Goal: Task Accomplishment & Management: Manage account settings

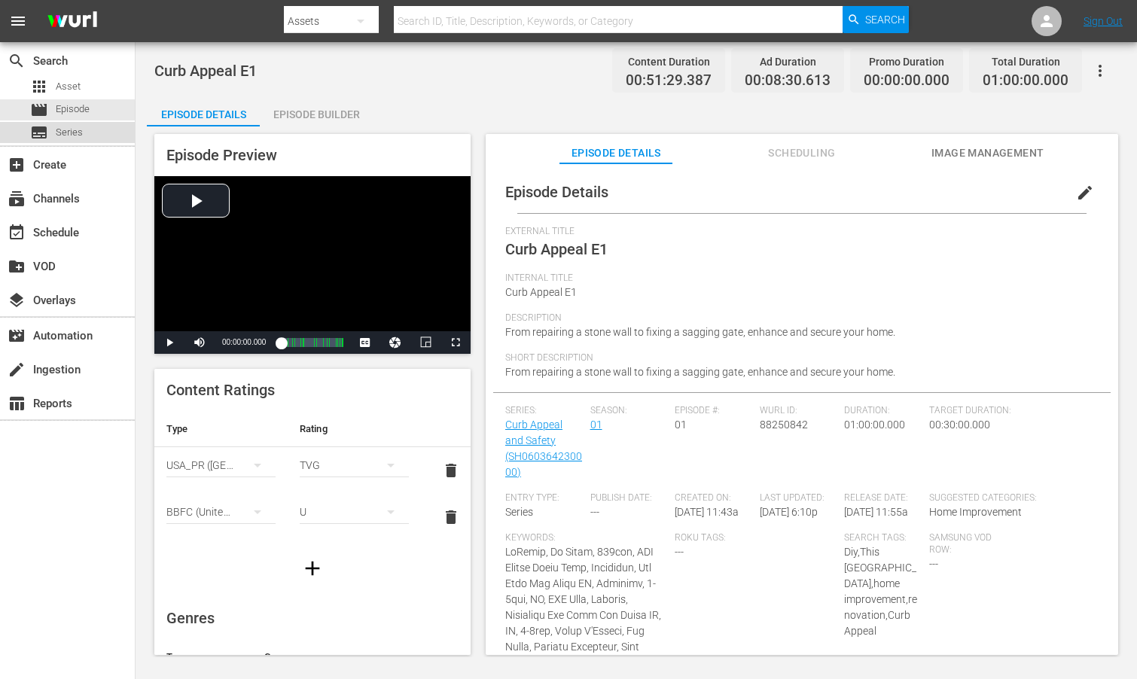
click at [67, 135] on span "Series" at bounding box center [69, 132] width 27 height 15
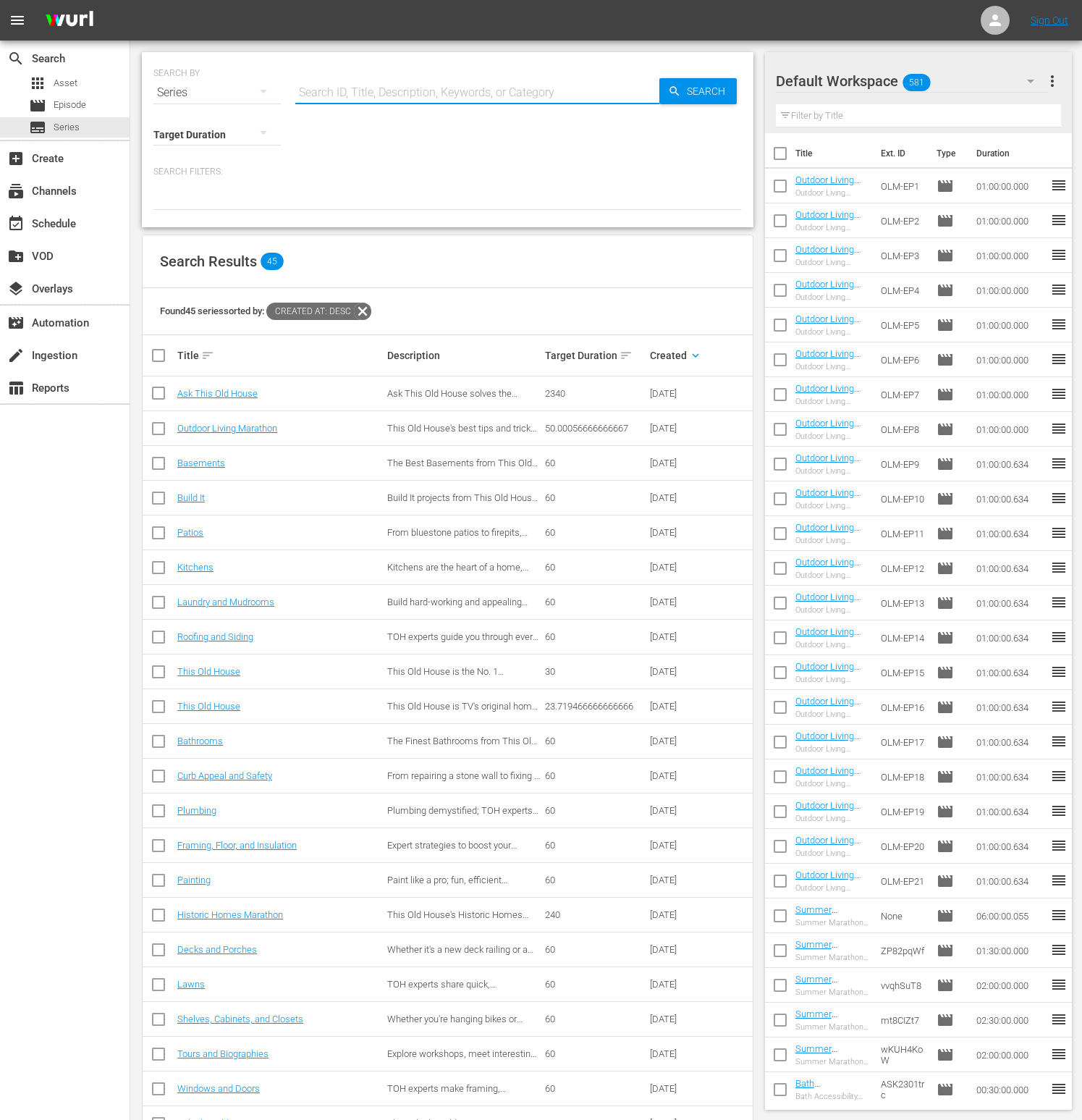
click at [354, 92] on input "text" at bounding box center [477, 92] width 365 height 35
type input "Tools"
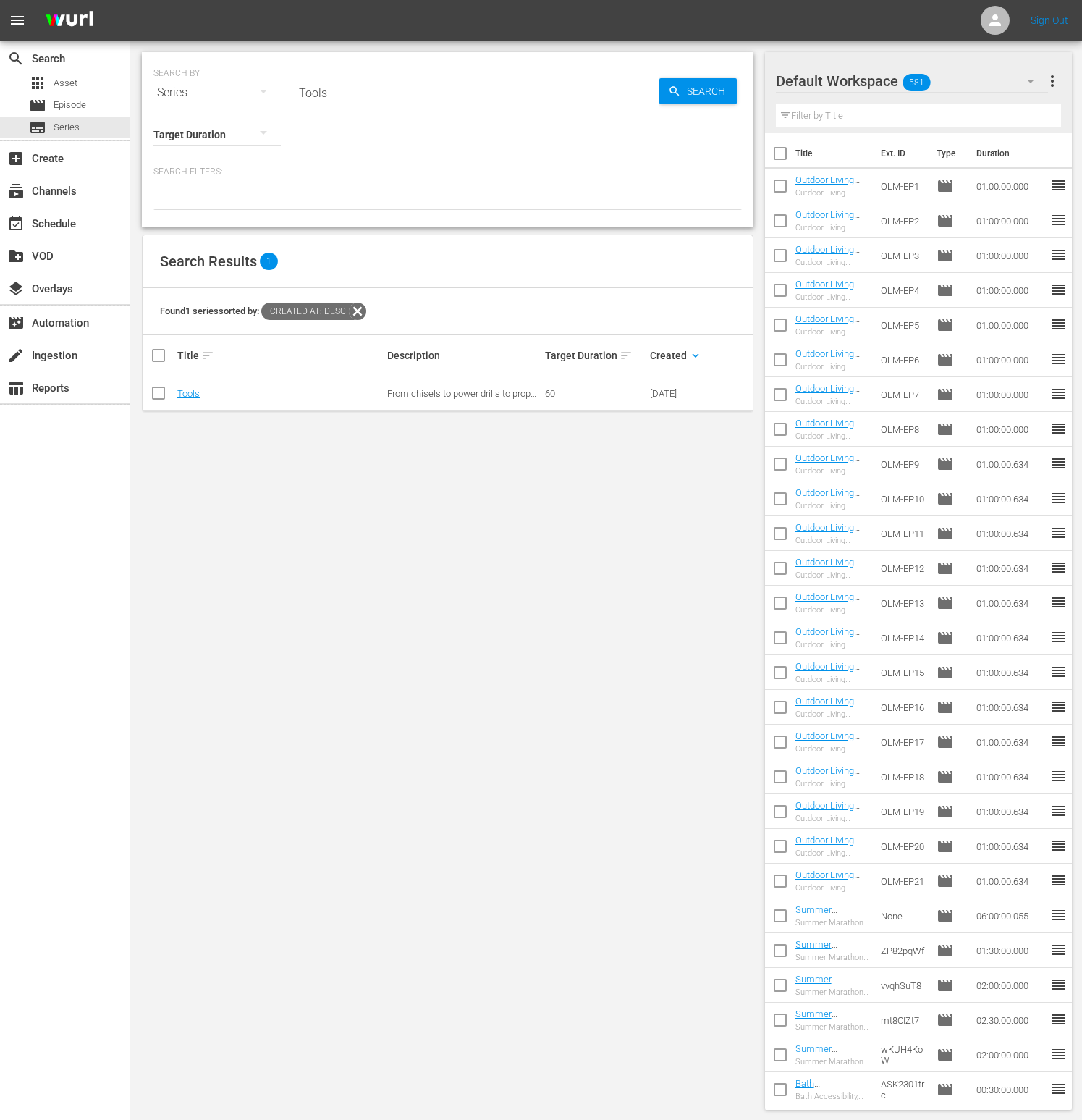
click at [177, 394] on td "Tools" at bounding box center [280, 394] width 210 height 35
click at [182, 395] on link "Tools" at bounding box center [188, 393] width 22 height 11
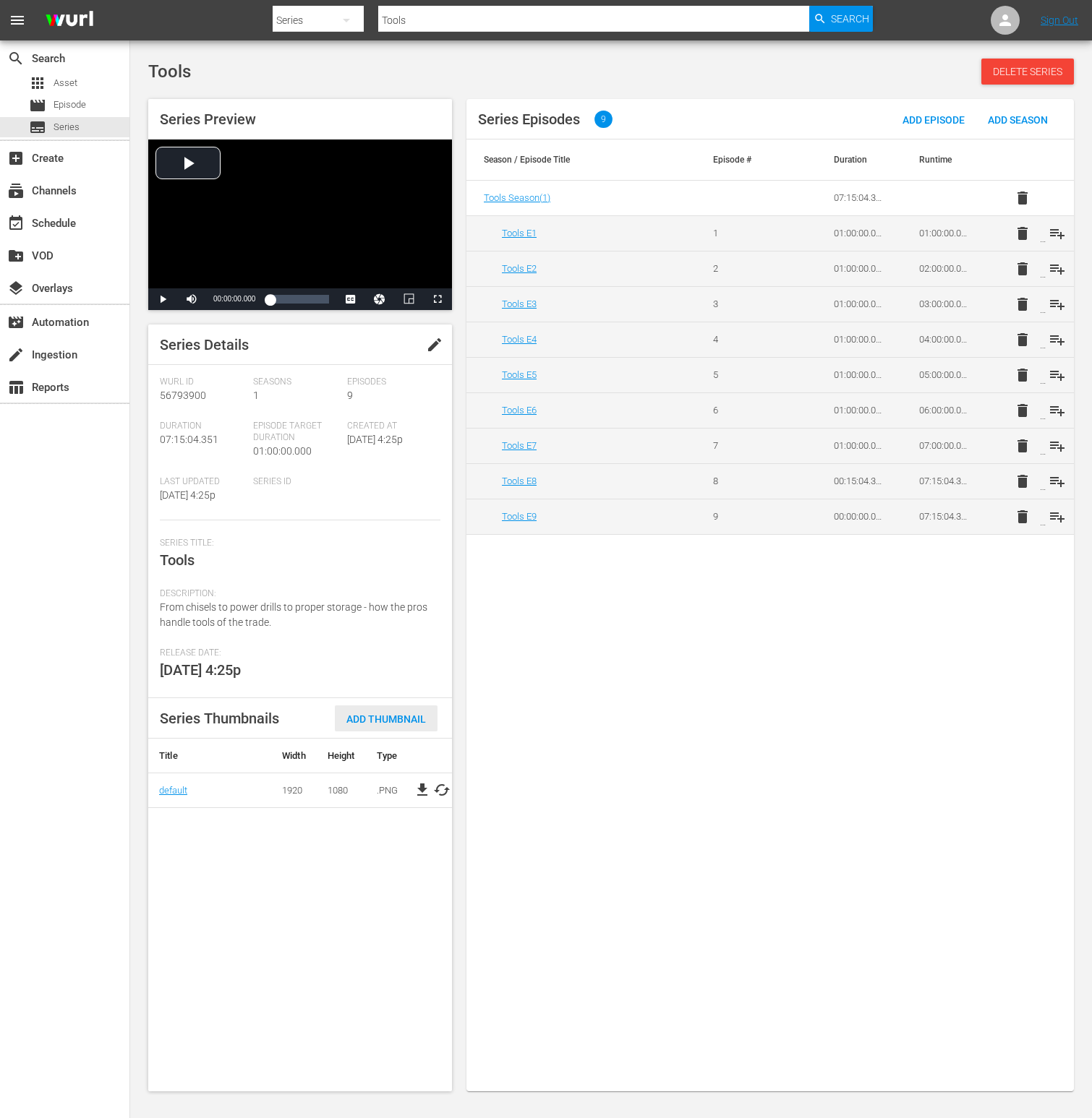
click at [393, 651] on div "Add Thumbnail" at bounding box center [386, 719] width 103 height 27
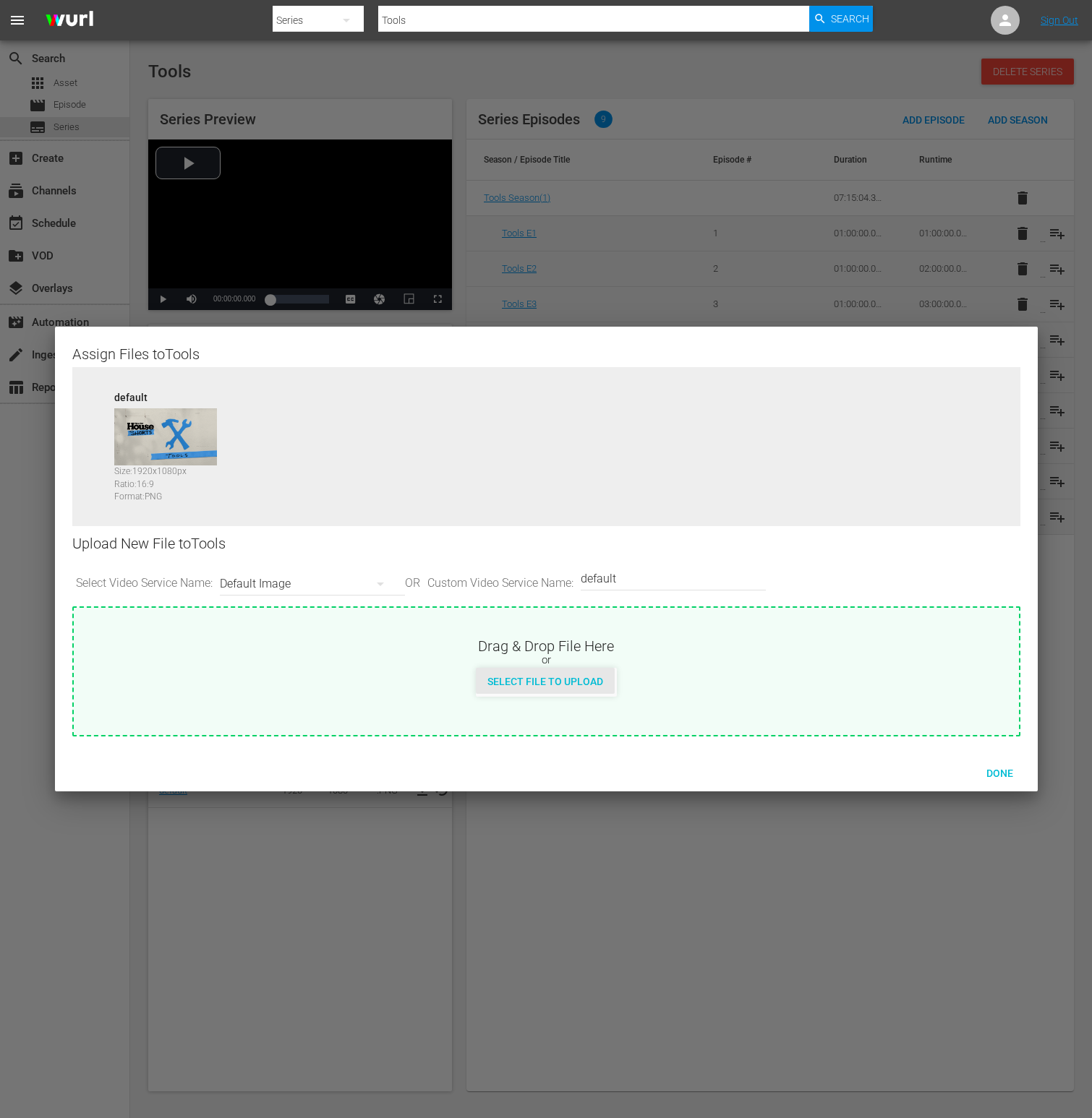
click at [540, 651] on span "Select File to Upload" at bounding box center [545, 682] width 139 height 12
type input "C:\fakepath\TOHShorts_SeriesThumb_Tools.jpg"
click at [995, 651] on span "Done" at bounding box center [1000, 773] width 50 height 12
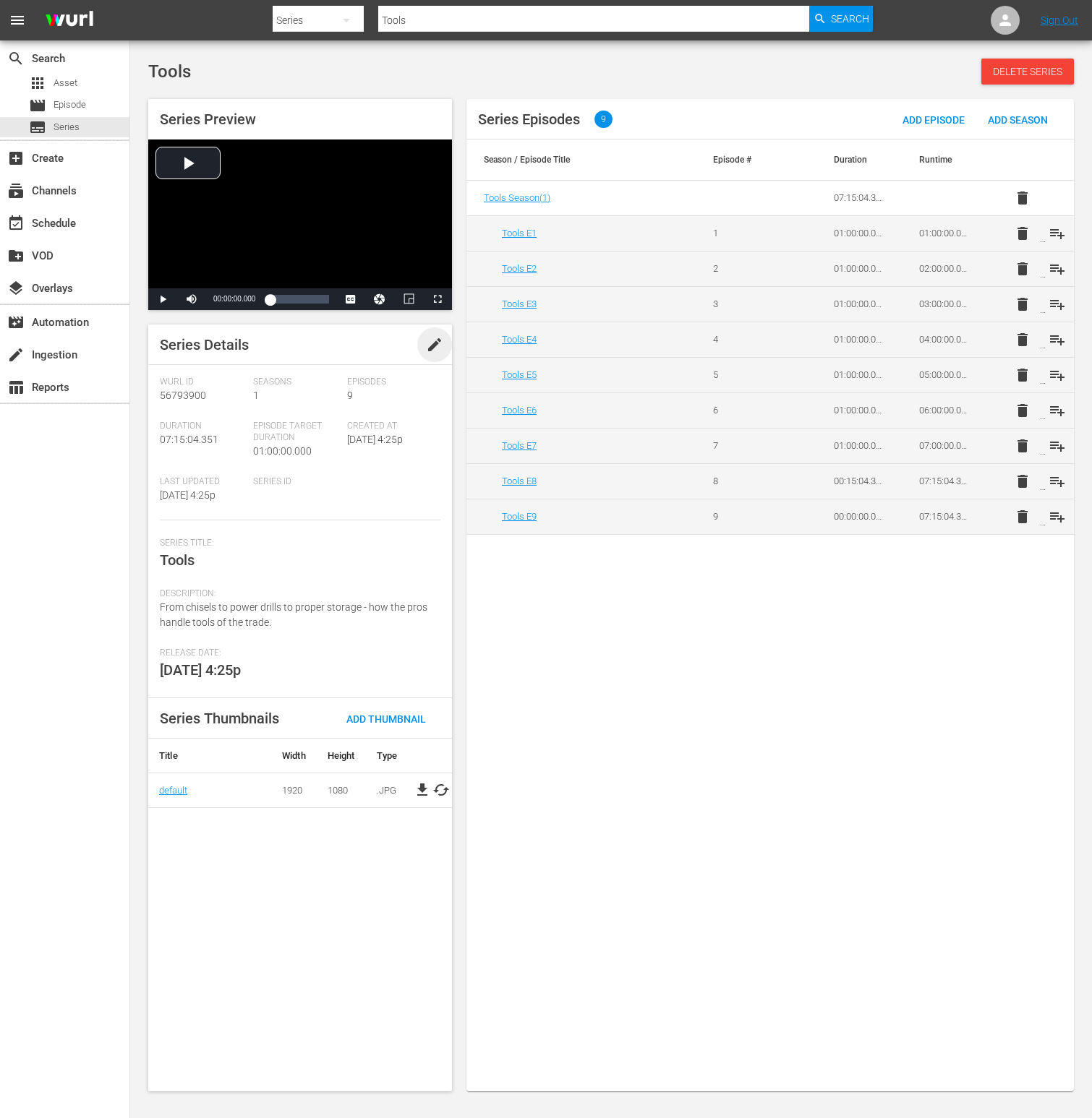
click at [433, 346] on span "edit" at bounding box center [434, 345] width 17 height 17
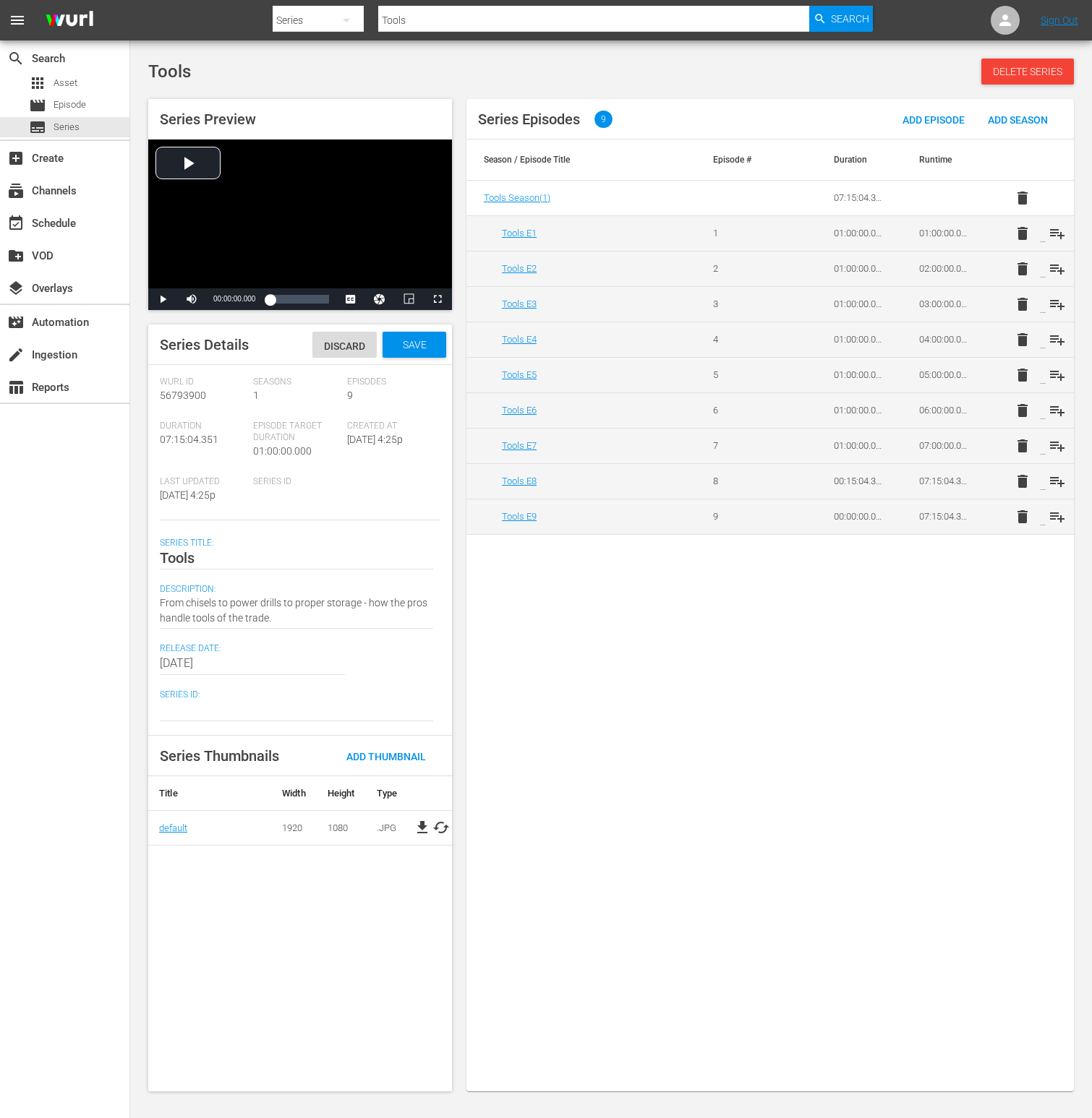
click at [211, 651] on textarea at bounding box center [296, 710] width 274 height 17
paste textarea "SH060365080000"
type textarea "SH060365080000"
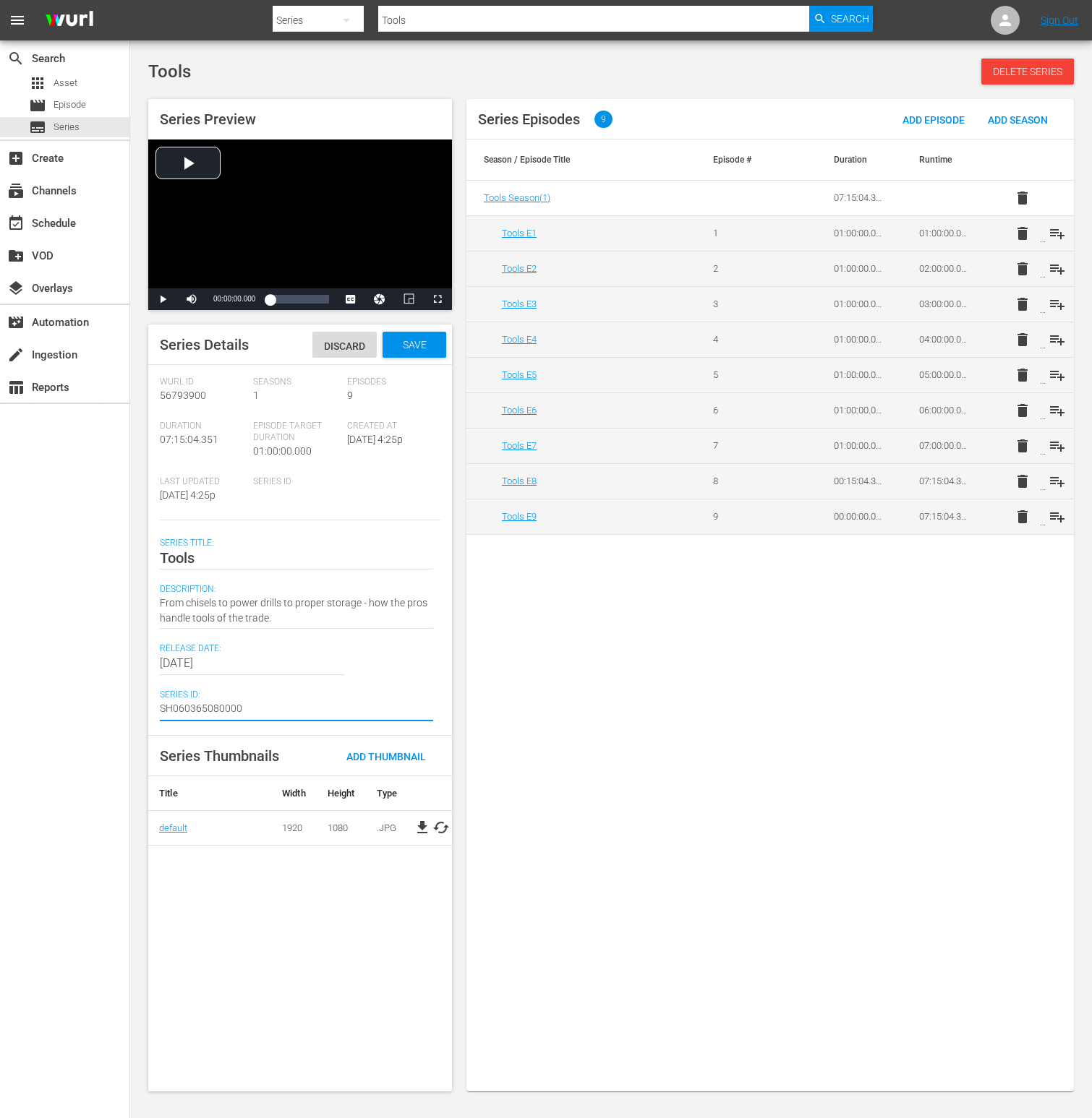
click at [524, 651] on div "Series Episodes 9 Add Episode Add Season Season / Episode Title Episode # Durat…" at bounding box center [770, 595] width 607 height 992
click at [414, 341] on span "Save" at bounding box center [414, 345] width 47 height 12
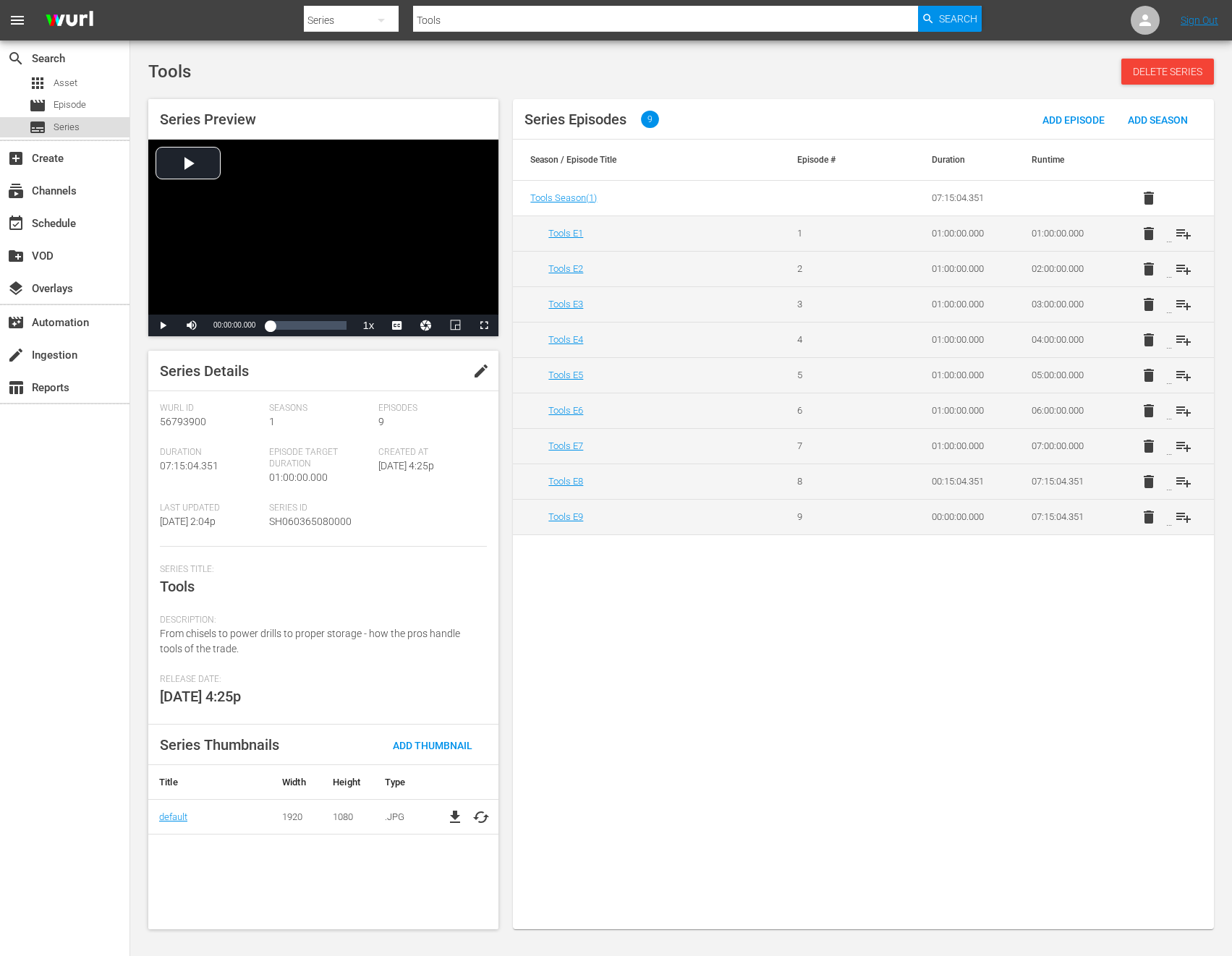
click at [57, 121] on span "Series" at bounding box center [66, 127] width 26 height 14
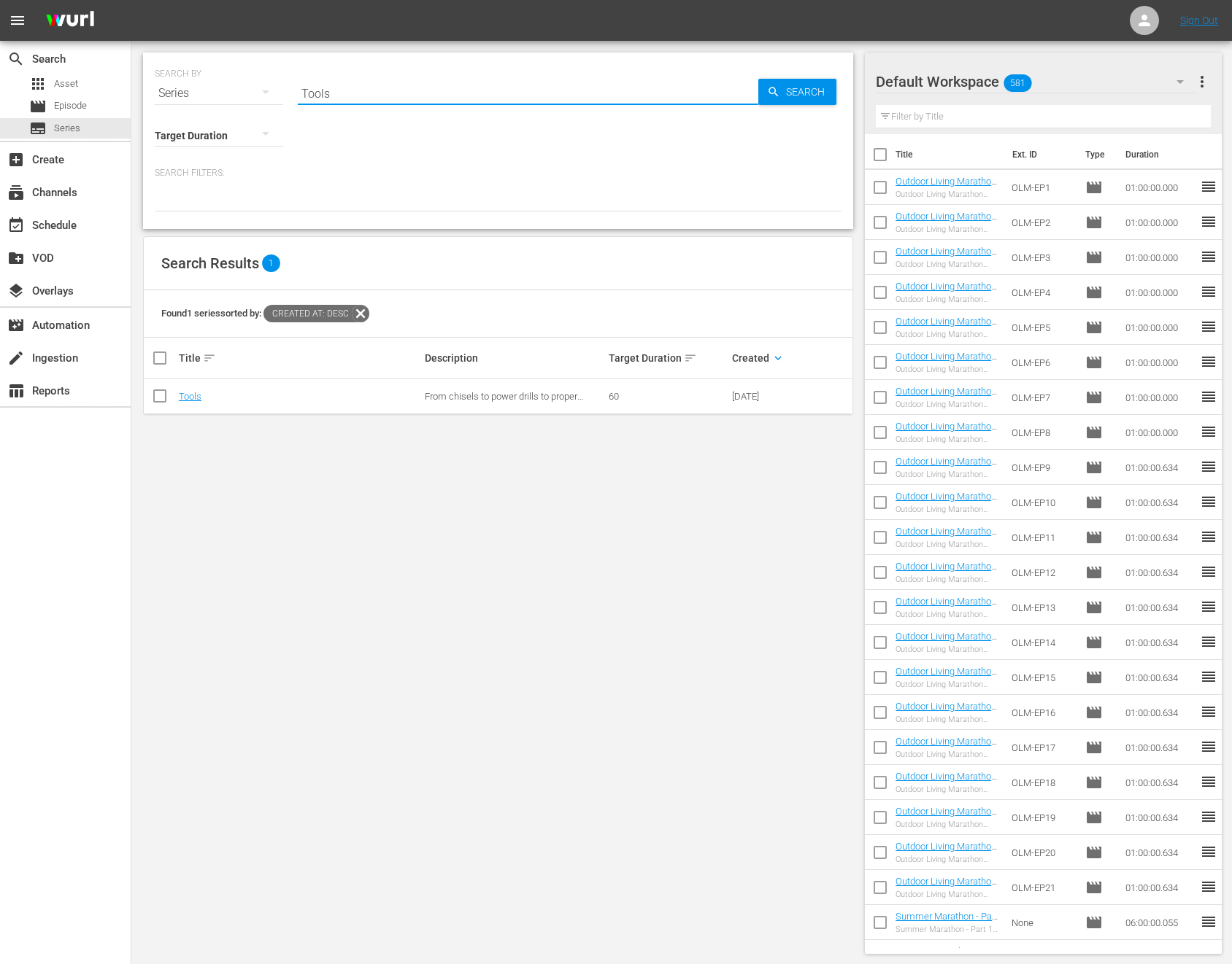
click at [359, 104] on input "Tools" at bounding box center [527, 93] width 460 height 35
type input "Tours"
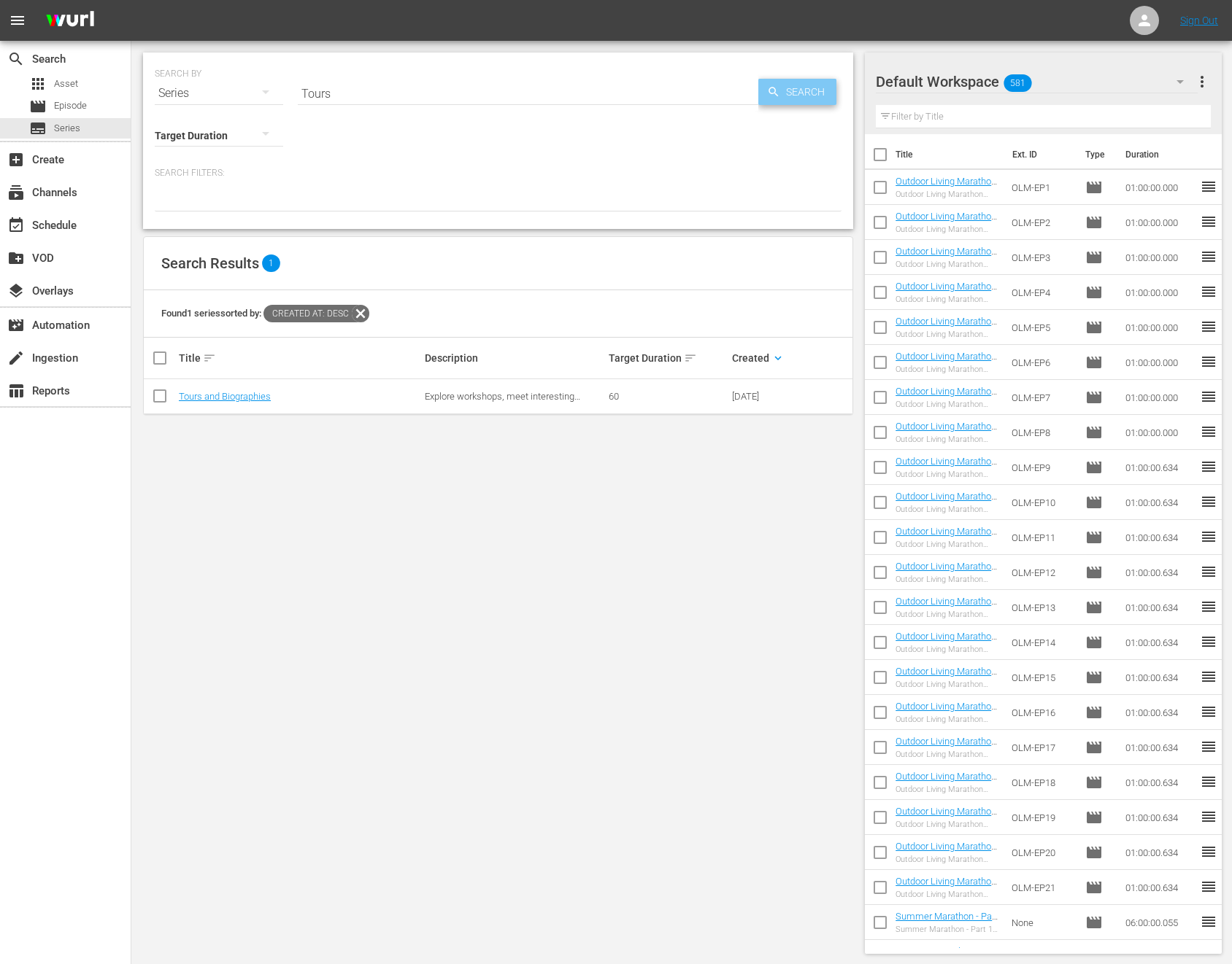
click at [795, 96] on span "Search" at bounding box center [808, 91] width 56 height 26
click at [229, 399] on link "Tours and Biographies" at bounding box center [224, 395] width 92 height 11
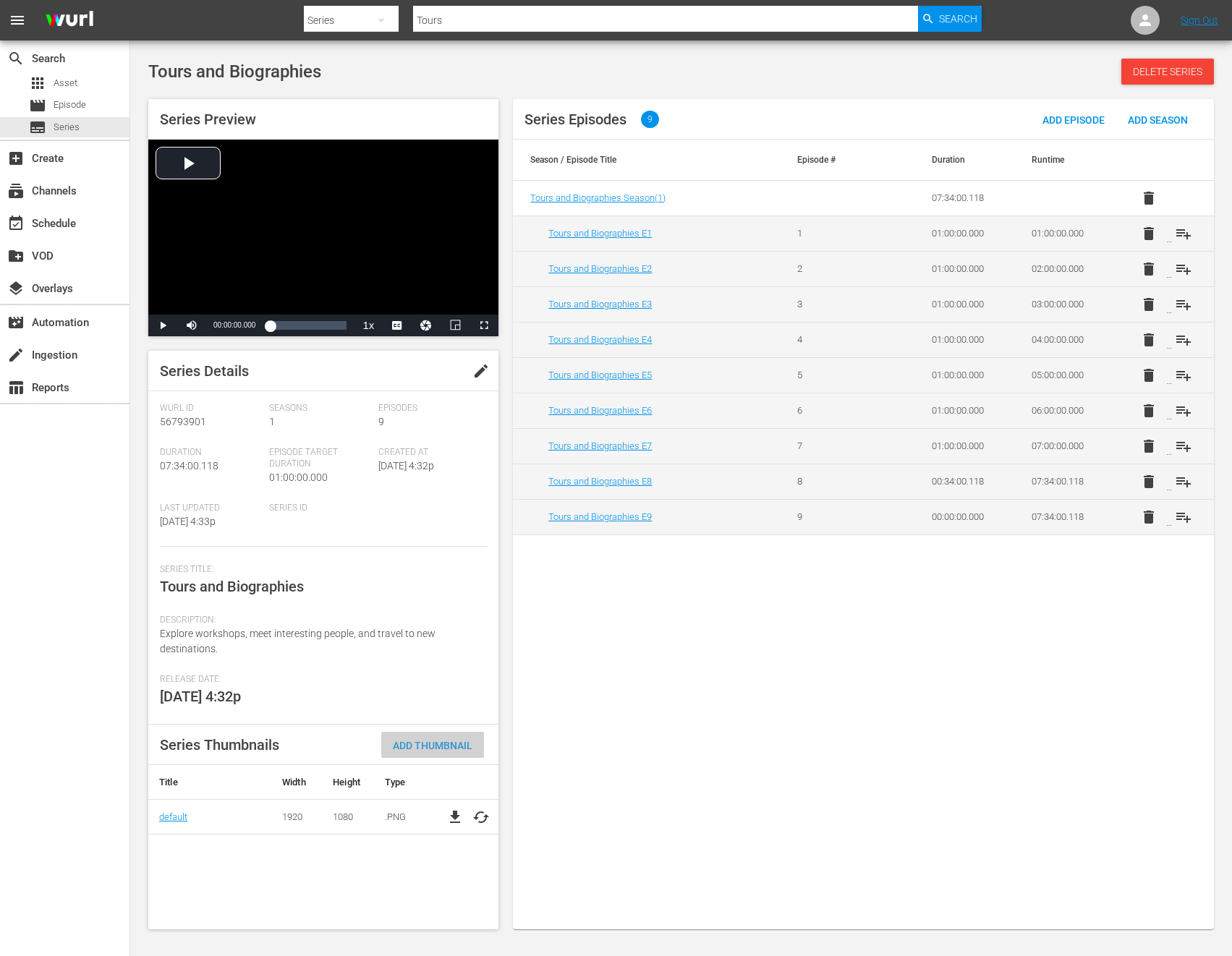
click at [453, 651] on span "Add Thumbnail" at bounding box center [432, 746] width 103 height 12
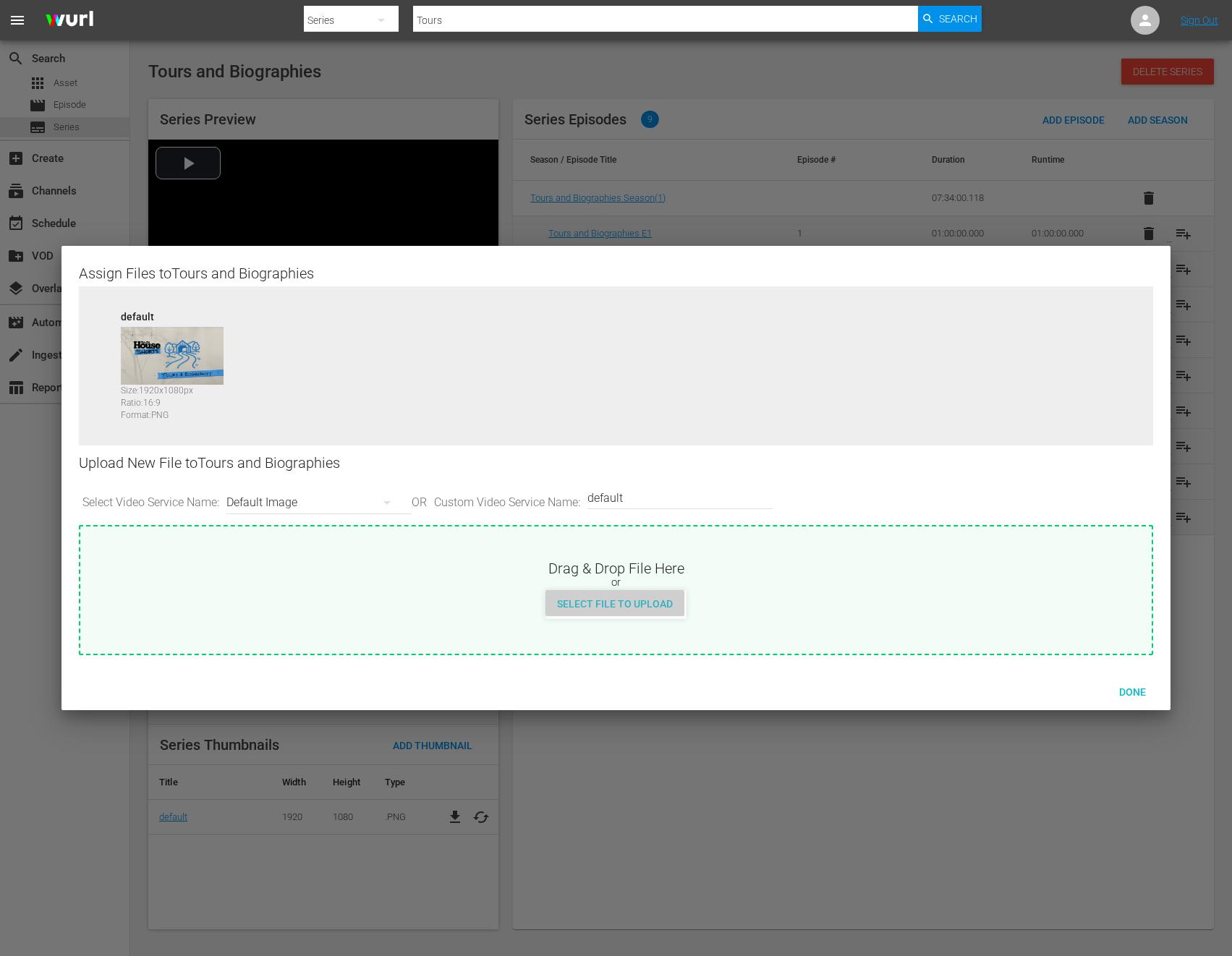
click at [623, 603] on span "Select File to Upload" at bounding box center [615, 603] width 139 height 12
type input "C:\fakepath\TOHShorts_SeriesThumb_ToursBiographies.jpg"
click at [1092, 651] on span "Done" at bounding box center [1132, 692] width 50 height 12
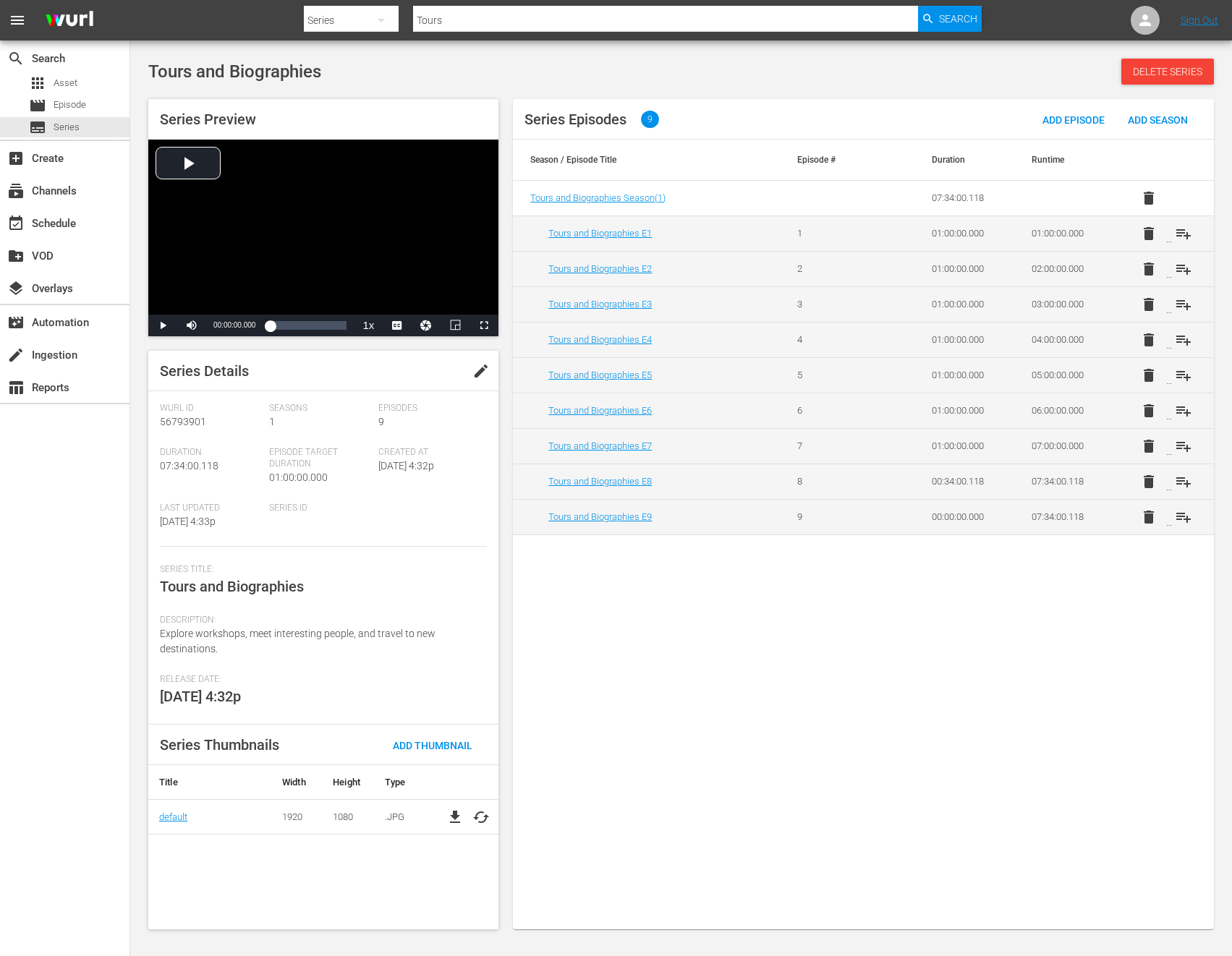
click at [482, 373] on span "edit" at bounding box center [481, 371] width 17 height 17
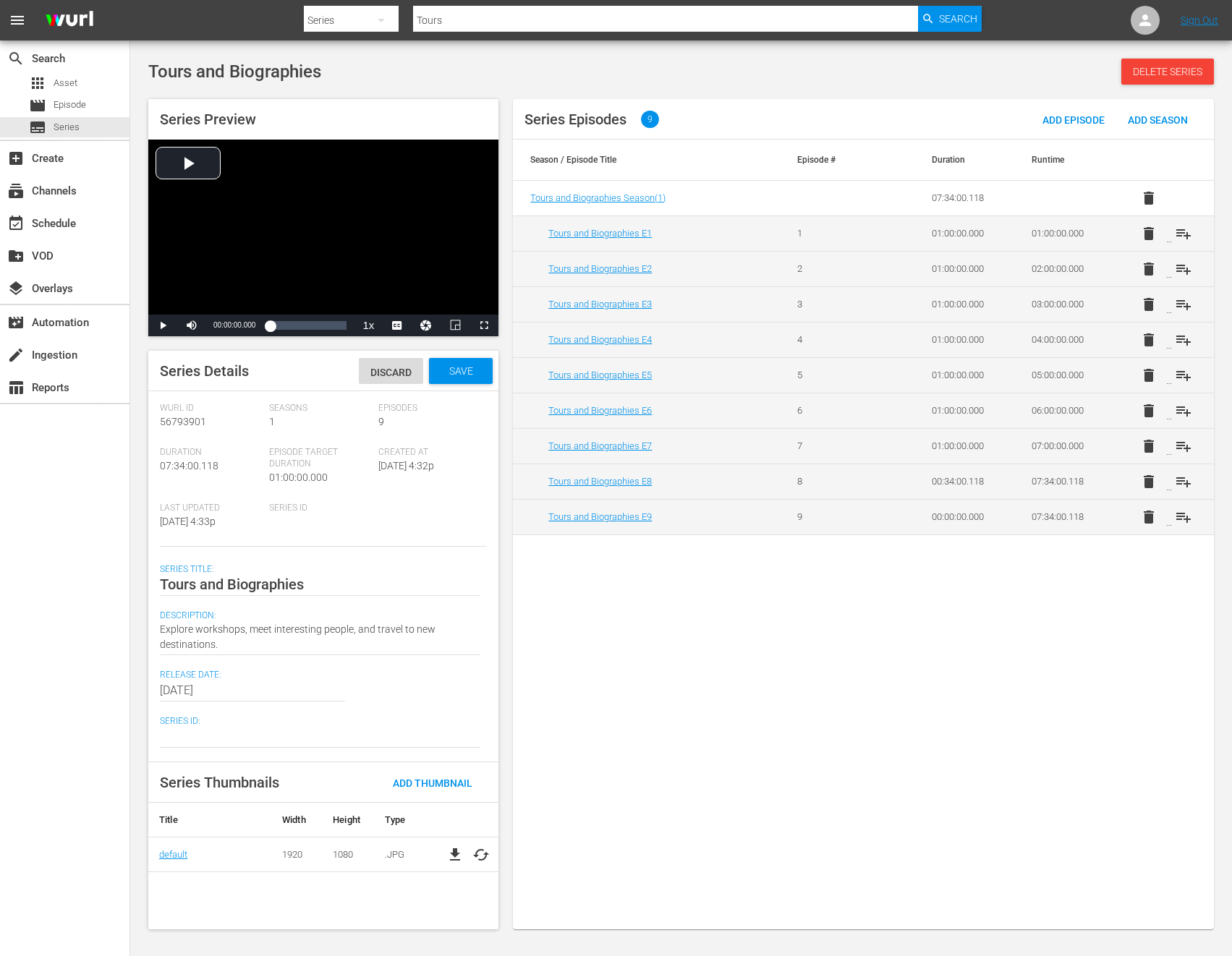
click at [201, 651] on textarea at bounding box center [319, 736] width 320 height 17
paste textarea "SH060365230000"
type textarea "SH060365230000"
click at [455, 364] on div "Save" at bounding box center [460, 371] width 63 height 26
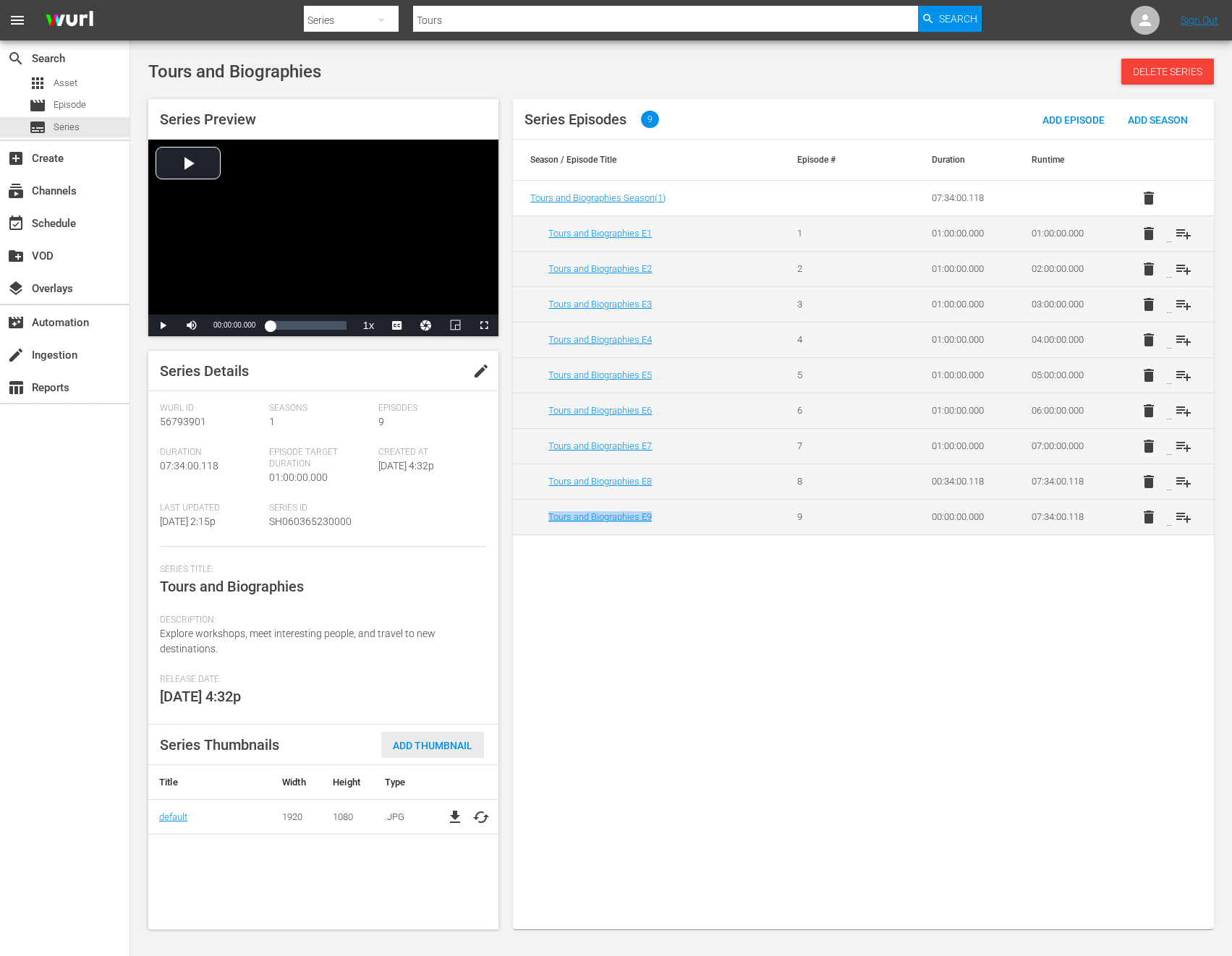
click at [426, 651] on span "Add Thumbnail" at bounding box center [432, 746] width 103 height 12
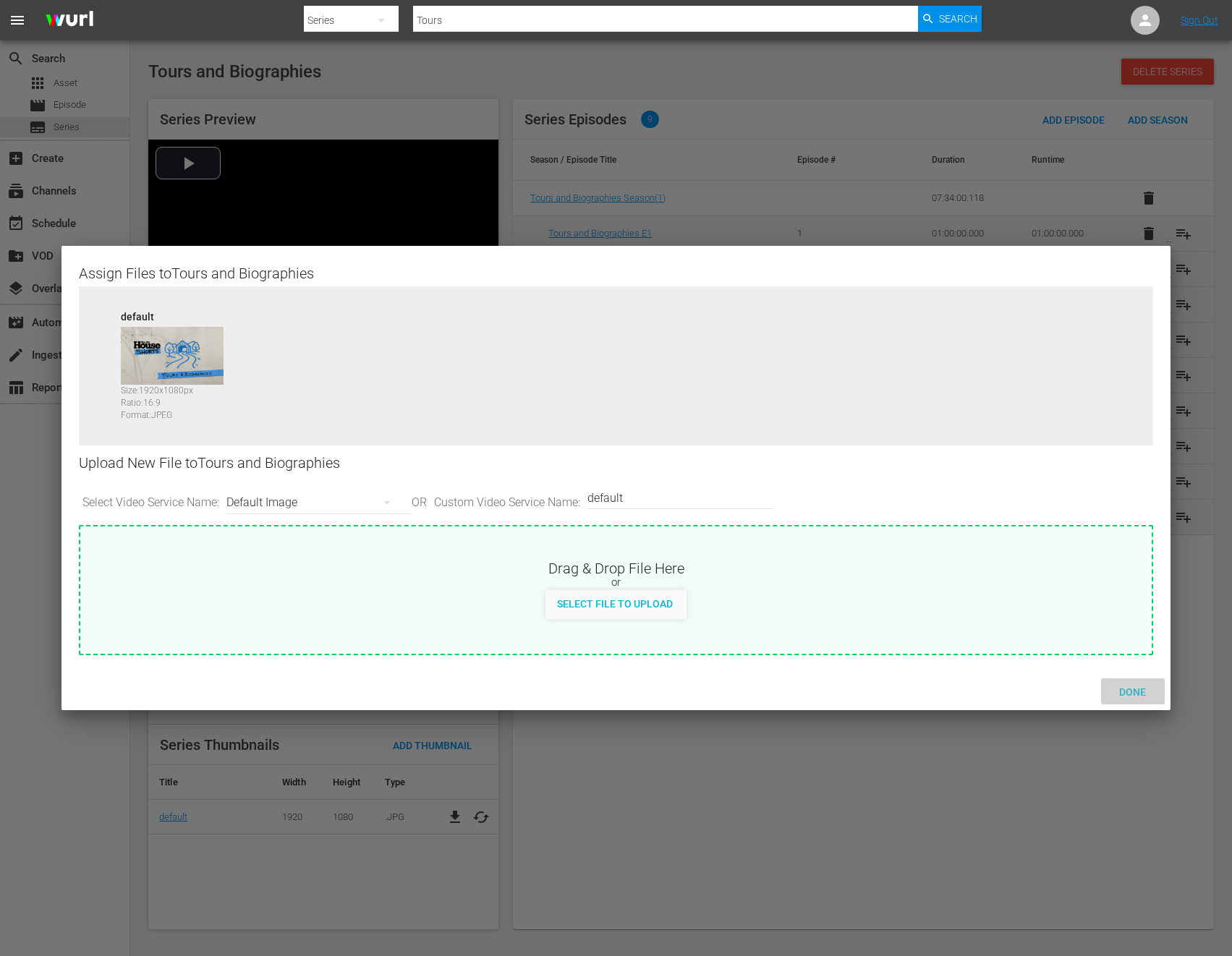
click at [1092, 651] on div "Done" at bounding box center [1133, 692] width 63 height 27
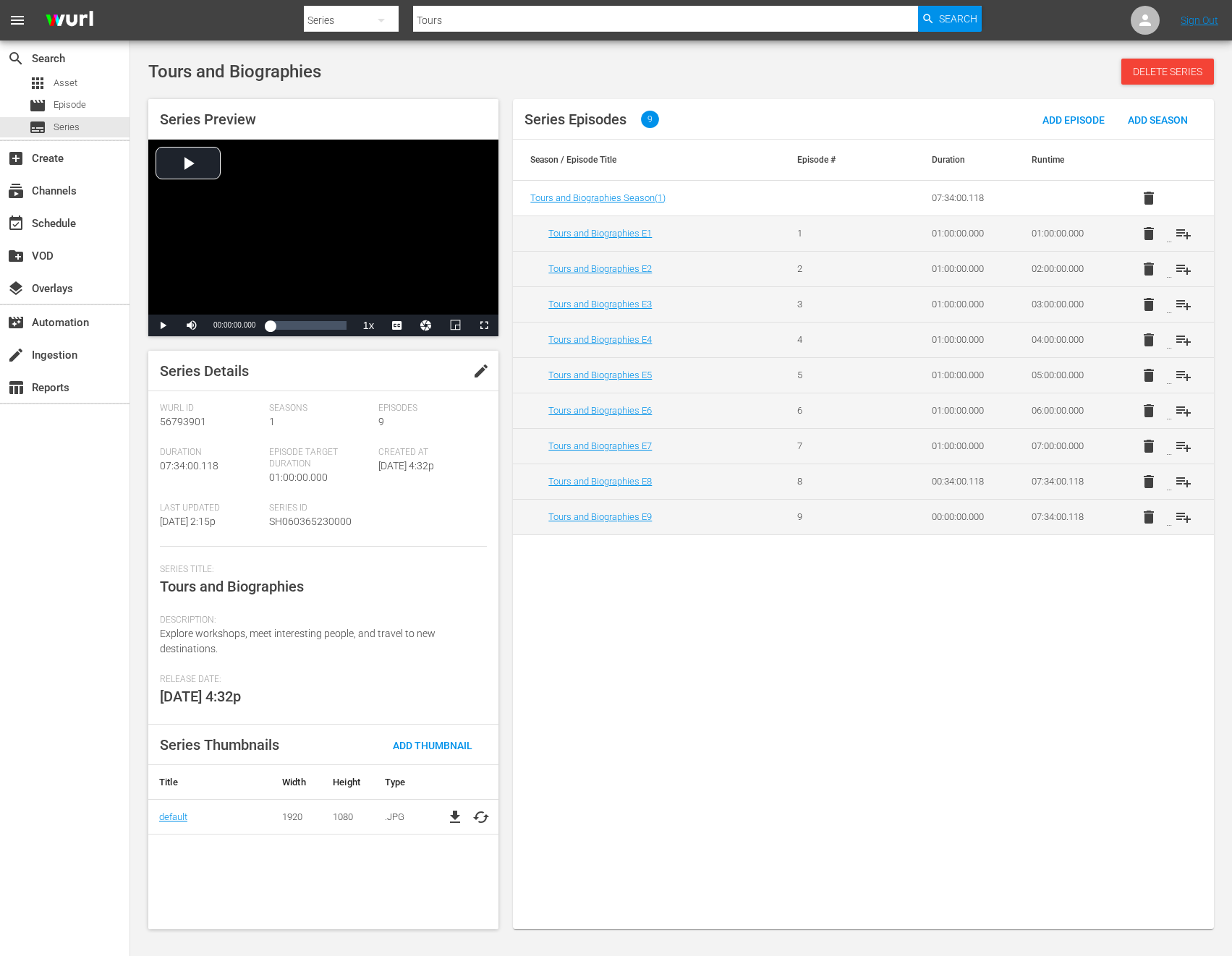
click at [872, 651] on div "Series Episodes 9 Add Episode Add Season Season / Episode Title Episode # Durat…" at bounding box center [863, 514] width 701 height 830
click at [64, 131] on span "Series" at bounding box center [66, 127] width 26 height 14
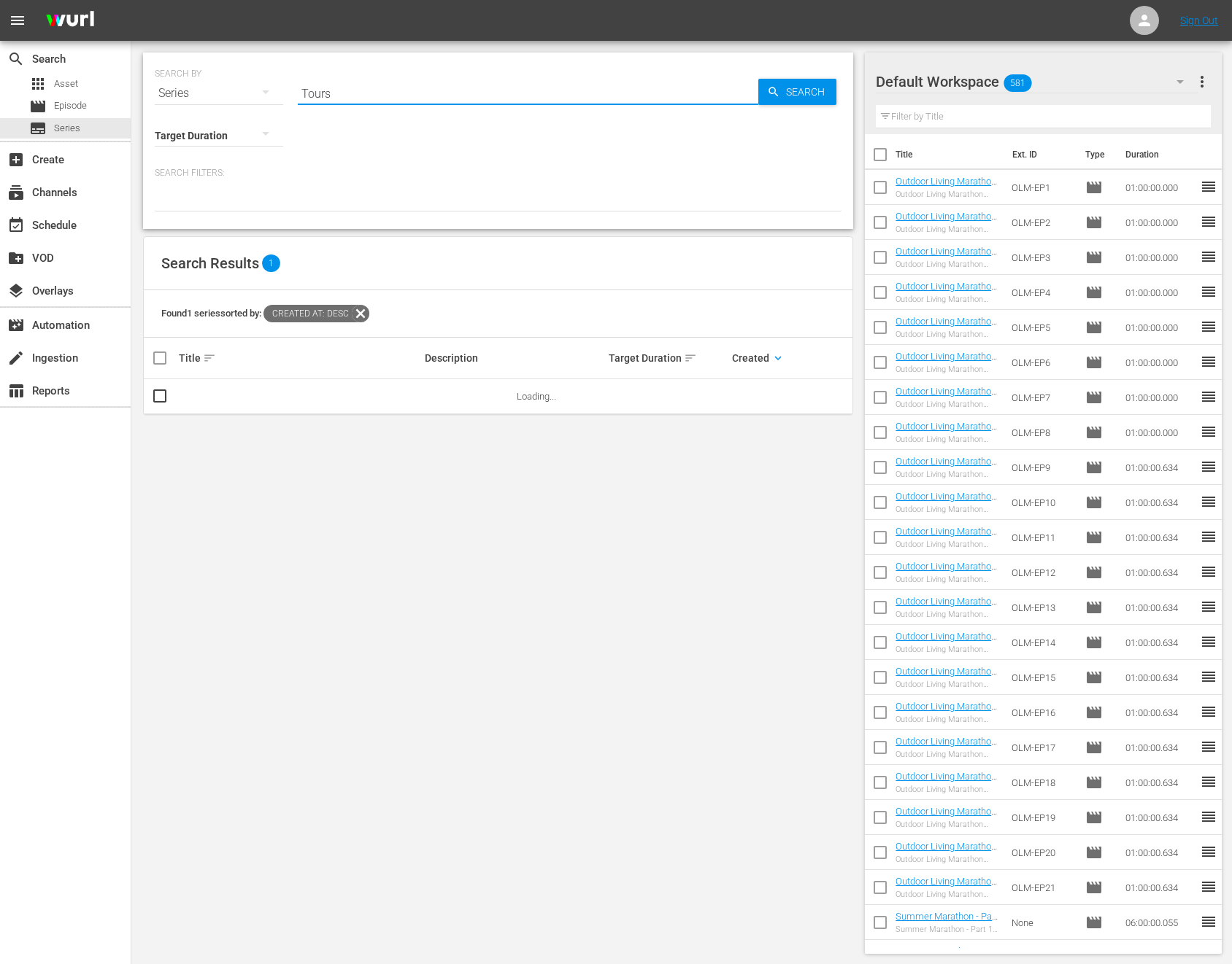
click at [504, 102] on input "Tours" at bounding box center [527, 93] width 460 height 35
drag, startPoint x: 394, startPoint y: 97, endPoint x: 272, endPoint y: 86, distance: 122.5
click at [273, 86] on div "SEARCH BY Search By Series Search ID, Title, Description, Keywords, or Category…" at bounding box center [498, 84] width 686 height 52
paste input "SH060365310000"
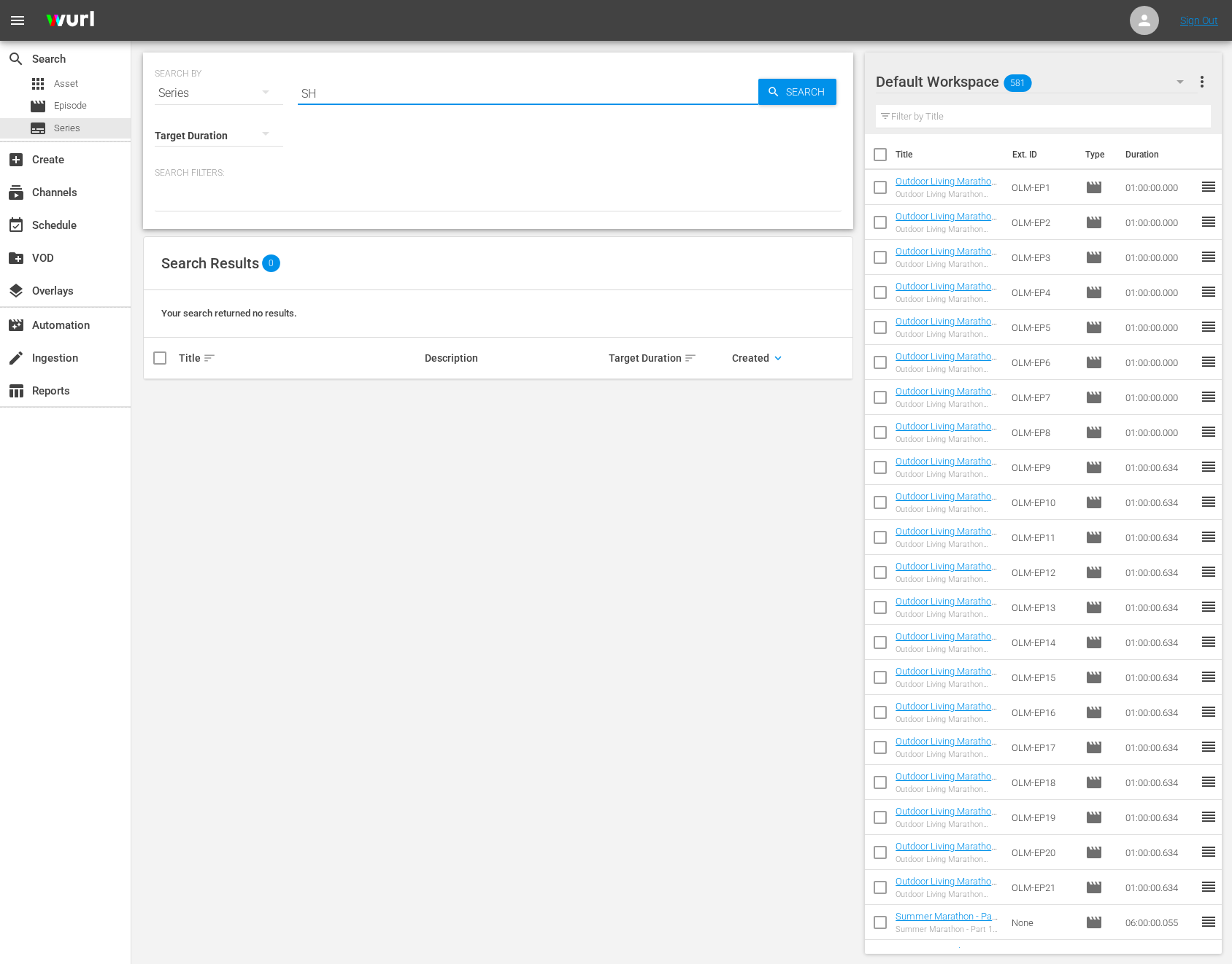
type input "S"
type input "What is it"
click at [776, 98] on icon "button" at bounding box center [774, 92] width 14 height 14
drag, startPoint x: 412, startPoint y: 96, endPoint x: 252, endPoint y: 80, distance: 160.8
click at [255, 80] on div "SEARCH BY Search By Series Search ID, Title, Description, Keywords, or Category…" at bounding box center [498, 84] width 686 height 52
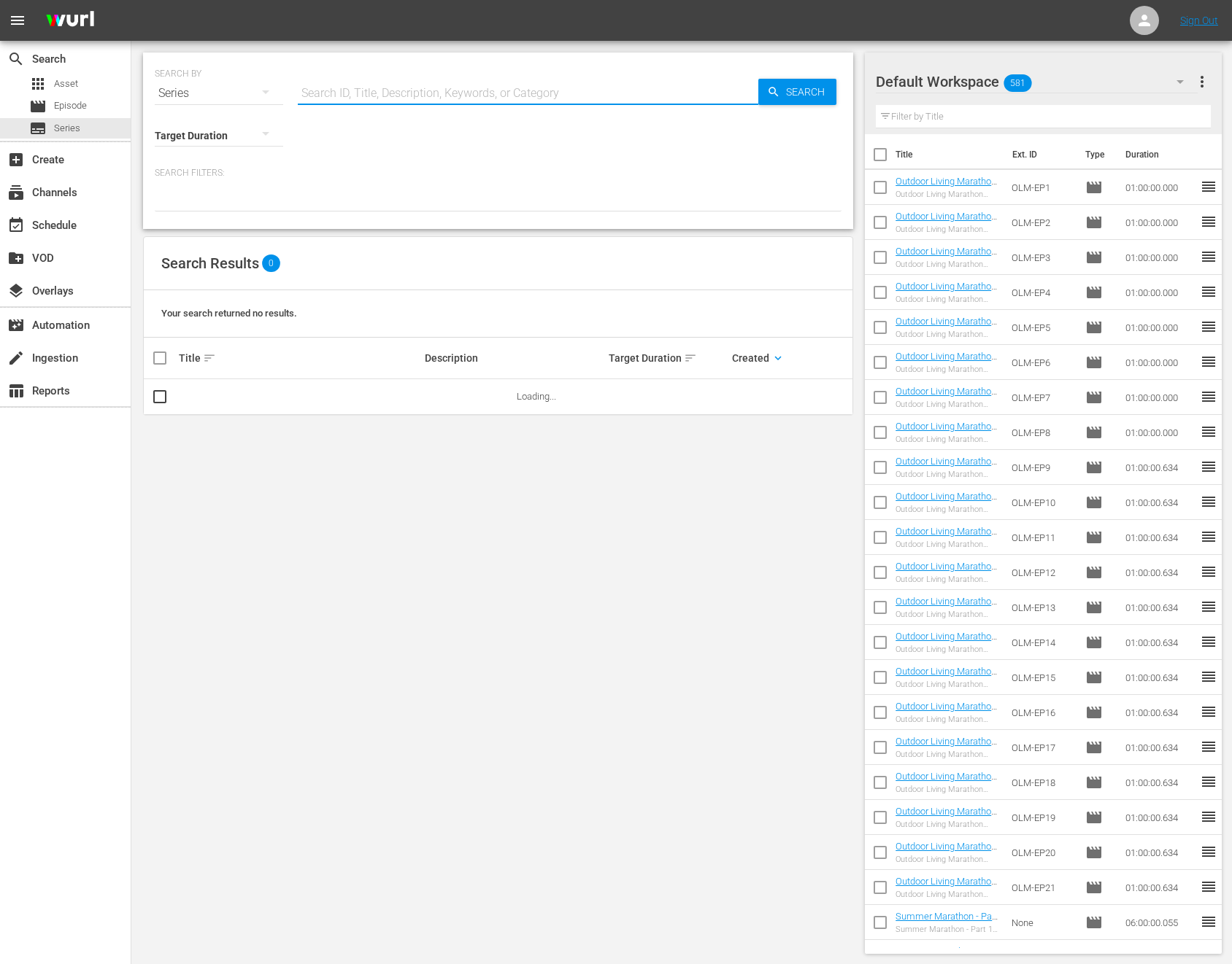
click at [263, 492] on div "SEARCH BY Search By Series Search ID, Title, Description, Keywords, or Category…" at bounding box center [497, 503] width 733 height 924
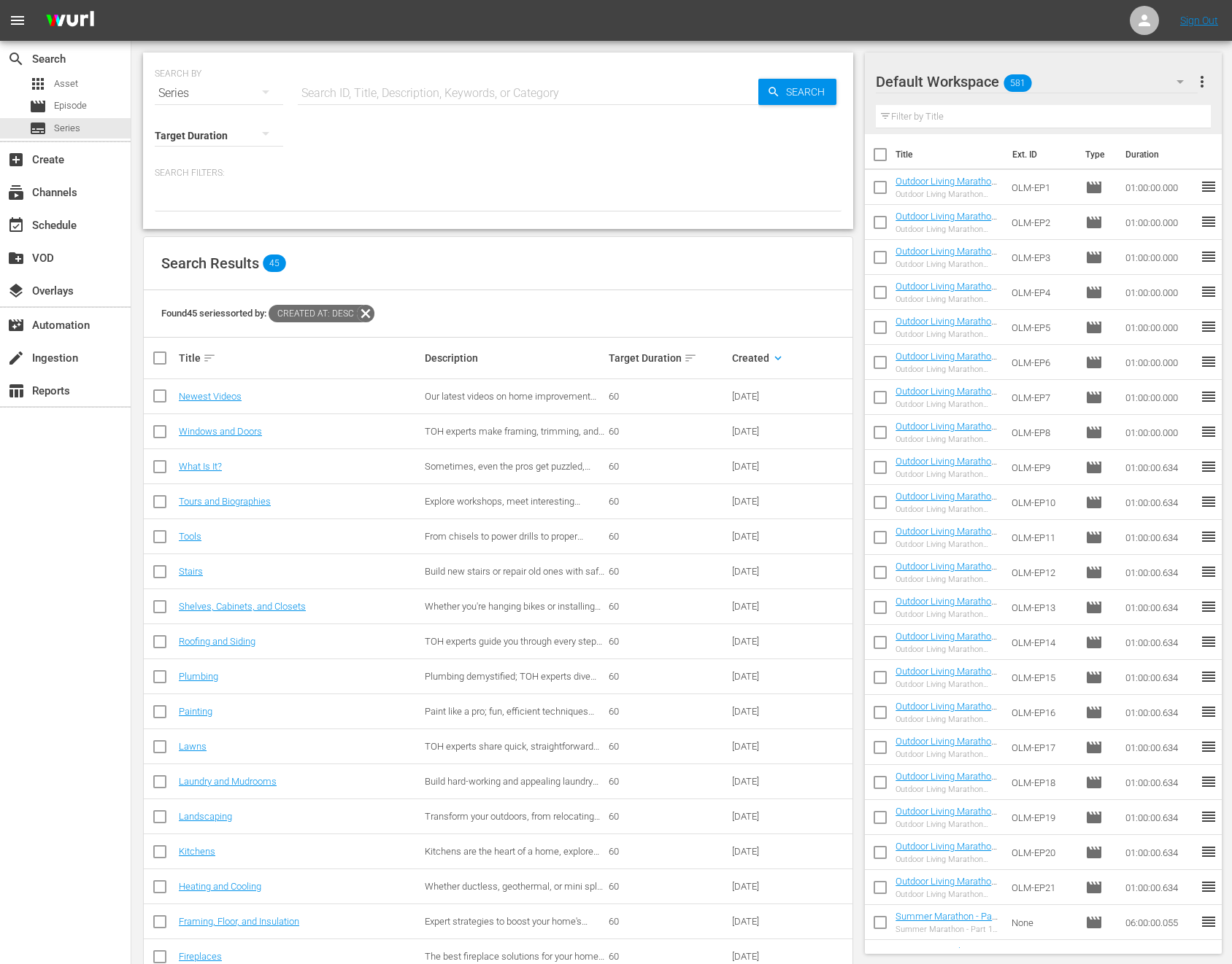
click at [198, 474] on td "What Is It?" at bounding box center [300, 467] width 246 height 35
click at [199, 461] on link "What Is It?" at bounding box center [200, 466] width 43 height 11
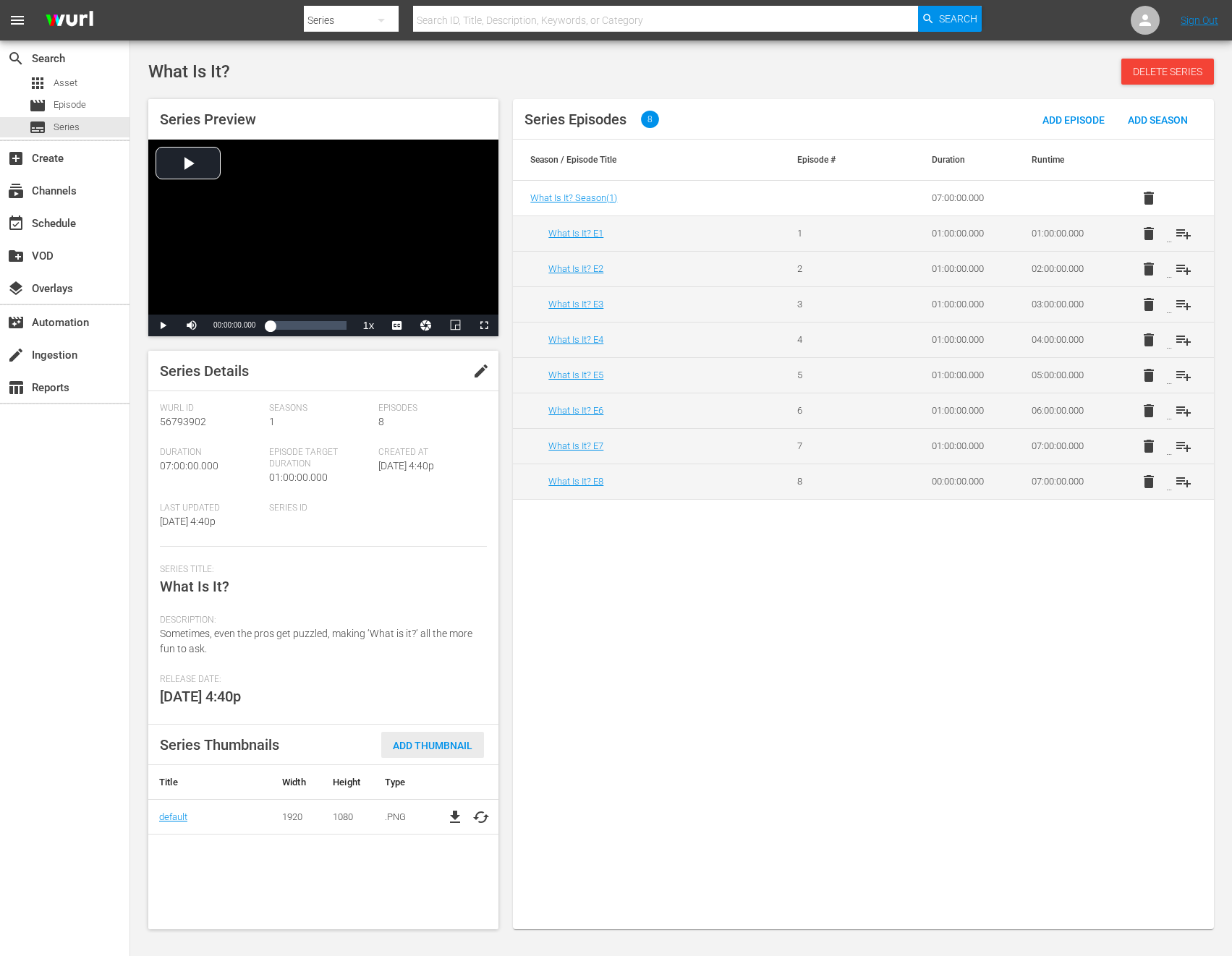
click at [430, 651] on span "Add Thumbnail" at bounding box center [432, 746] width 103 height 12
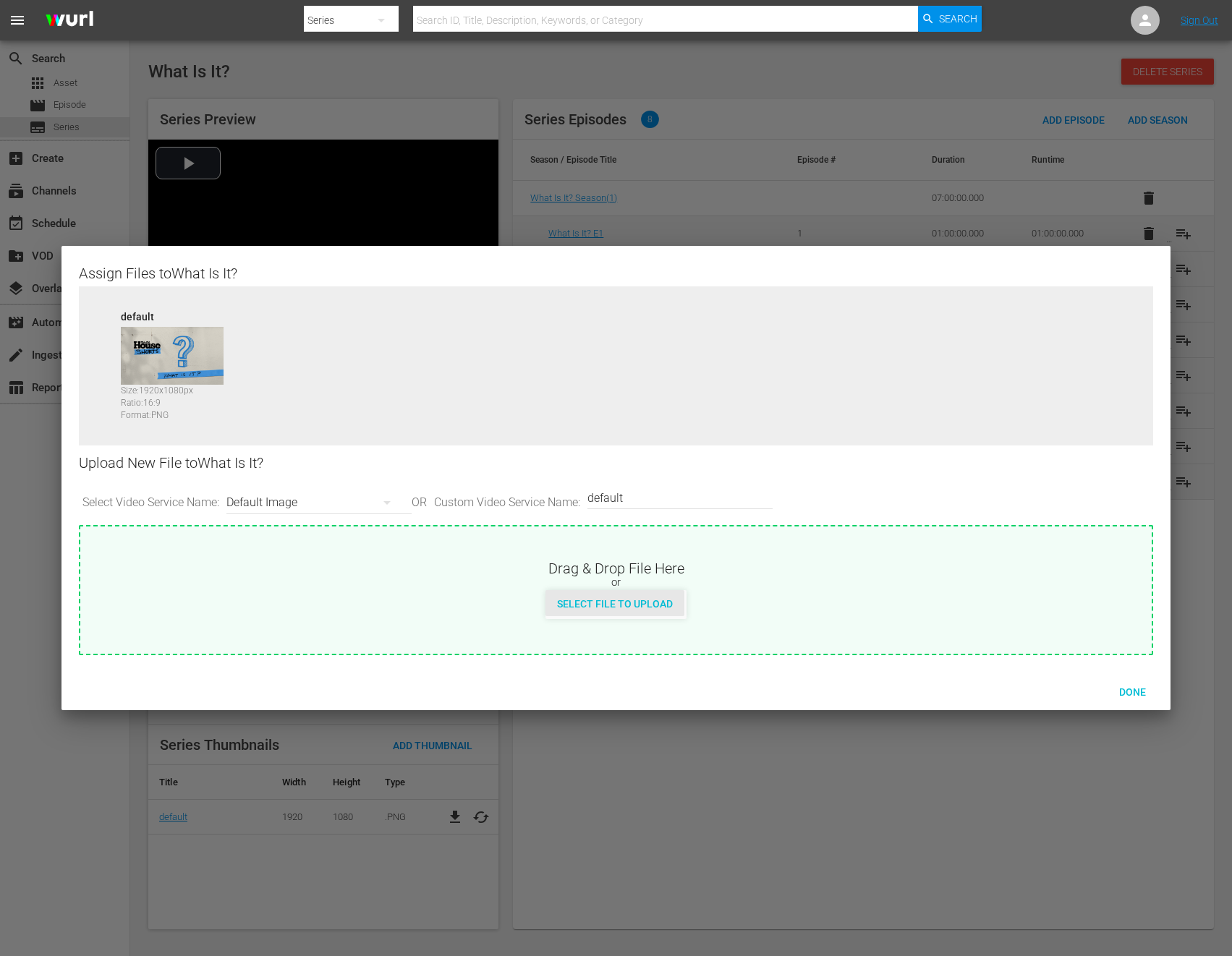
click at [622, 602] on span "Select File to Upload" at bounding box center [615, 603] width 139 height 12
type input "C:\fakepath\TOHShorts_SeriesThumb_Whatisit.jpg"
click at [1092, 651] on span "Done" at bounding box center [1132, 692] width 50 height 12
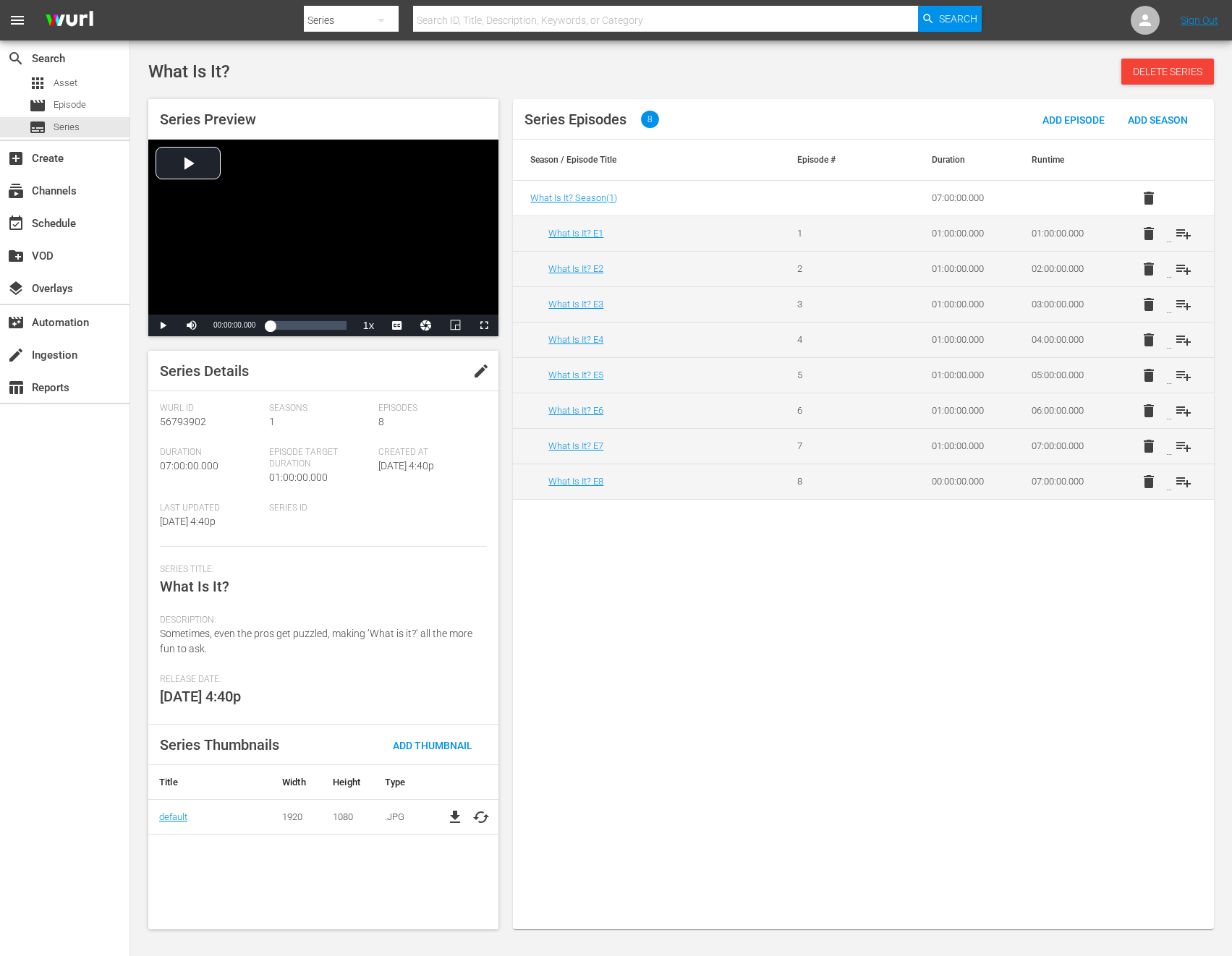
click at [487, 374] on span "edit" at bounding box center [481, 371] width 17 height 17
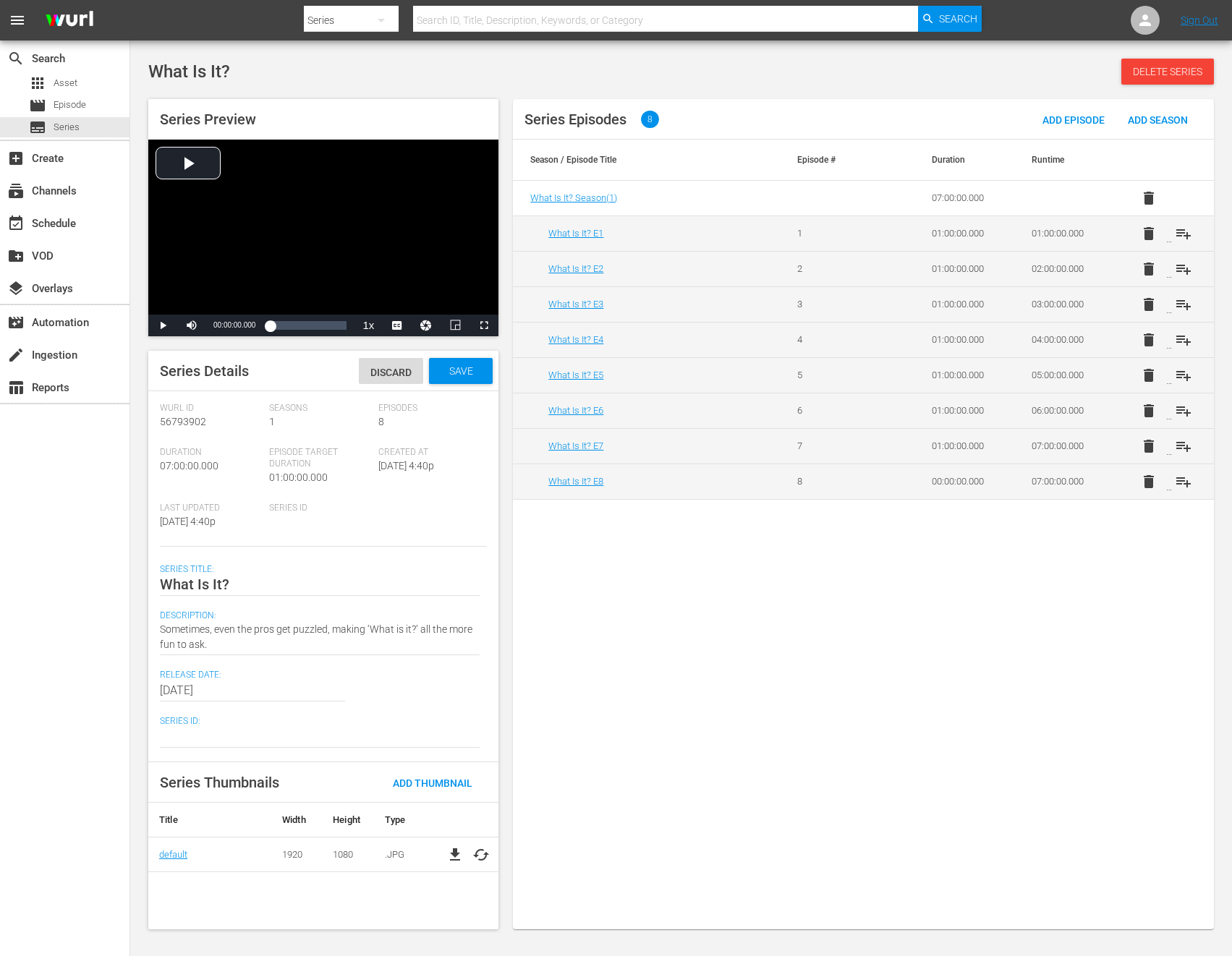
click at [193, 651] on textarea at bounding box center [319, 736] width 320 height 17
paste textarea "SH060365310000"
type textarea "SH060365310000"
drag, startPoint x: 612, startPoint y: 683, endPoint x: 562, endPoint y: 601, distance: 96.0
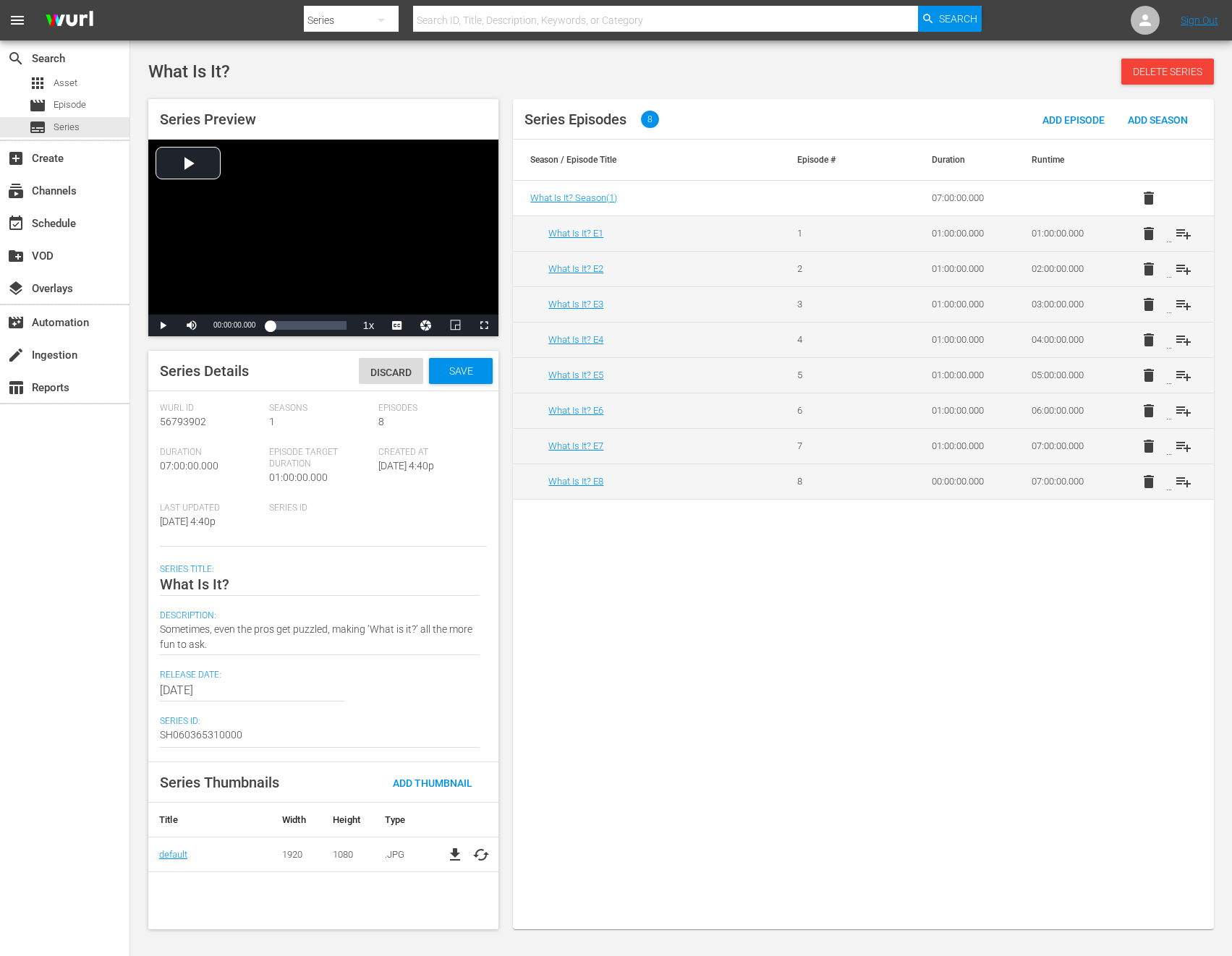
click at [612, 651] on div "Series Episodes 8 Add Episode Add Season Season / Episode Title Episode # Durat…" at bounding box center [863, 514] width 701 height 830
click at [458, 367] on span "Save" at bounding box center [460, 371] width 47 height 12
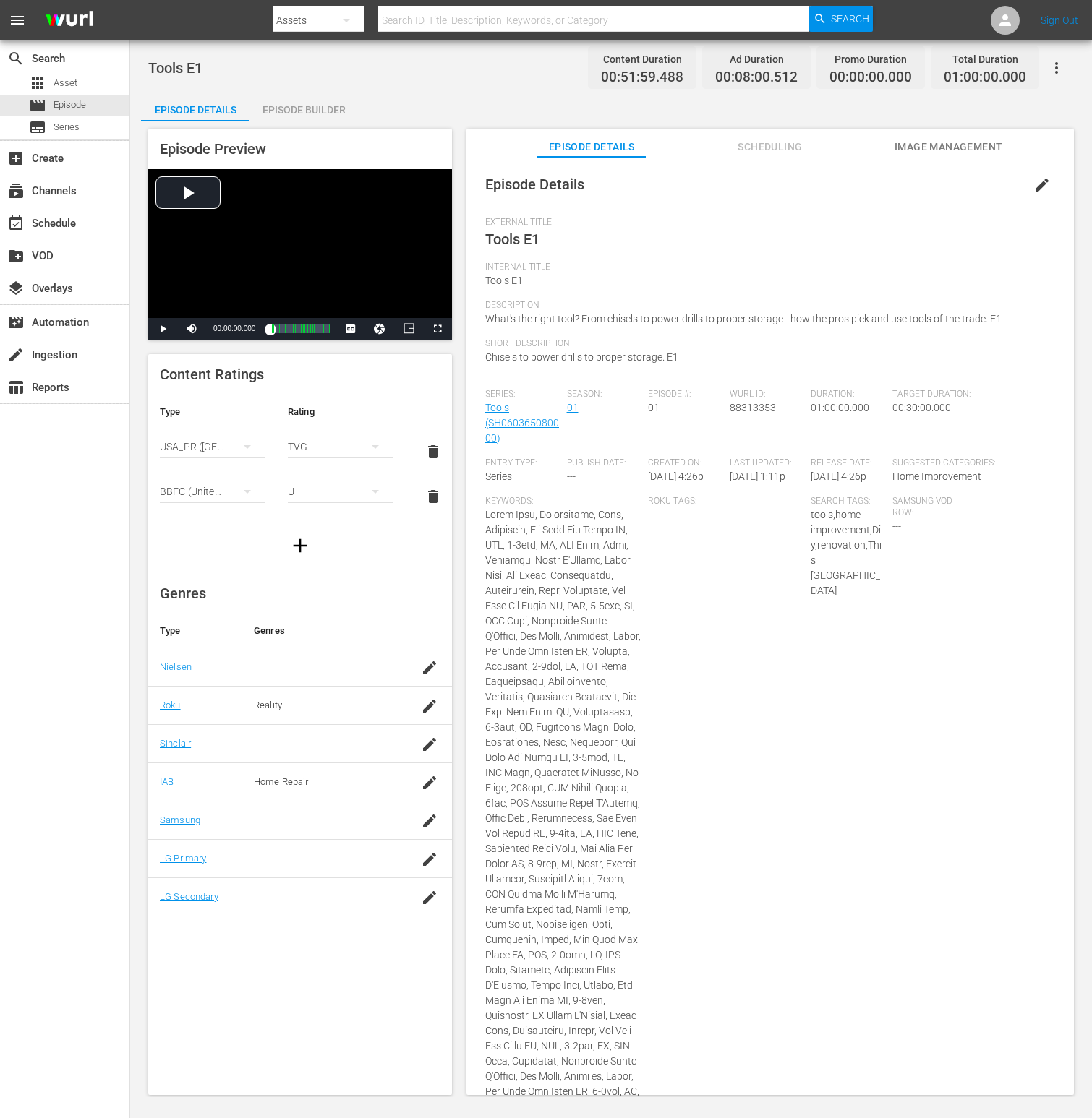
click at [1041, 191] on span "edit" at bounding box center [1042, 185] width 17 height 17
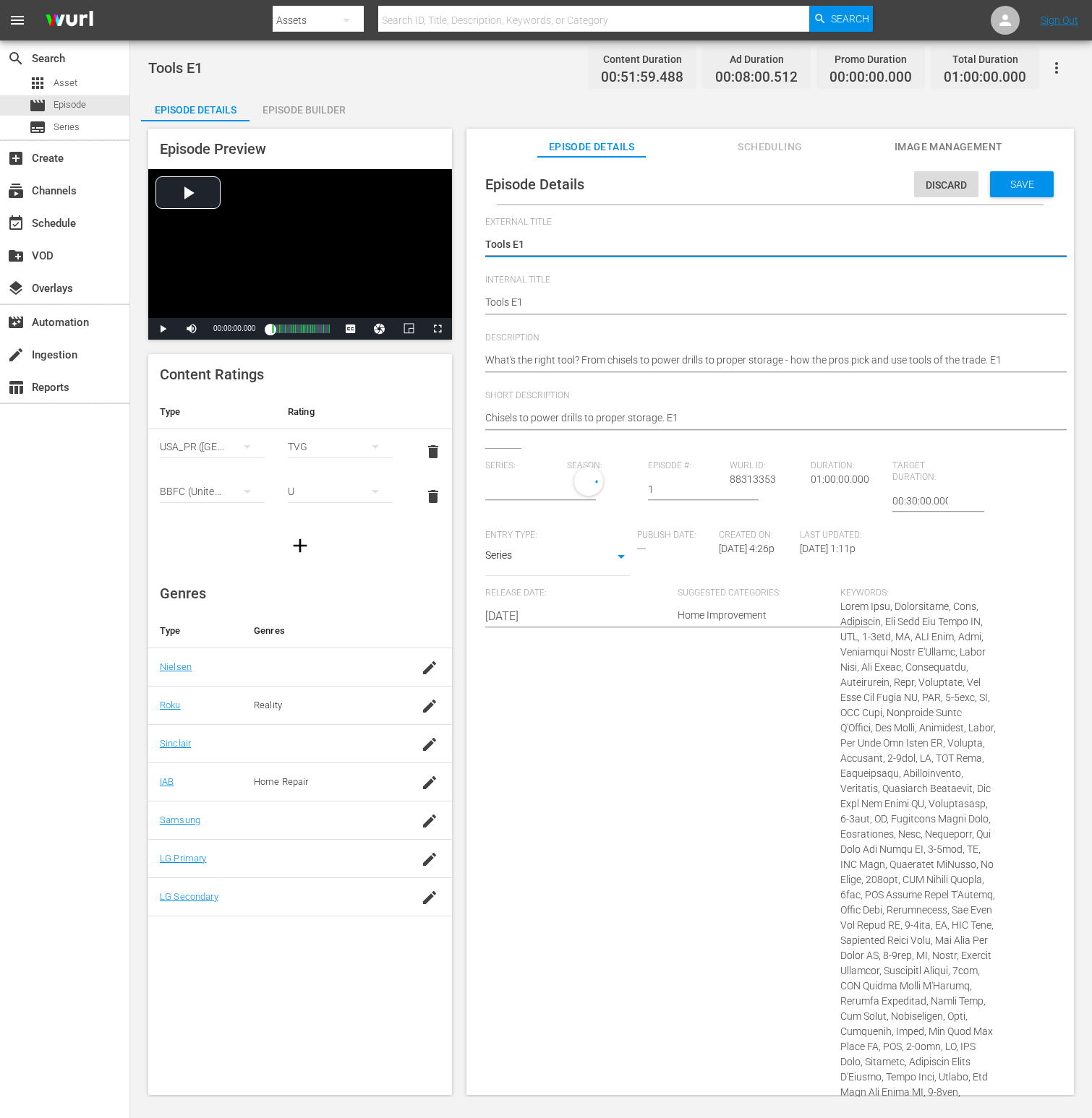
type input "Tools"
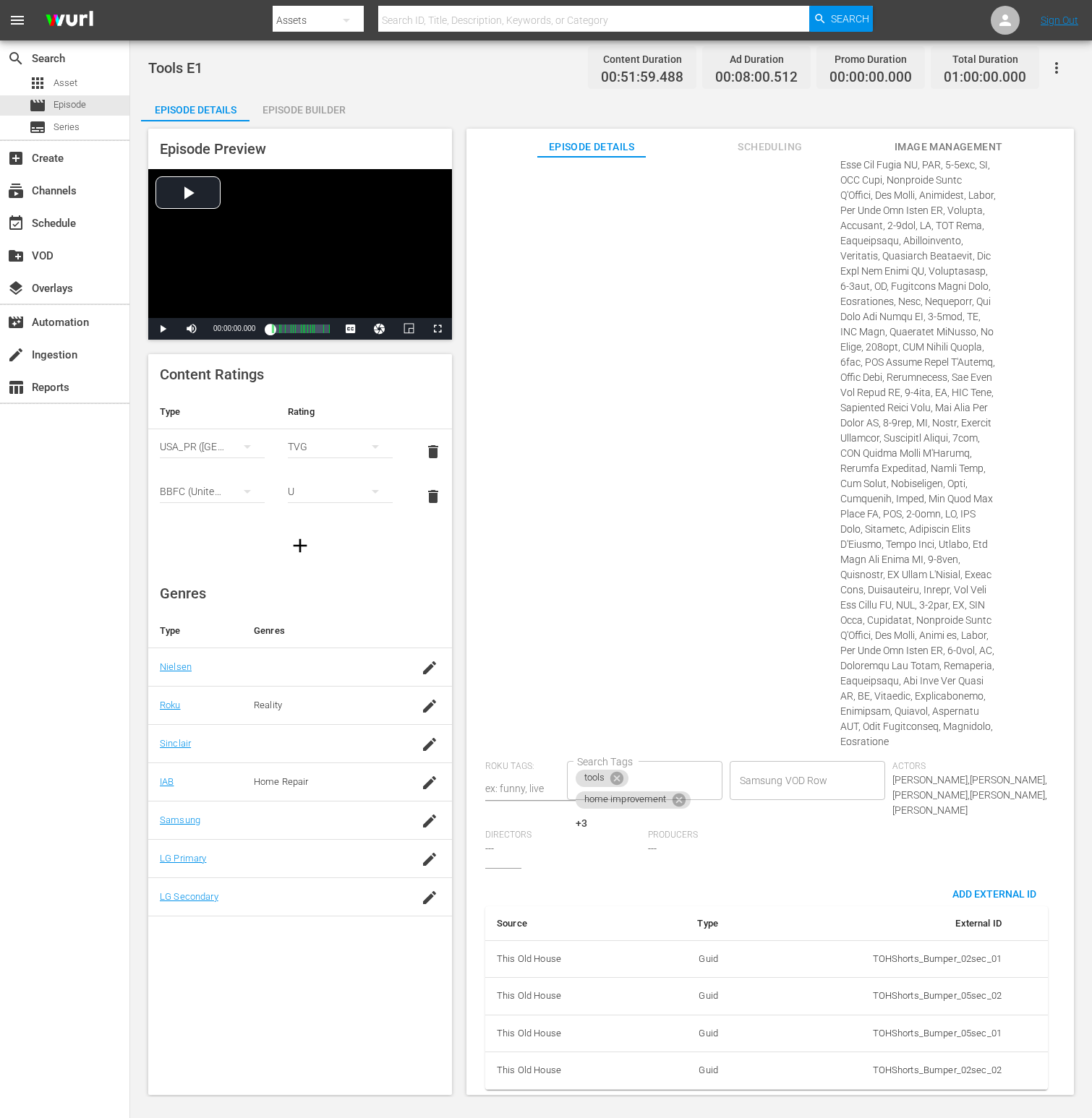
scroll to position [624, 0]
click at [990, 888] on span "Add External Id" at bounding box center [993, 894] width 107 height 12
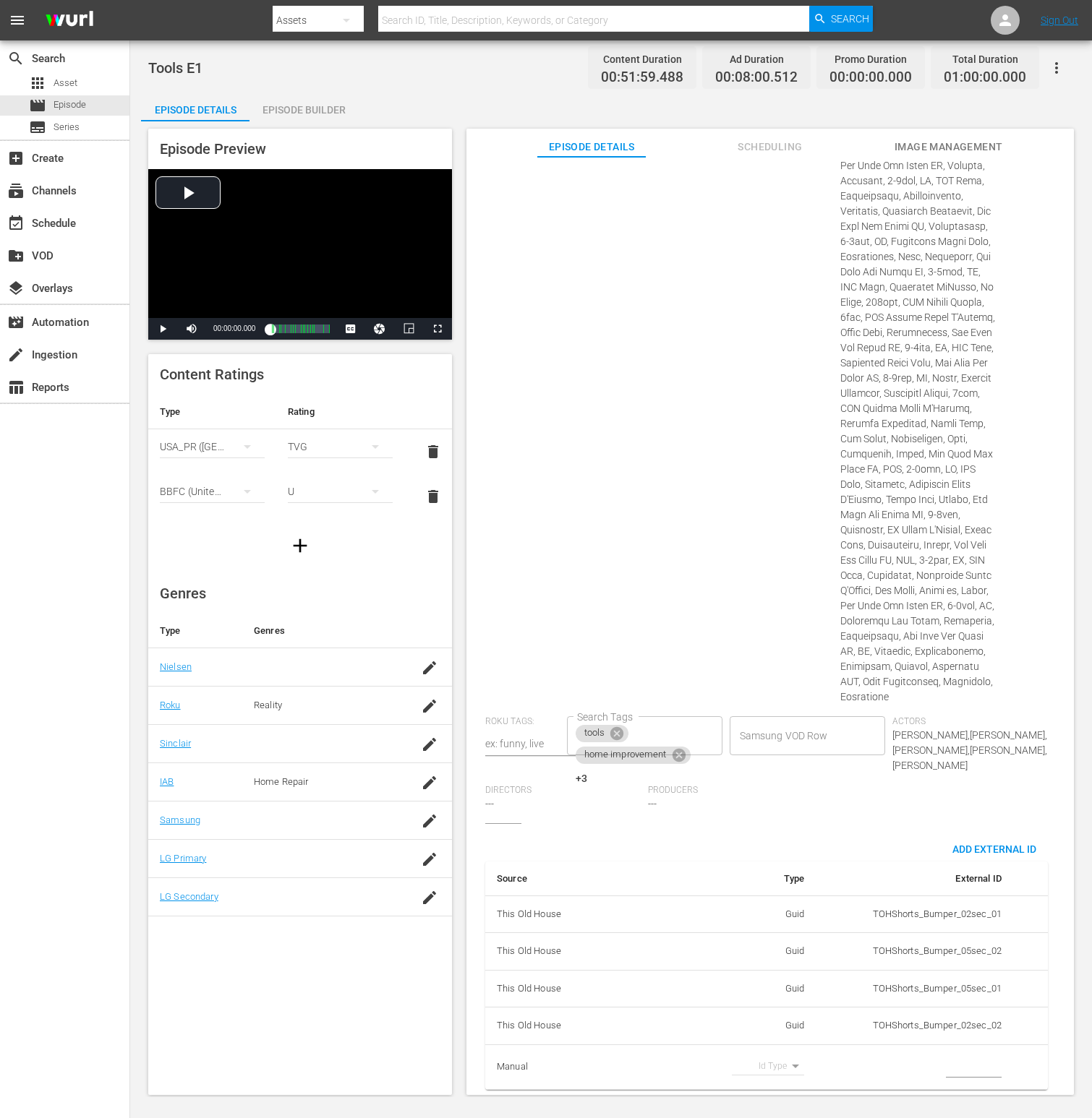
scroll to position [668, 0]
click at [760, 1054] on body "menu Search By Assets Search ID, Title, Description, Keywords, or Category Sear…" at bounding box center [546, 559] width 1092 height 1118
click at [763, 1069] on li "Tms Id" at bounding box center [763, 1065] width 72 height 24
type input "tmsId"
click at [957, 1059] on input "simple table" at bounding box center [974, 1067] width 56 height 22
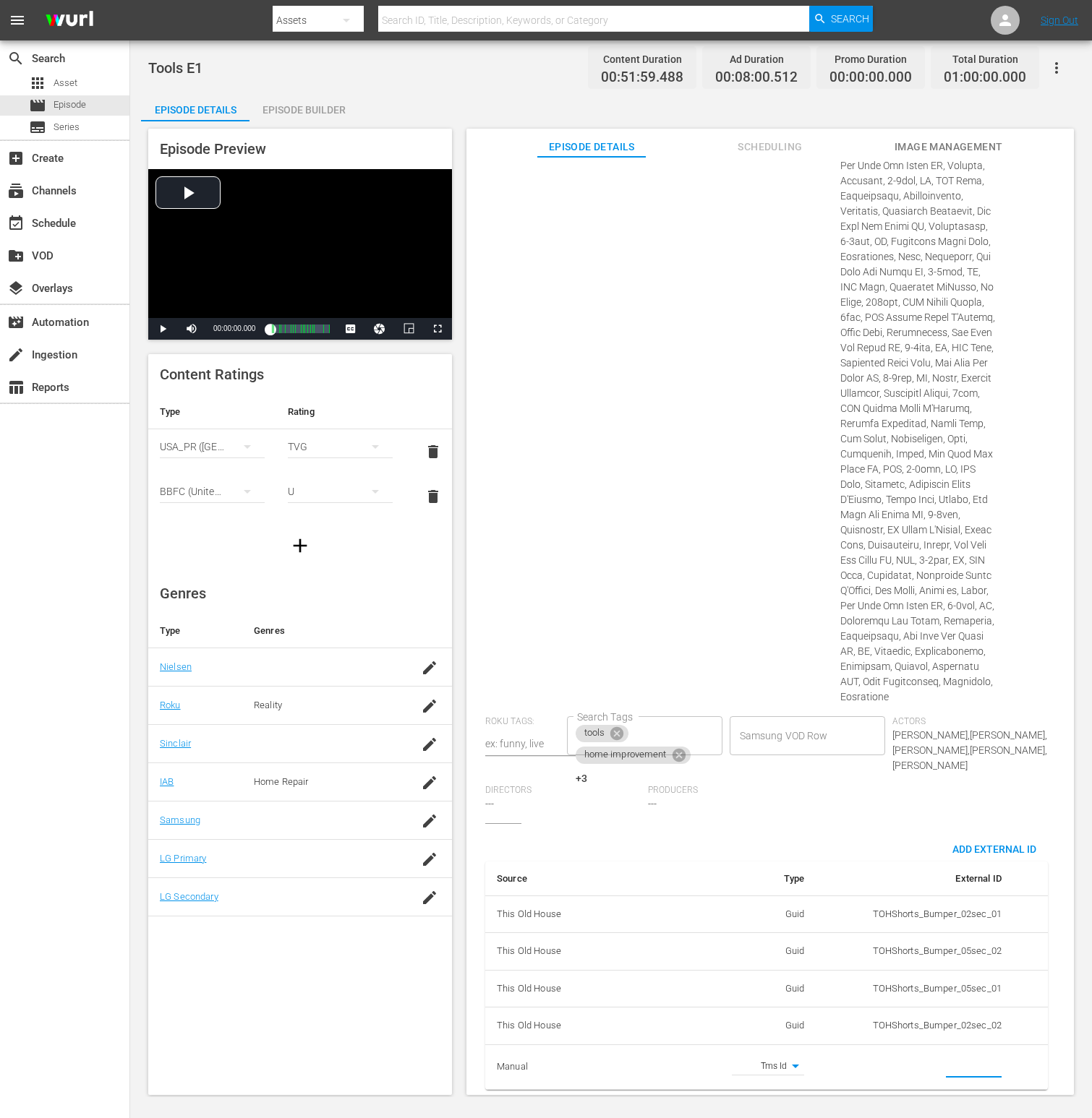
paste input "EP060365080001"
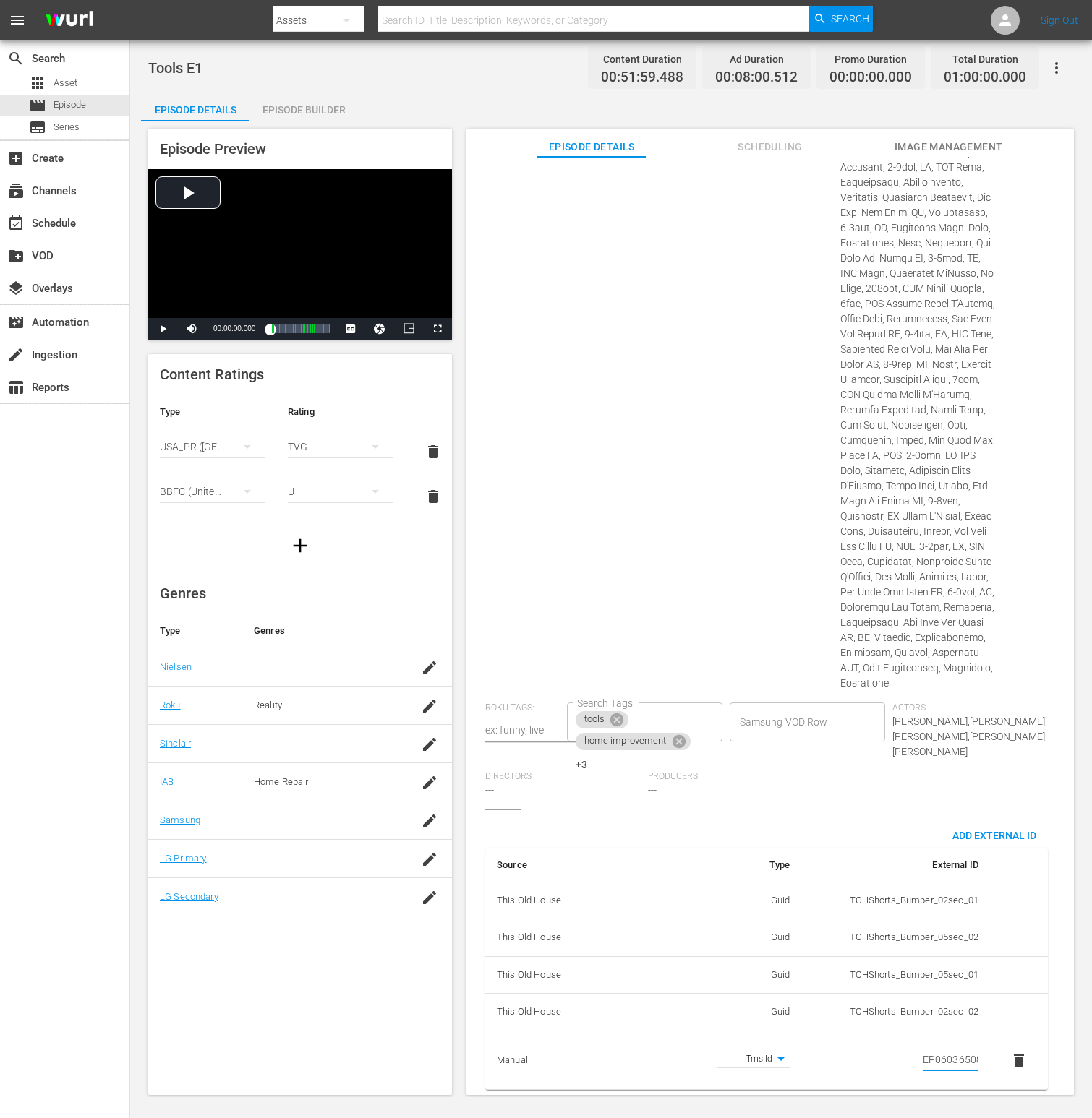
scroll to position [0, 25]
type input "EP060365080001"
click at [732, 575] on div "Suggested Categories: Home Improvement Home Improvement" at bounding box center [758, 349] width 162 height 706
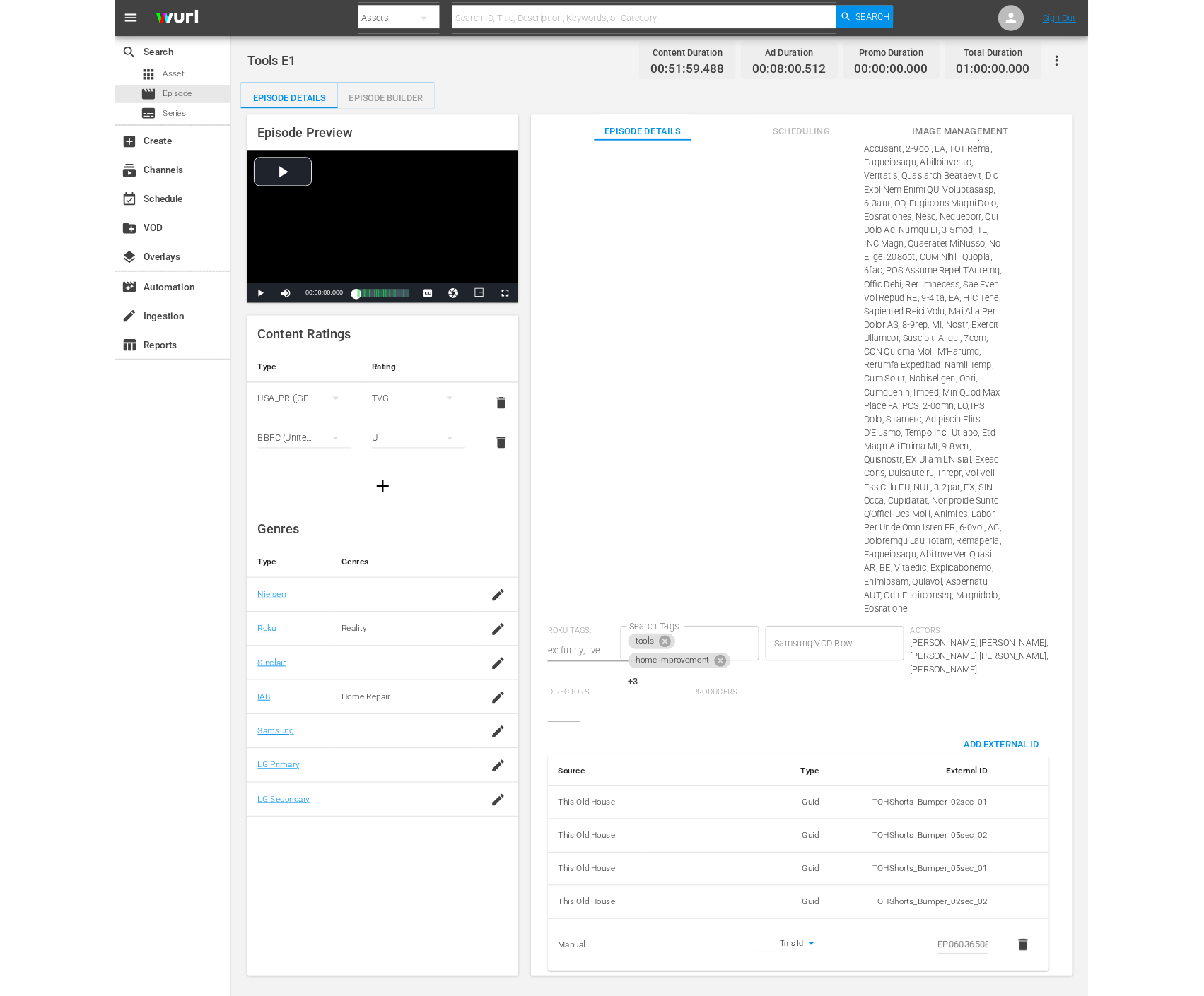
scroll to position [0, 0]
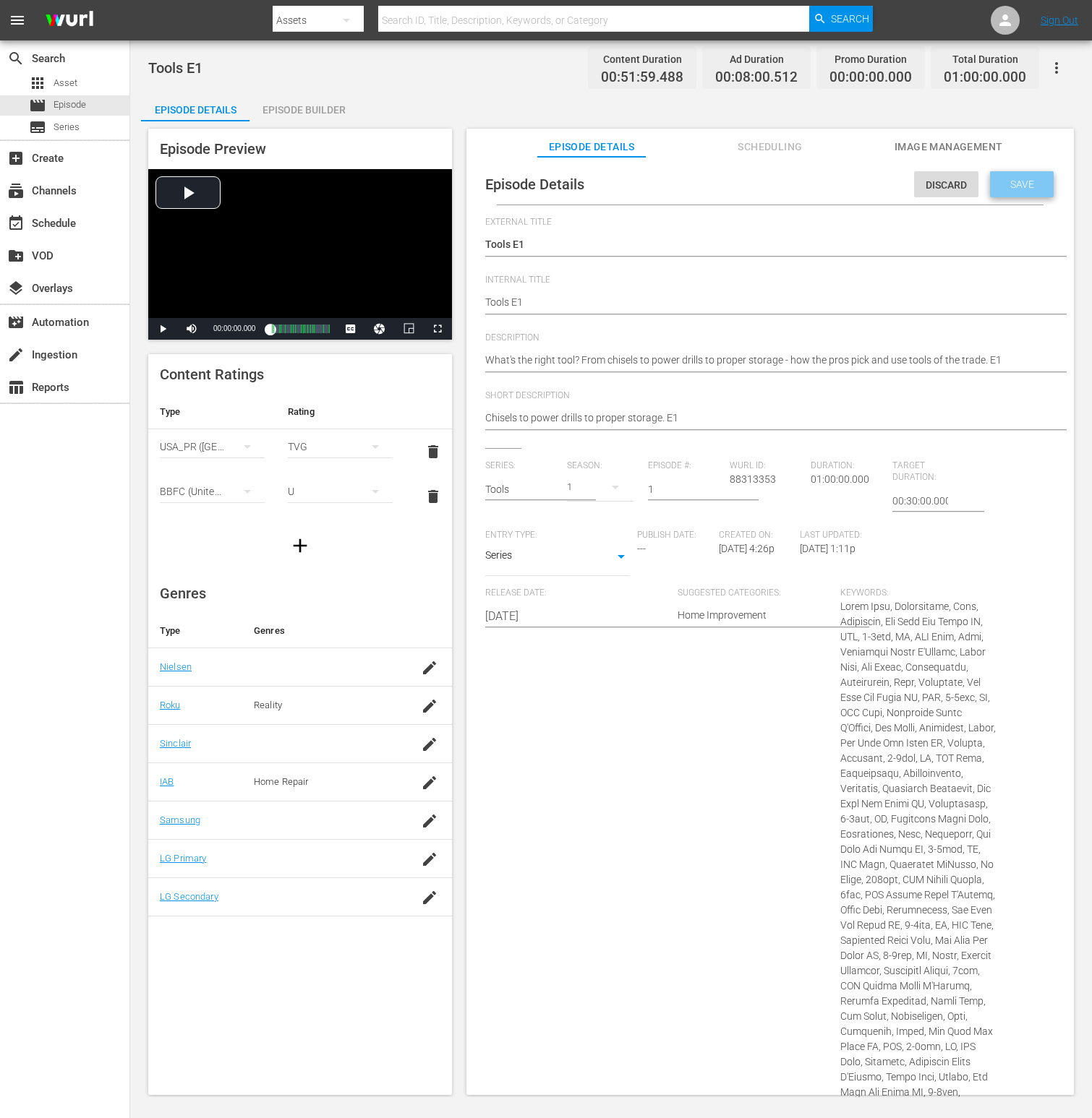
click at [1016, 185] on span "Save" at bounding box center [1022, 184] width 47 height 12
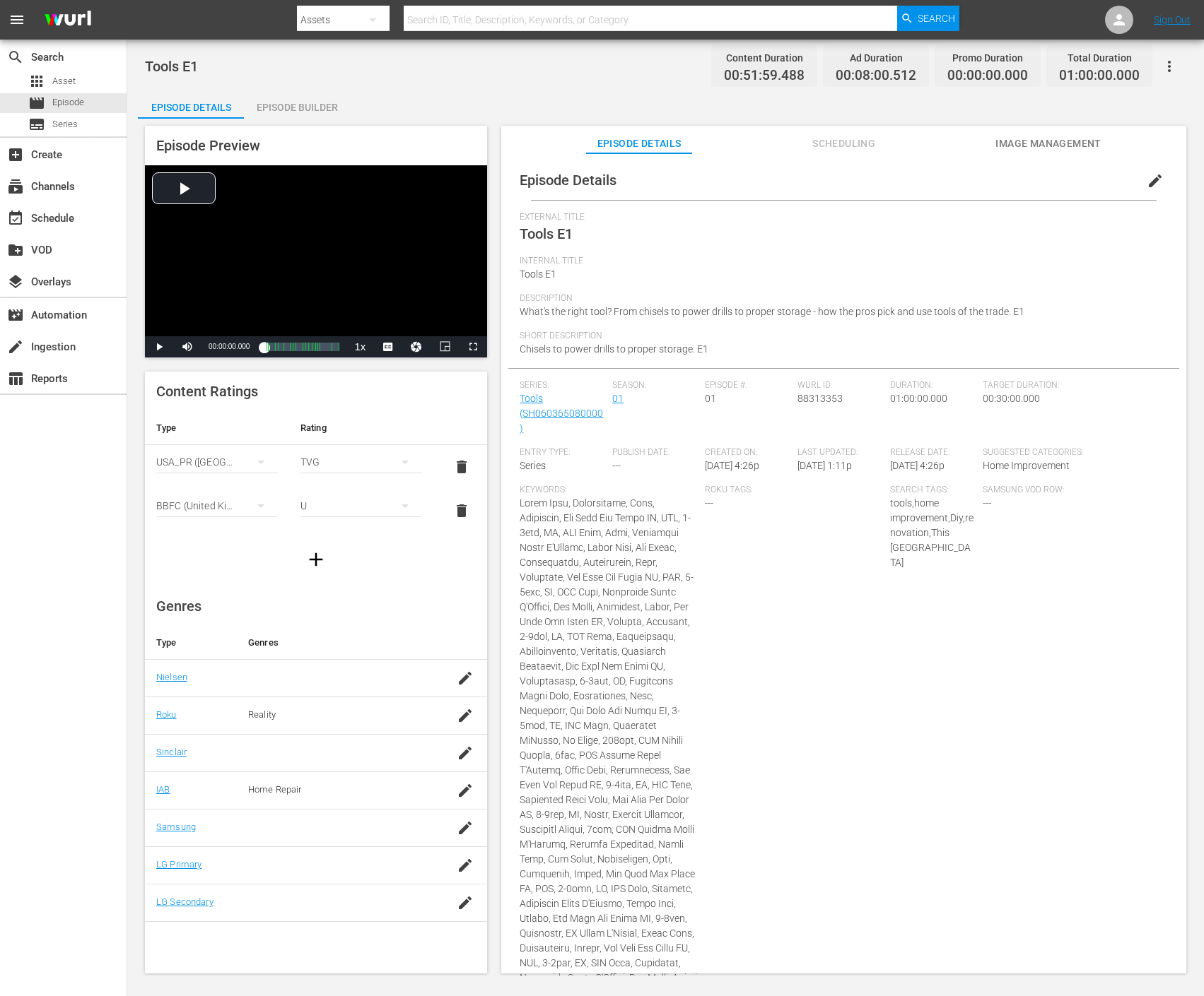
click at [651, 312] on span "What's the right tool? From chisels to power drills to proper storage - how the…" at bounding box center [771, 312] width 504 height 11
drag, startPoint x: 674, startPoint y: 353, endPoint x: 675, endPoint y: 332, distance: 21.0
click at [674, 352] on span "Chisels to power drills to proper storage. E1" at bounding box center [613, 349] width 189 height 11
click at [667, 308] on span "What's the right tool? From chisels to power drills to proper storage - how the…" at bounding box center [771, 312] width 504 height 11
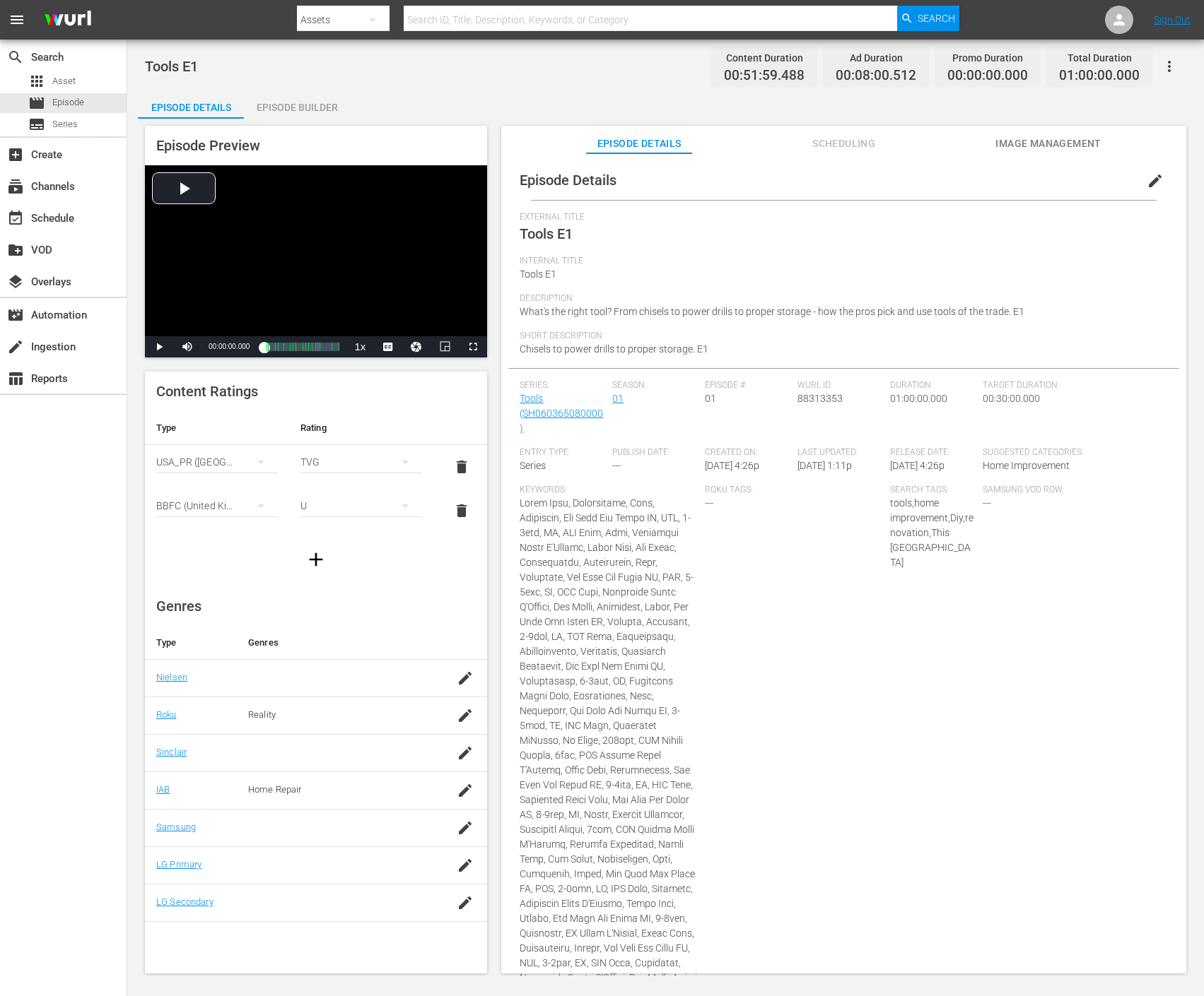
click at [906, 248] on div "External Title Tools E1" at bounding box center [843, 234] width 648 height 44
click at [1067, 184] on span "edit" at bounding box center [1155, 181] width 17 height 17
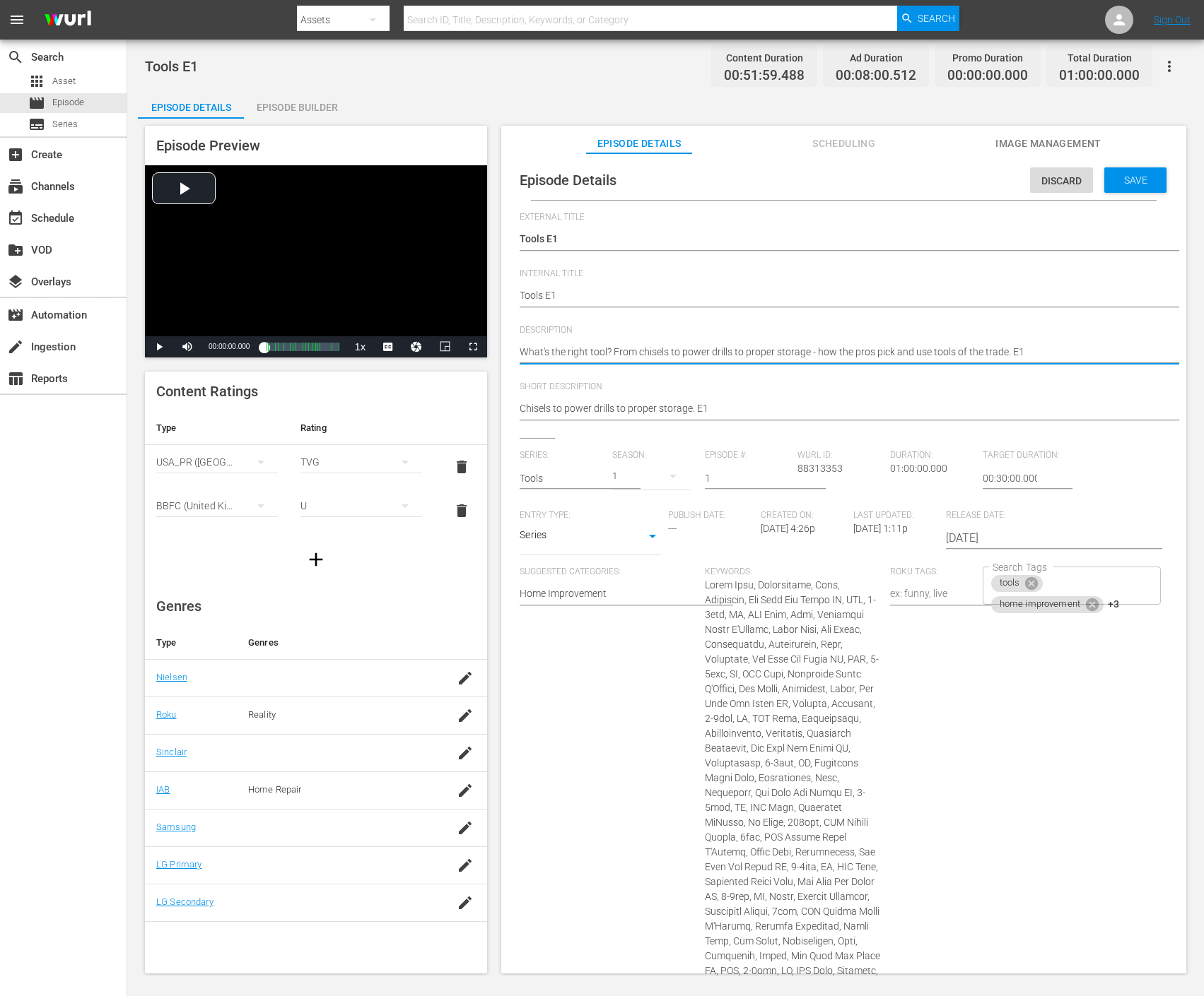
paste textarea "From chisels to power drills to proper storage - how the pros handle tools of t…"
type textarea "From chisels to power drills to proper storage - how the pros handle tools of t…"
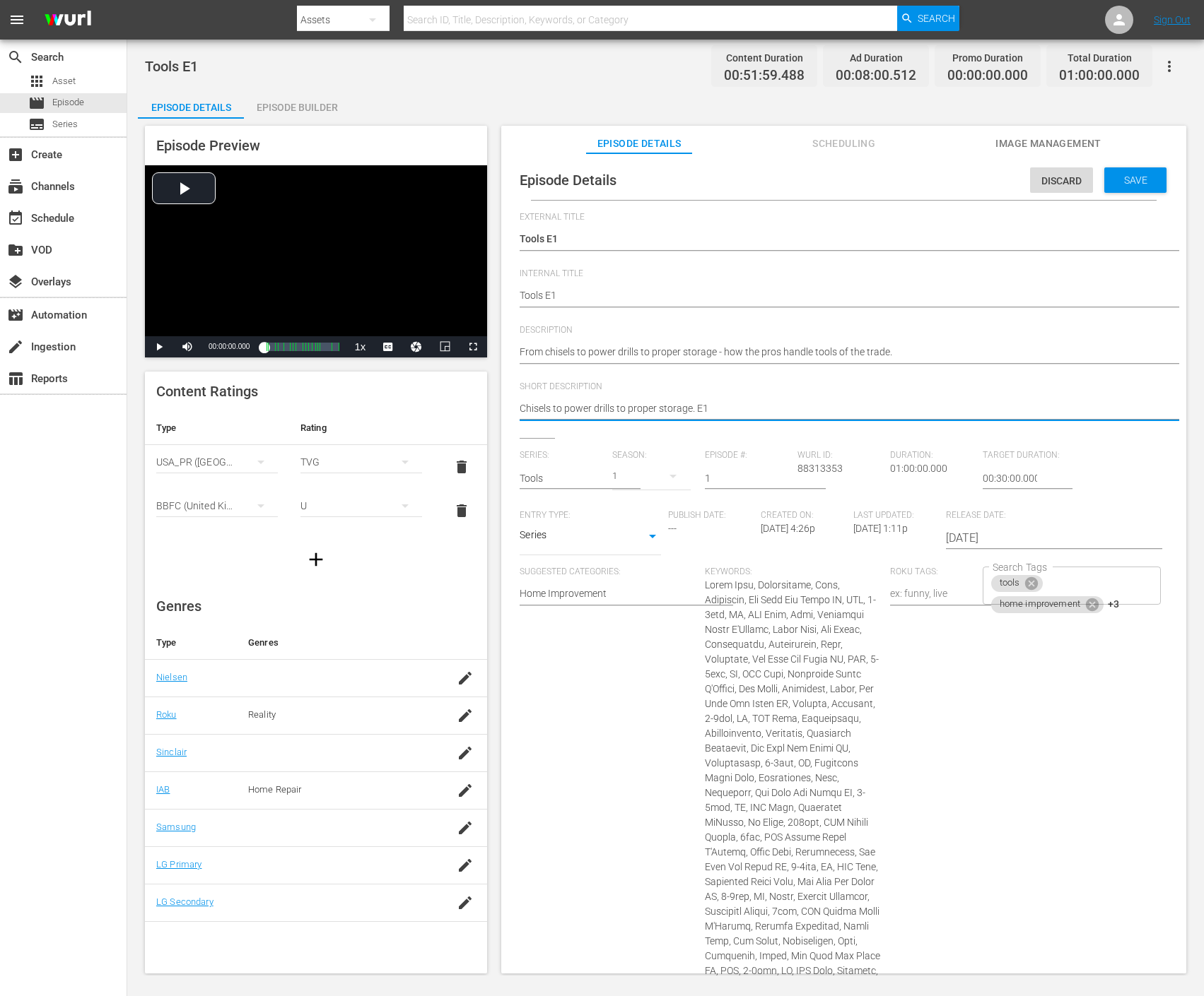
paste textarea "From chisels to power drills to proper storage - how the pros handle tools of t…"
type textarea "From chisels to power drills to proper storage - how the pros handle tools of t…"
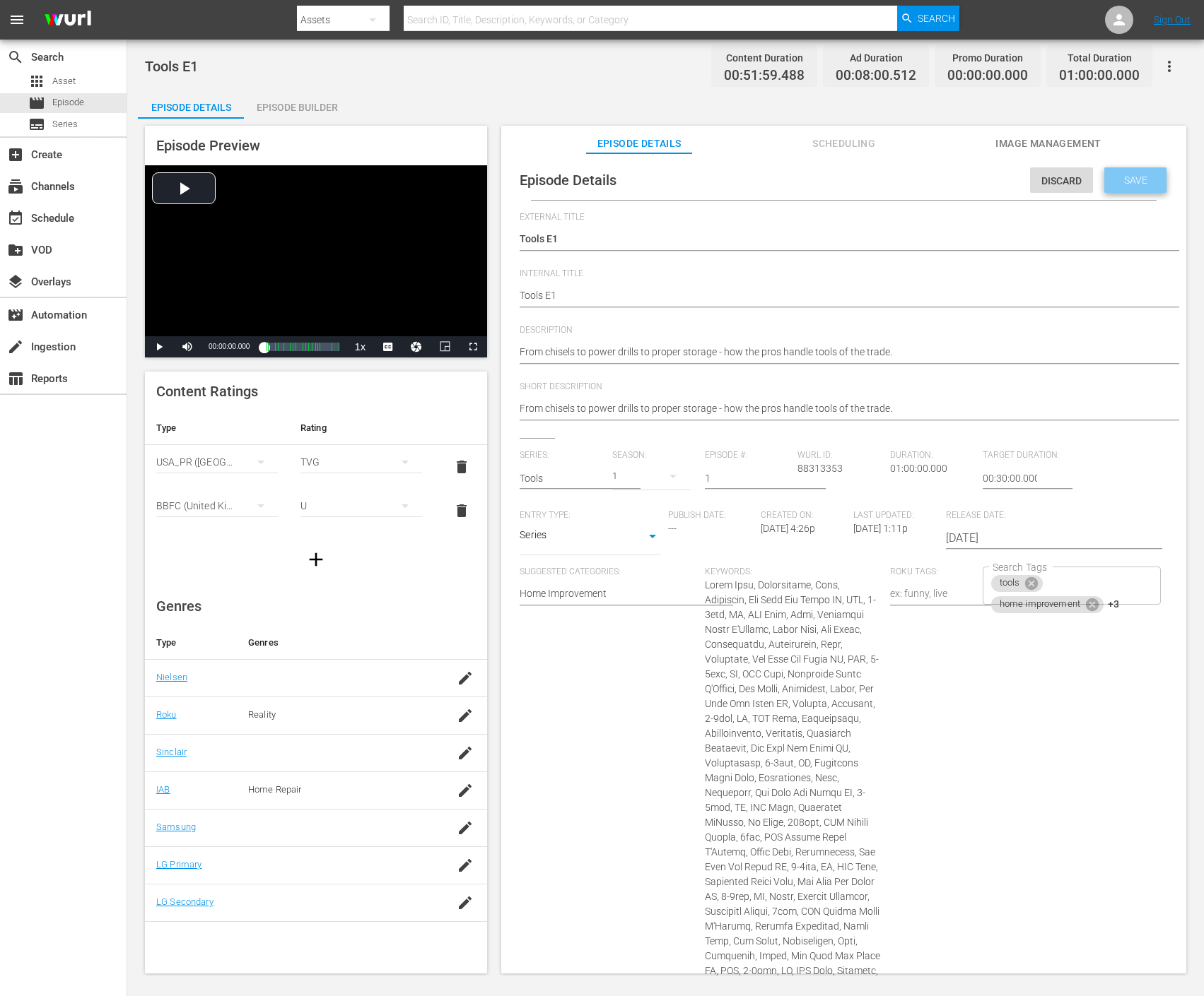
click at [1067, 182] on span "Save" at bounding box center [1135, 180] width 46 height 11
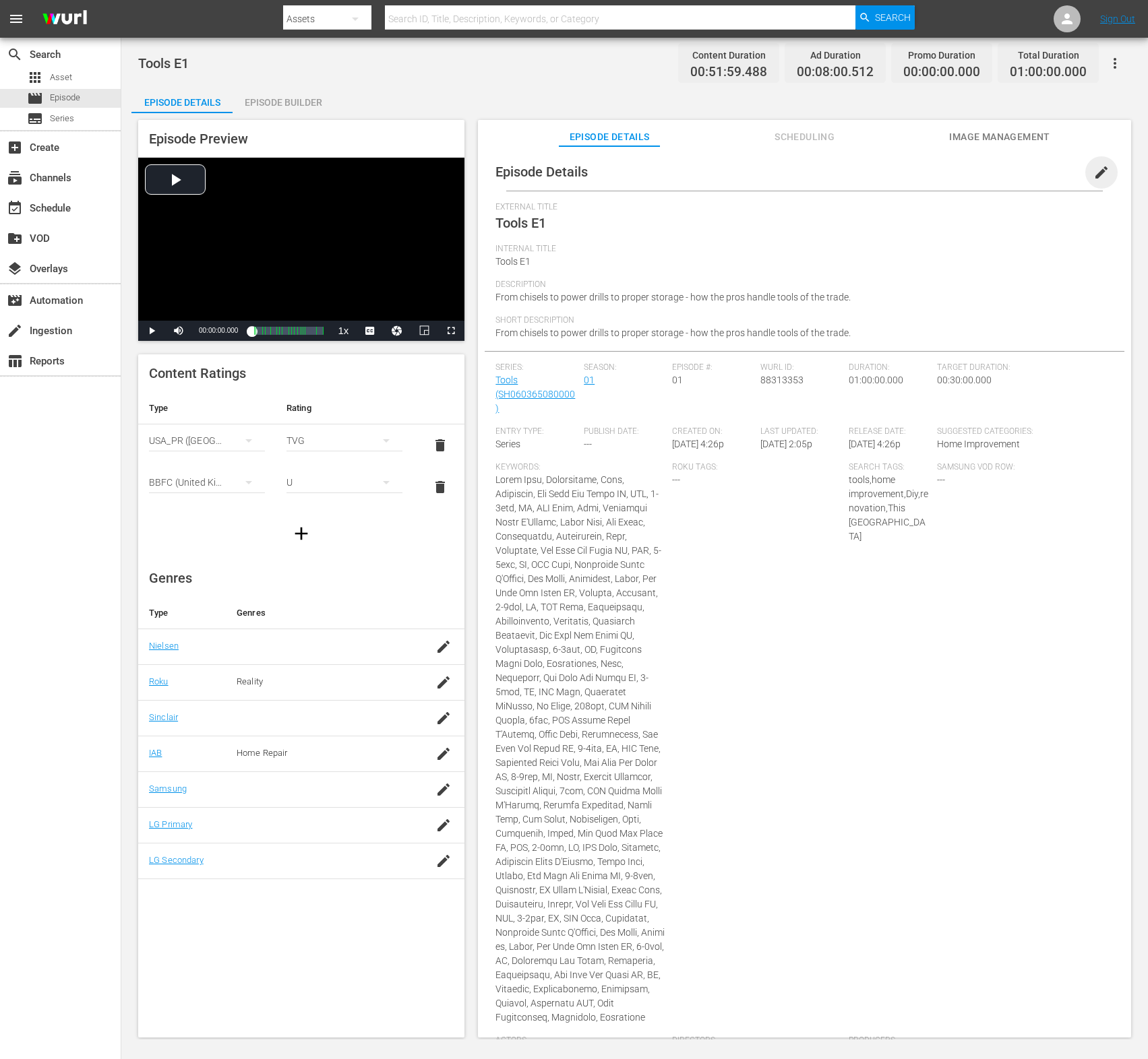
click at [1017, 174] on span "edit" at bounding box center [1101, 173] width 16 height 16
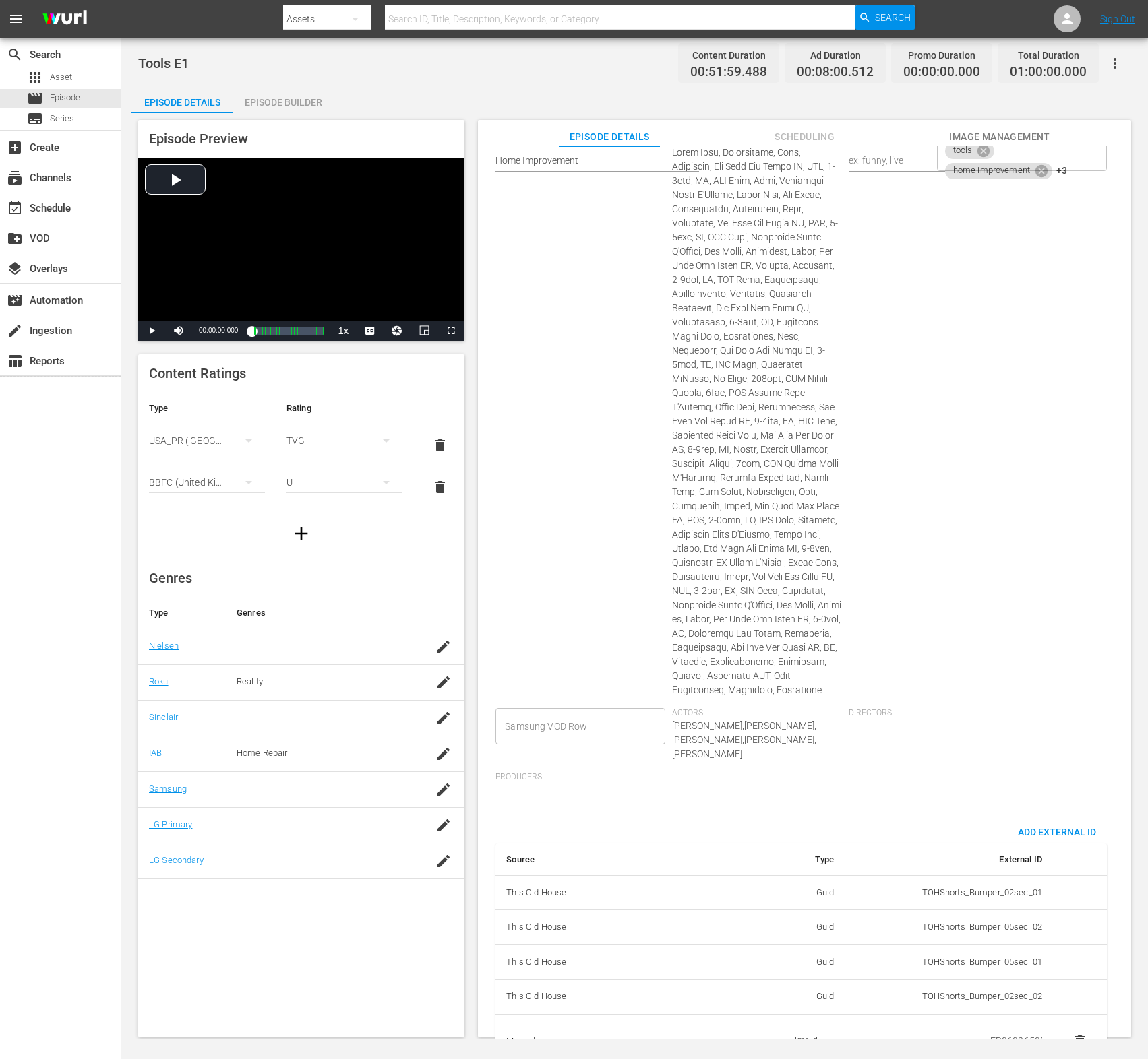
scroll to position [466, 0]
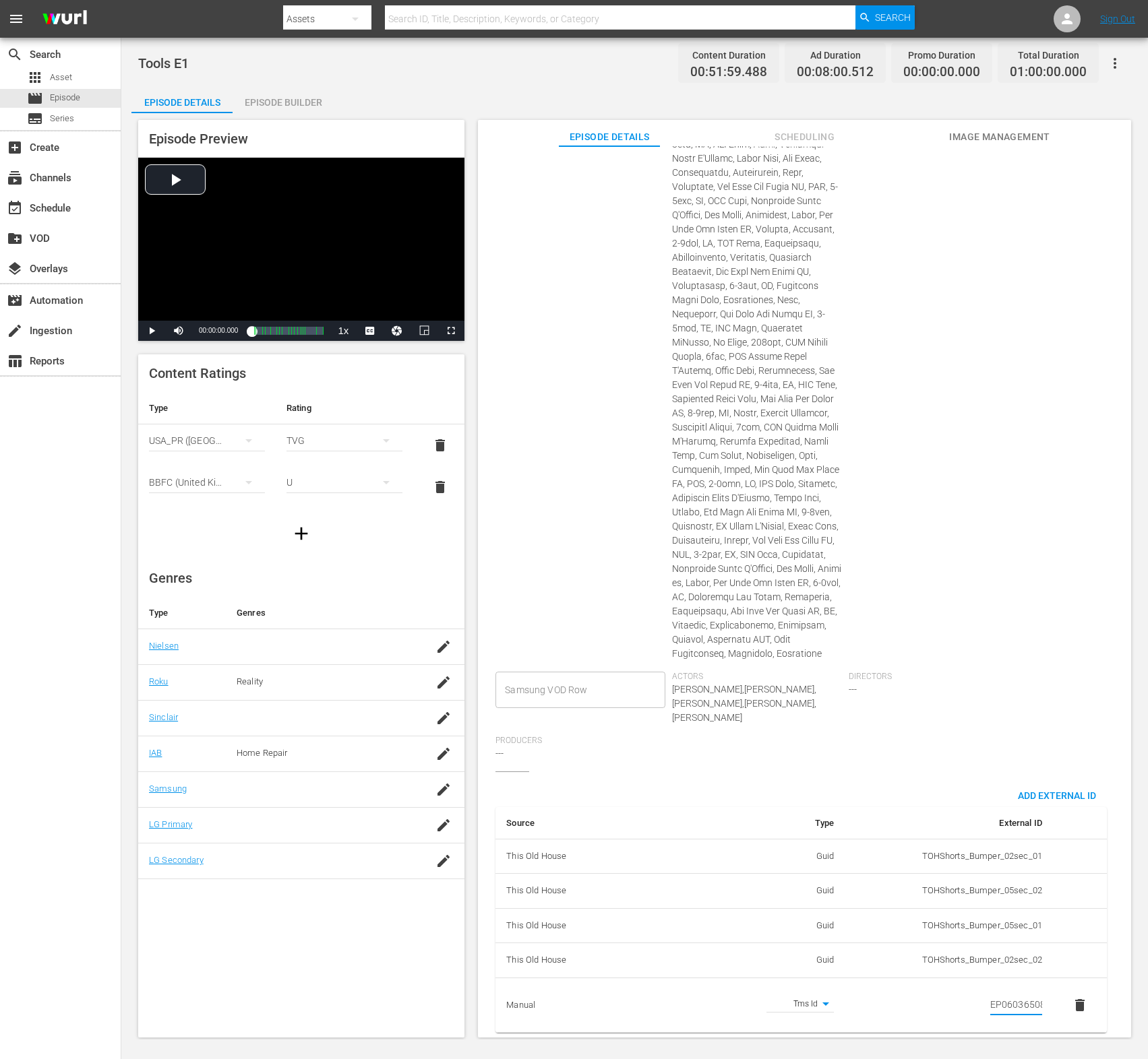
click at [1007, 995] on input "EP060365080001" at bounding box center [1016, 1005] width 52 height 21
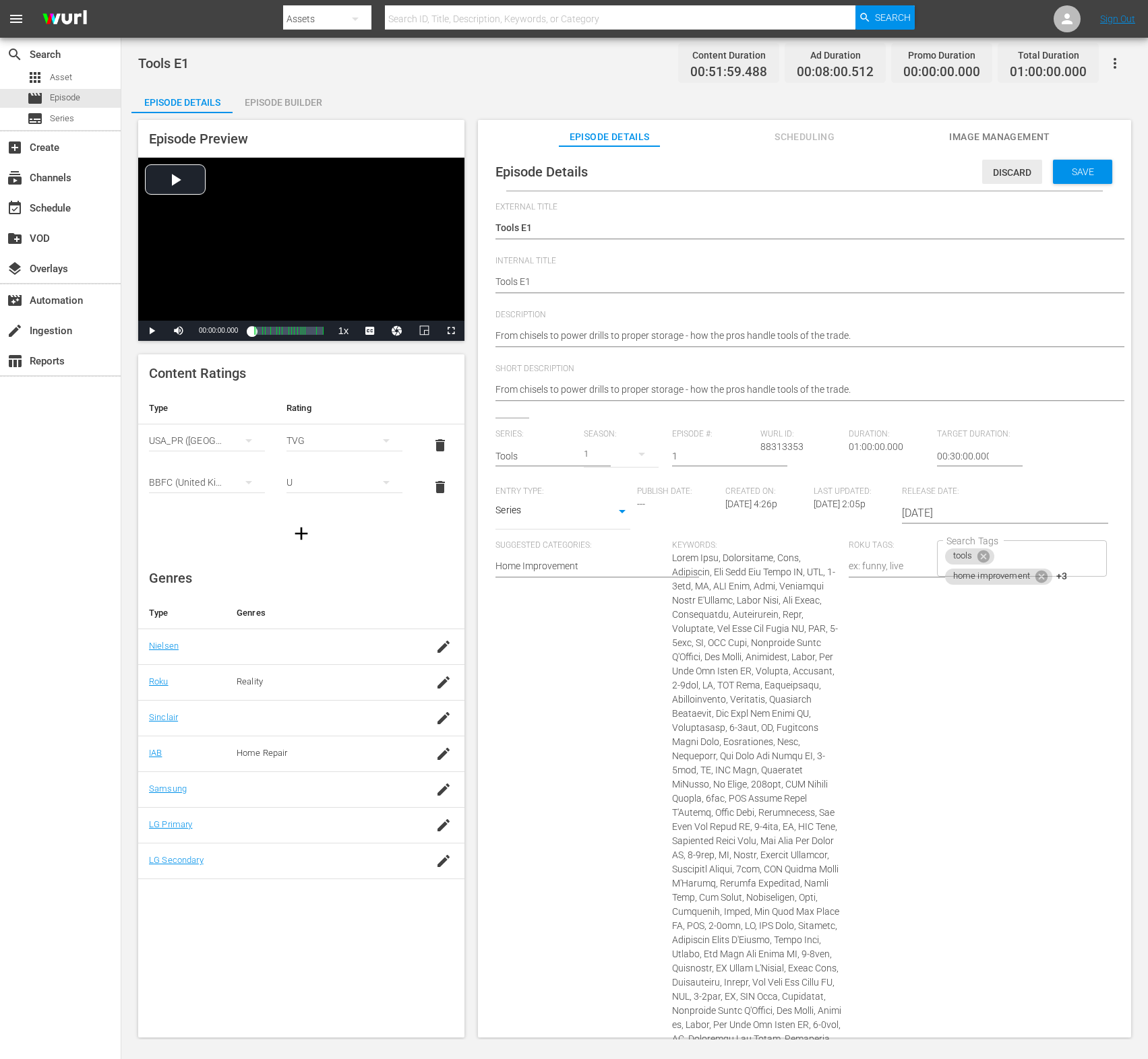
click at [1016, 173] on span "Discard" at bounding box center [1012, 173] width 60 height 11
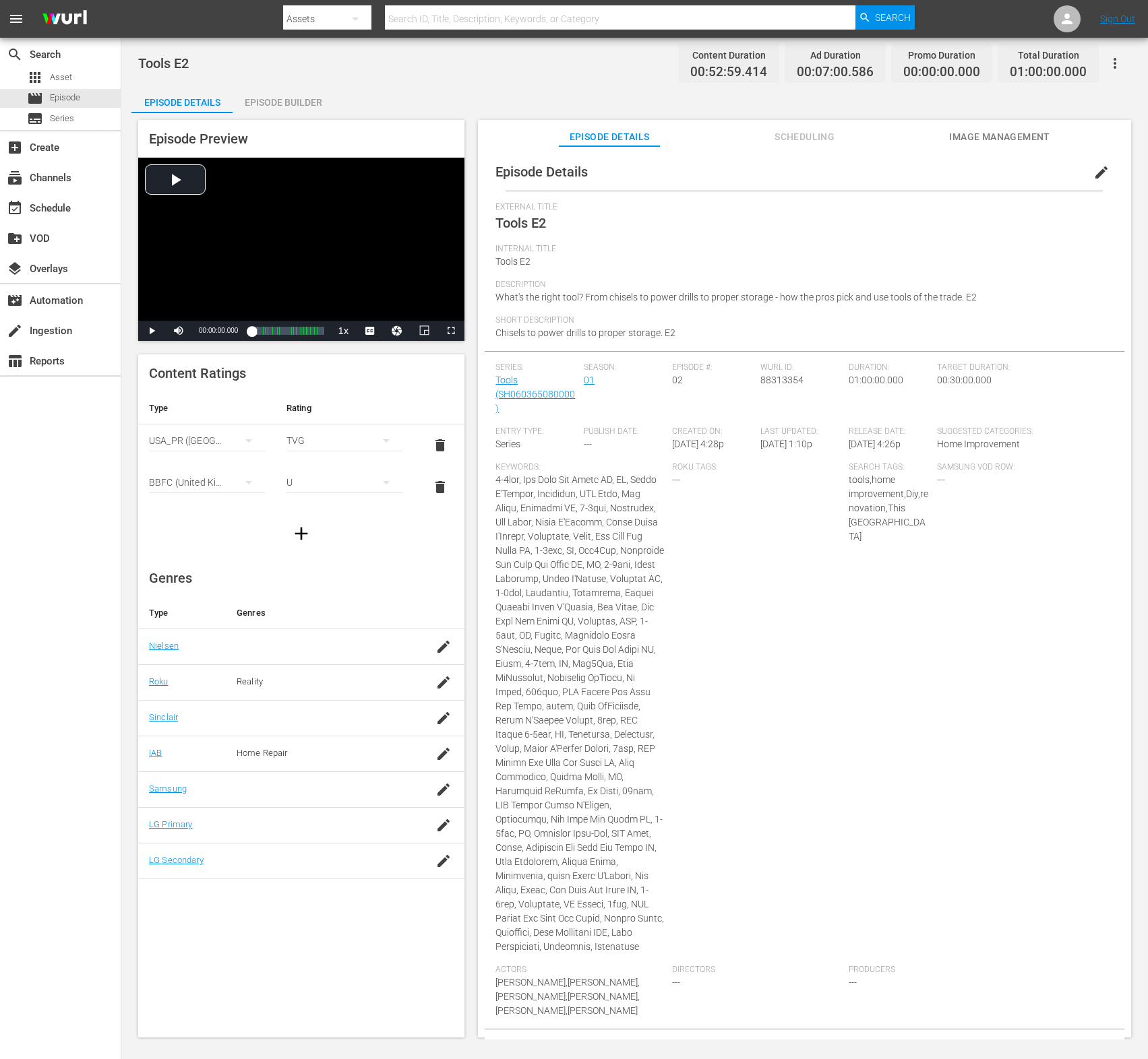
click at [1017, 173] on span "edit" at bounding box center [1101, 173] width 16 height 16
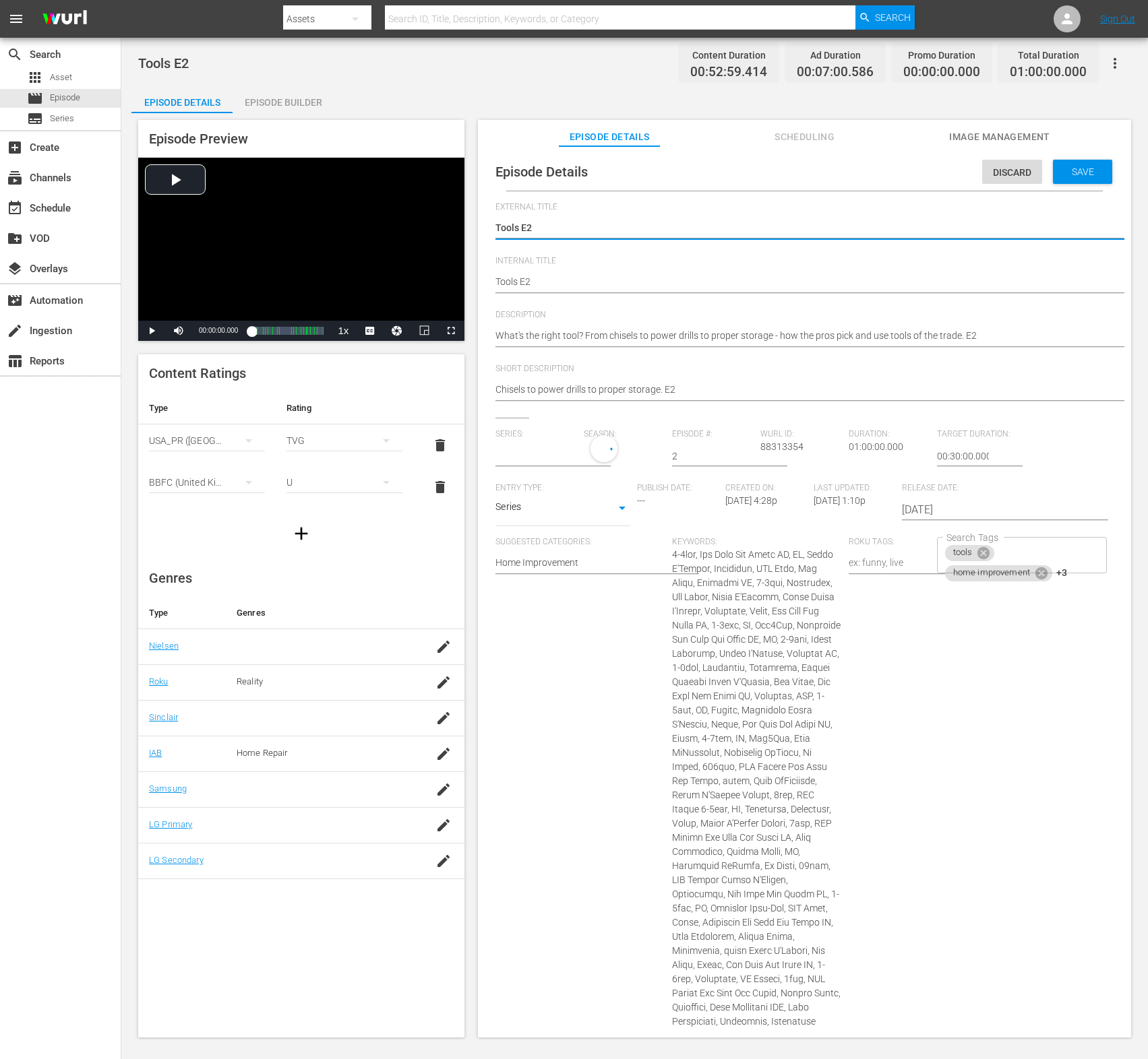
type input "Tools"
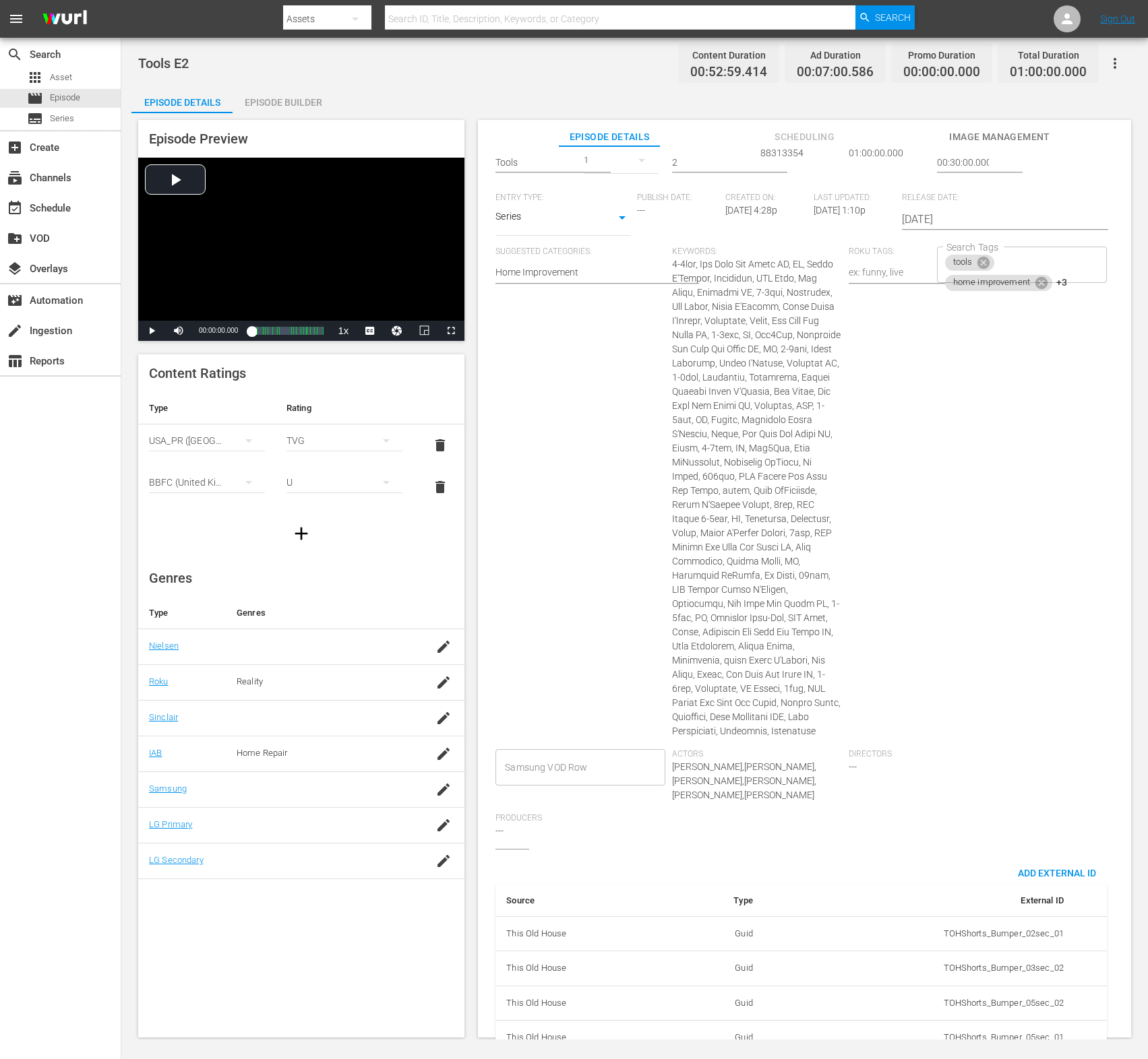
scroll to position [375, 0]
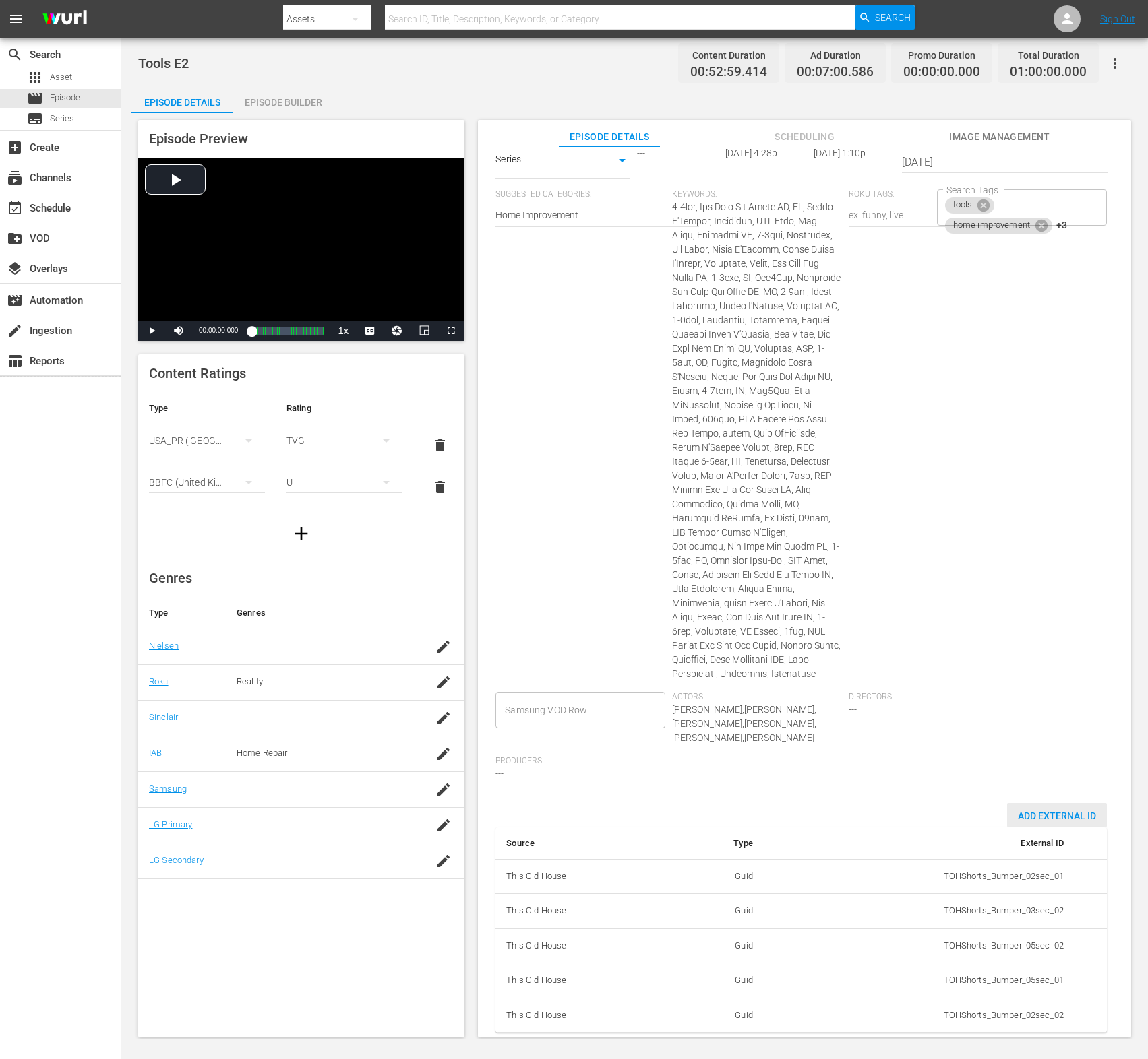
click at [1017, 811] on span "Add External Id" at bounding box center [1057, 816] width 99 height 11
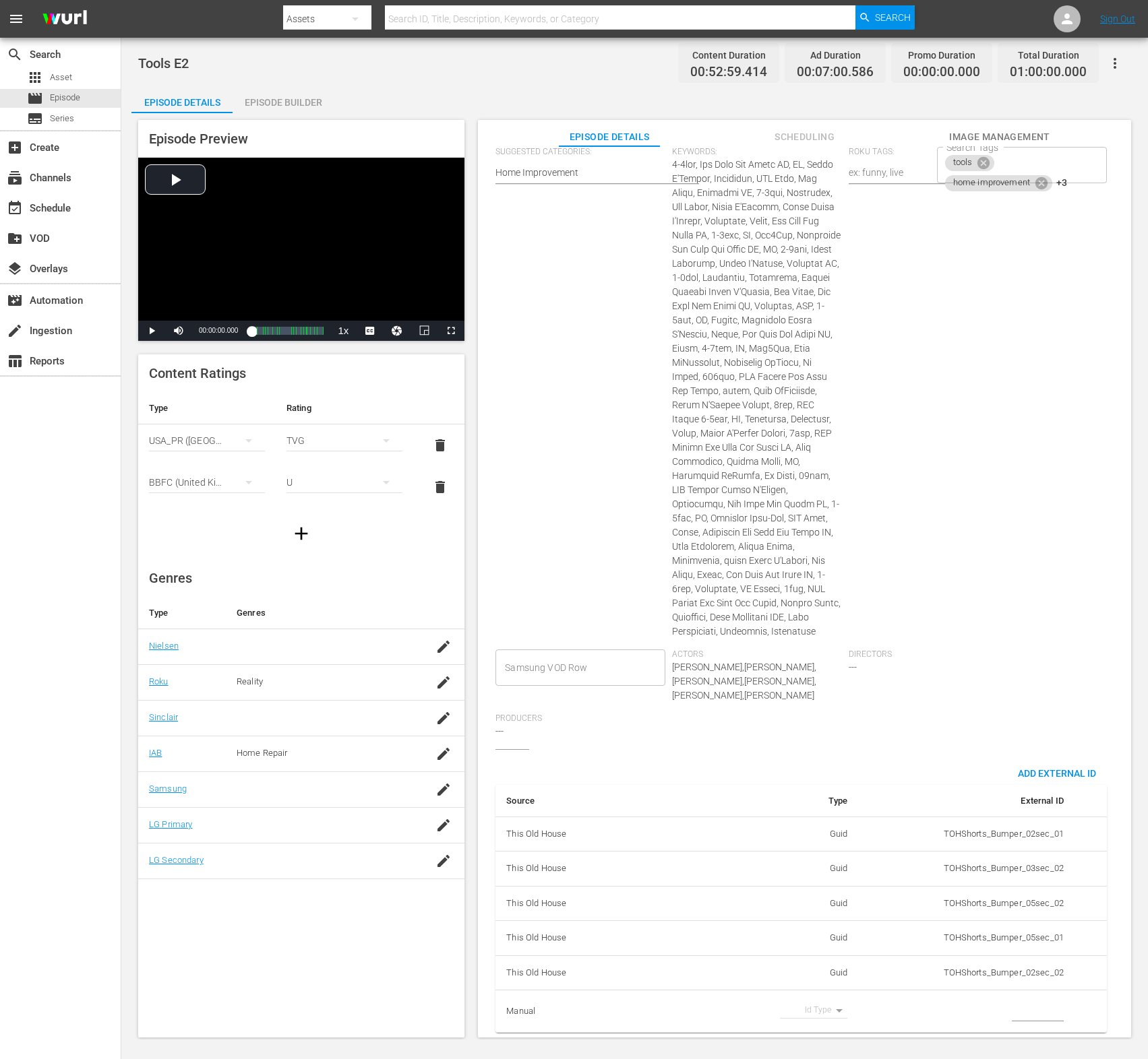
scroll to position [418, 0]
click at [818, 992] on td "Id Type" at bounding box center [739, 1011] width 238 height 42
click at [819, 996] on body "menu Search By Assets Search ID, Title, Description, Keywords, or Category Sear…" at bounding box center [574, 529] width 1148 height 1059
click at [810, 1007] on li "Tms Id" at bounding box center [809, 1010] width 67 height 22
type input "tmsId"
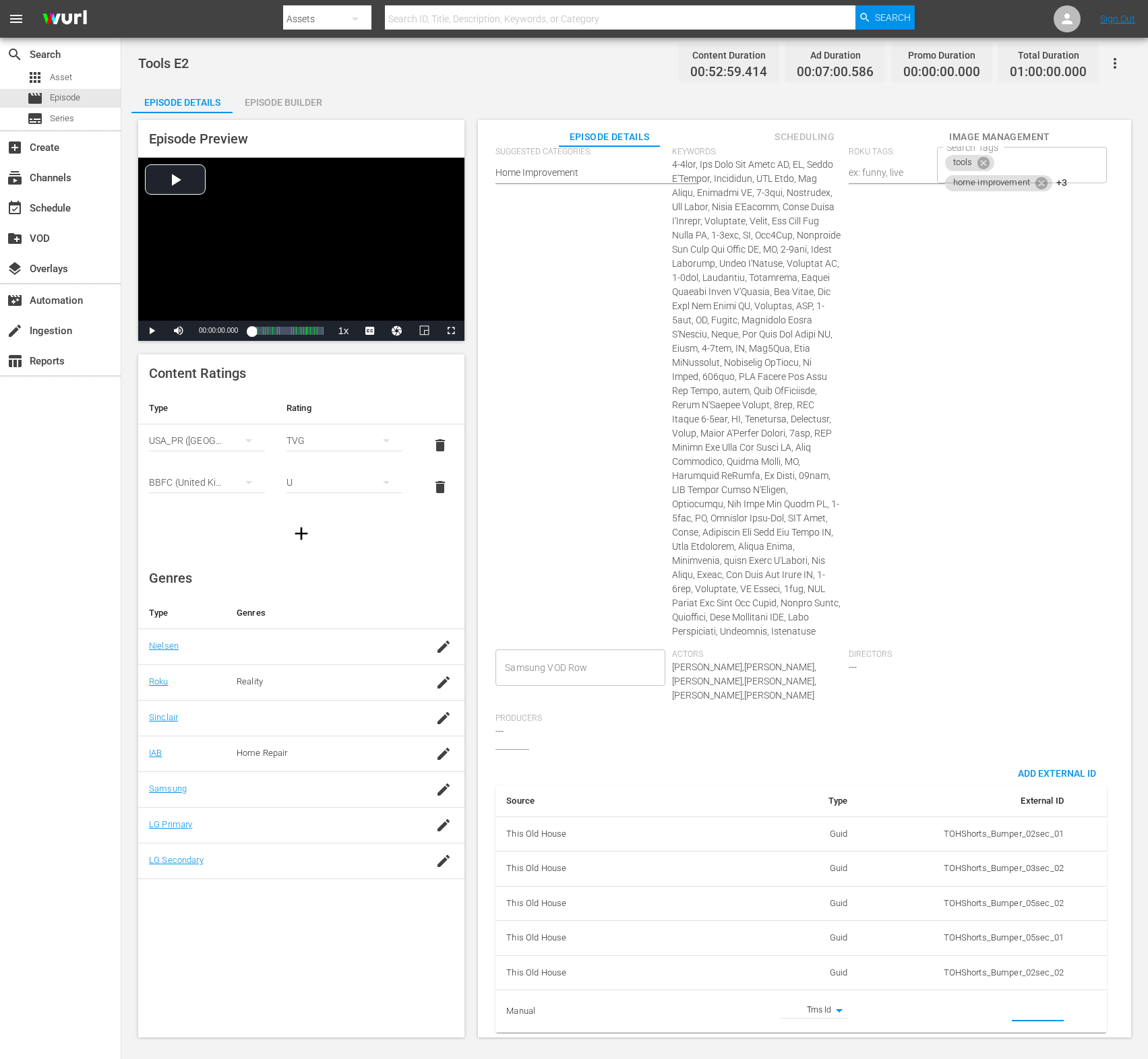
click at [1017, 1002] on input "simple table" at bounding box center [1038, 1012] width 52 height 21
paste input "EP060365080002"
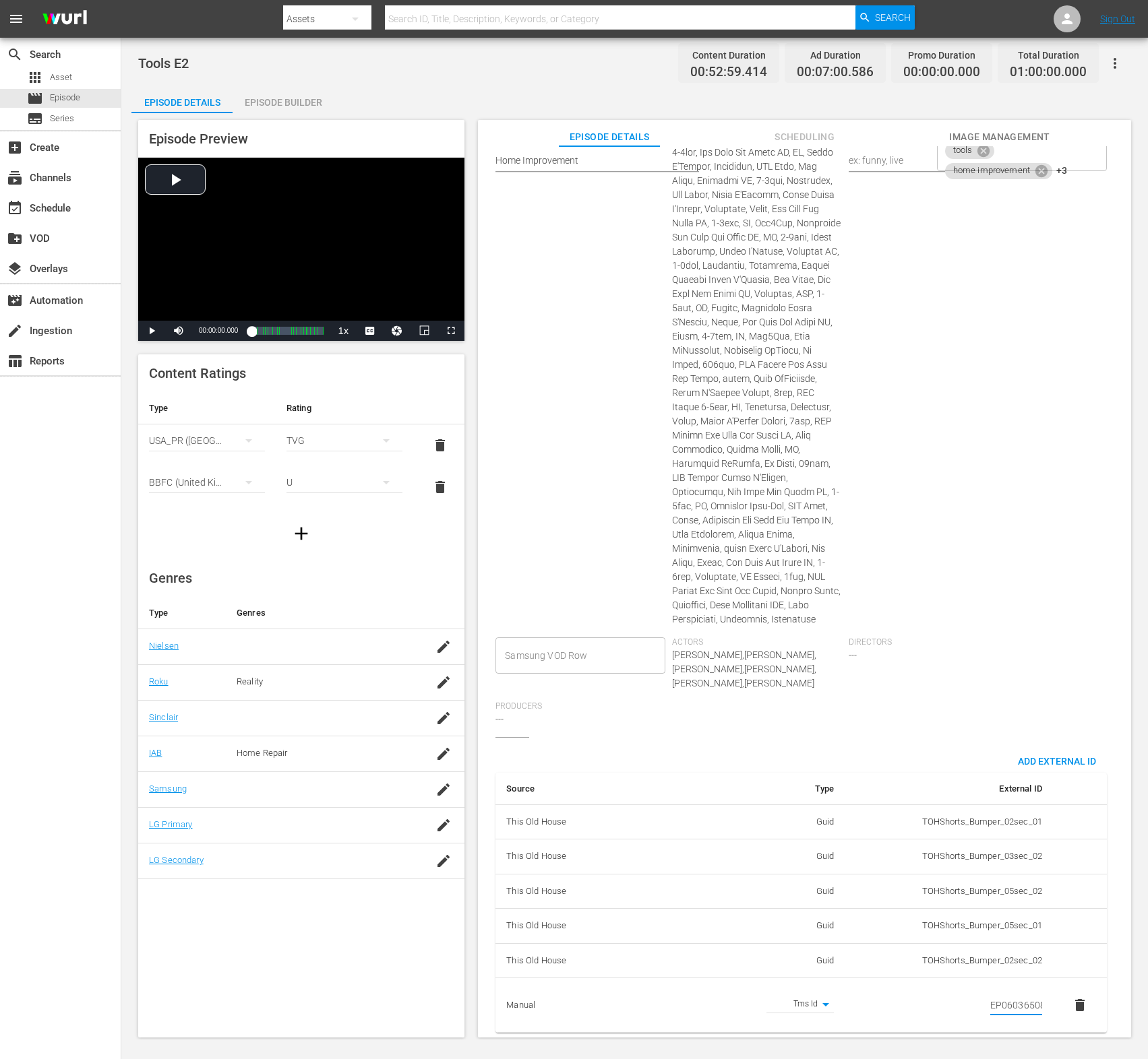
scroll to position [0, 23]
type input "EP060365080002"
click at [1011, 636] on div "Search Tags tools home improvement +3 Search Tags" at bounding box center [1024, 387] width 176 height 503
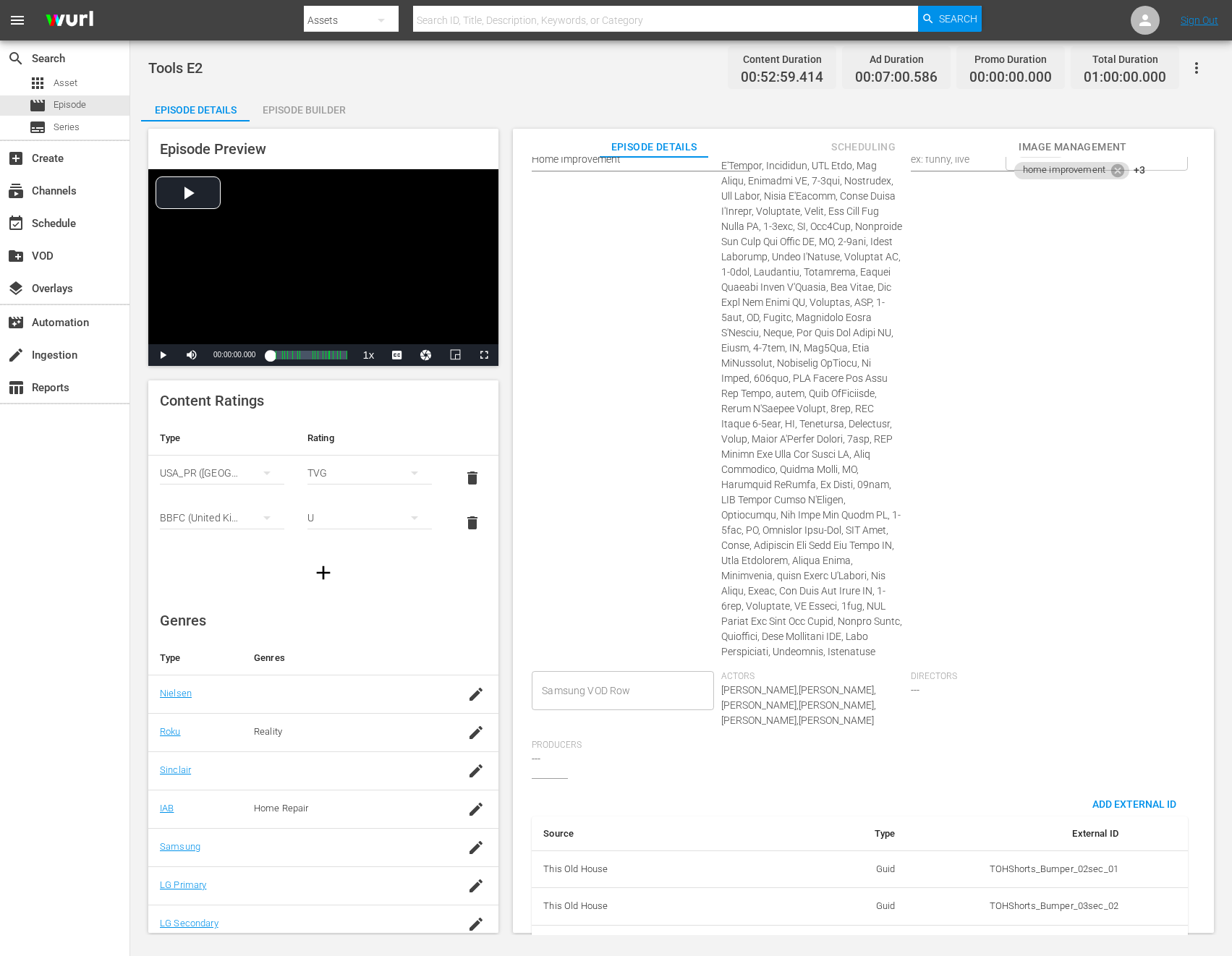
scroll to position [0, 0]
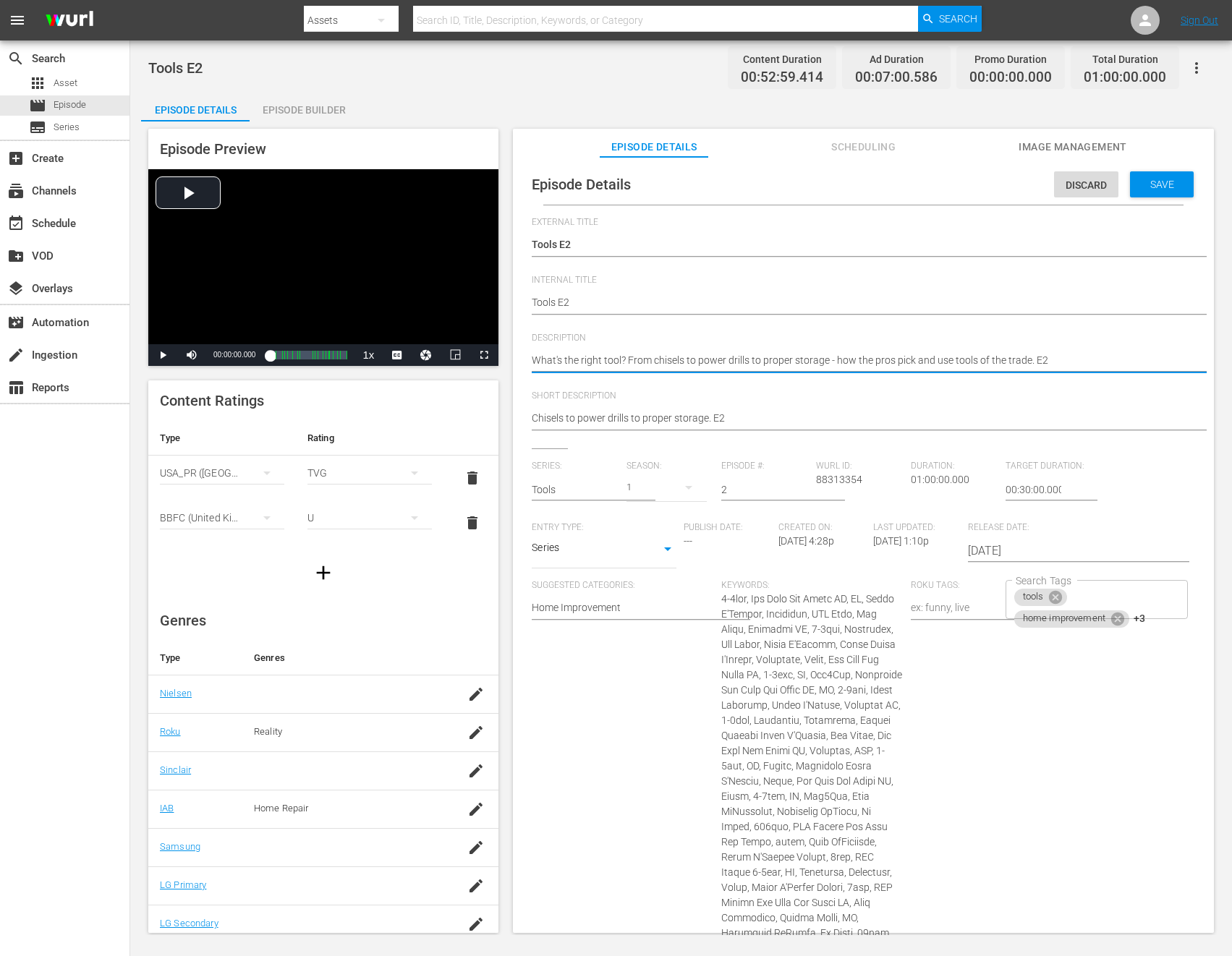
paste textarea "See how This Old House pros use and store their essential tools of the trade."
type textarea "See how This Old House pros use and store their essential tools of the trade."
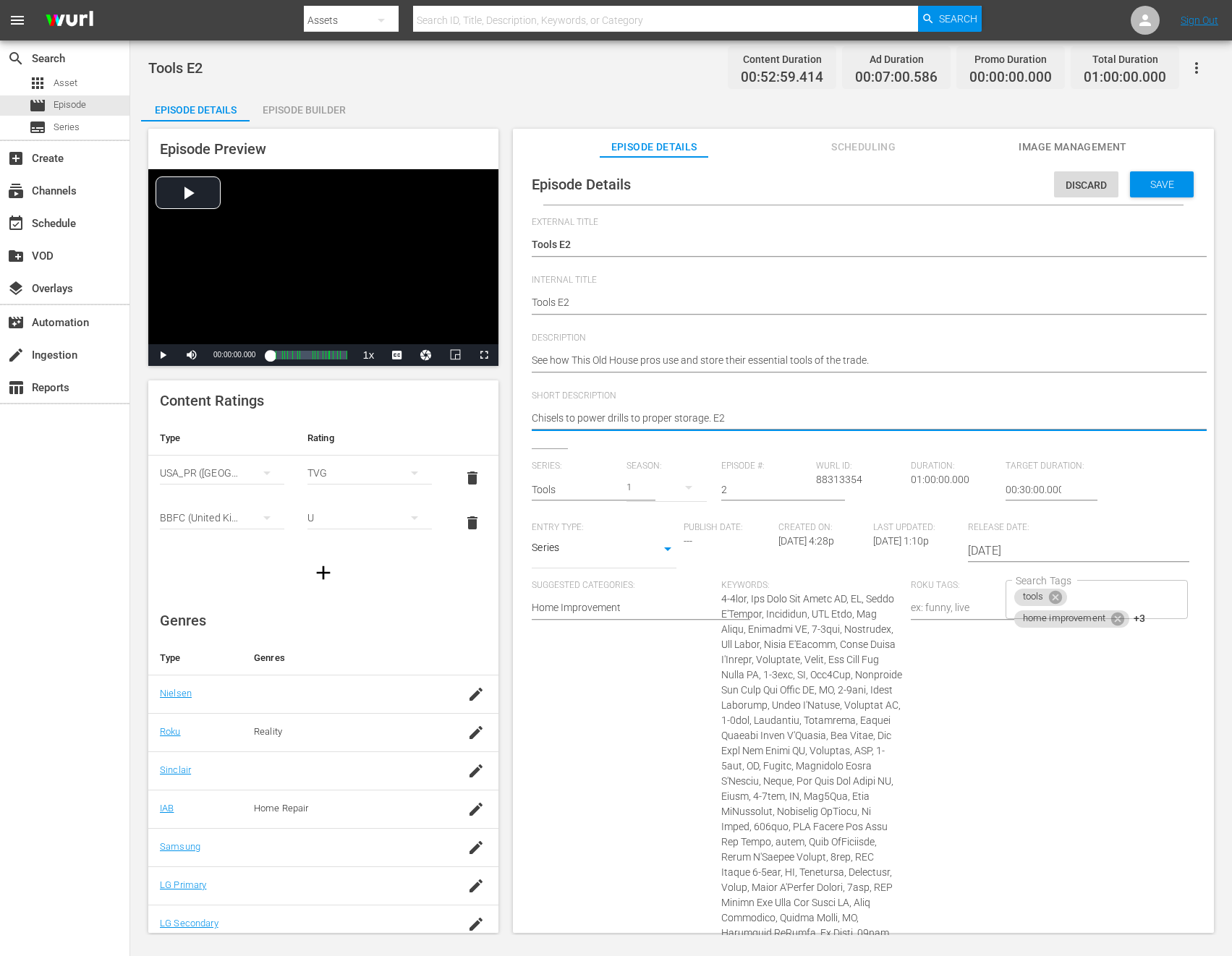
paste textarea "See how This Old House pros use and store their essential tools of the trade."
type textarea "See how This Old House pros use and store their essential tools of the trade."
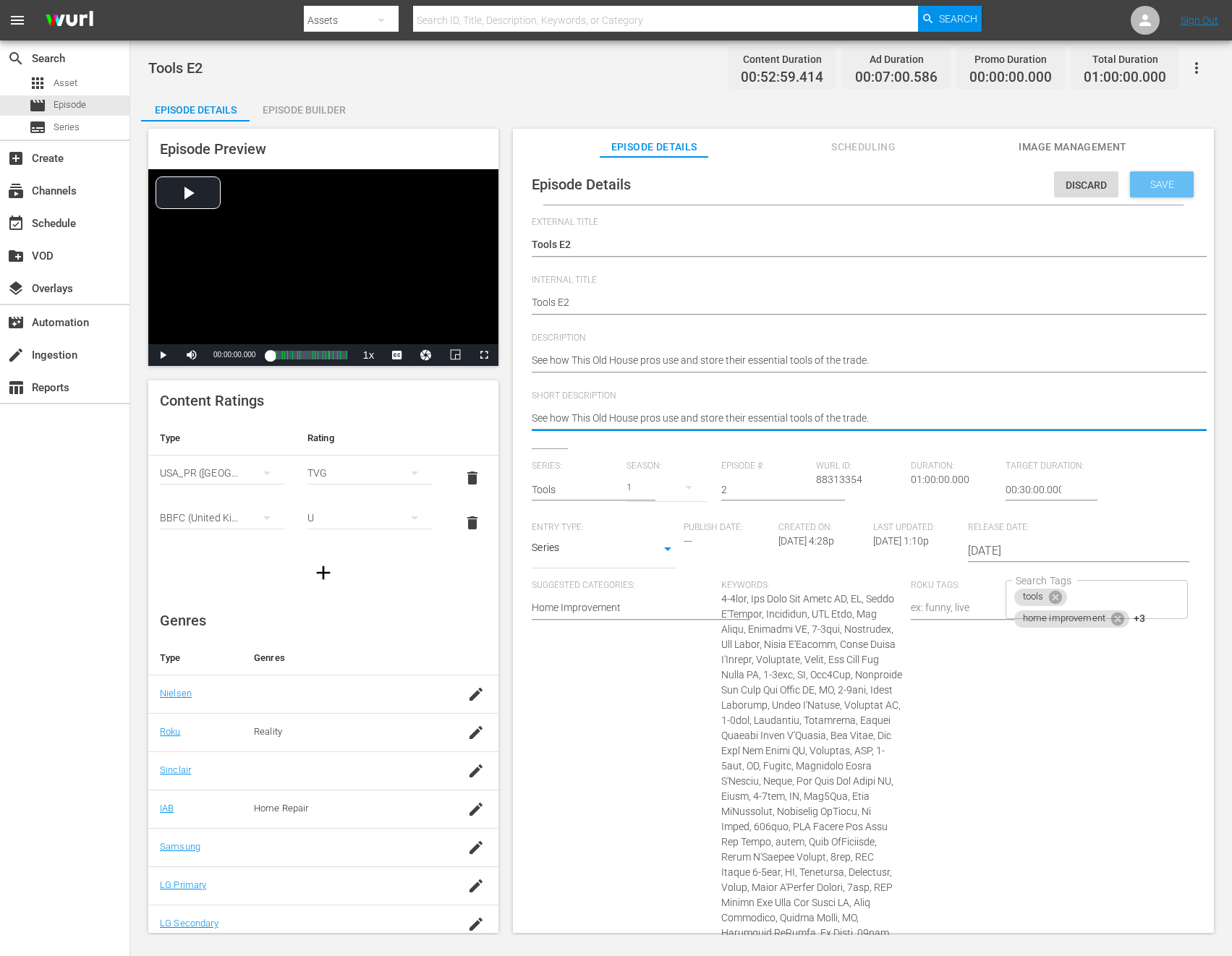
click at [1092, 188] on span "Save" at bounding box center [1162, 184] width 47 height 12
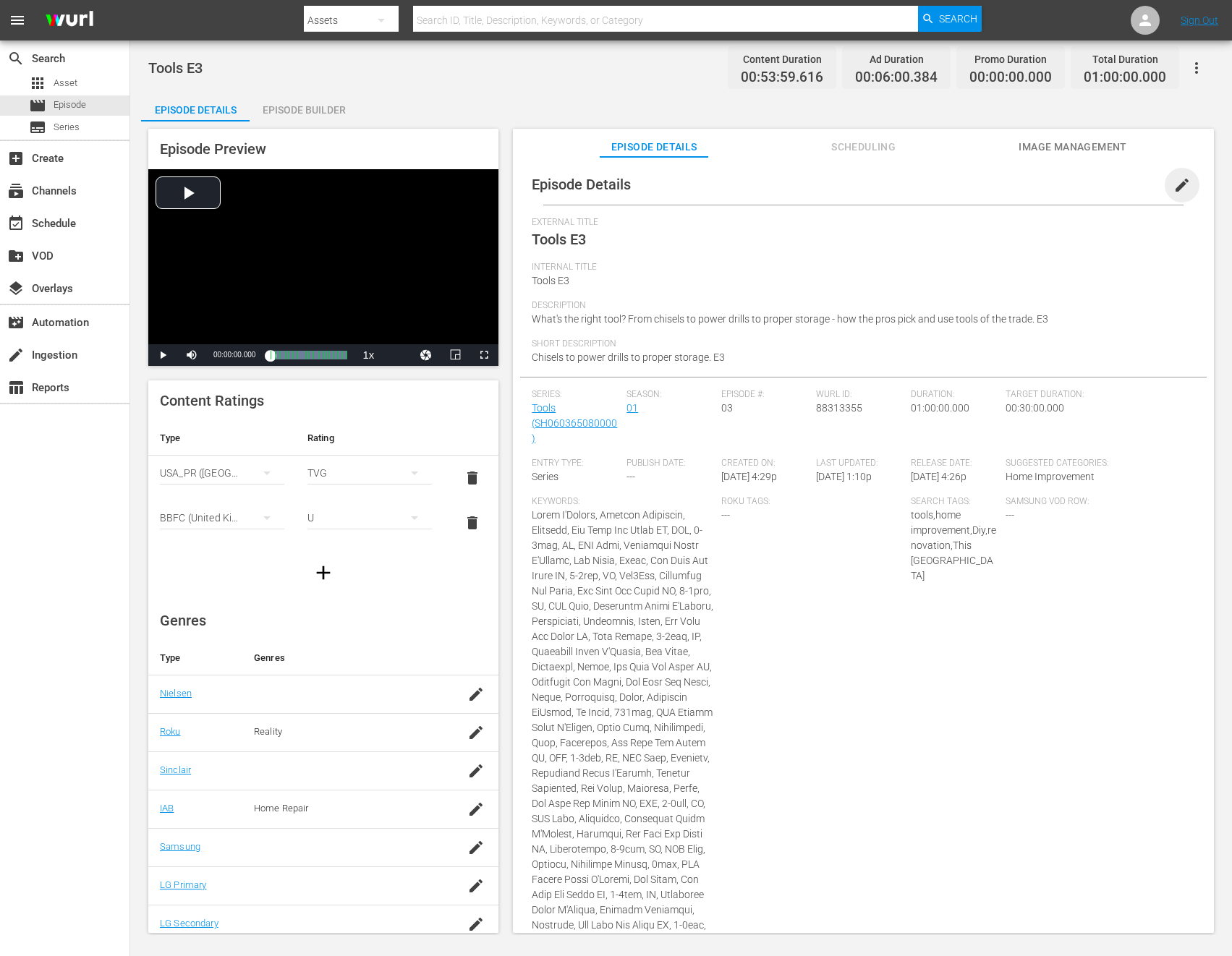
click at [1092, 184] on span "edit" at bounding box center [1182, 185] width 17 height 17
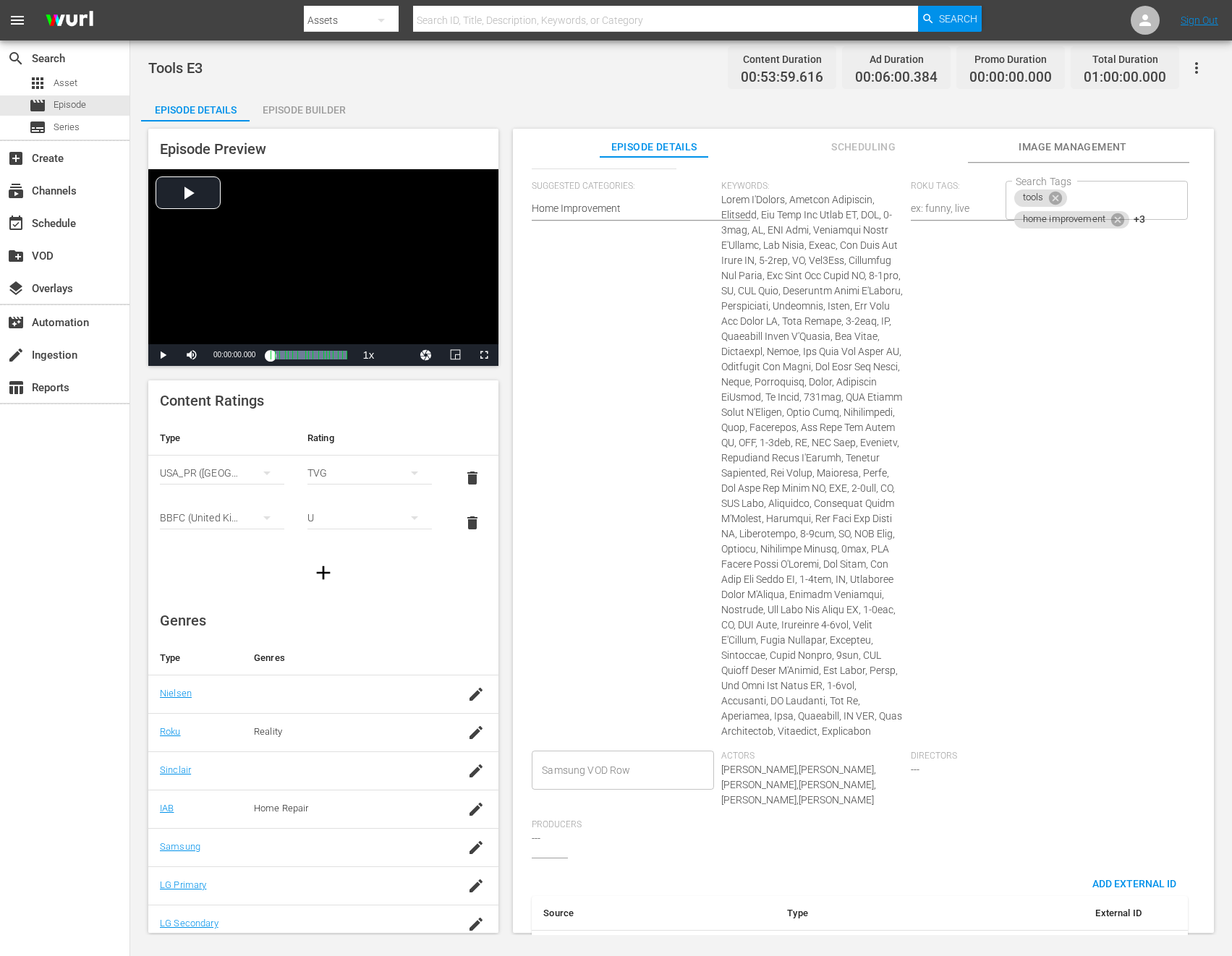
scroll to position [592, 0]
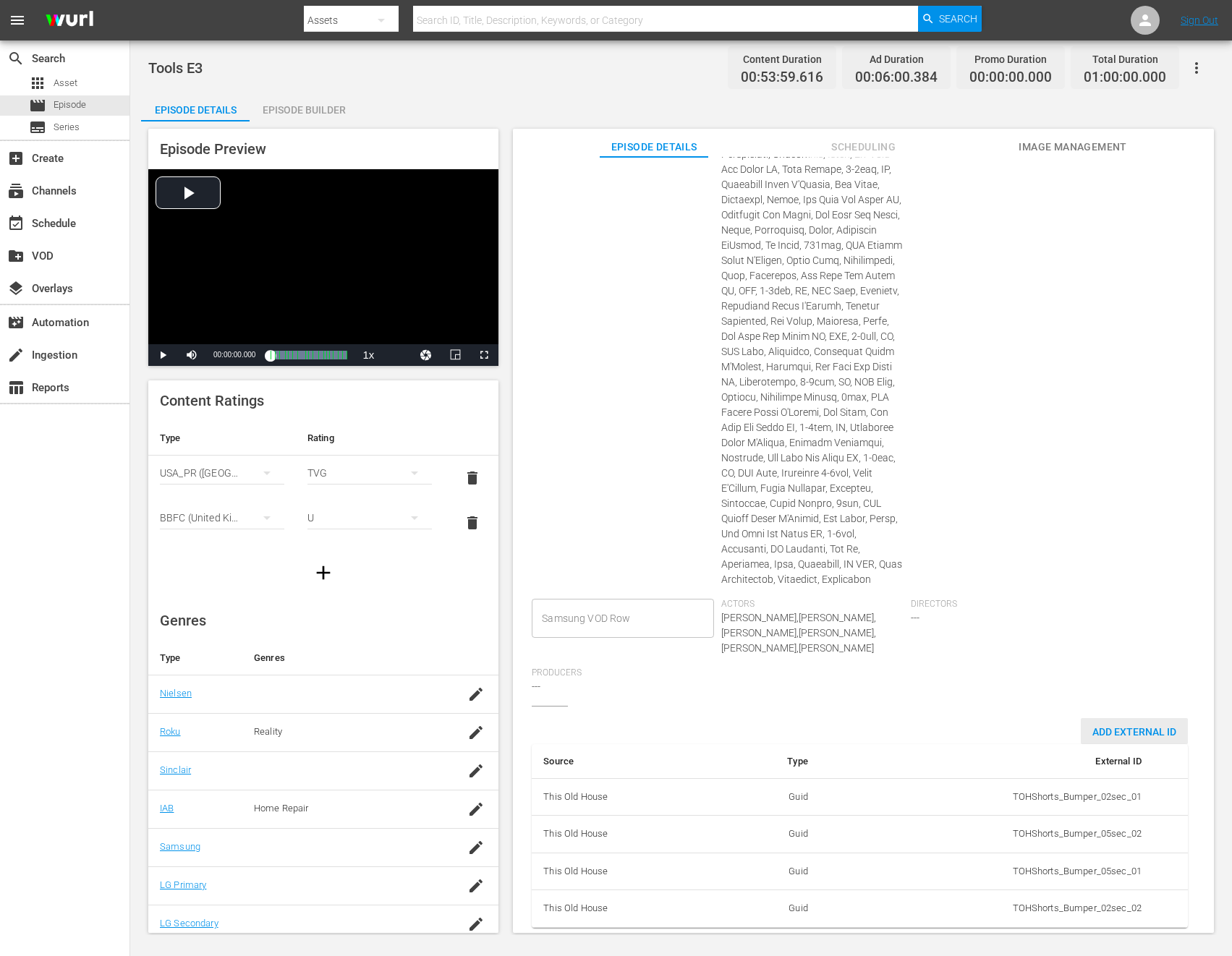
click at [1092, 726] on span "Add External Id" at bounding box center [1134, 732] width 107 height 12
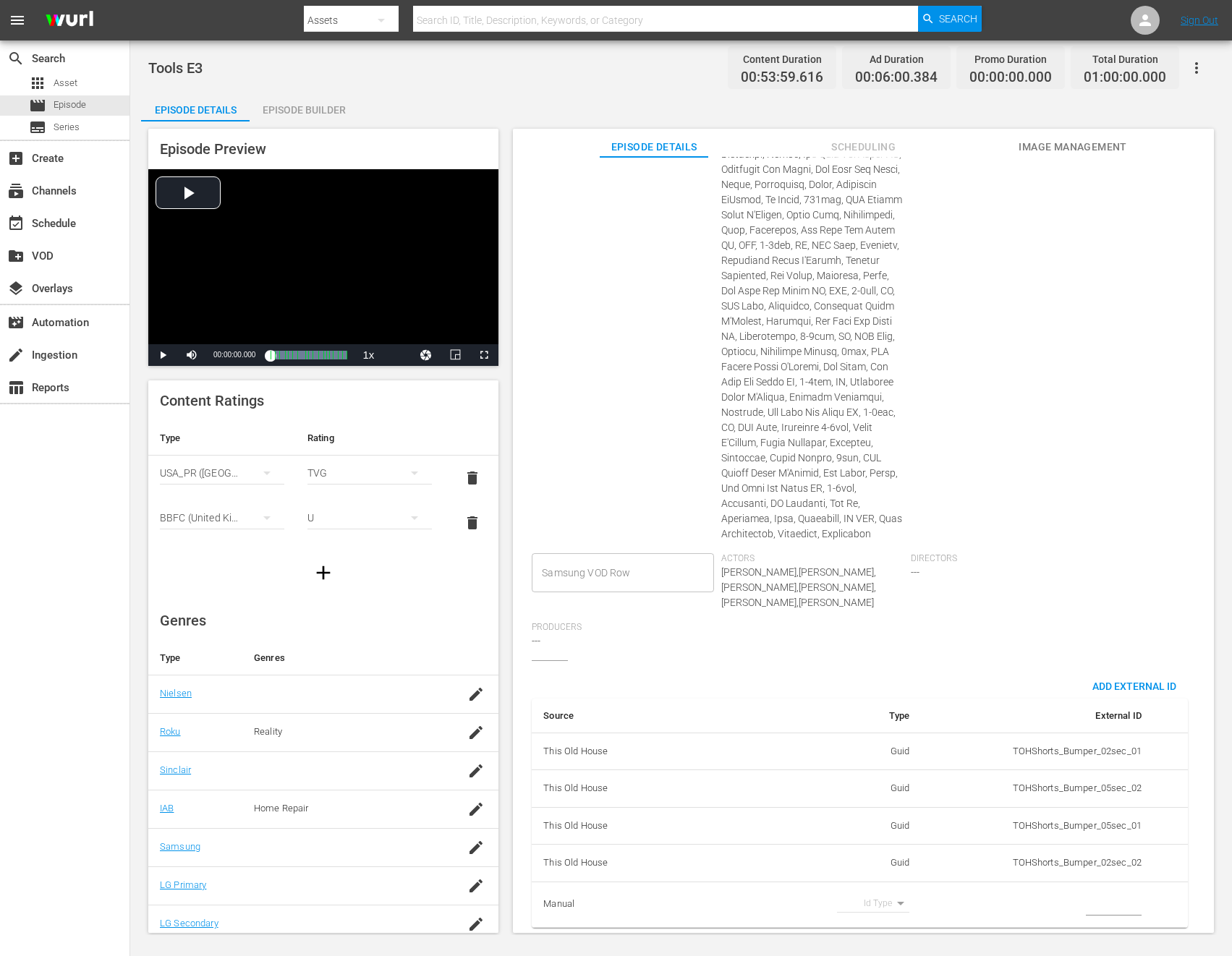
scroll to position [637, 0]
click at [881, 895] on body "menu Search By Assets Search ID, Title, Description, Keywords, or Category Sear…" at bounding box center [616, 478] width 1232 height 956
click at [858, 905] on li "Tms Id" at bounding box center [868, 902] width 72 height 24
type input "tmsId"
click at [1092, 896] on input "simple table" at bounding box center [1114, 904] width 56 height 22
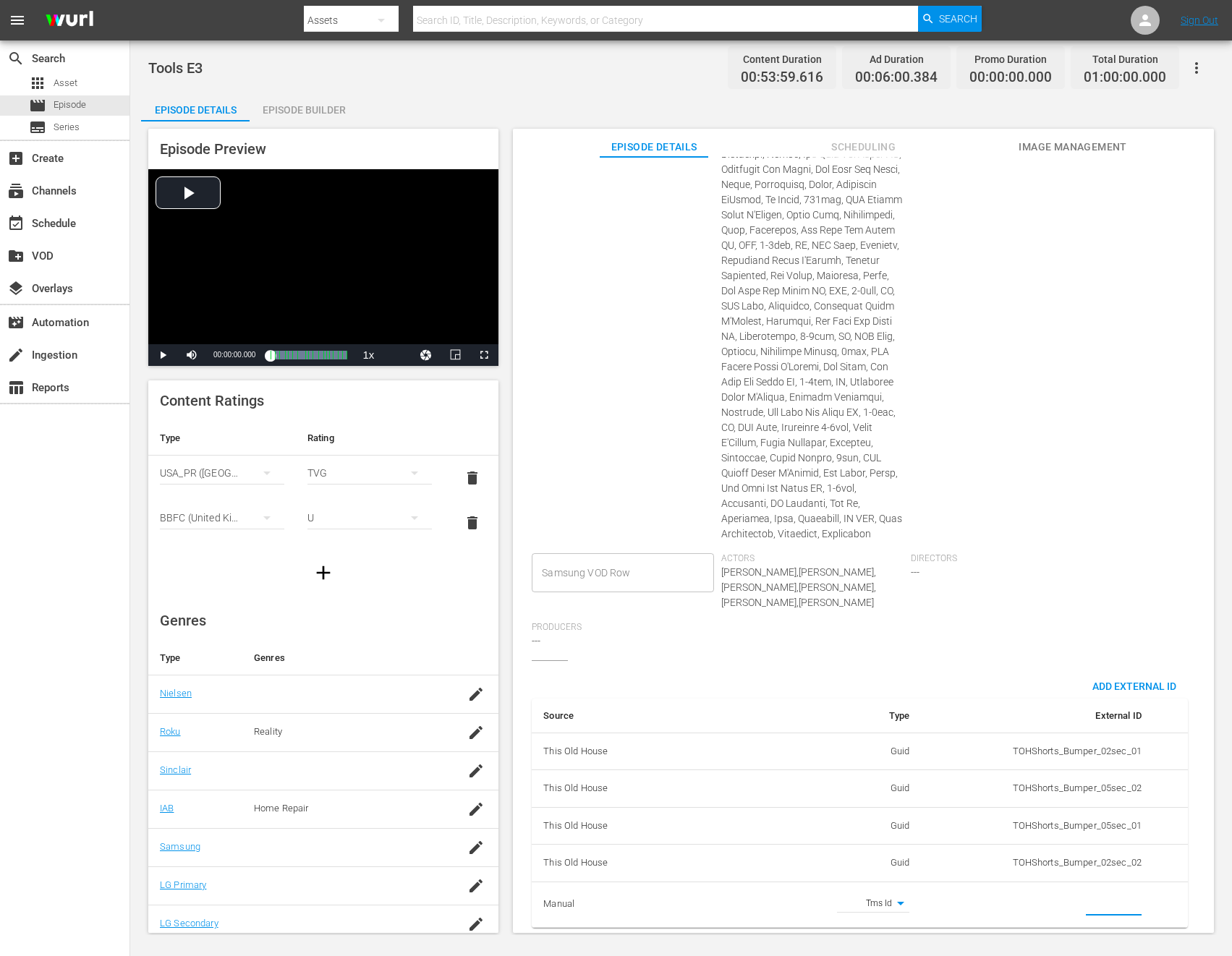
paste input "EP060365080003"
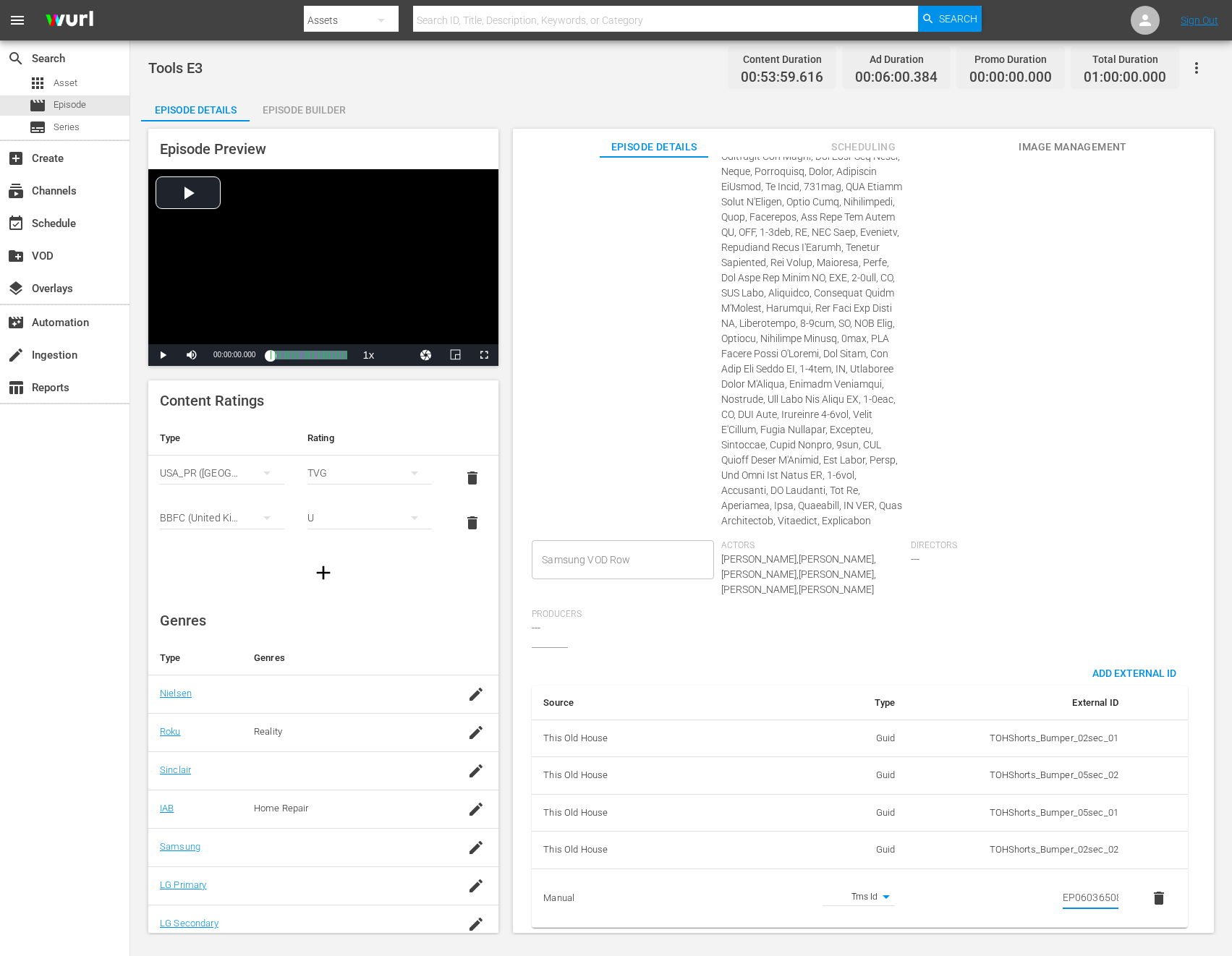
scroll to position [0, 25]
type input "EP060365080003"
click at [1007, 509] on div "Search Tags tools home improvement +3 Search Tags" at bounding box center [1099, 255] width 189 height 570
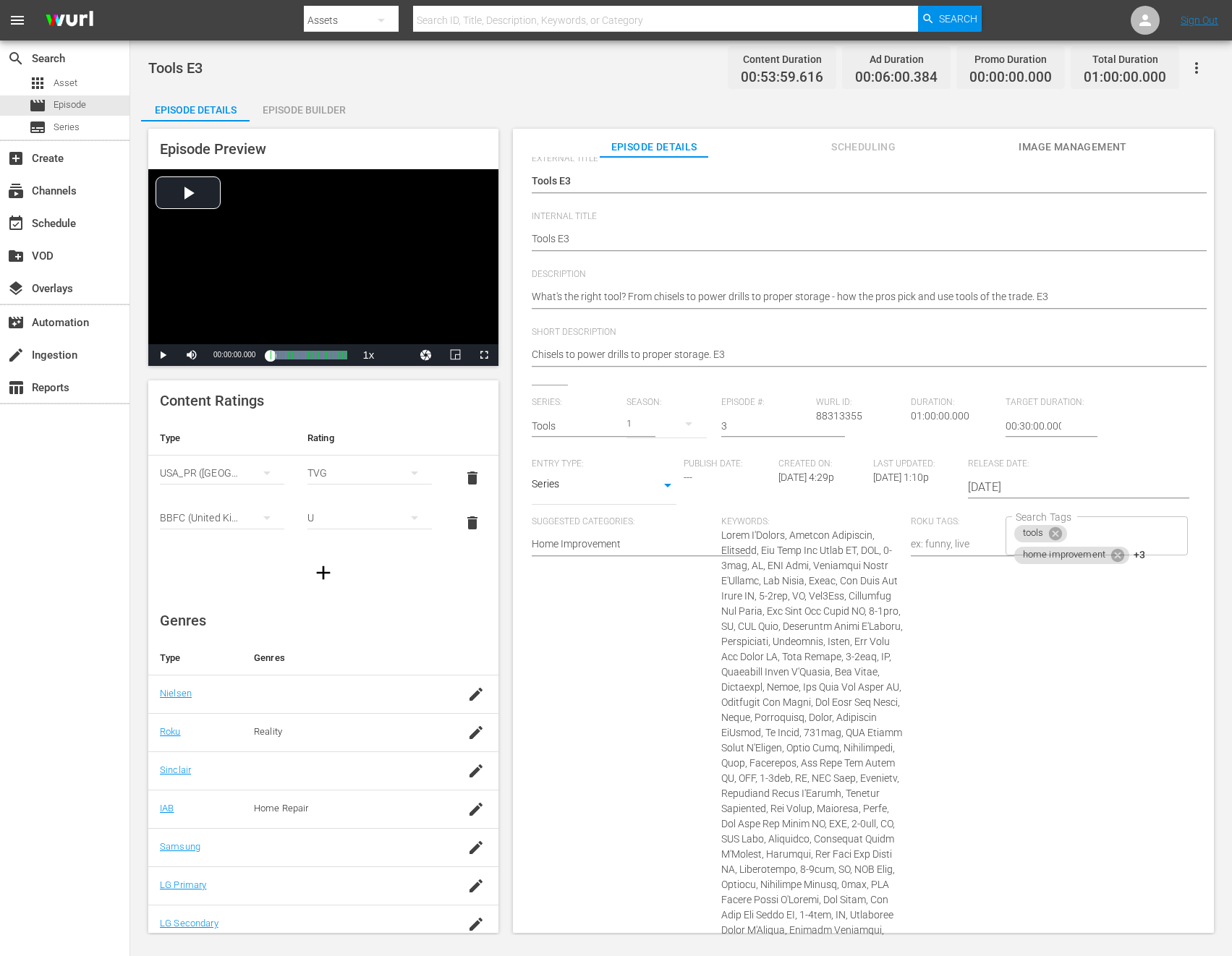
scroll to position [0, 0]
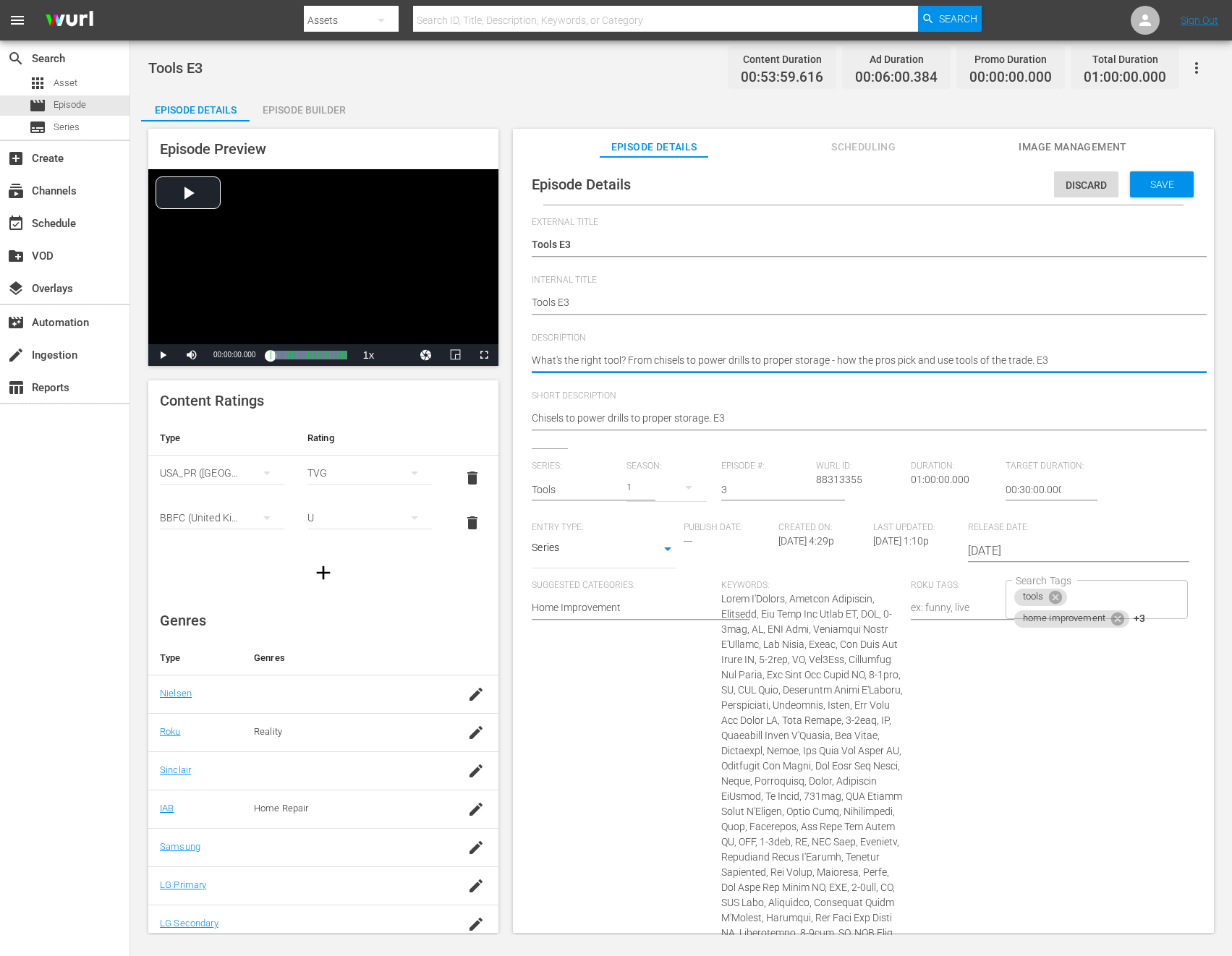
paste textarea "This Old House experts share their methods for handling and storing tools."
type textarea "This Old House experts share their methods for handling and storing tools."
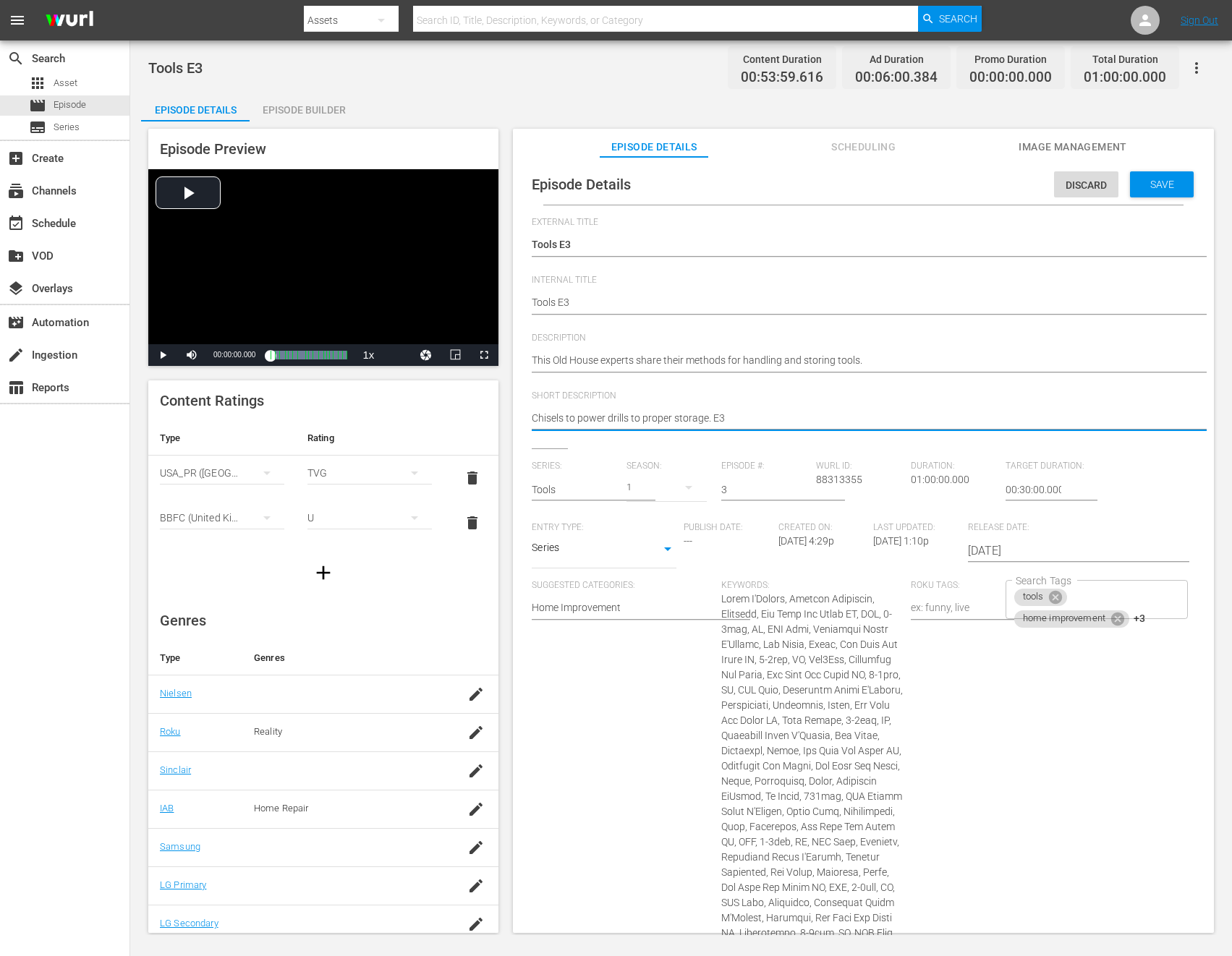
paste textarea "This Old House experts share their methods for handling and storing tools."
type textarea "This Old House experts share their methods for handling and storing tools."
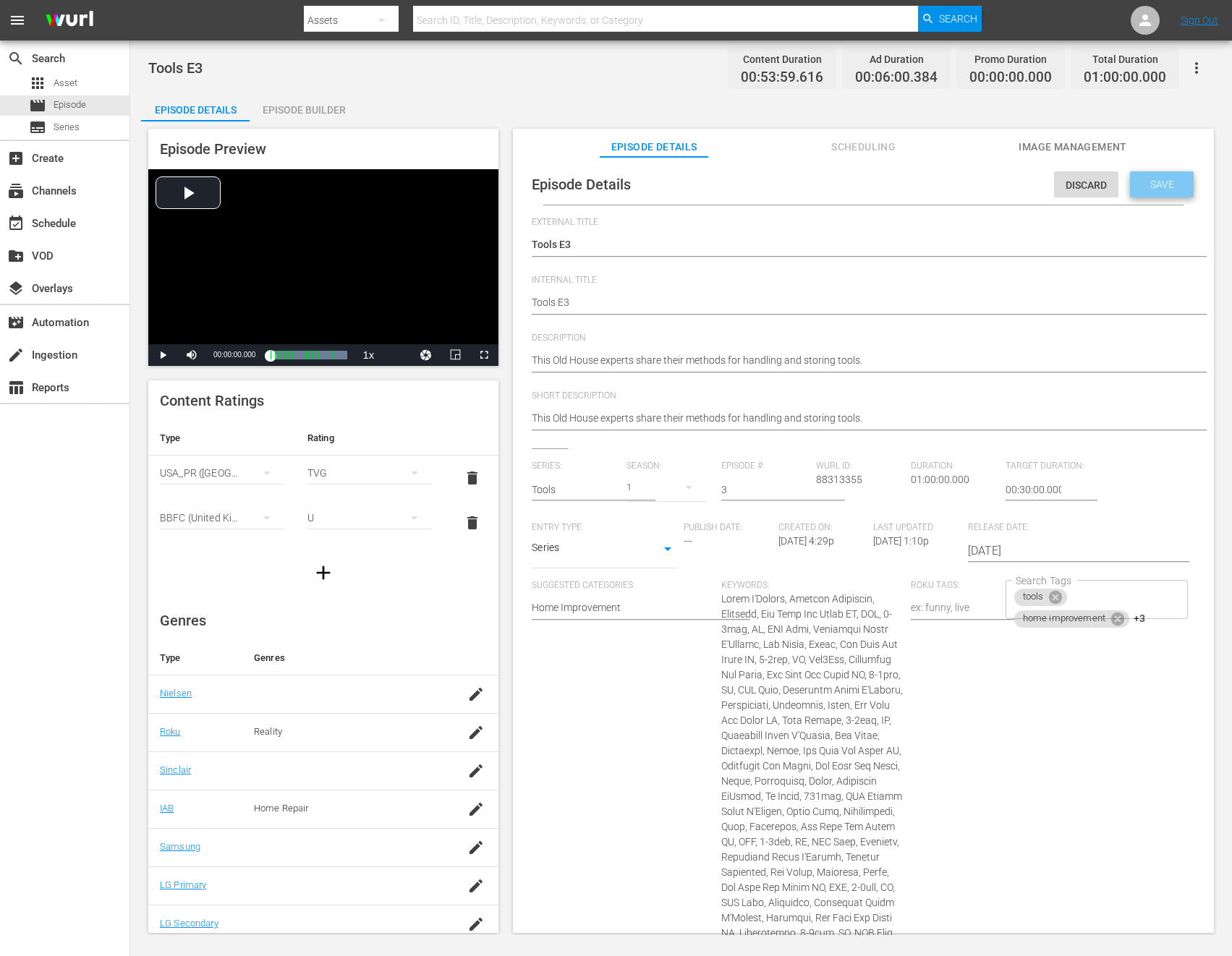
click at [1092, 188] on span "Save" at bounding box center [1162, 184] width 47 height 12
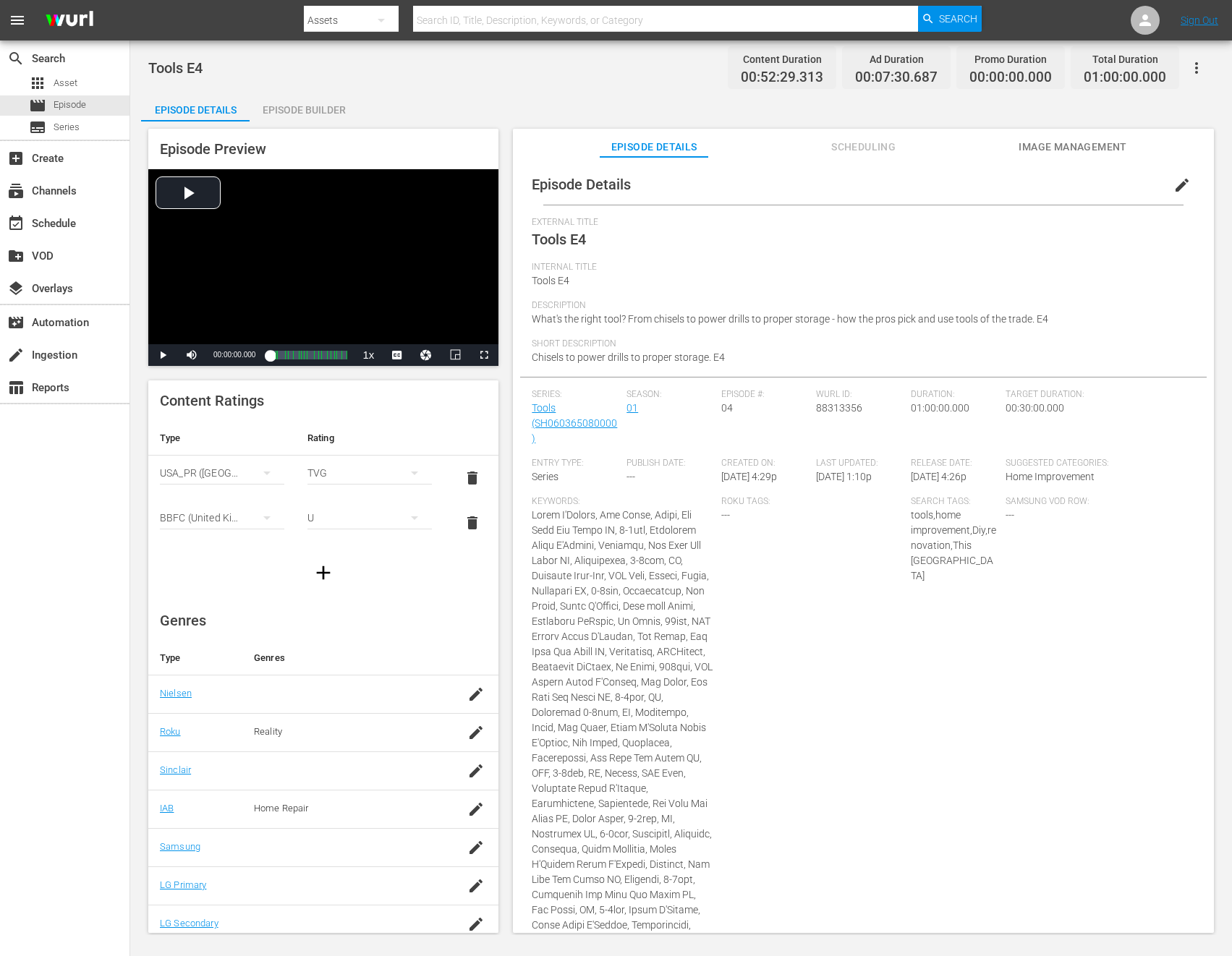
click at [1092, 184] on span "edit" at bounding box center [1182, 185] width 17 height 17
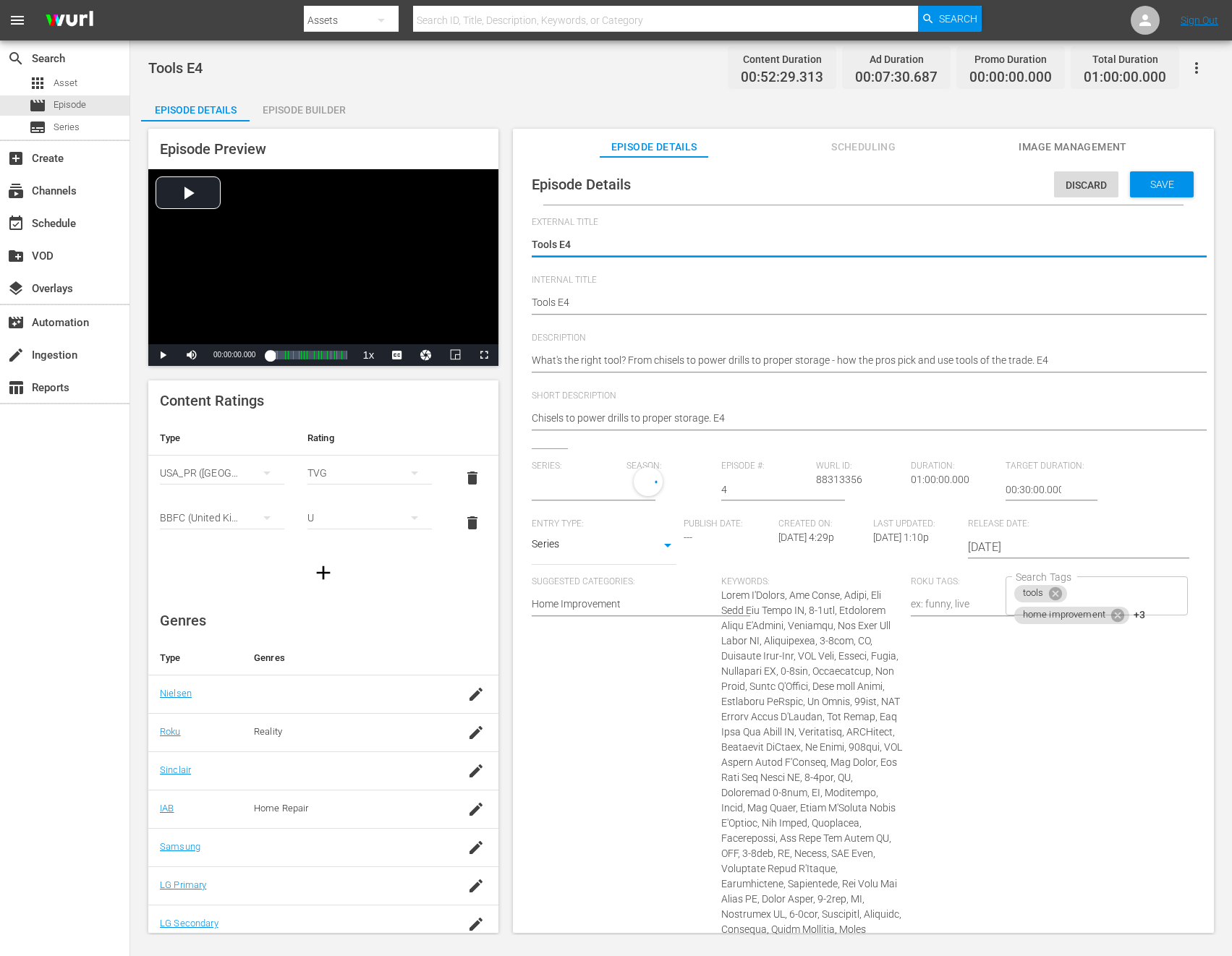
type input "Tools"
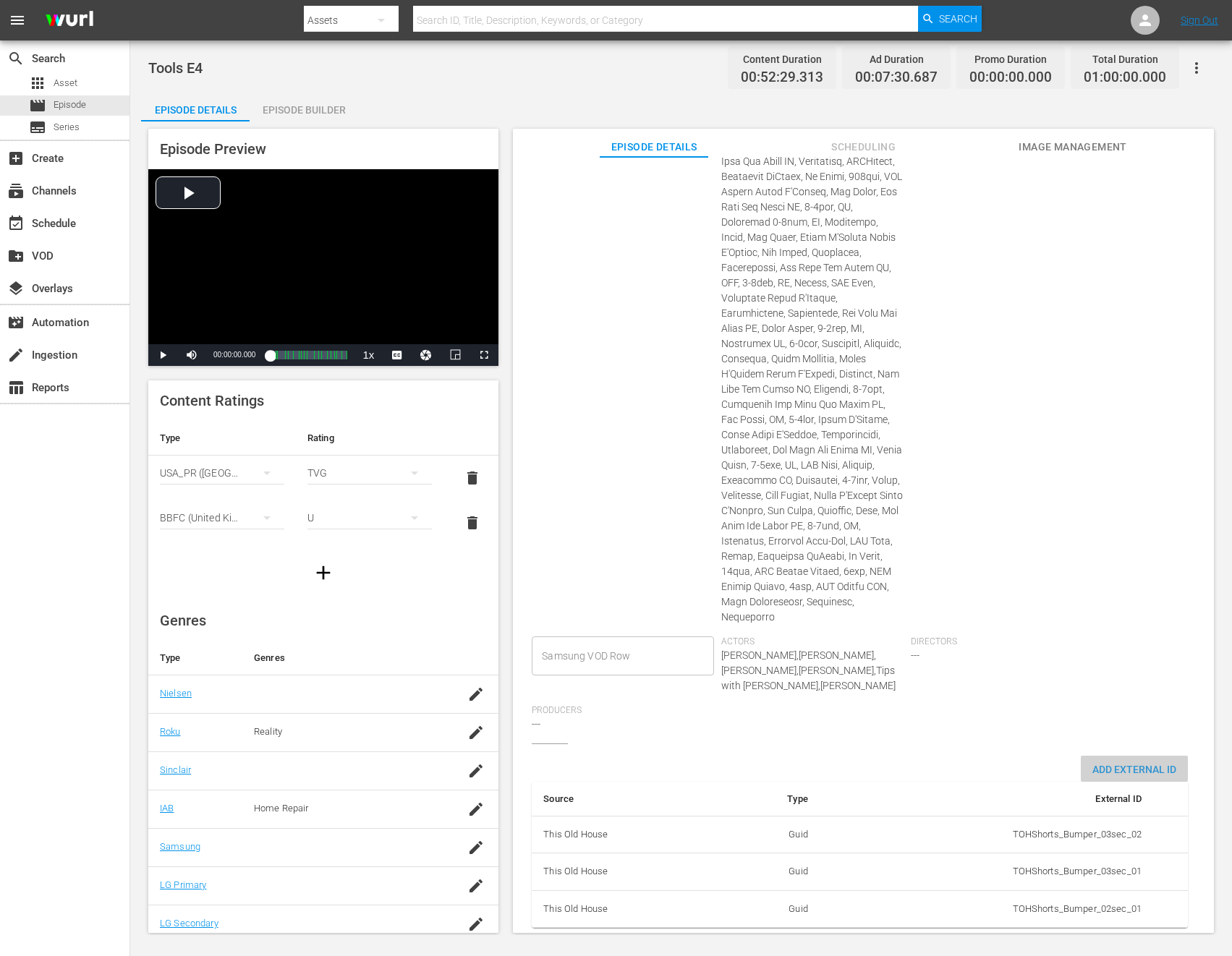
click at [1092, 756] on div "Add External Id" at bounding box center [1134, 770] width 107 height 27
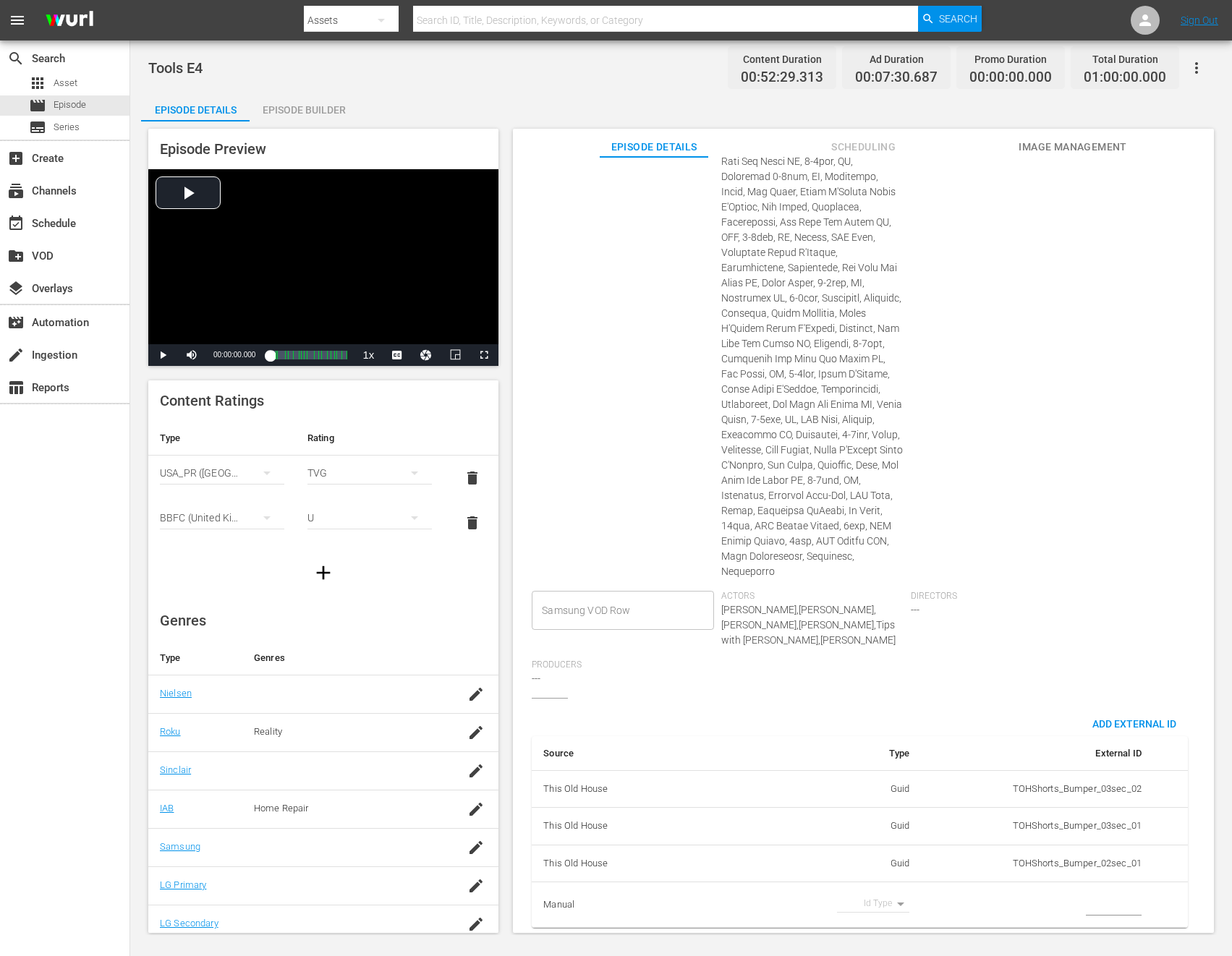
scroll to position [646, 0]
click at [880, 887] on body "menu Search By Assets Search ID, Title, Description, Keywords, or Category Sear…" at bounding box center [616, 478] width 1232 height 956
click at [882, 909] on li "Tms Id" at bounding box center [868, 902] width 72 height 24
type input "tmsId"
click at [1075, 896] on td "simple table" at bounding box center [1037, 904] width 233 height 45
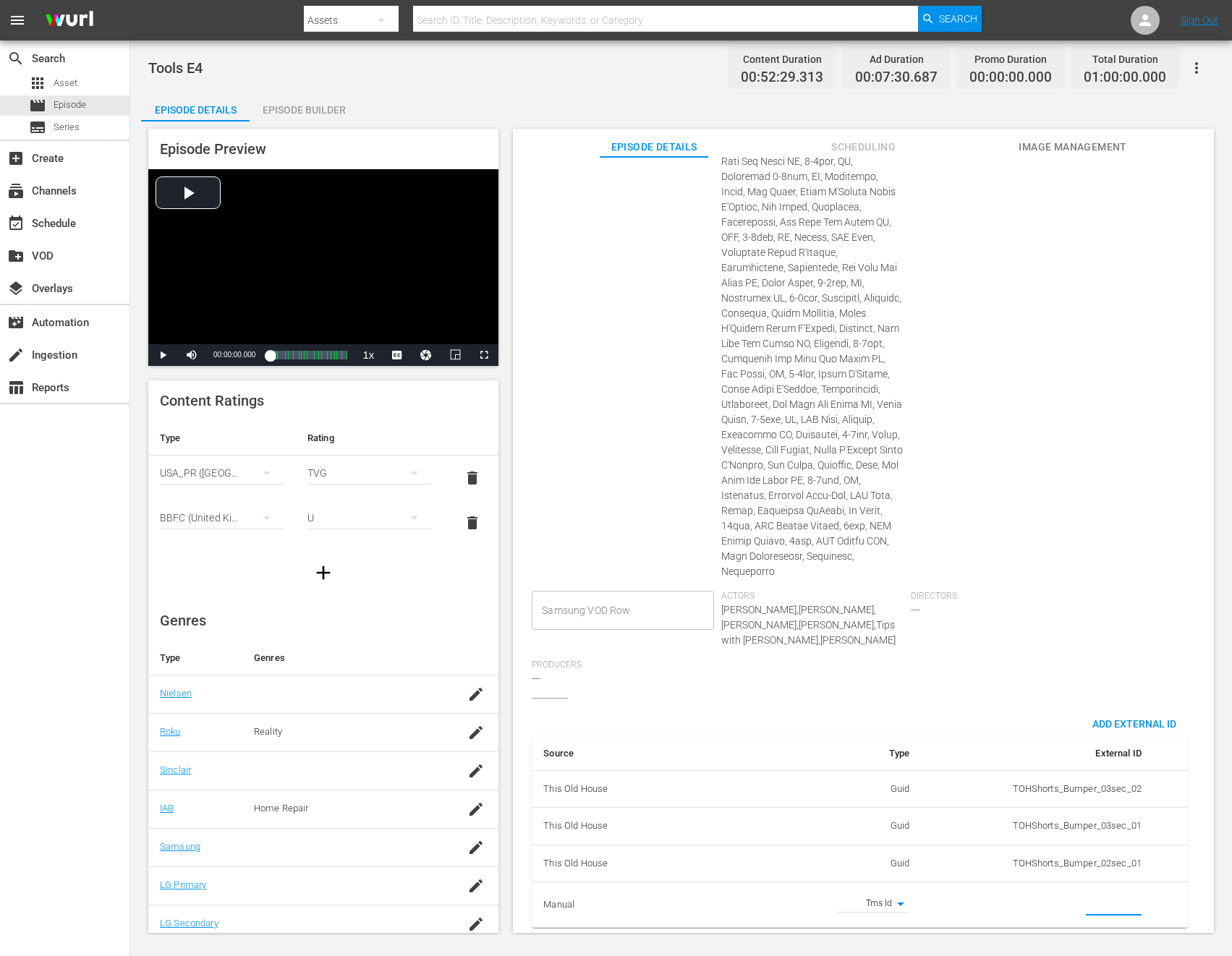
click at [1092, 896] on input "simple table" at bounding box center [1114, 904] width 56 height 22
paste input "EP060365080004"
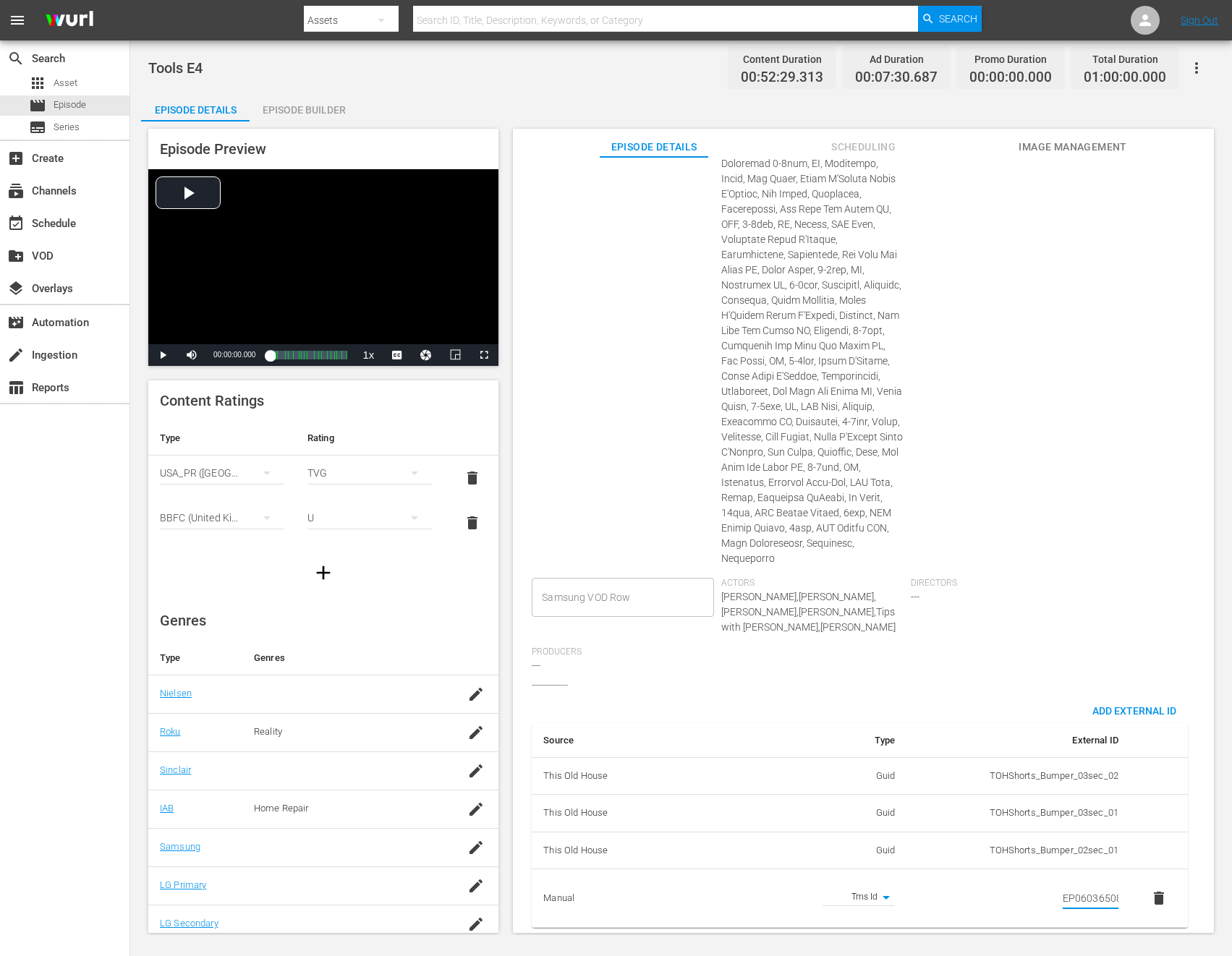
scroll to position [0, 25]
type input "EP060365080004"
click at [1085, 607] on div "Directors ---" at bounding box center [1005, 612] width 189 height 69
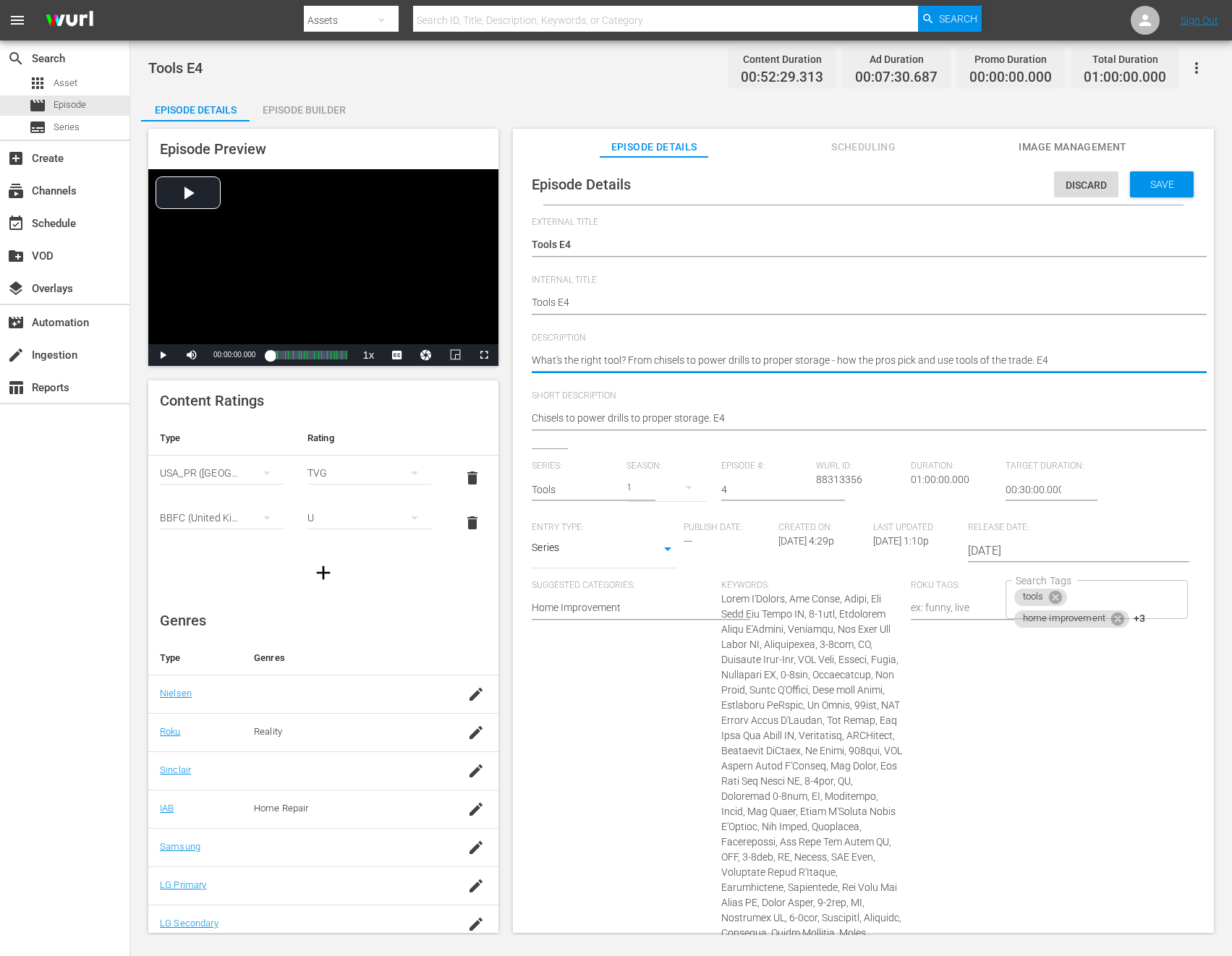
paste textarea "Learn how the pros at This Old House manage and store their go-to tools."
type textarea "Learn how the pros at This Old House manage and store their go-to tools."
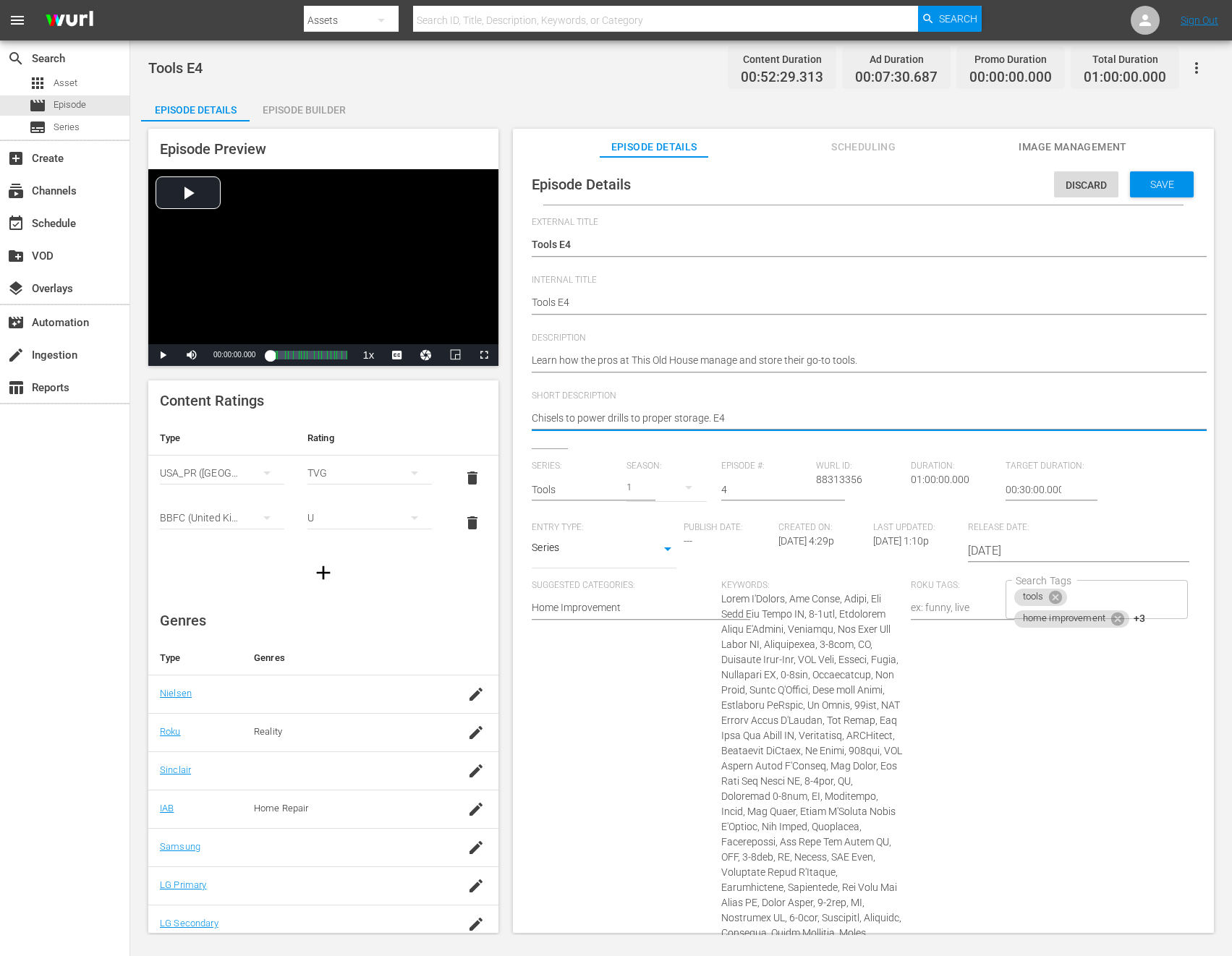
paste textarea "Learn how the pros at This Old House manage and store their go-to tools."
type textarea "Learn how the pros at This Old House manage and store their go-to tools."
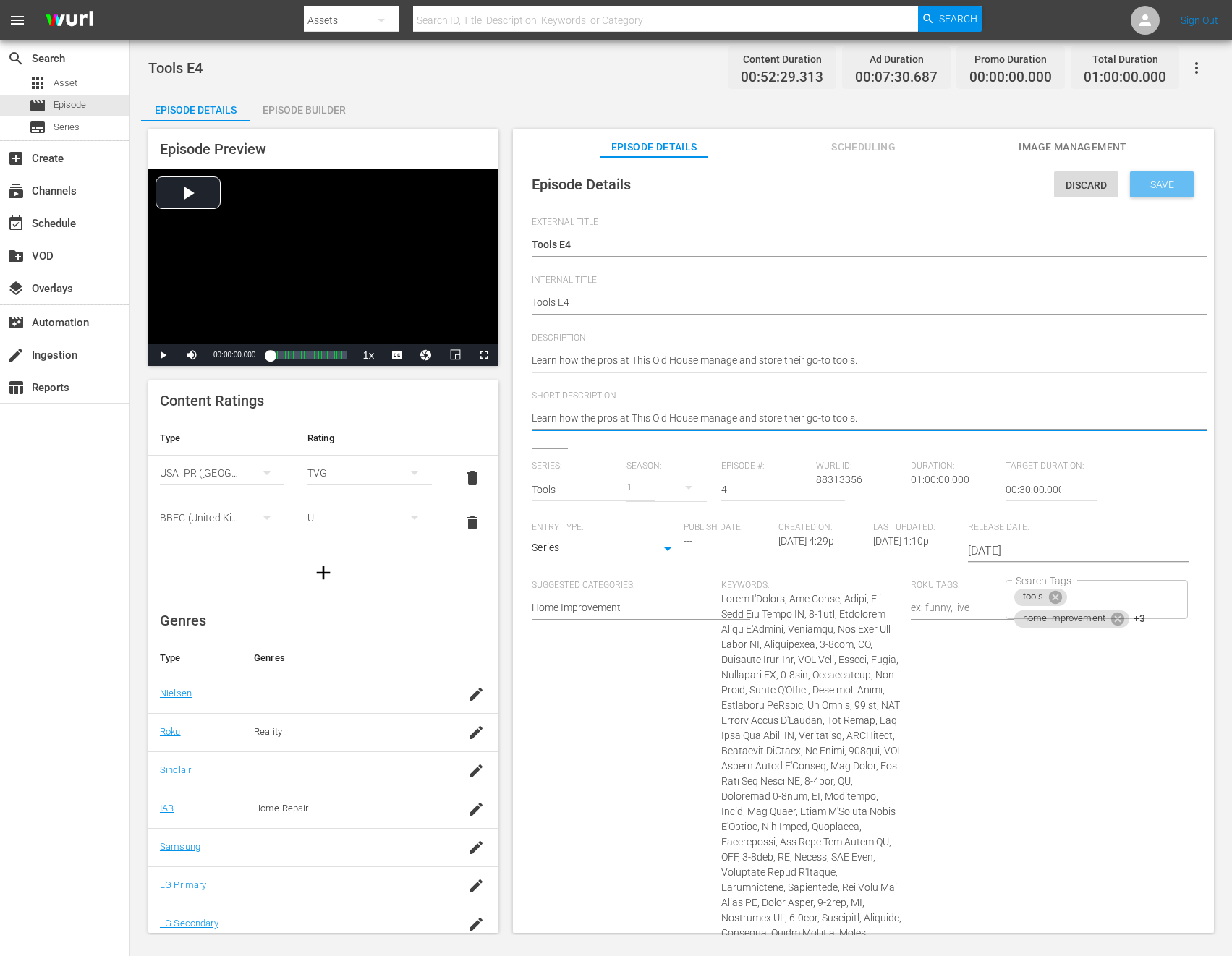
click at [1092, 180] on span "Save" at bounding box center [1162, 184] width 47 height 12
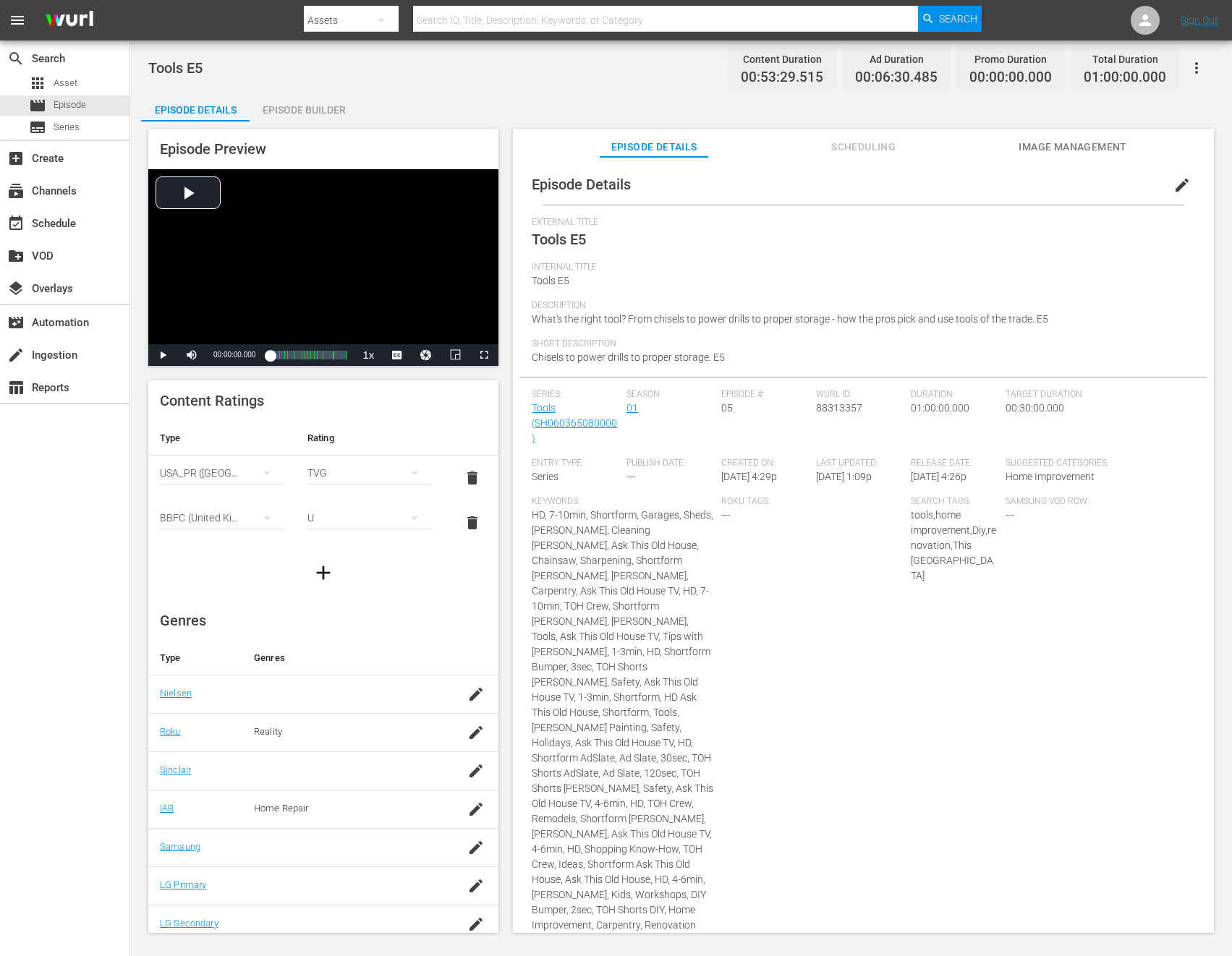
click at [1092, 184] on span "edit" at bounding box center [1182, 185] width 17 height 17
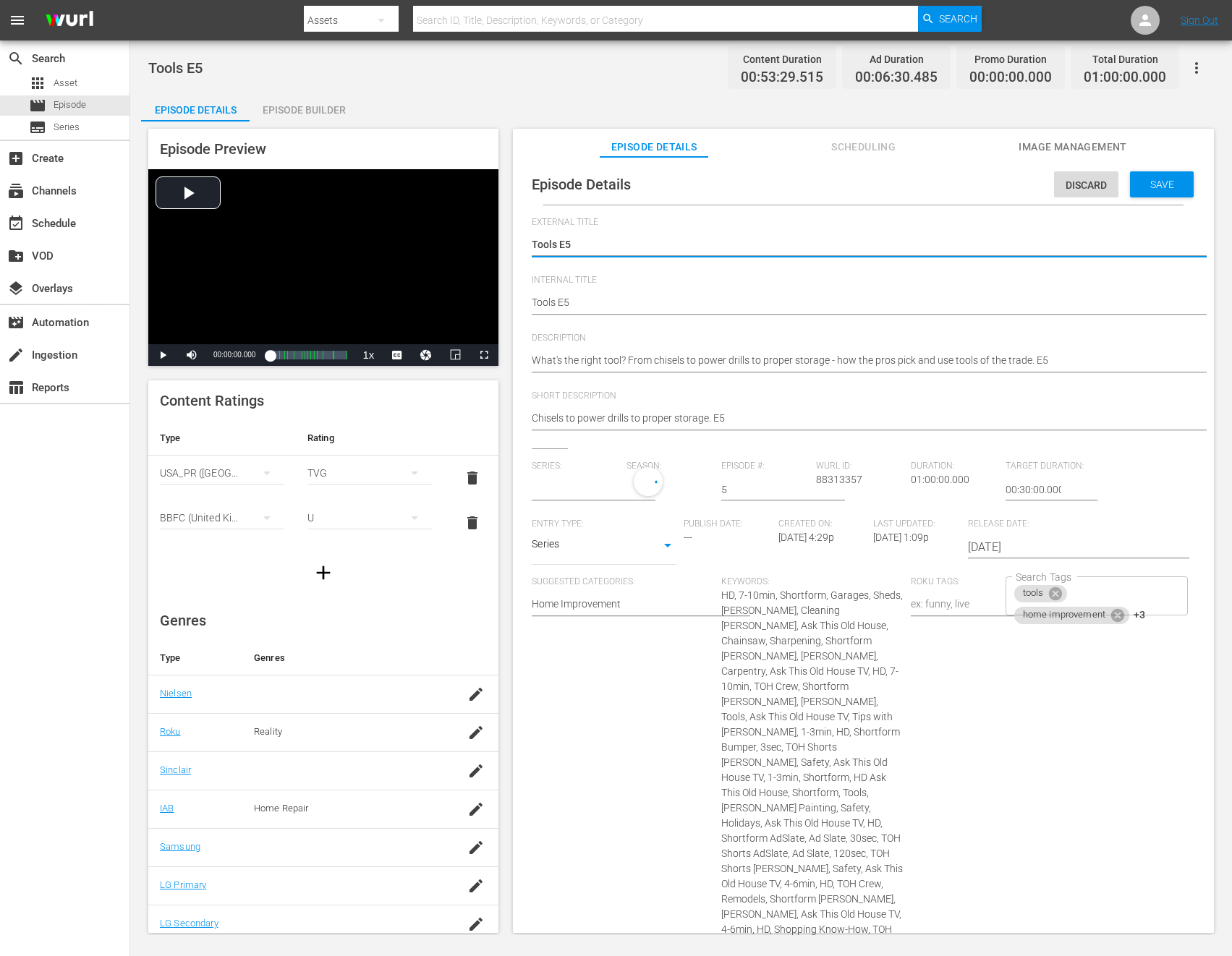
type input "Tools"
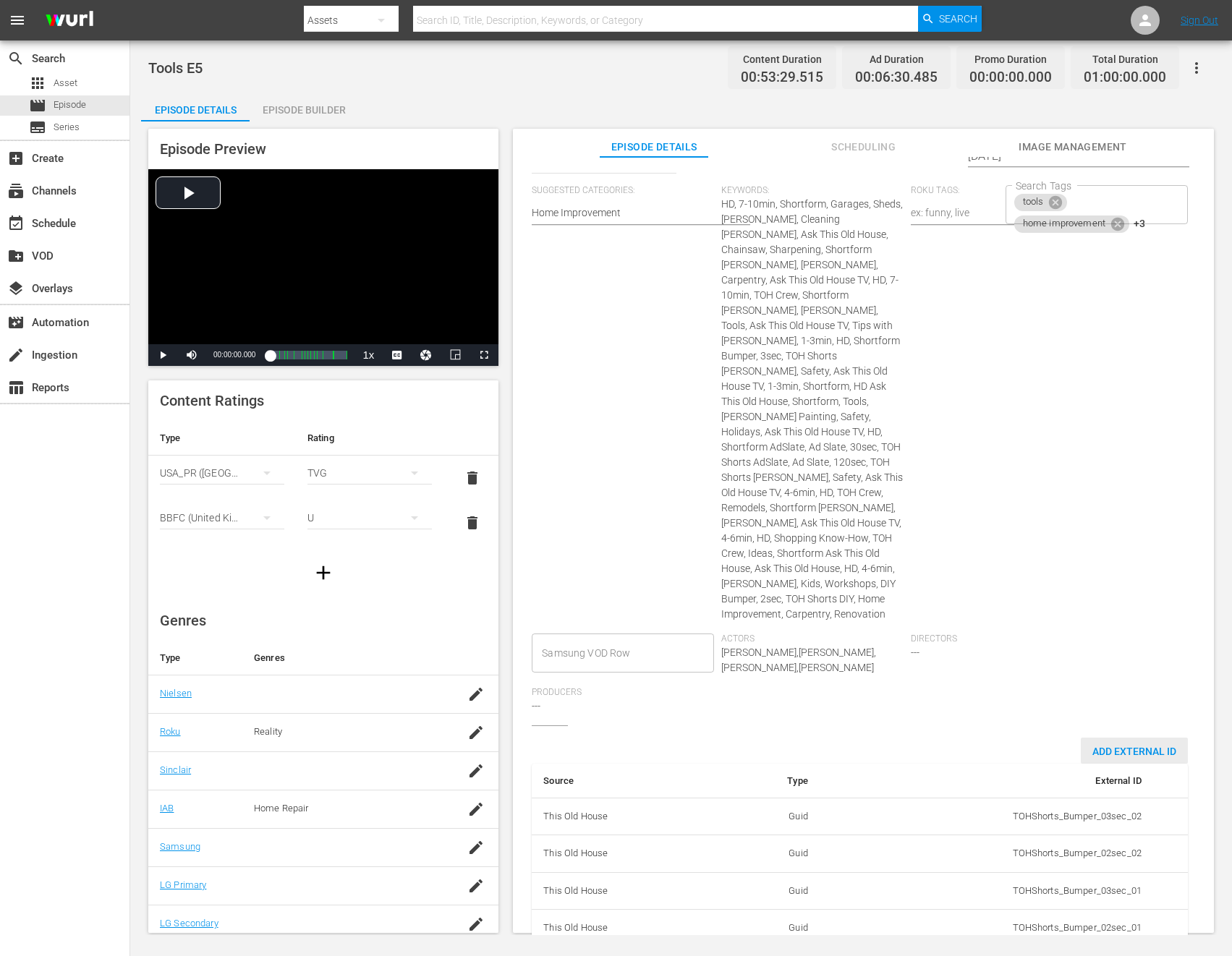
drag, startPoint x: 1116, startPoint y: 716, endPoint x: 1109, endPoint y: 722, distance: 9.2
click at [1092, 746] on span "Add External Id" at bounding box center [1134, 751] width 107 height 12
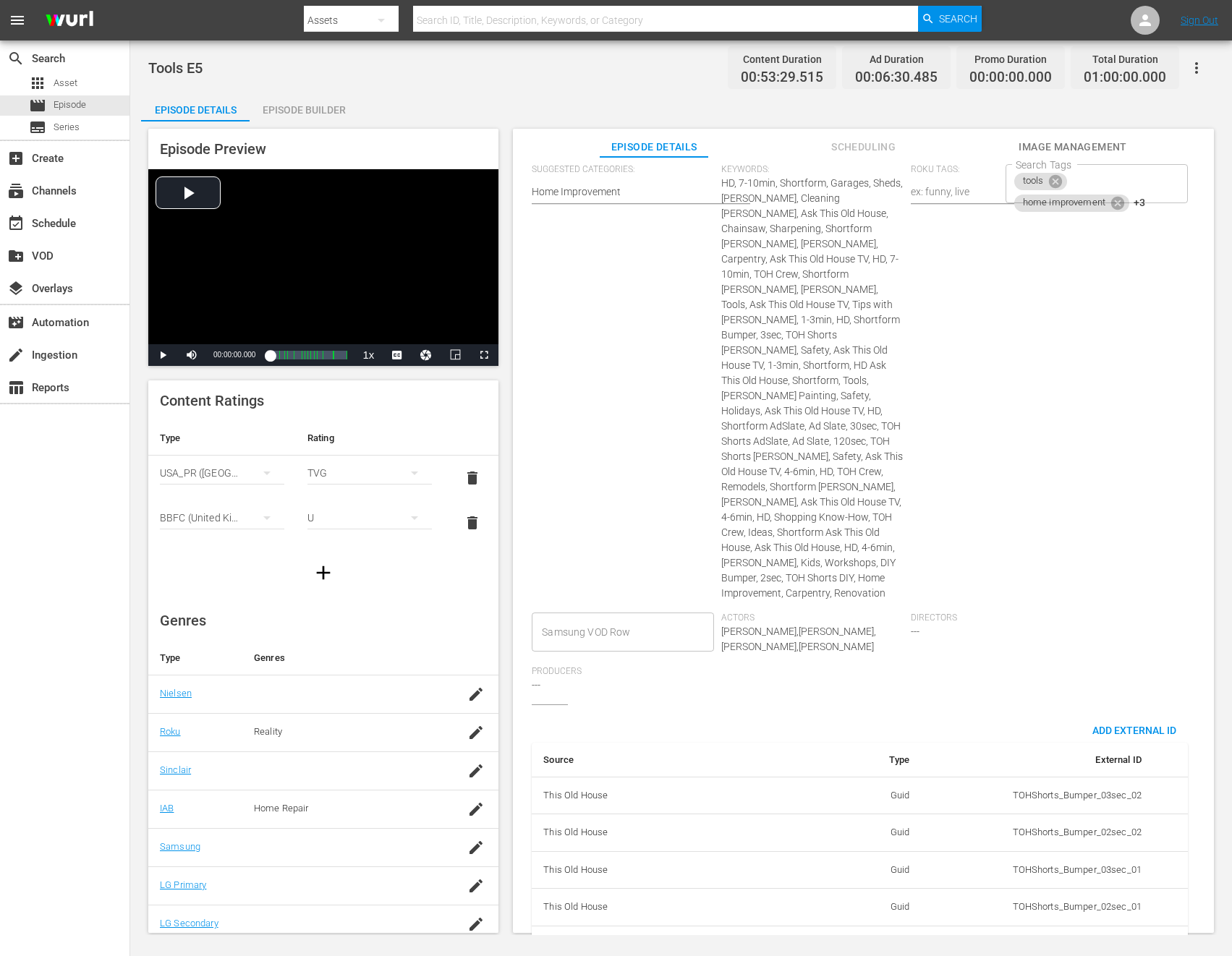
scroll to position [440, 0]
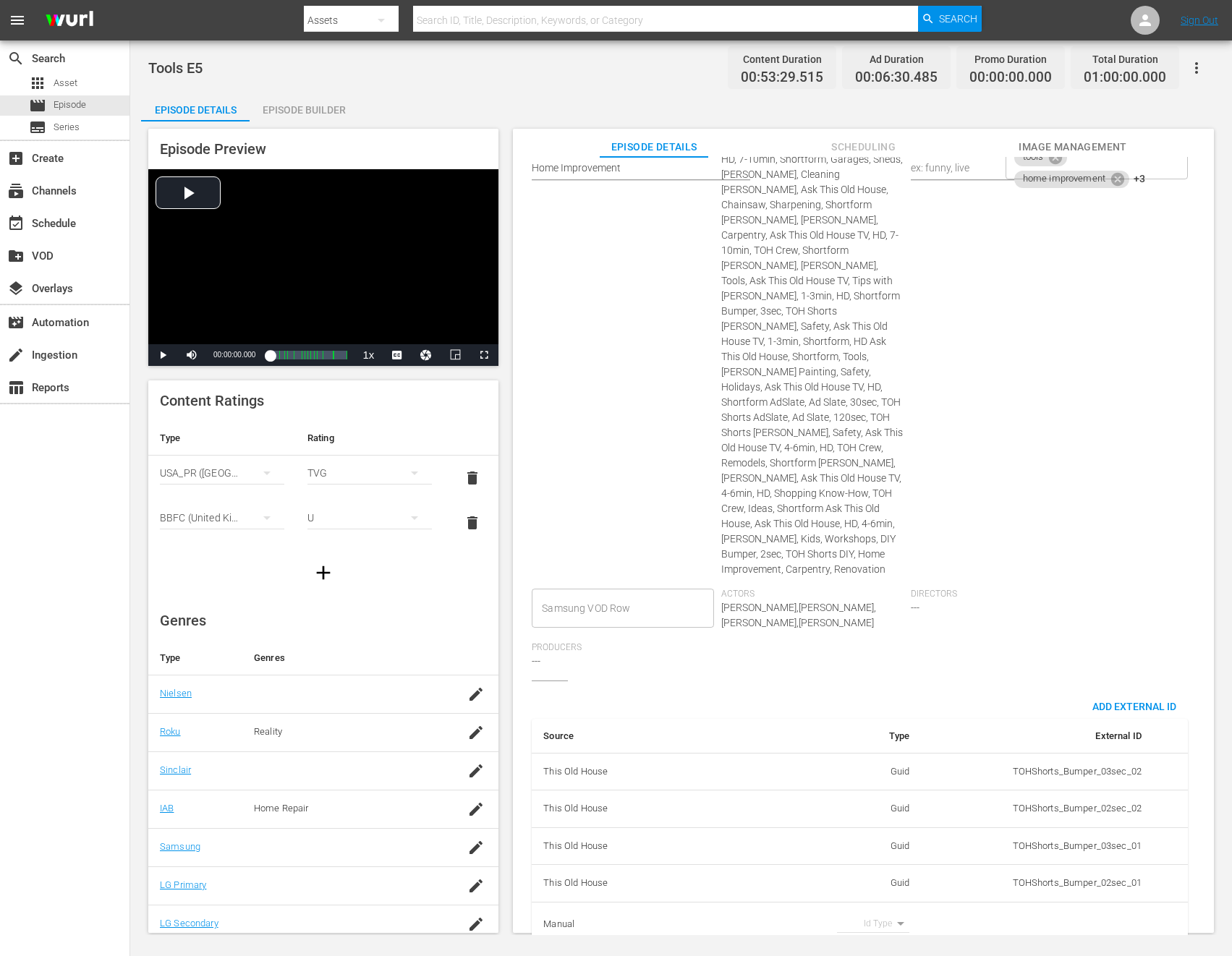
click at [874, 891] on body "menu Search By Assets Search ID, Title, Description, Keywords, or Category Sear…" at bounding box center [616, 478] width 1232 height 956
click at [869, 900] on li "Tms Id" at bounding box center [868, 902] width 72 height 24
type input "tmsId"
click at [1086, 914] on input "simple table" at bounding box center [1114, 924] width 56 height 22
click at [1089, 914] on input "simple table" at bounding box center [1114, 924] width 56 height 22
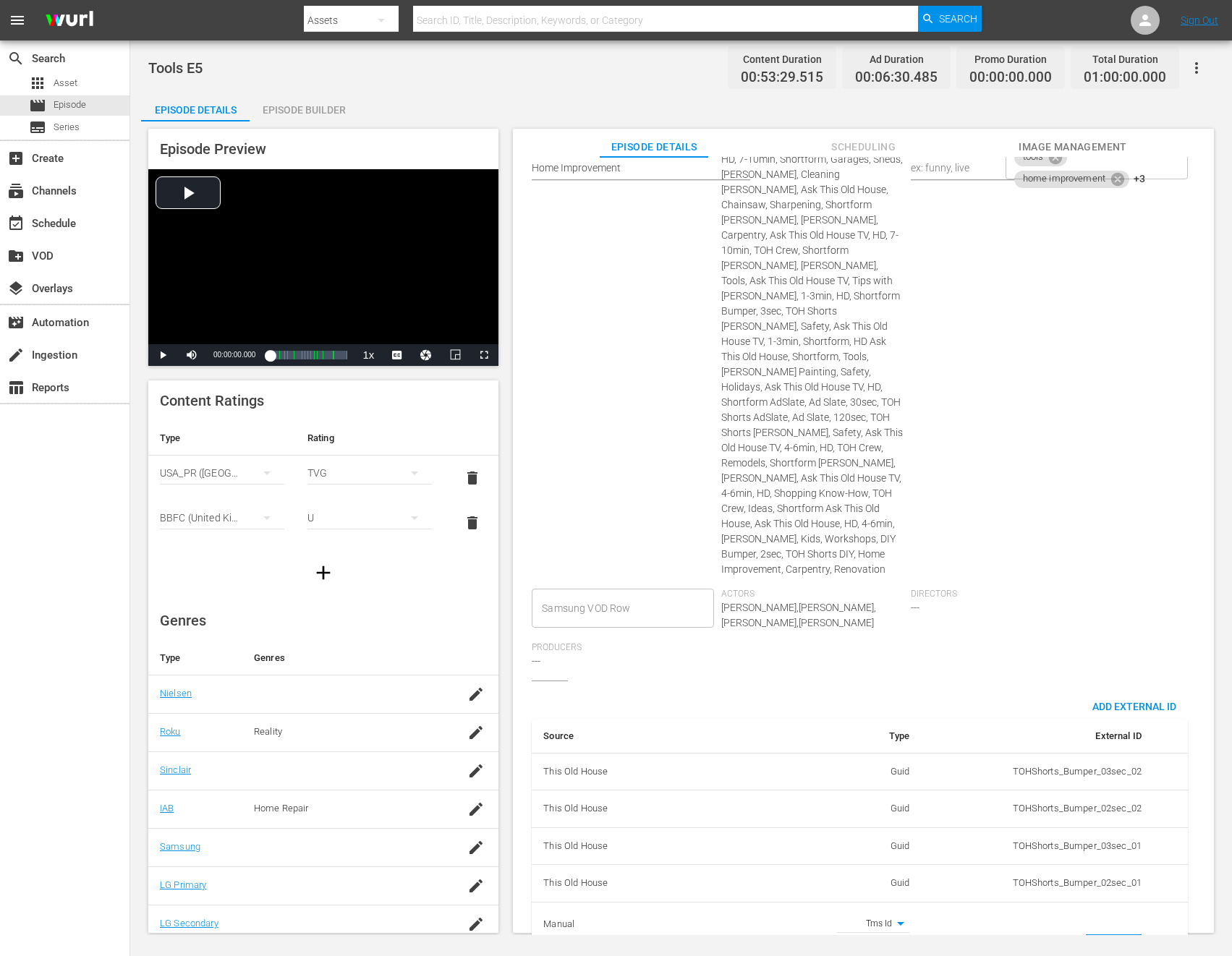
paste input "EP060365080005"
type input "EP060365080005"
click at [1049, 589] on div "Directors ---" at bounding box center [1005, 616] width 189 height 54
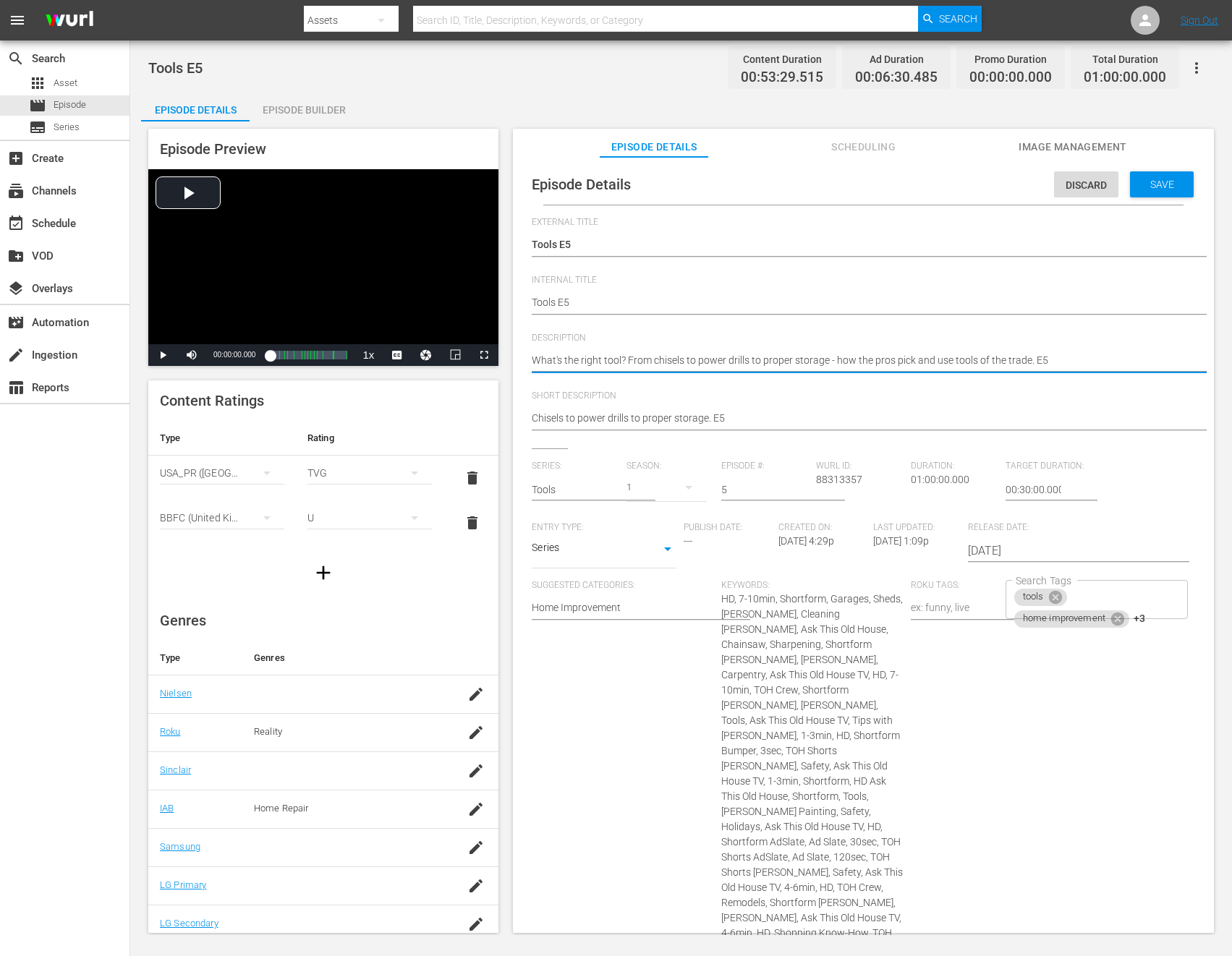
paste textarea "Discover tool care and storage tips from the experts at This Old House."
type textarea "Discover tool care and storage tips from the experts at This Old House."
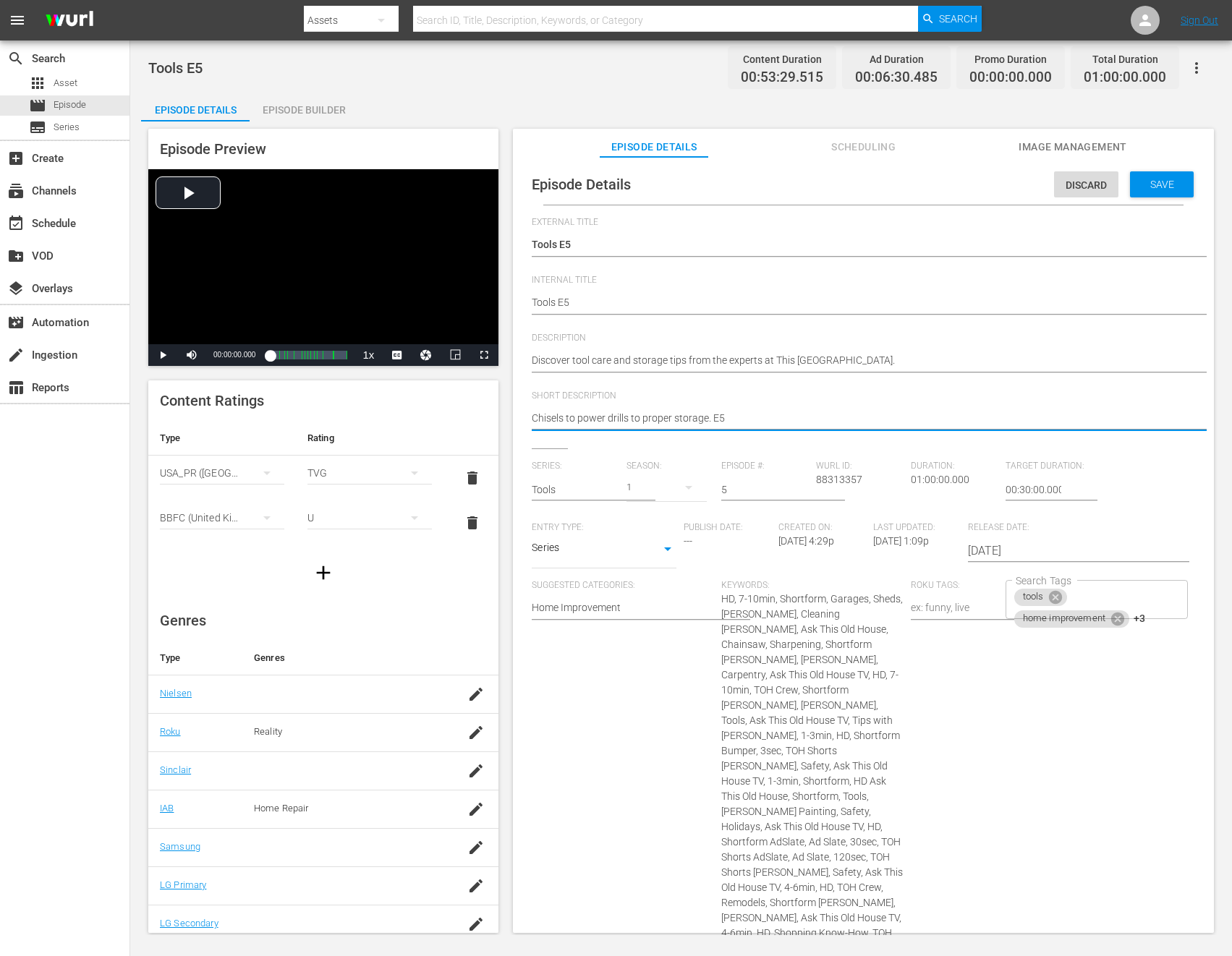
paste textarea "Discover tool care and storage tips from the experts at This Old House."
type textarea "Discover tool care and storage tips from the experts at This Old House."
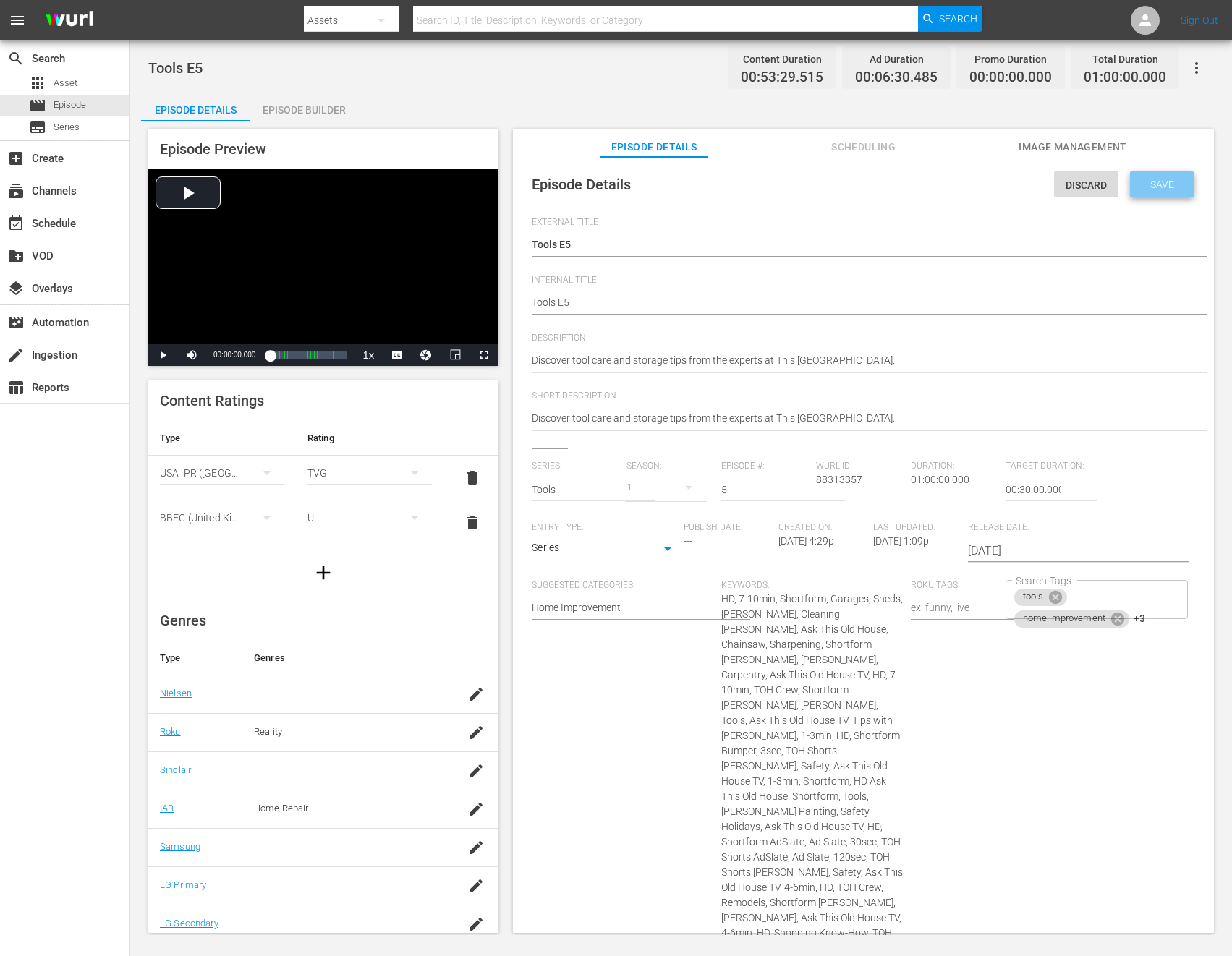
click at [1092, 183] on span "Save" at bounding box center [1162, 184] width 47 height 12
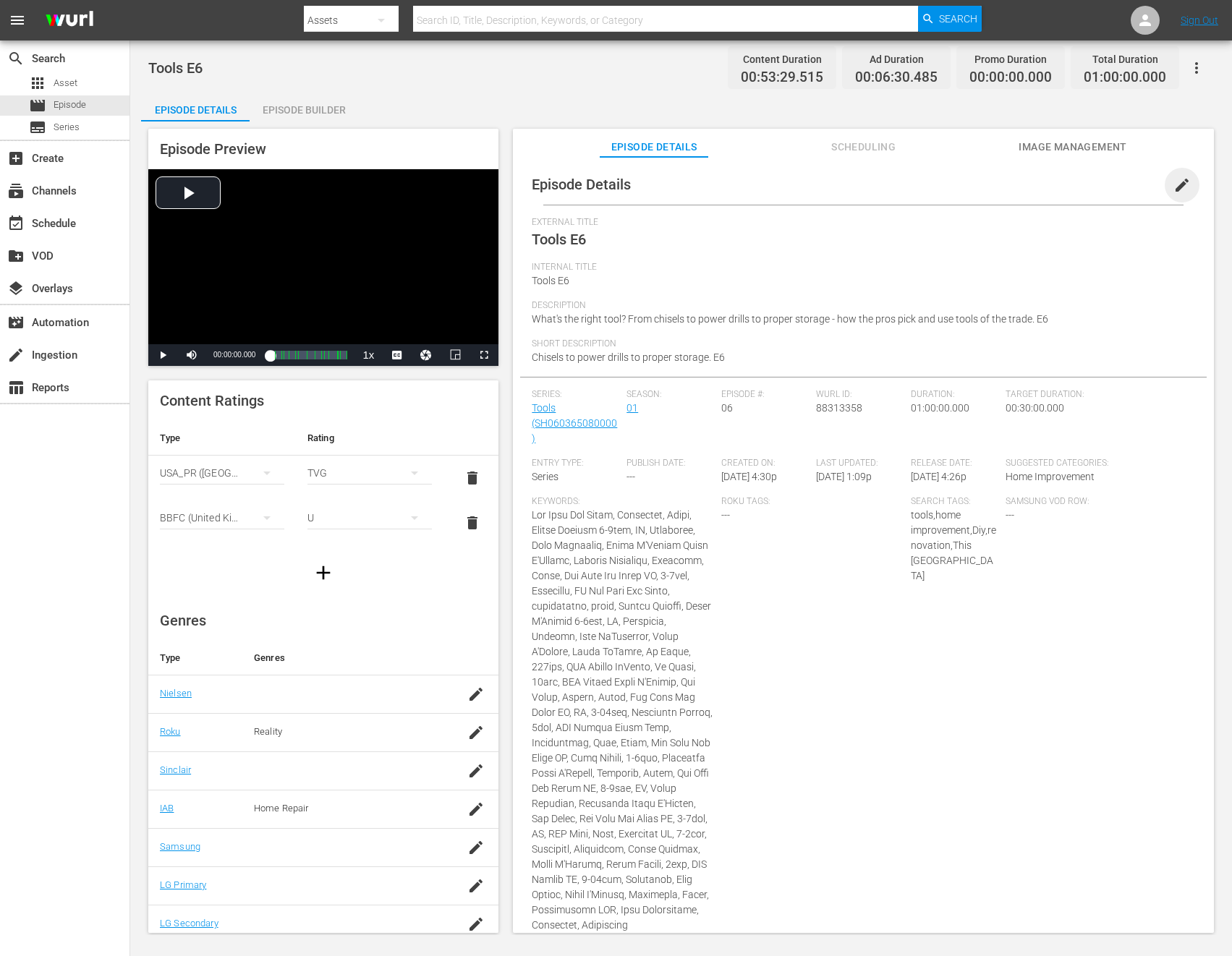
click at [1092, 185] on span "edit" at bounding box center [1182, 185] width 17 height 17
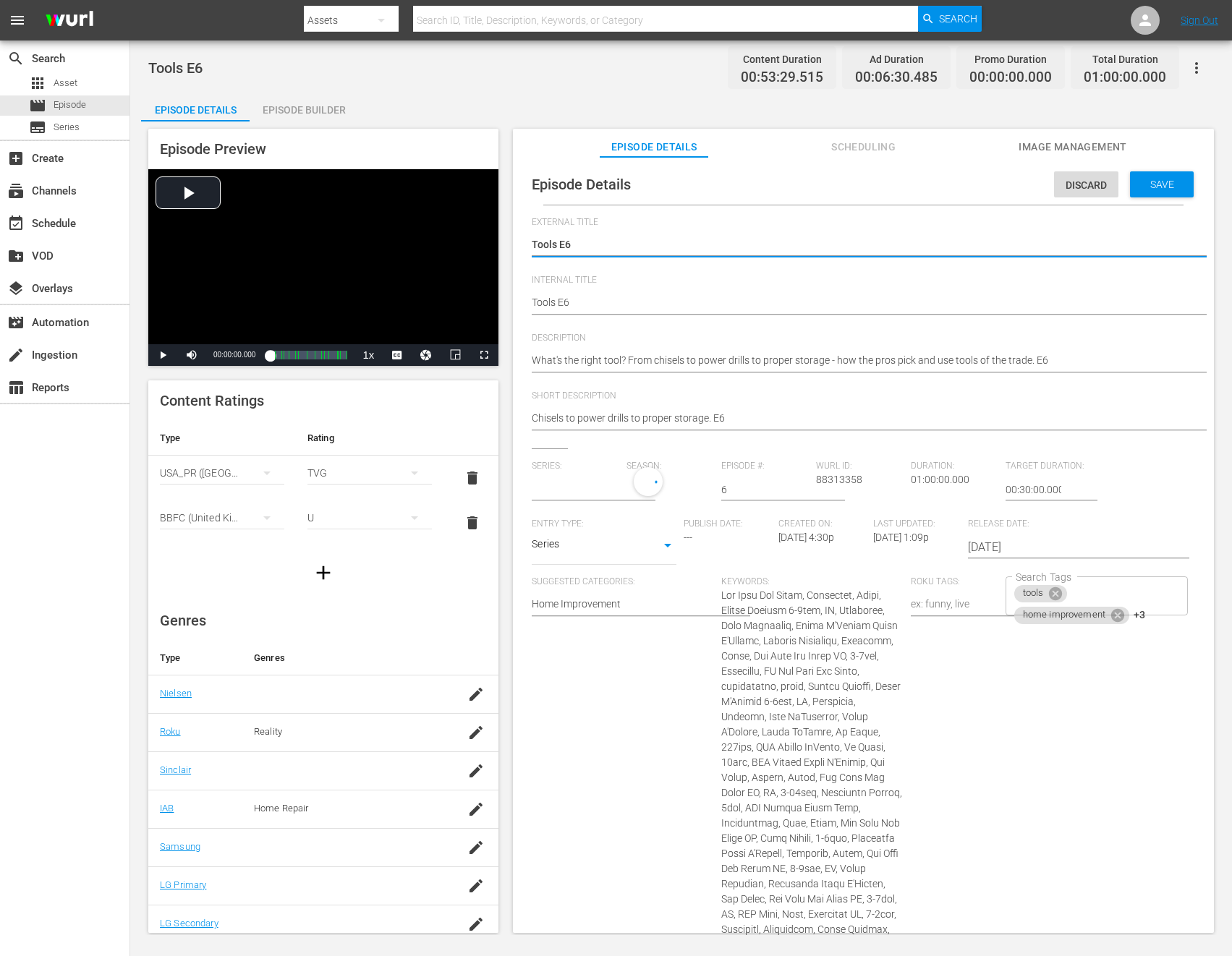
type input "Tools"
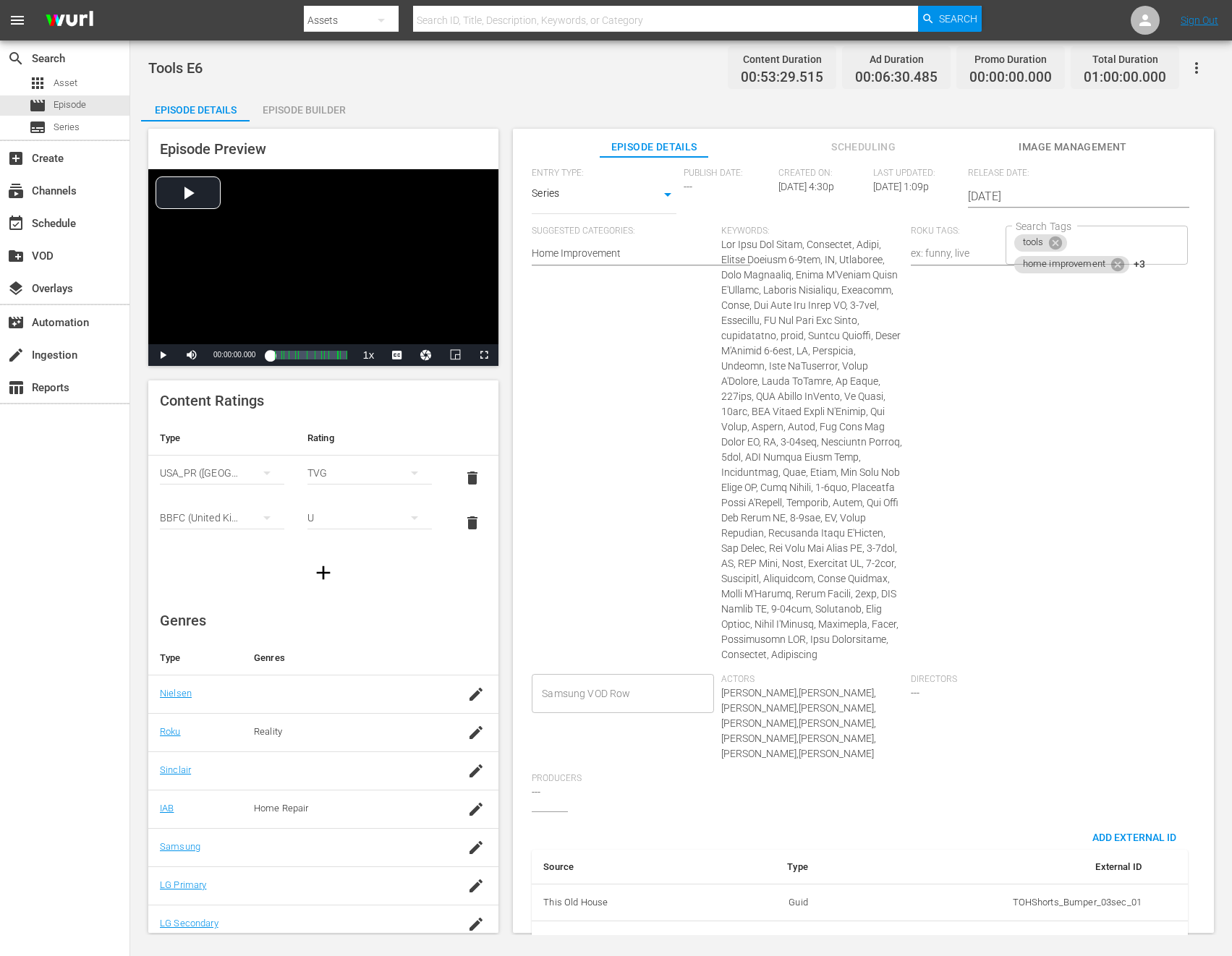
scroll to position [486, 0]
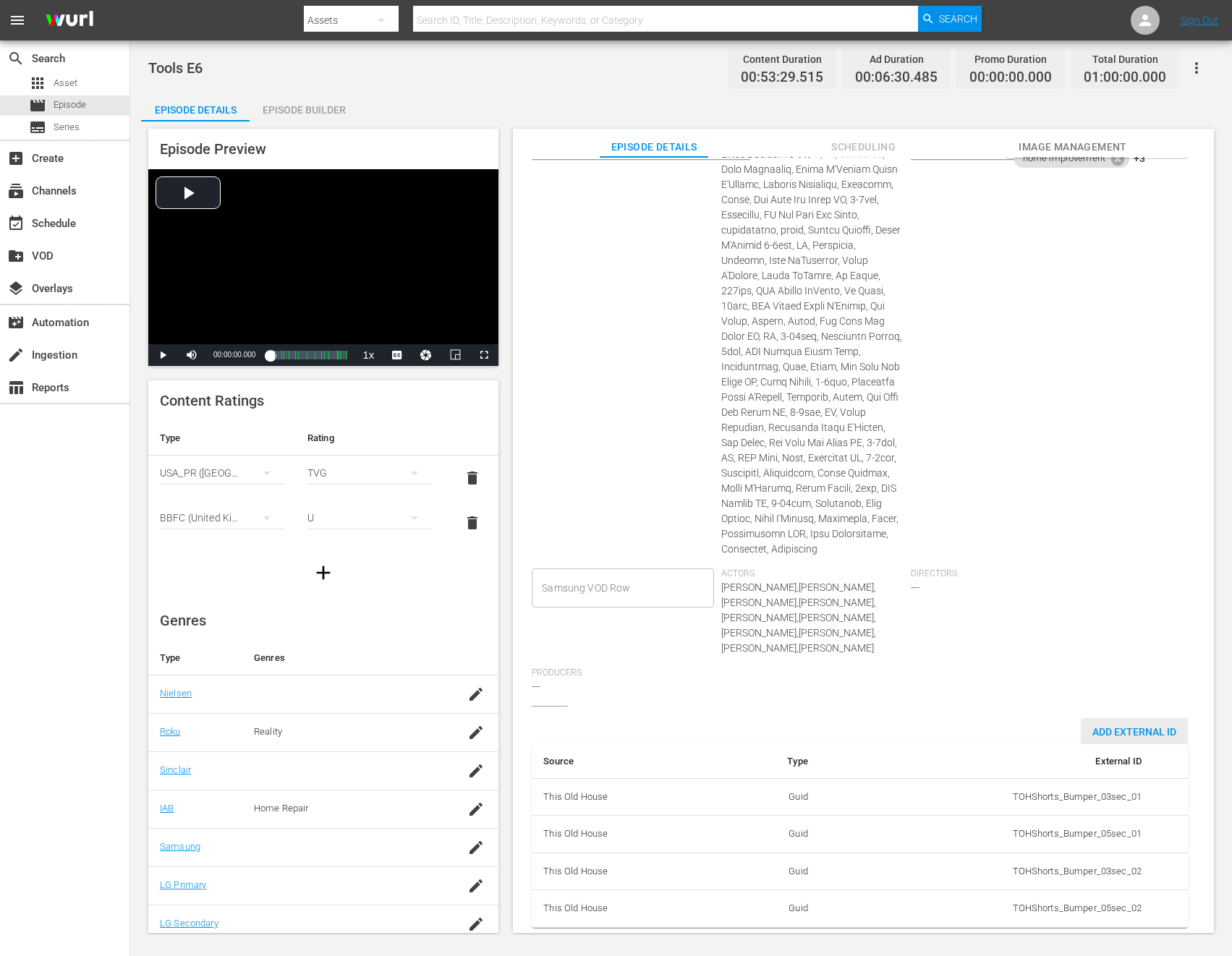
click at [1092, 726] on span "Add External Id" at bounding box center [1134, 732] width 107 height 12
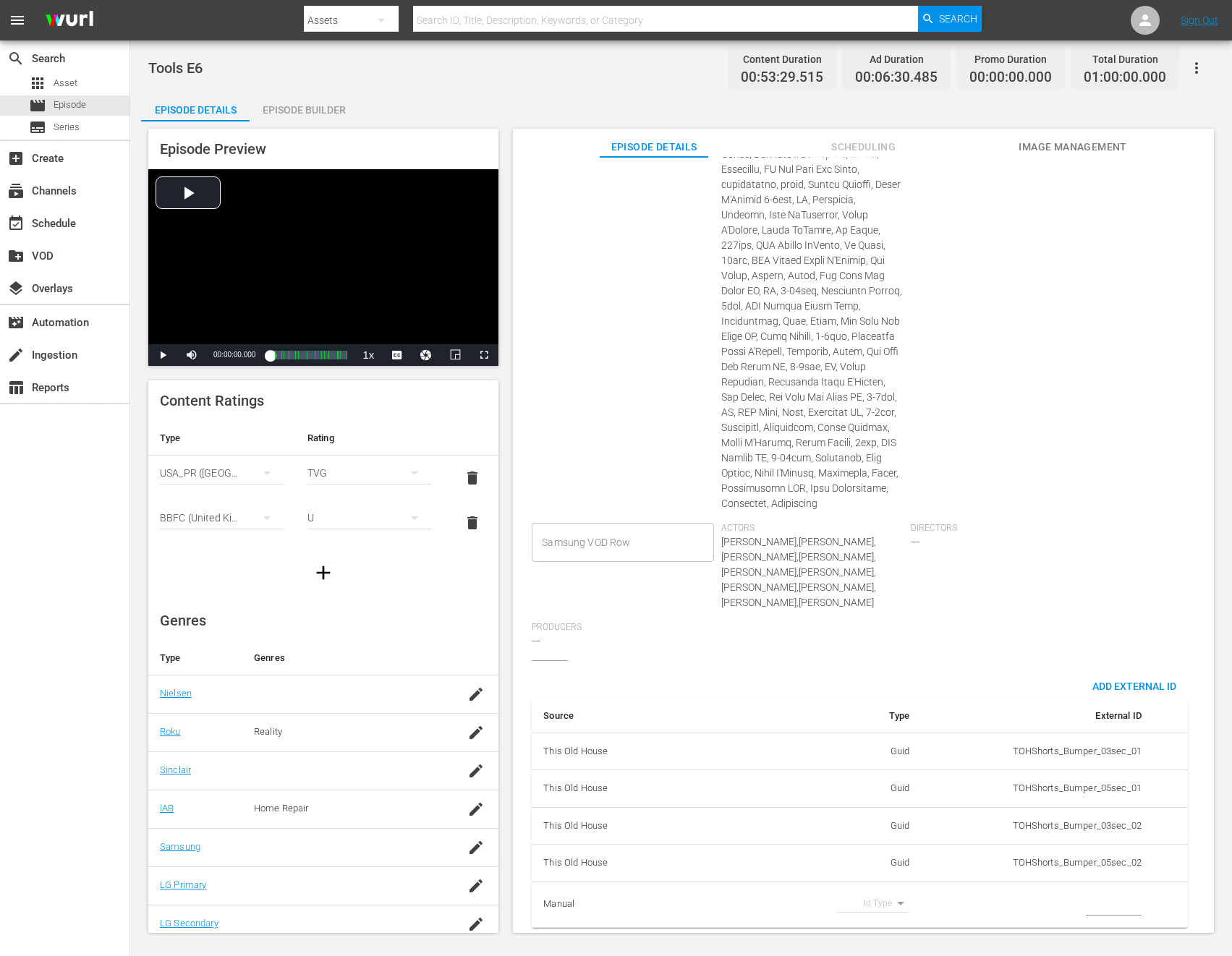
scroll to position [530, 0]
click at [873, 888] on body "menu Search By Assets Search ID, Title, Description, Keywords, or Category Sear…" at bounding box center [616, 478] width 1232 height 956
click at [863, 899] on li "Tms Id" at bounding box center [868, 902] width 72 height 24
type input "tmsId"
click at [1092, 899] on input "simple table" at bounding box center [1114, 904] width 56 height 22
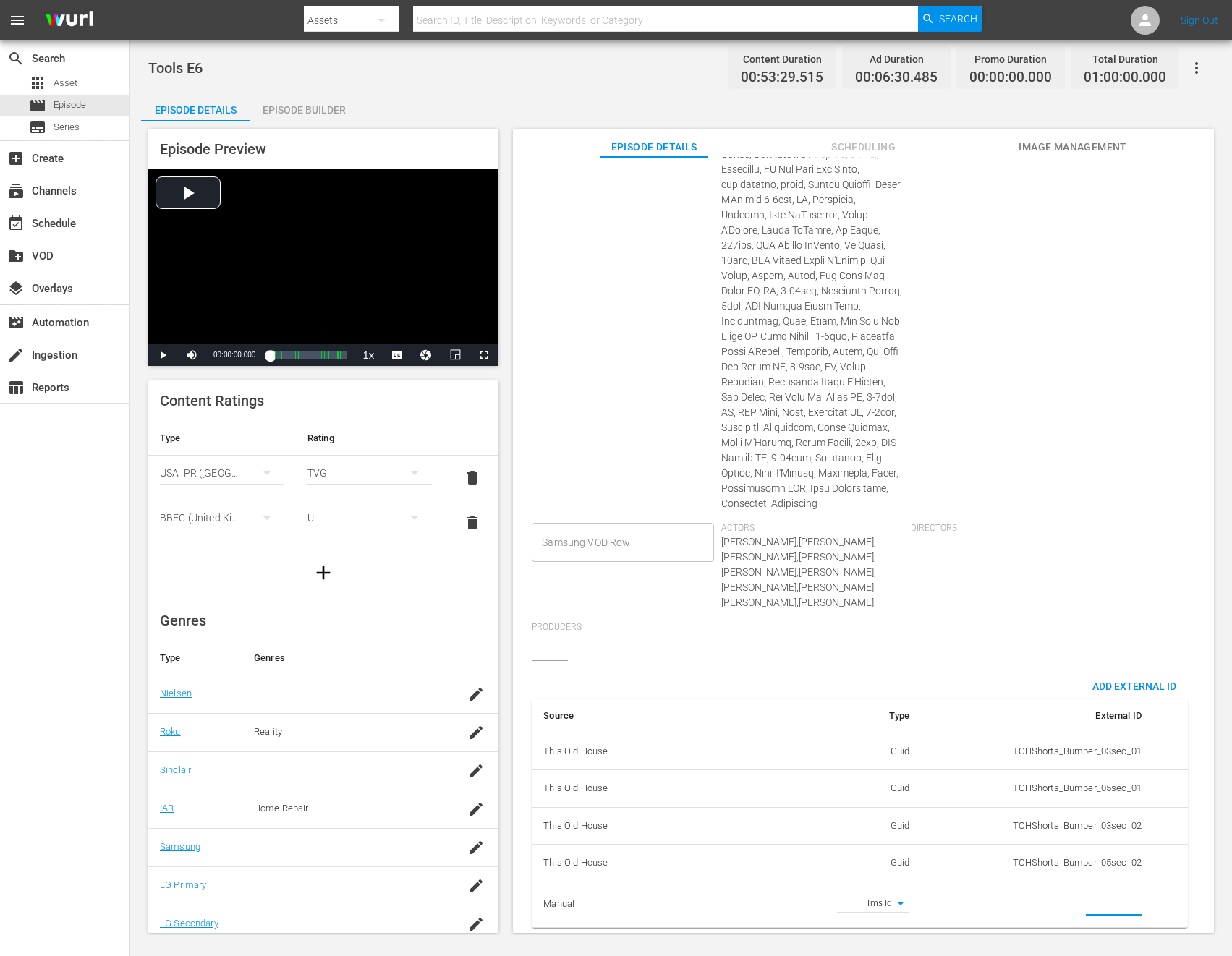
paste input "EP060365080006"
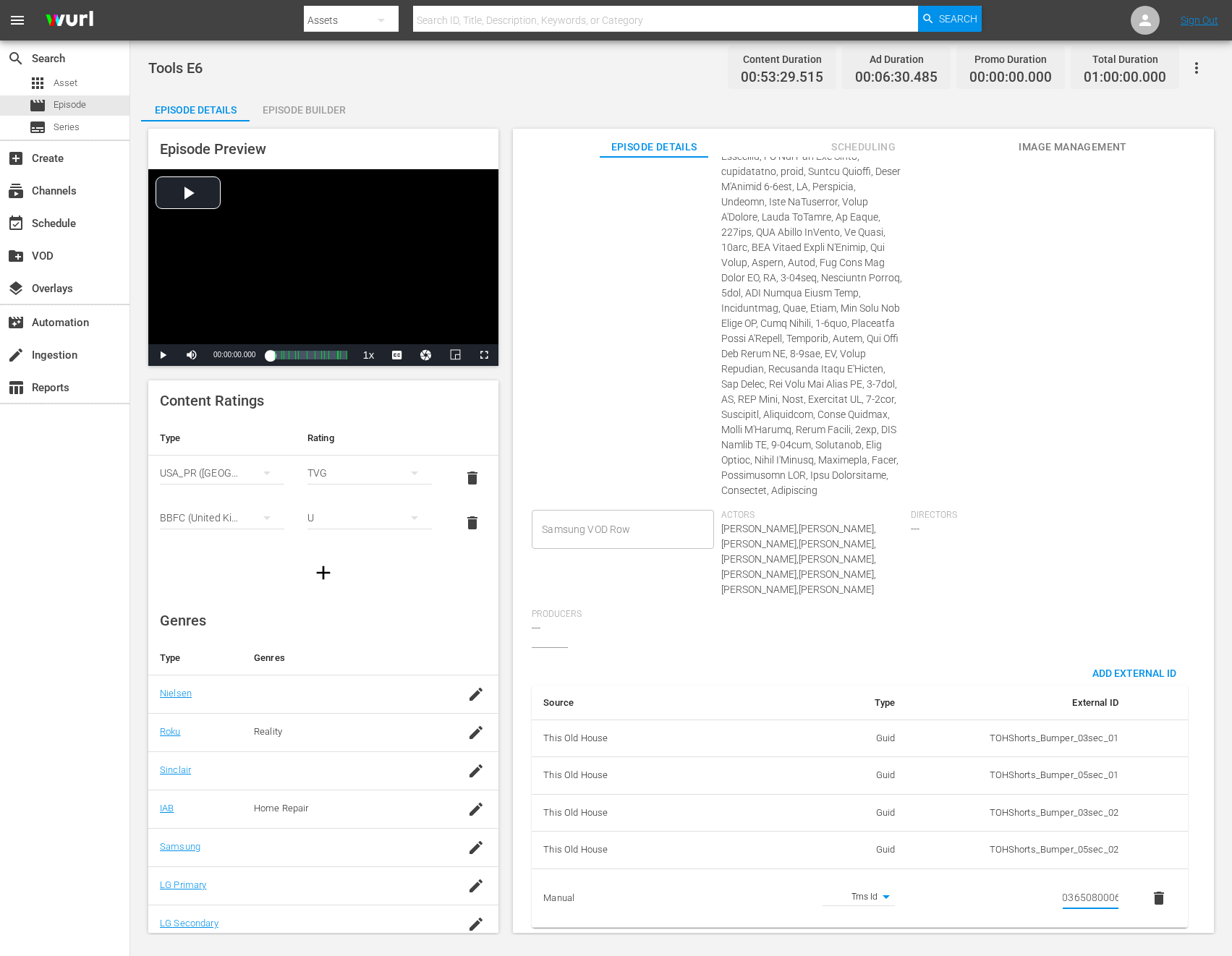
type input "EP060365080006"
click at [1041, 569] on div "Directors ---" at bounding box center [1005, 559] width 189 height 99
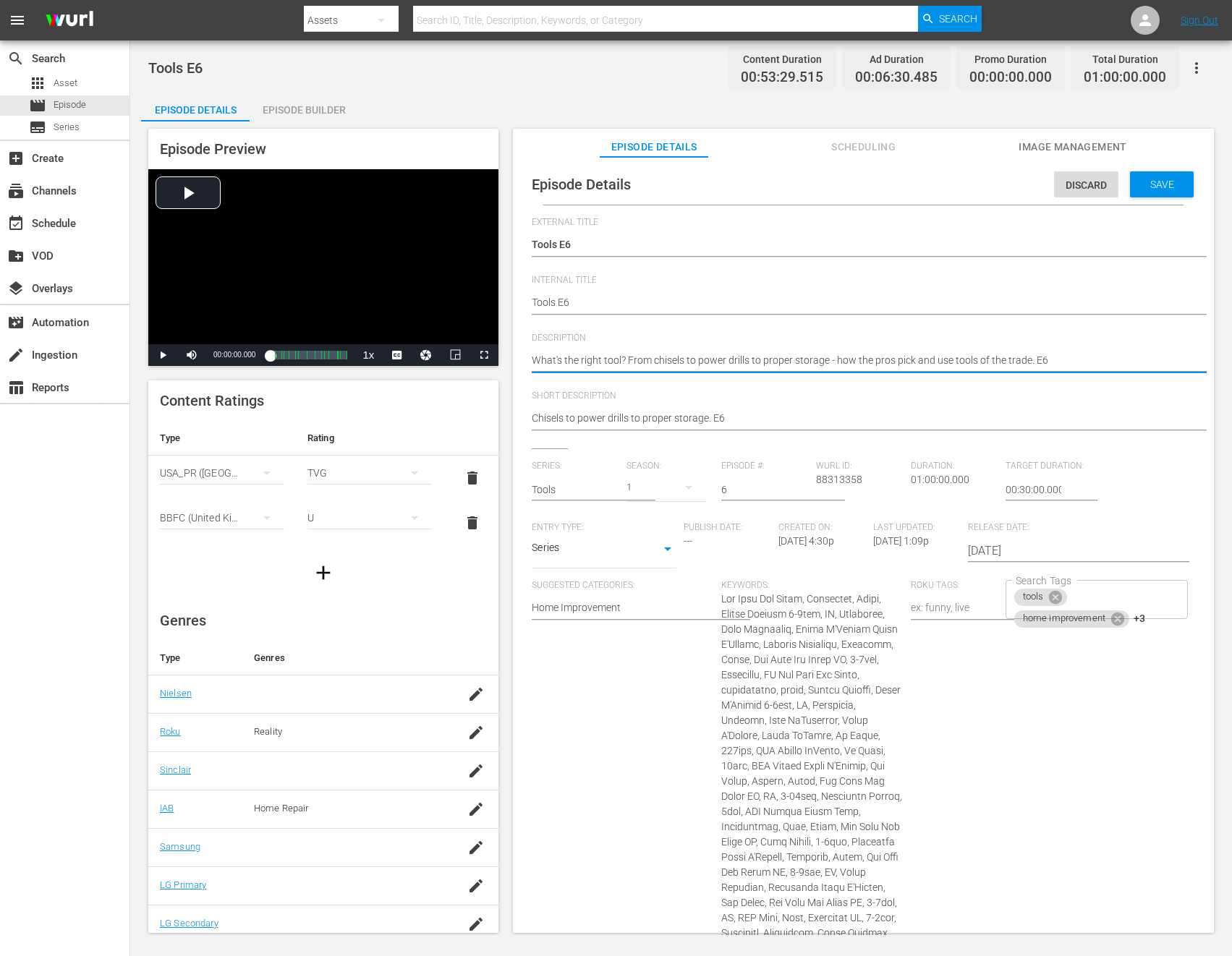
paste textarea "This Old House pros reveal how they handle and organize their tools."
type textarea "This Old House pros reveal how they handle and organize their tools."
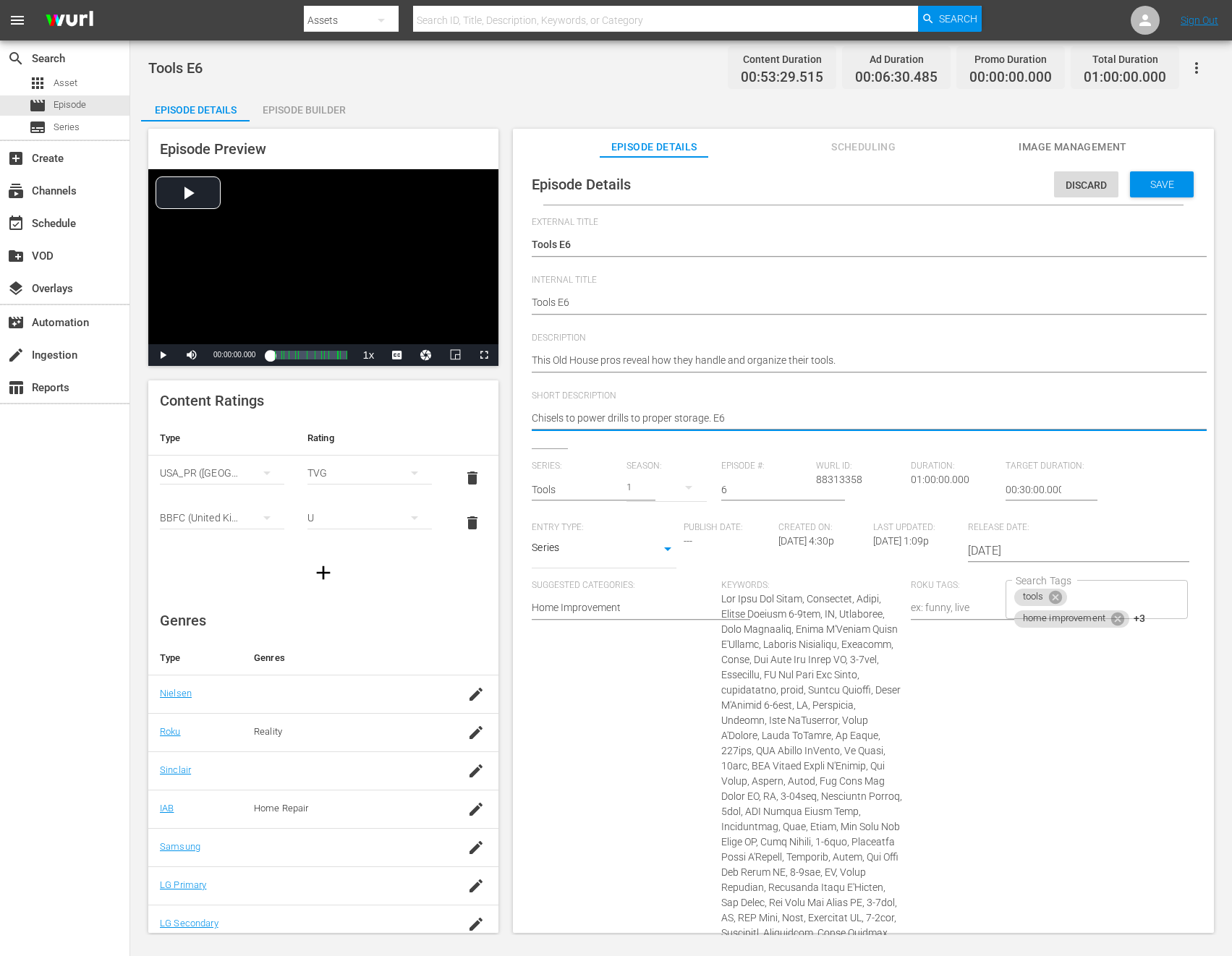
paste textarea "This Old House pros reveal how they handle and organize their tools."
type textarea "This Old House pros reveal how they handle and organize their tools."
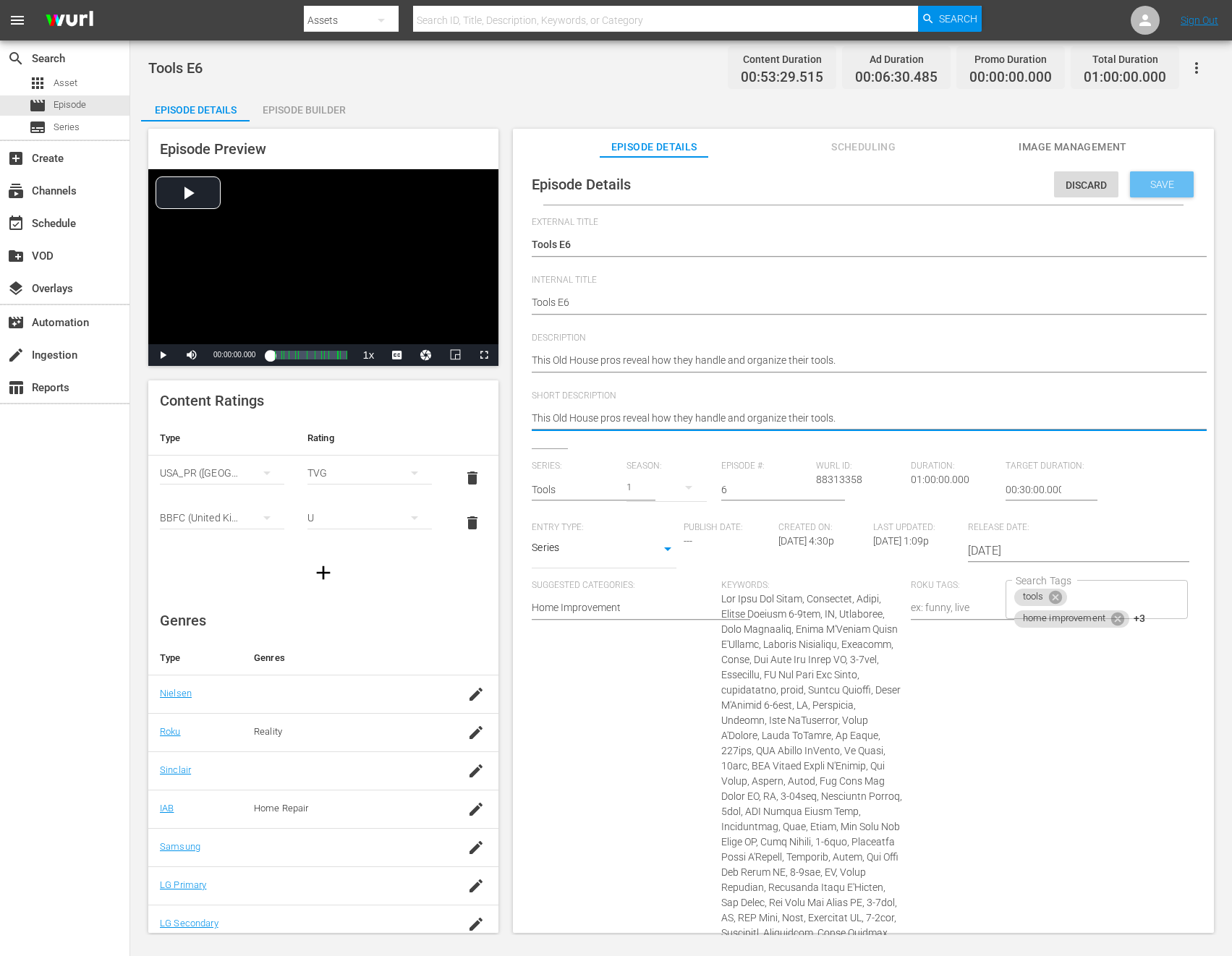
click at [1092, 193] on div "Save" at bounding box center [1162, 184] width 63 height 26
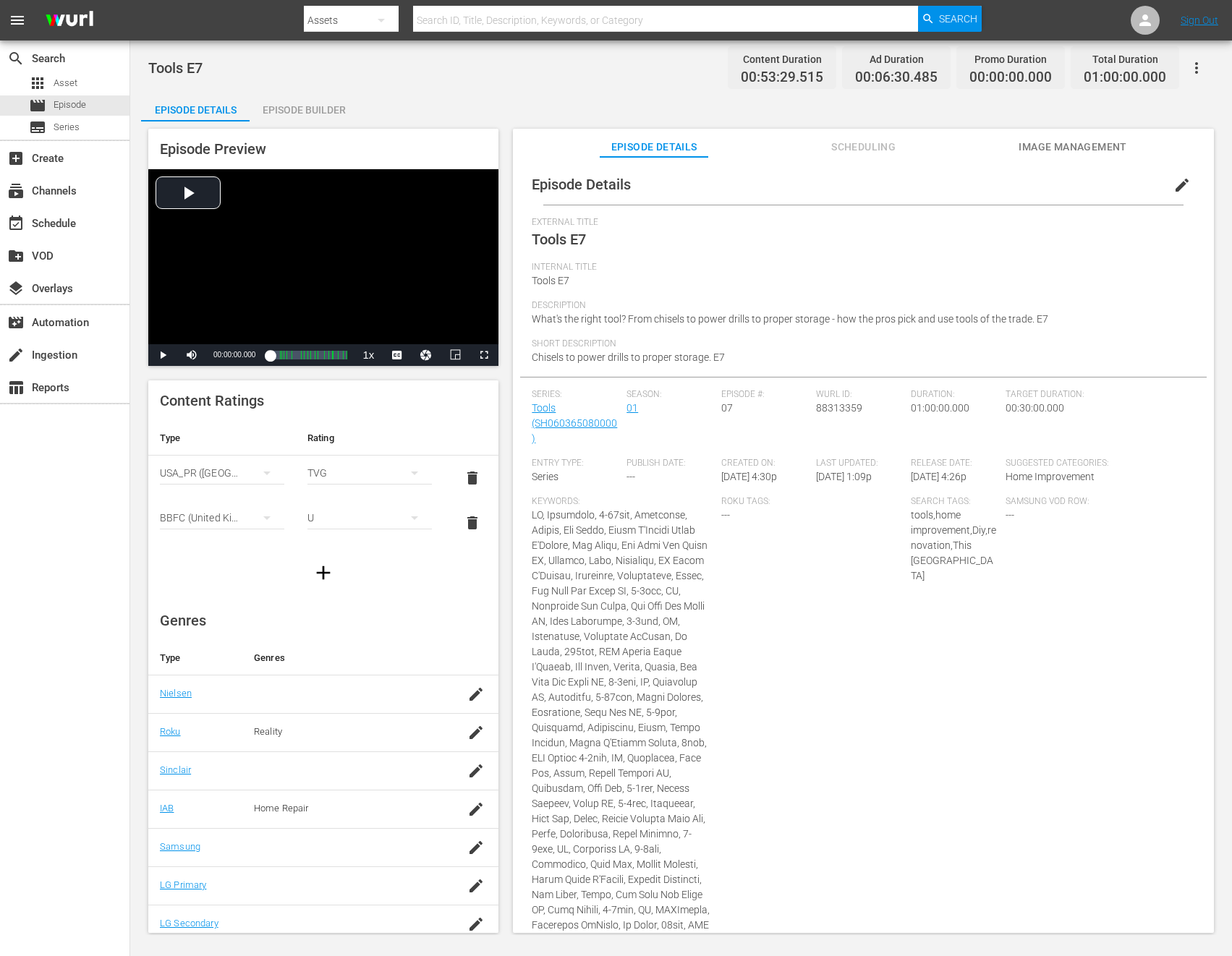
click at [1092, 185] on span "edit" at bounding box center [1182, 185] width 17 height 17
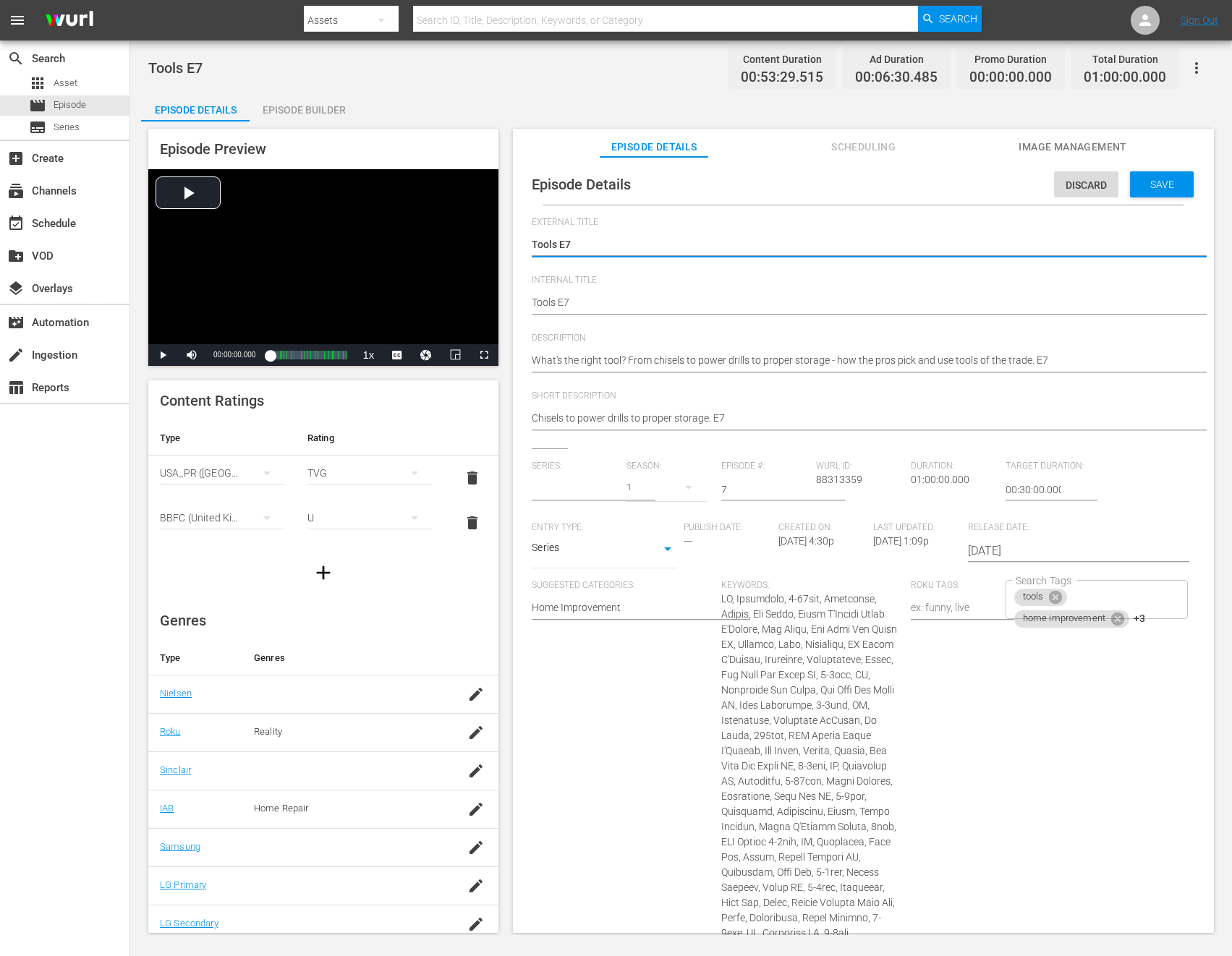
type input "Tools"
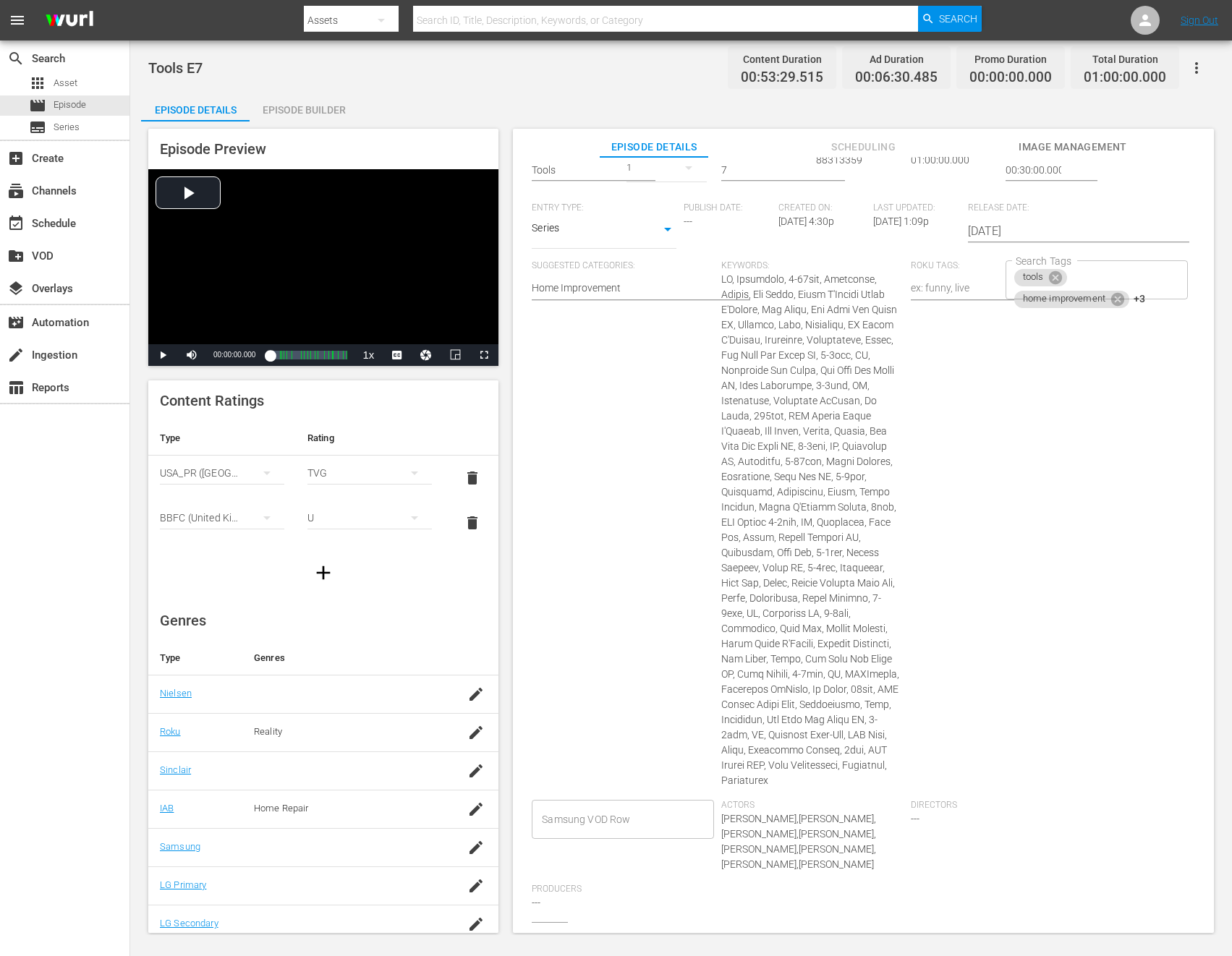
scroll to position [509, 0]
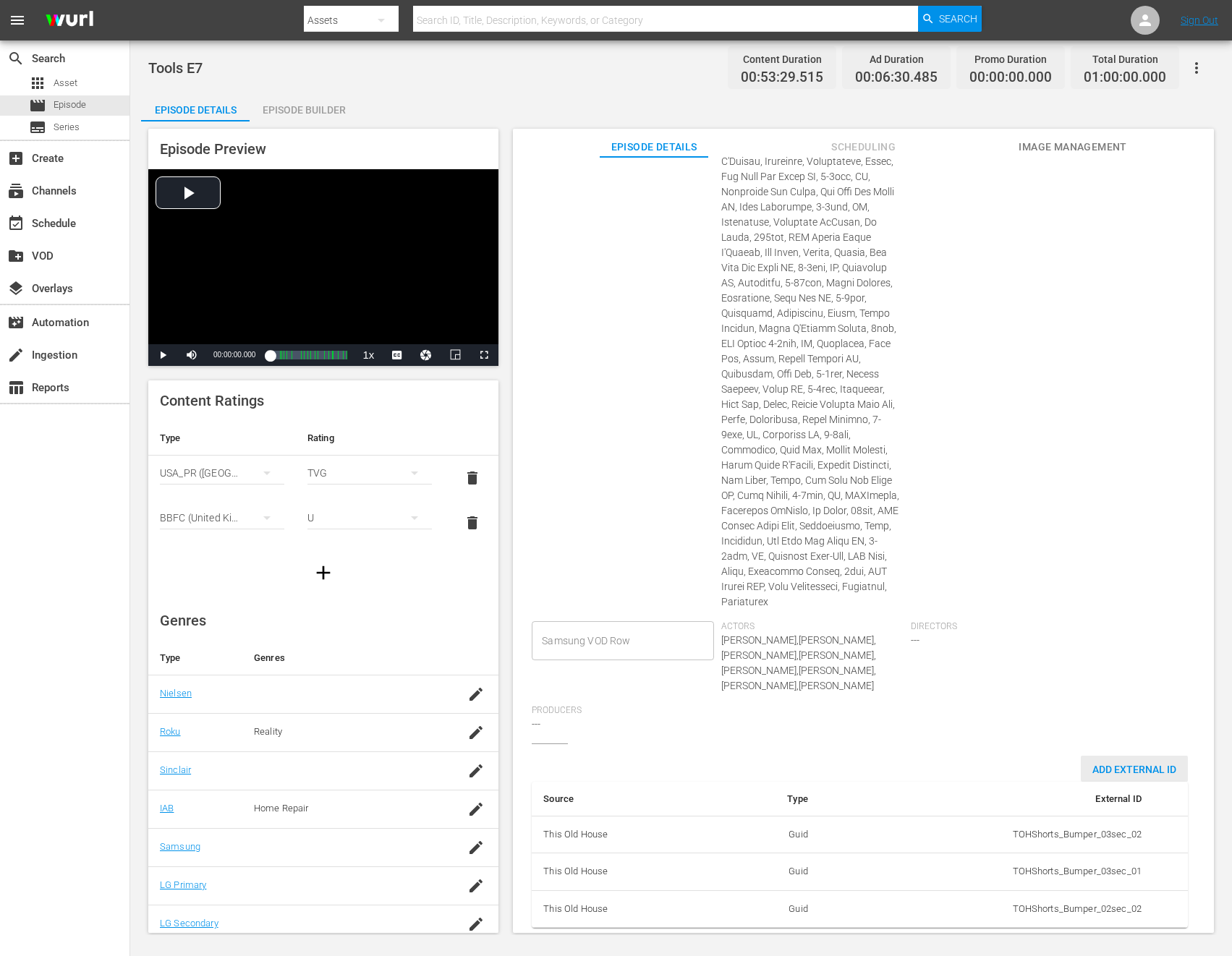
click at [1092, 764] on span "Add External Id" at bounding box center [1134, 770] width 107 height 12
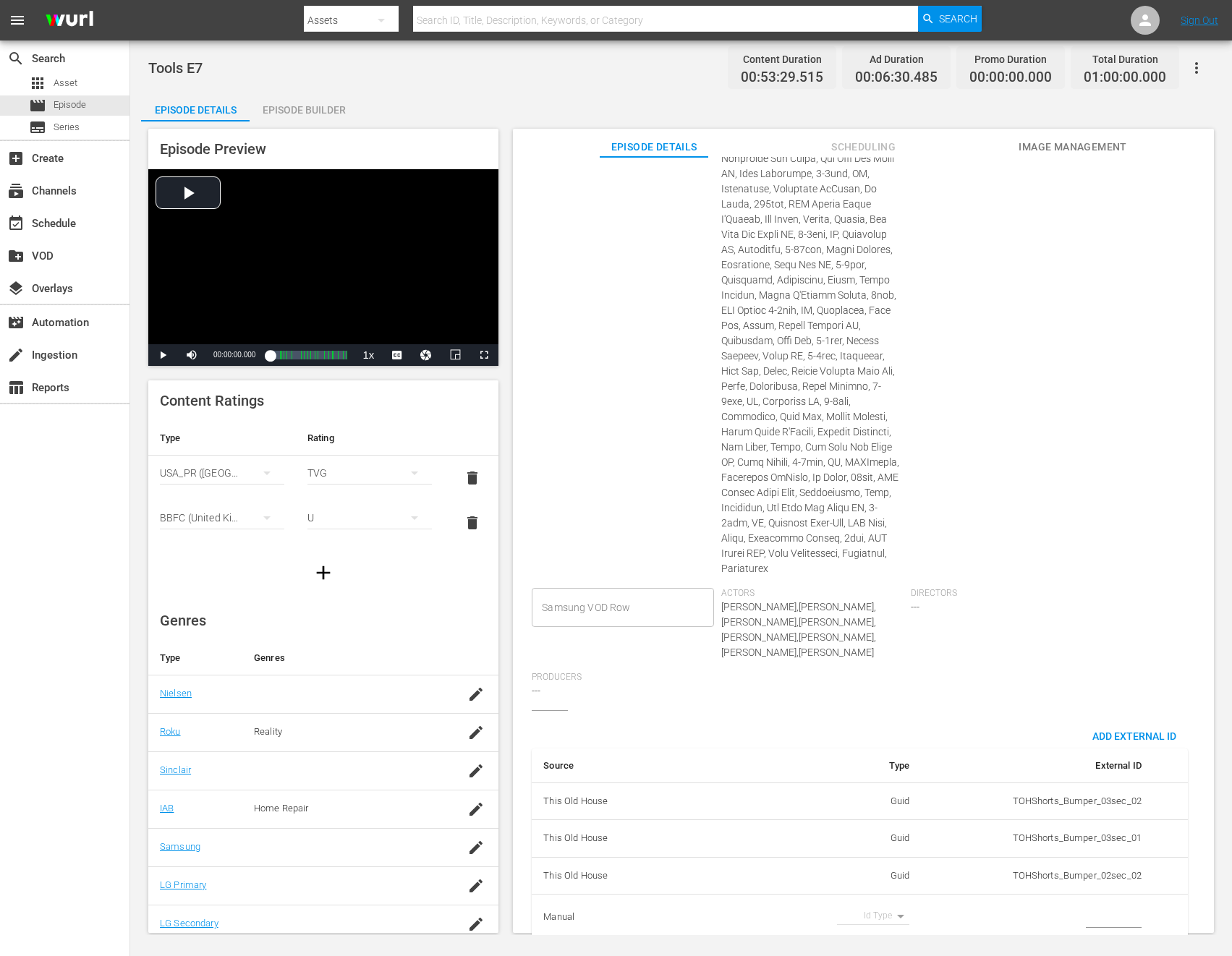
scroll to position [554, 0]
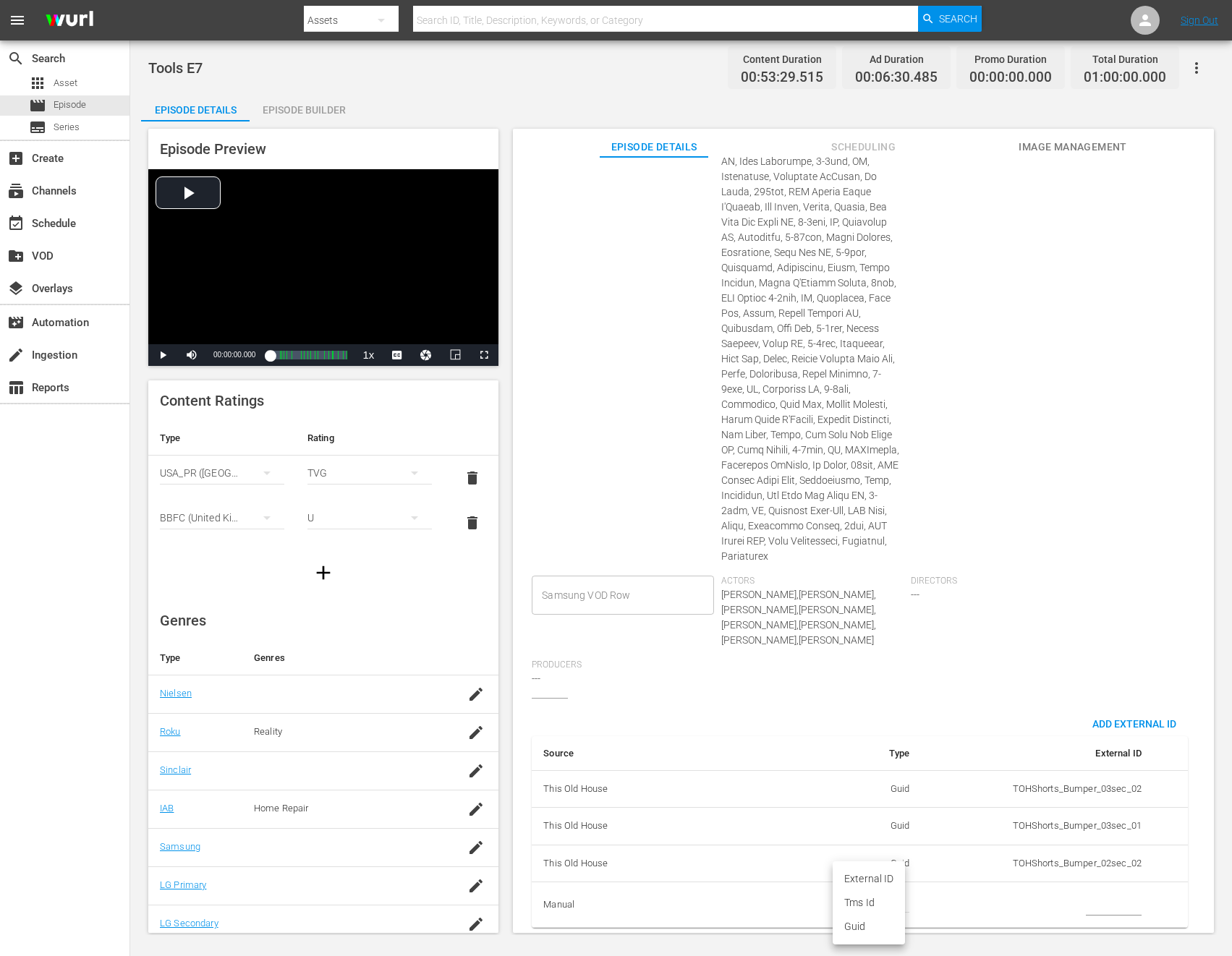
click at [874, 895] on body "menu Search By Assets Search ID, Title, Description, Keywords, or Category Sear…" at bounding box center [616, 478] width 1232 height 956
click at [865, 902] on li "Tms Id" at bounding box center [868, 902] width 72 height 24
type input "tmsId"
click at [1092, 894] on input "simple table" at bounding box center [1114, 904] width 56 height 22
paste input "EP060365080007"
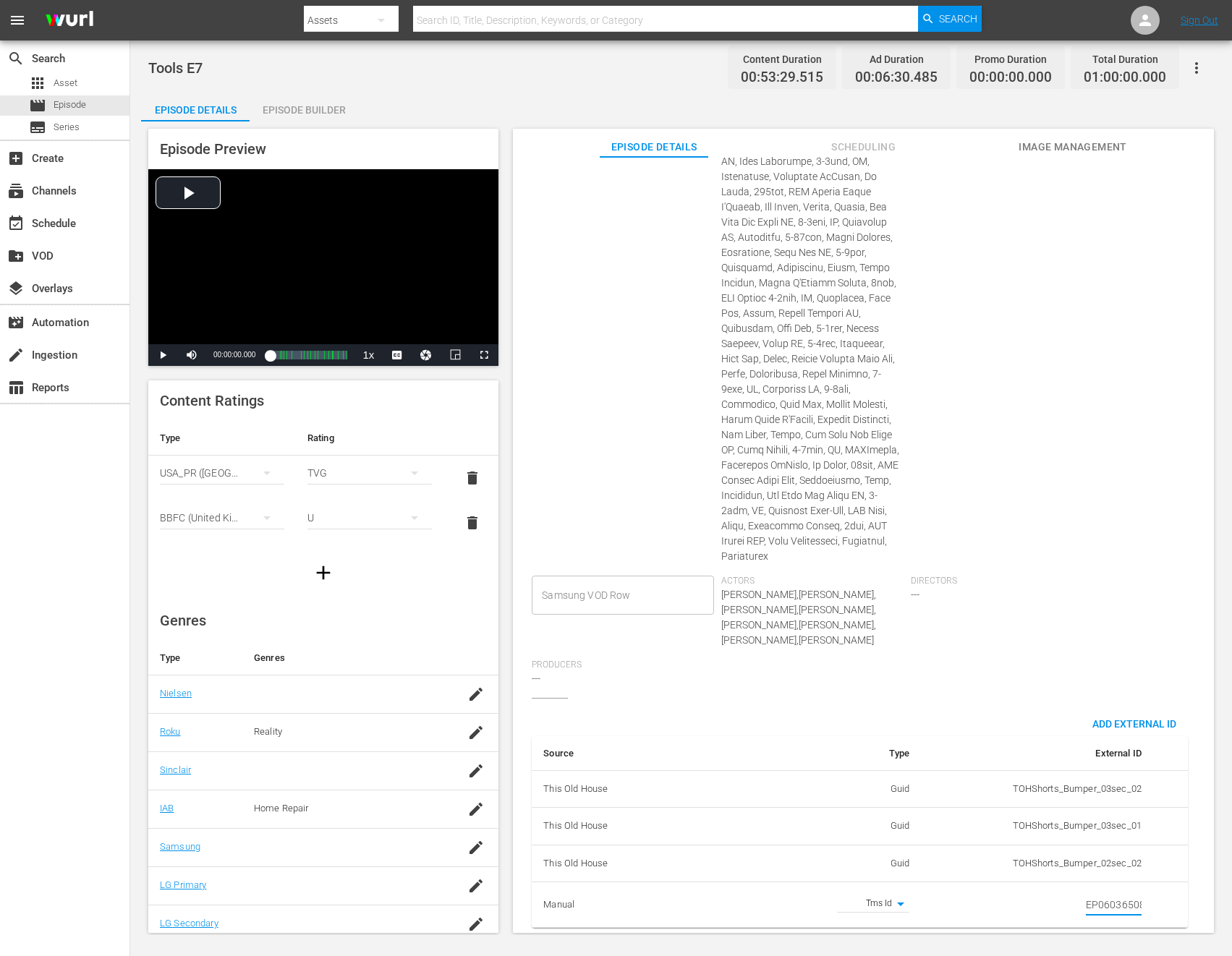
scroll to position [0, 25]
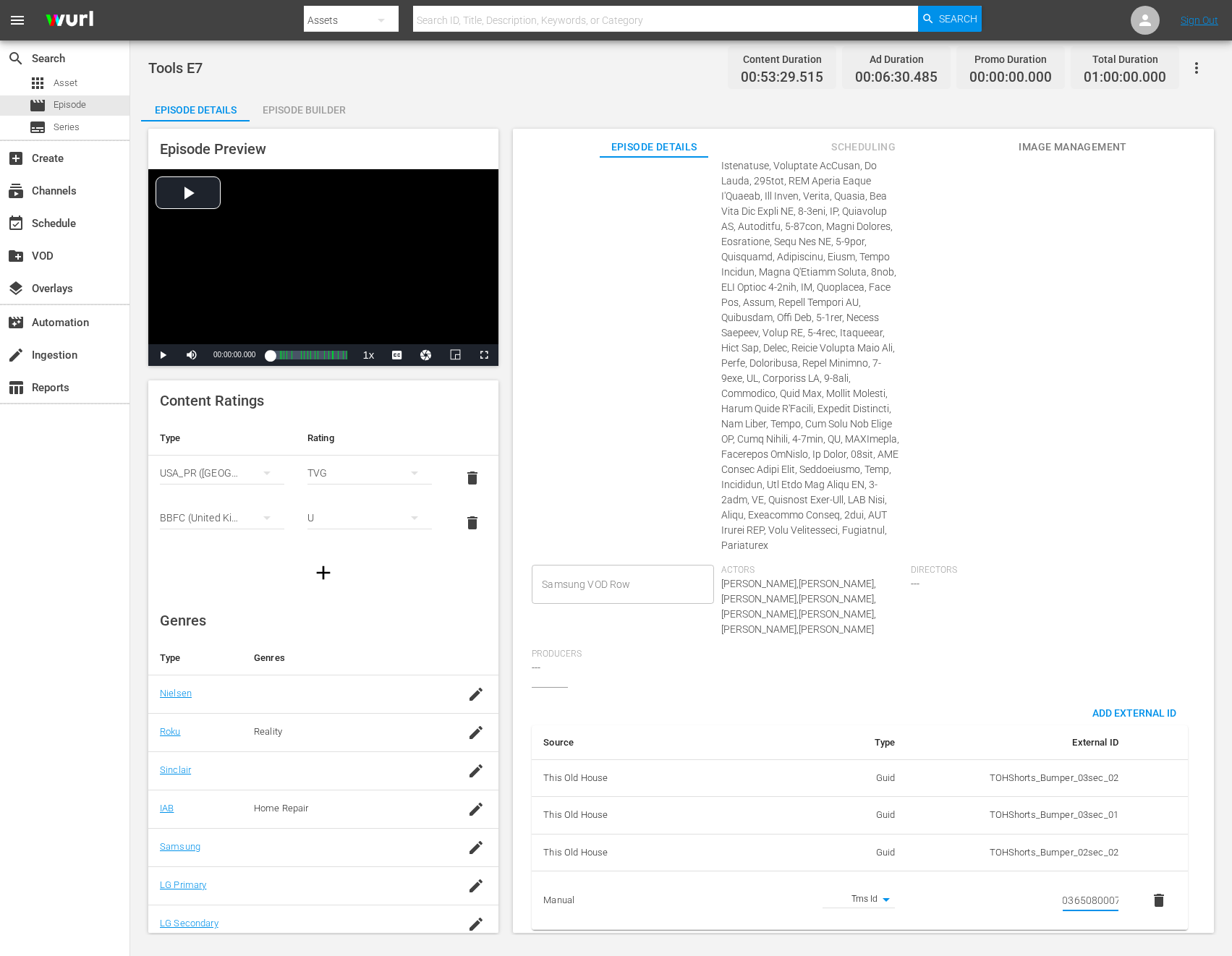
type input "EP060365080007"
click at [1055, 616] on div "Directors ---" at bounding box center [1005, 606] width 189 height 84
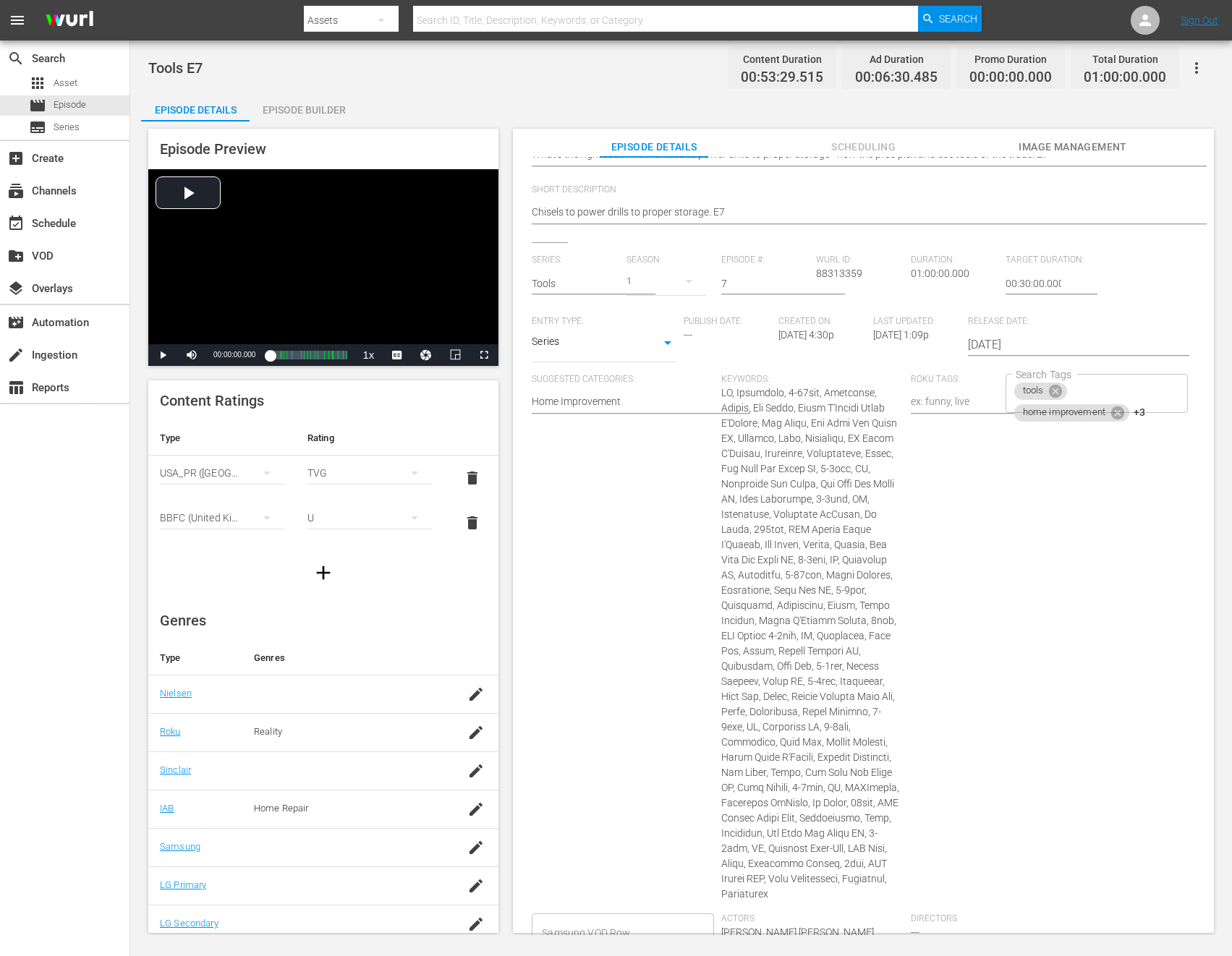
scroll to position [0, 0]
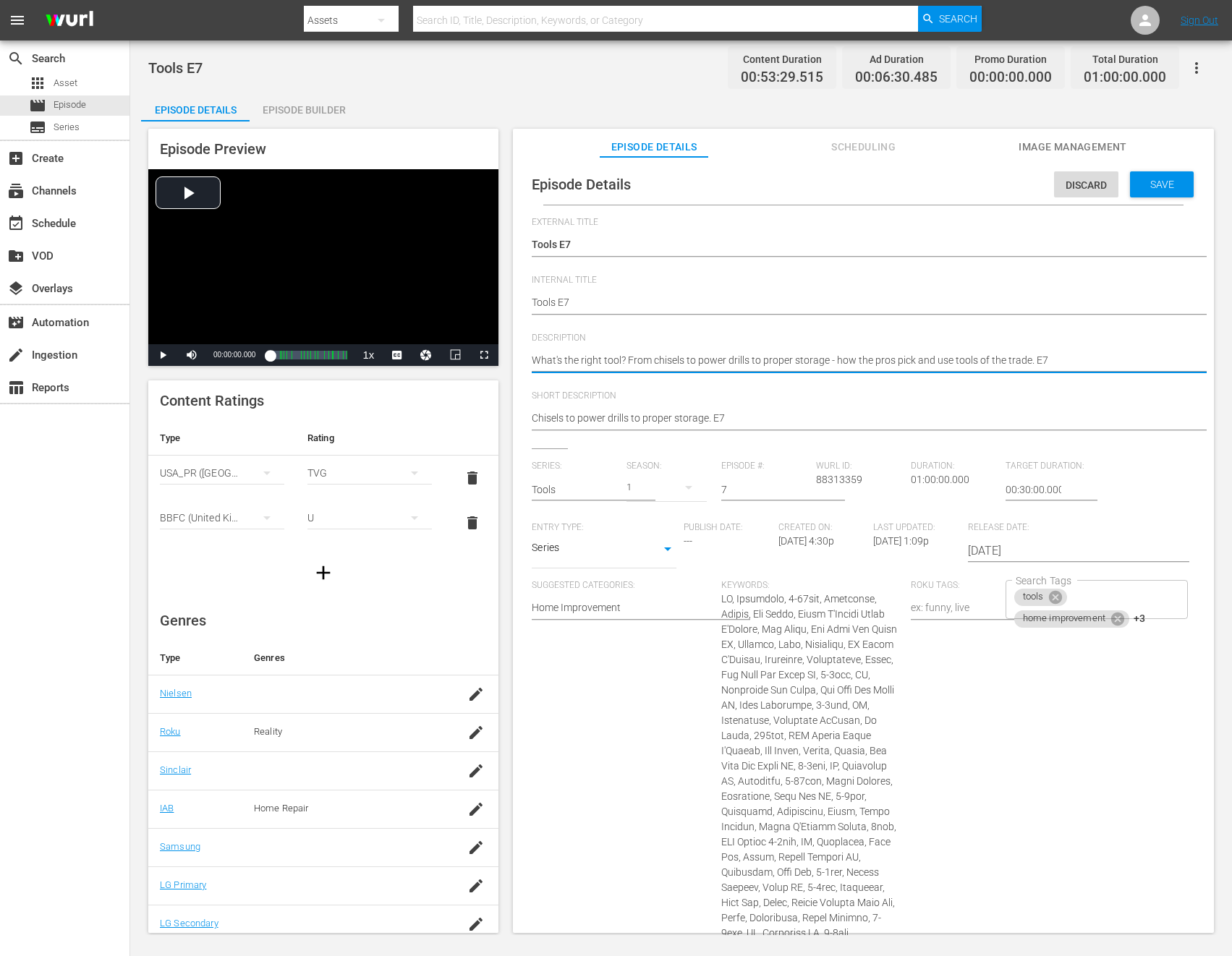
paste textarea "Get pro tips from This Old House on using and storing tools of the trade."
type textarea "Get pro tips from This Old House on using and storing tools of the trade."
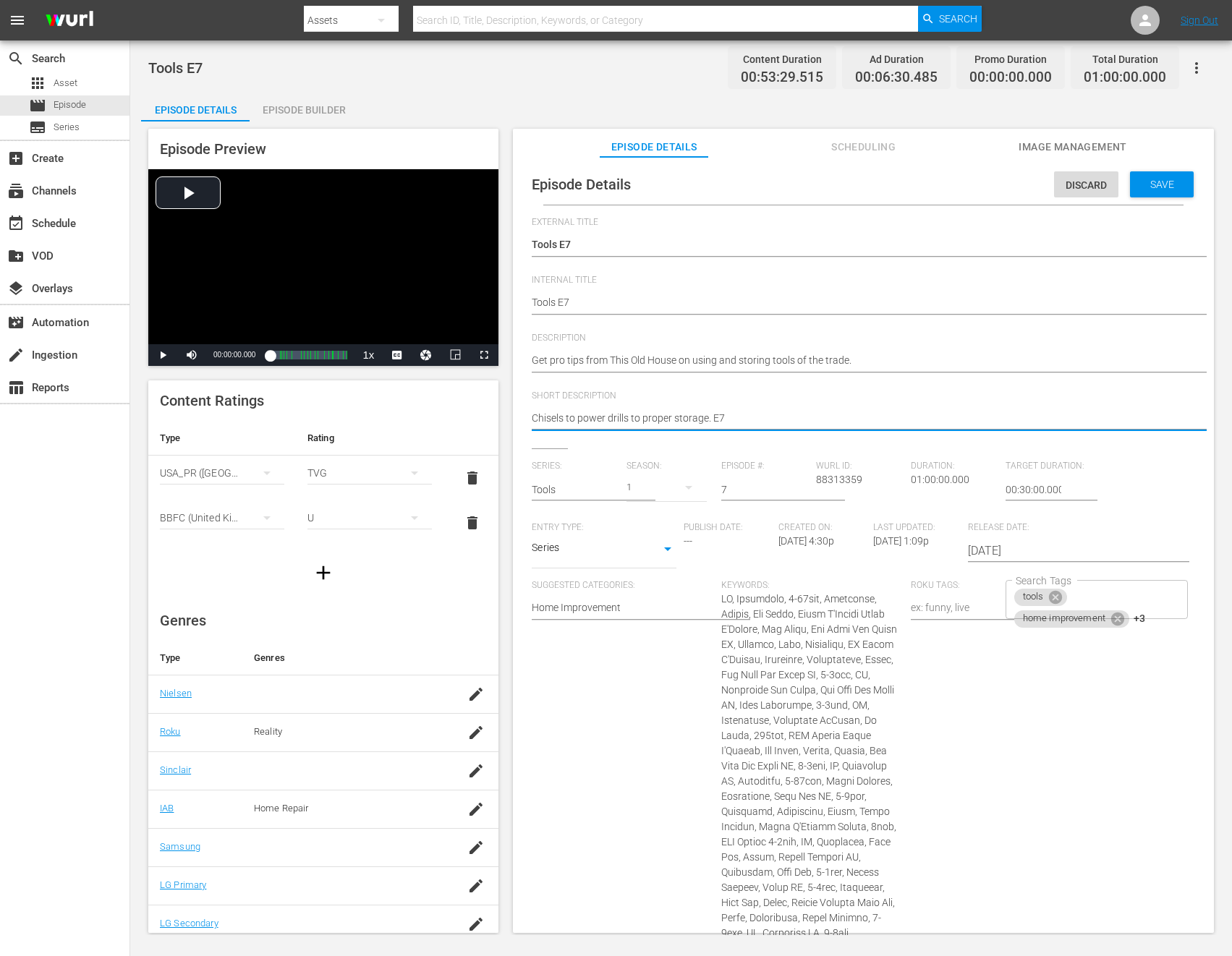
paste textarea "Get pro tips from This Old House on using and storing tools of the trade."
type textarea "Get pro tips from This Old House on using and storing tools of the trade."
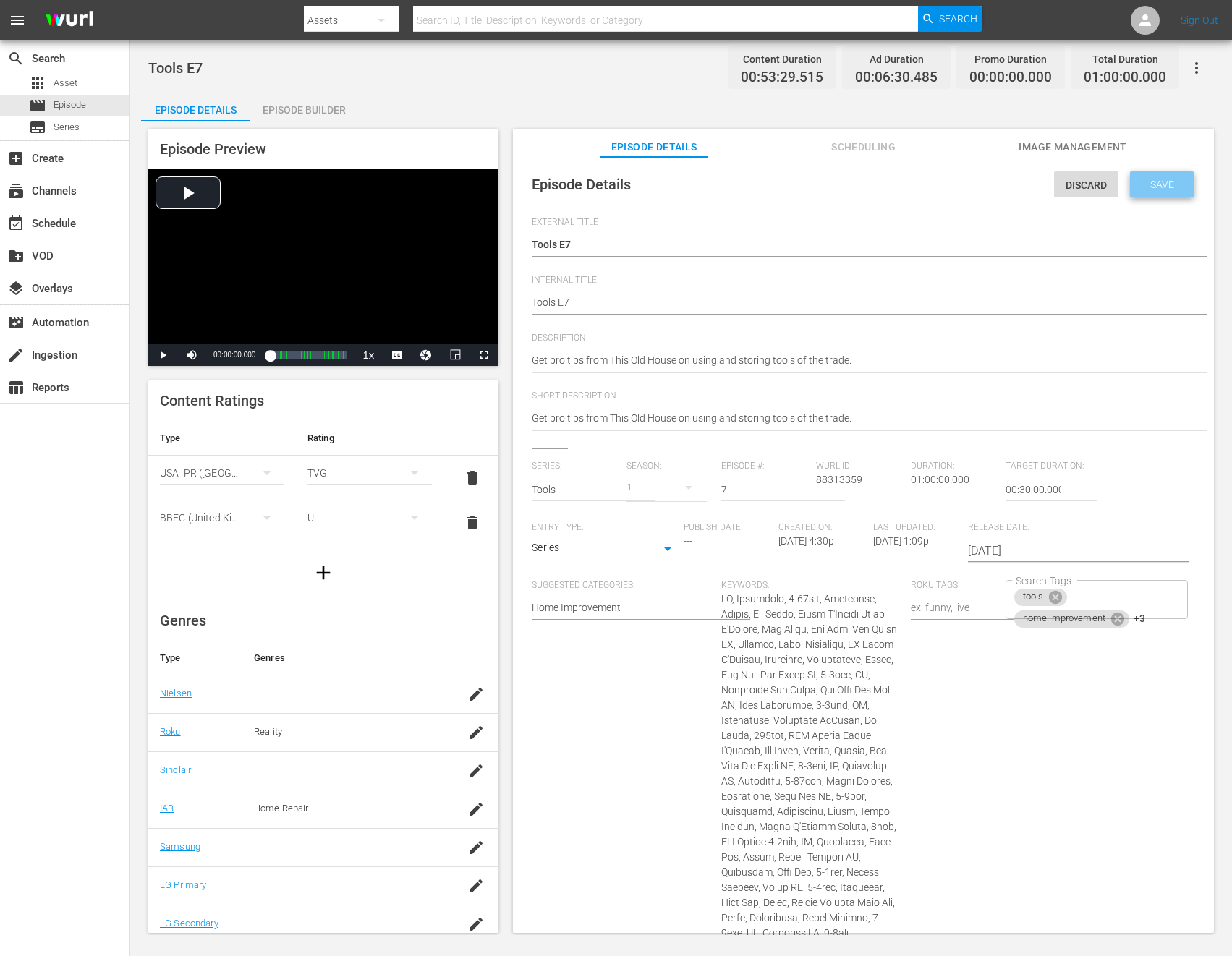
click at [1092, 191] on div "Save" at bounding box center [1162, 184] width 63 height 26
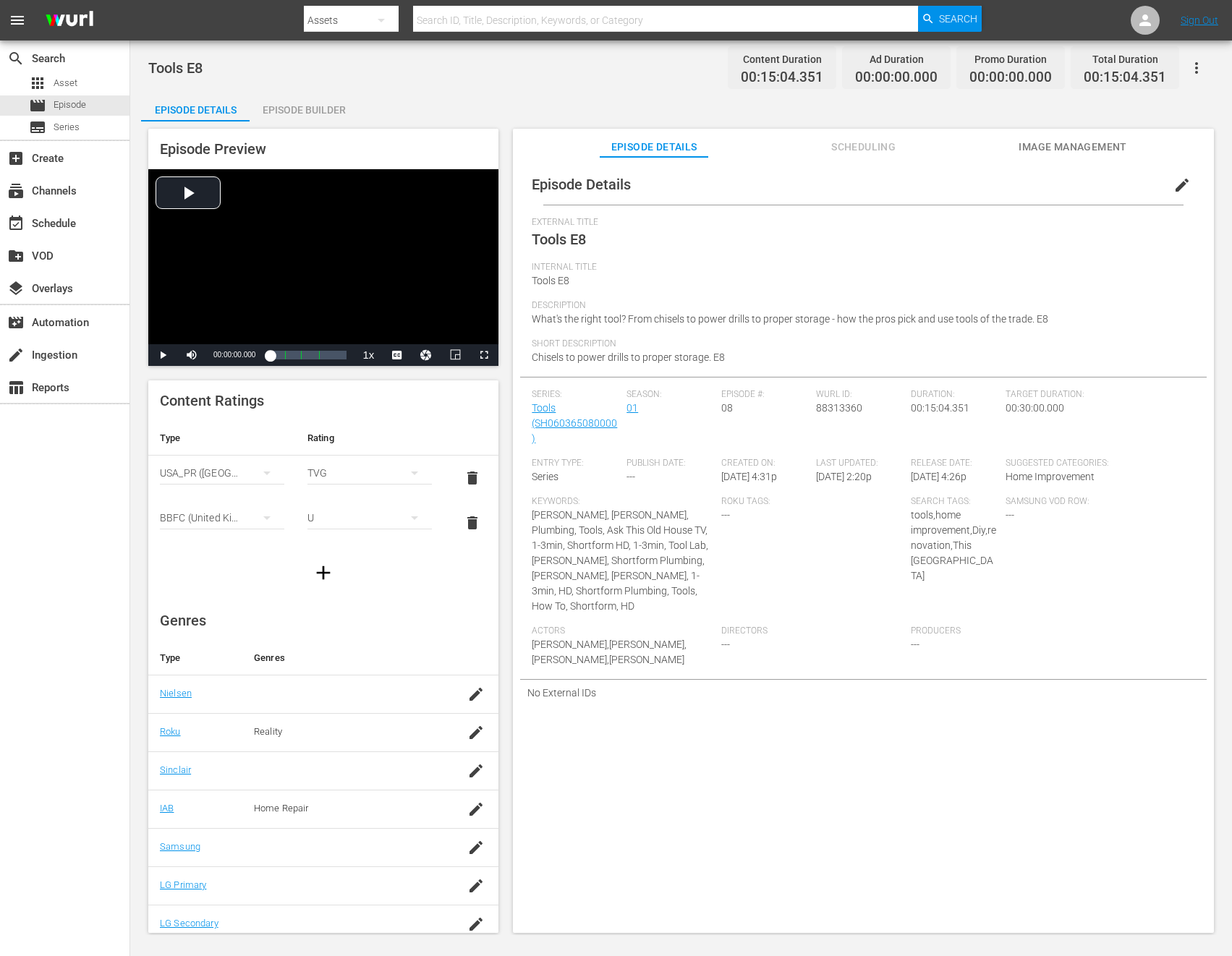
click at [1092, 185] on span "edit" at bounding box center [1182, 185] width 17 height 17
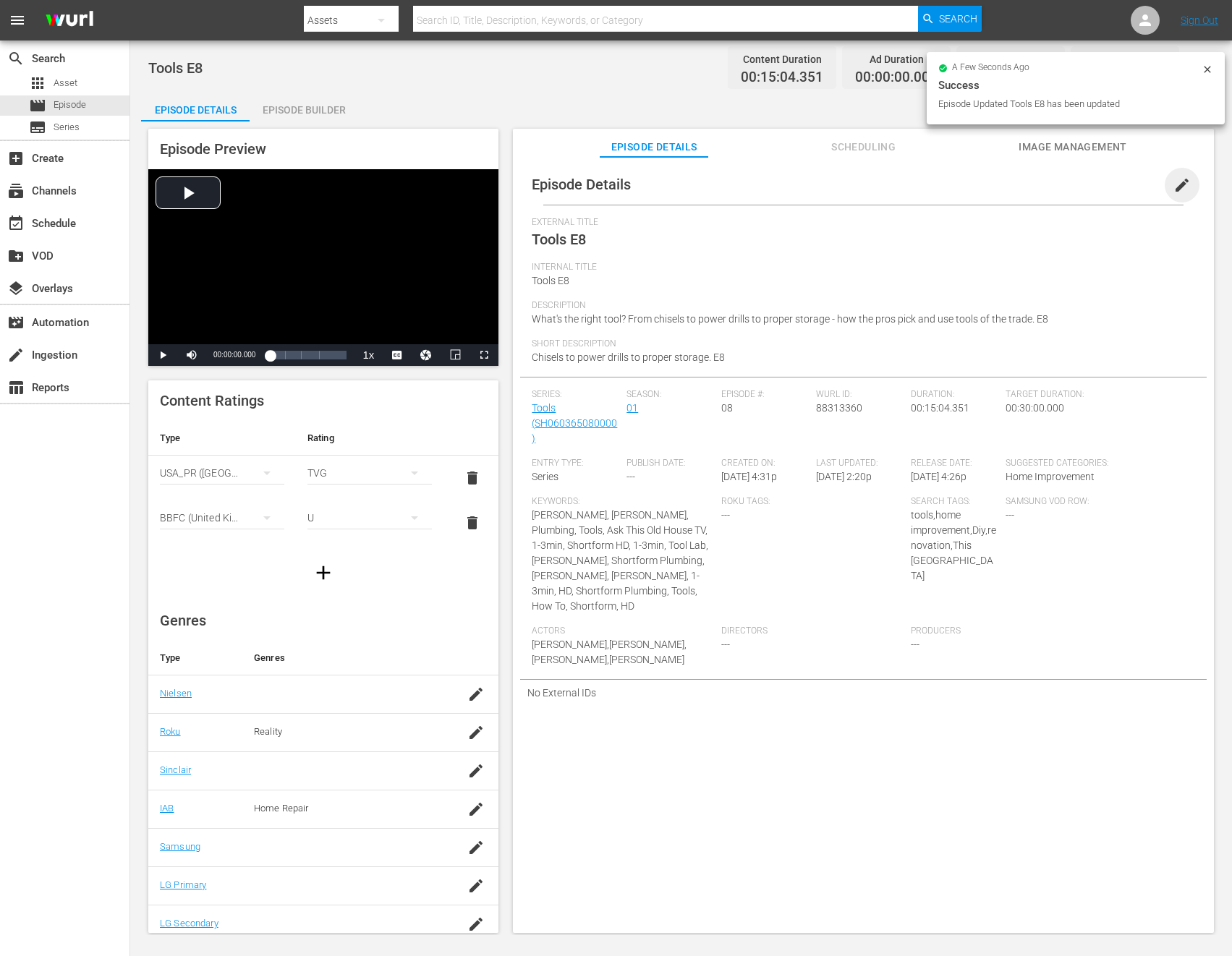
click at [1092, 190] on span "edit" at bounding box center [1182, 185] width 17 height 17
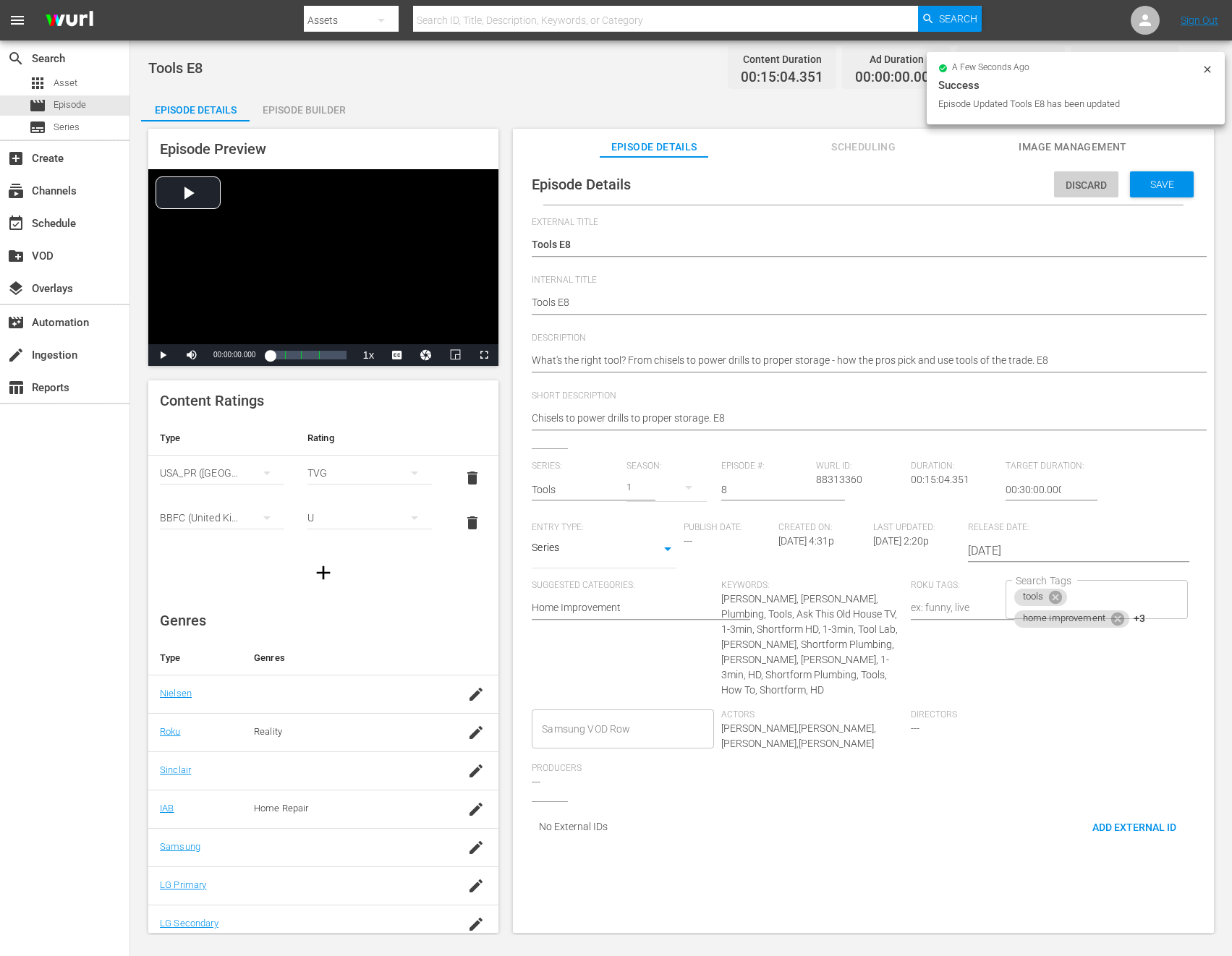
click at [1081, 195] on div "Discard" at bounding box center [1086, 184] width 64 height 27
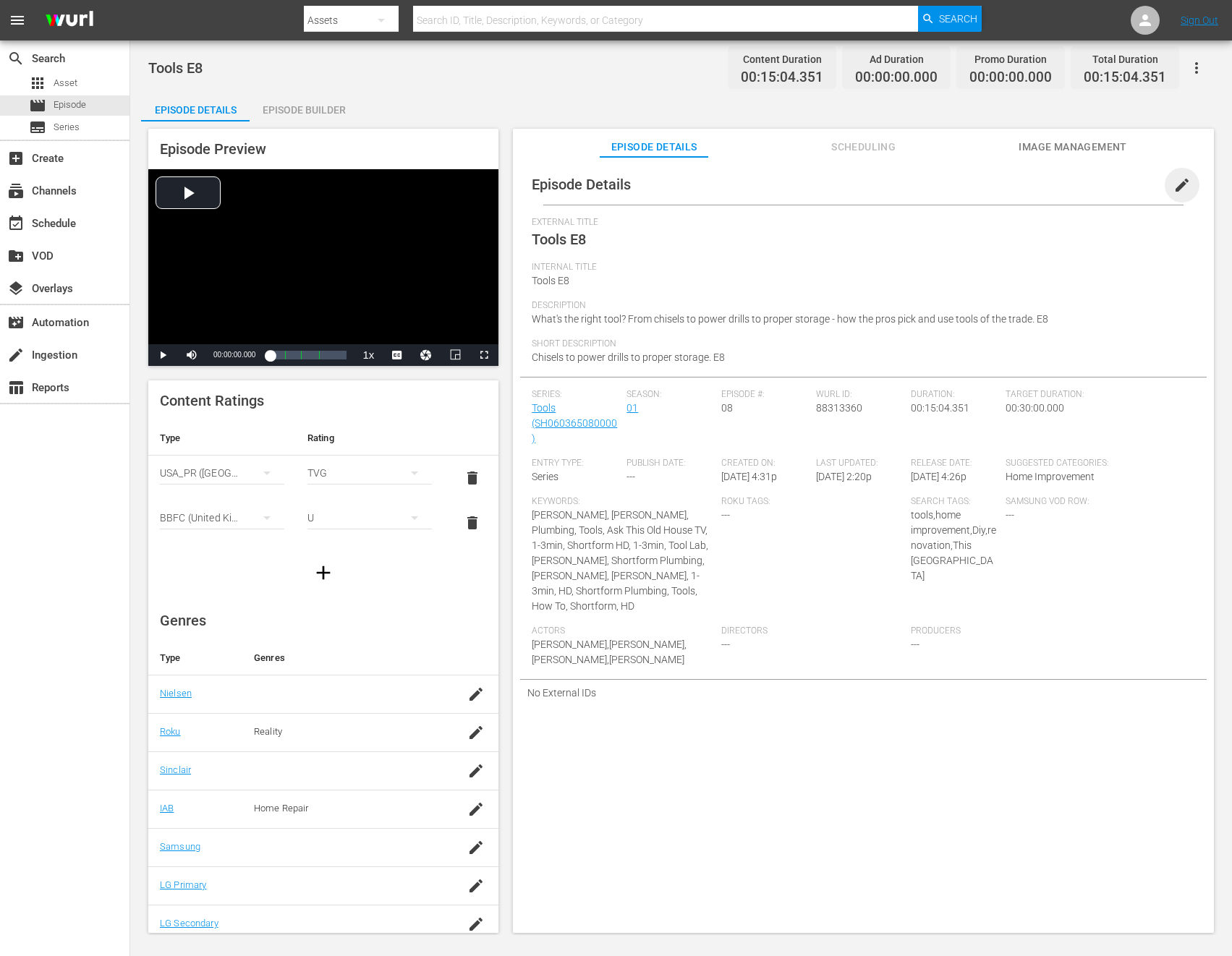
click at [1092, 180] on span "edit" at bounding box center [1182, 185] width 17 height 17
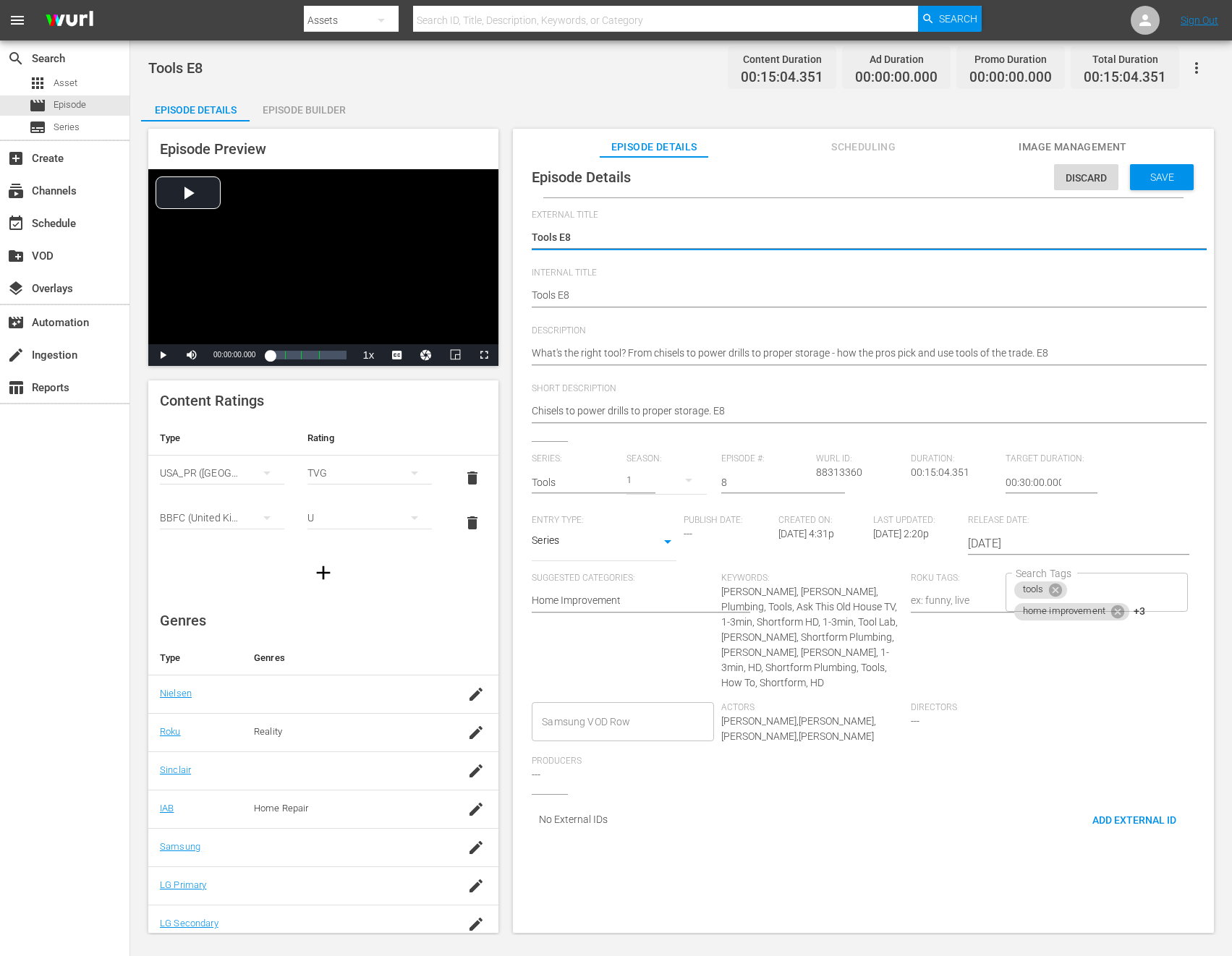
scroll to position [11, 0]
click at [1092, 817] on span "Add External Id" at bounding box center [1134, 817] width 107 height 12
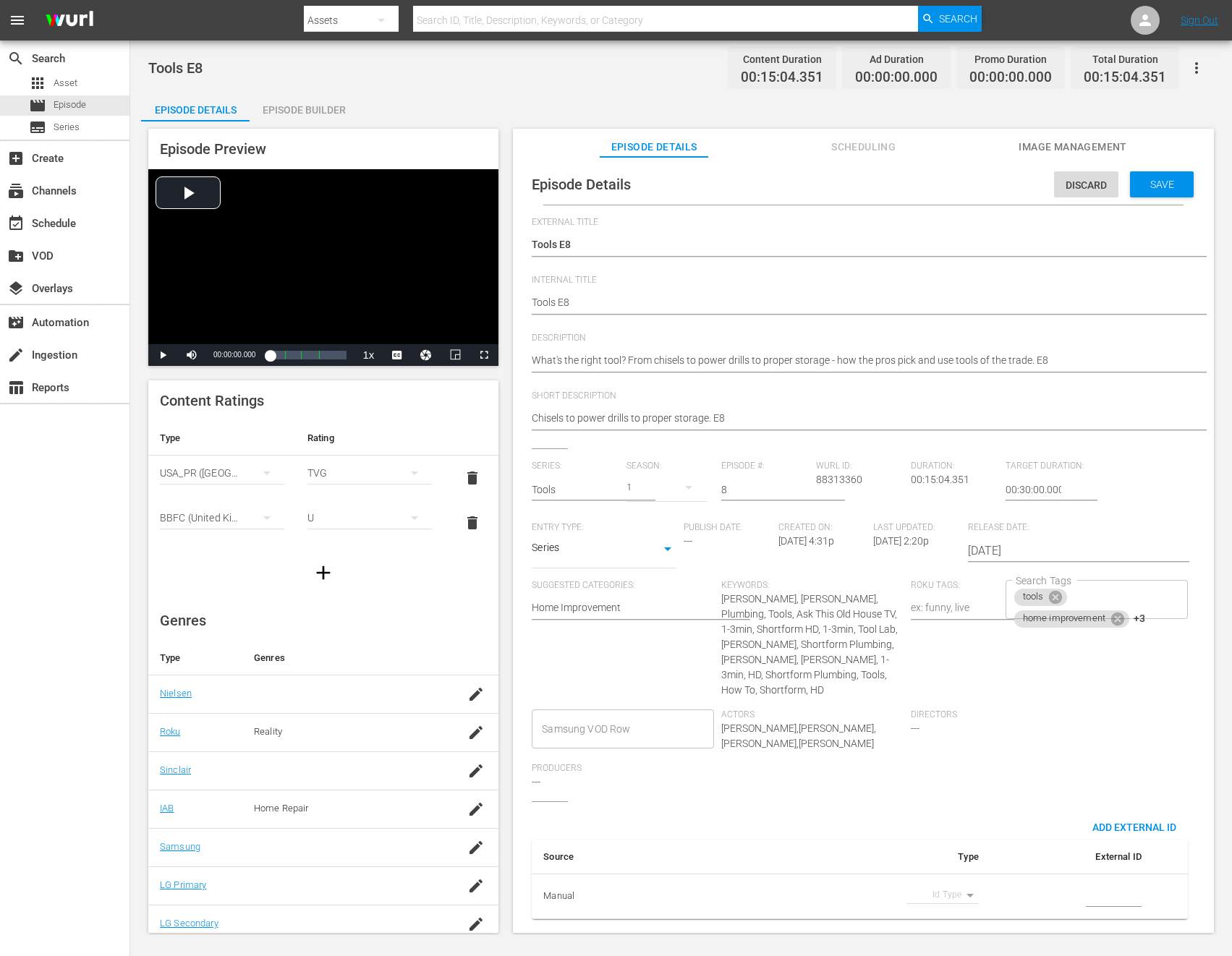
click at [940, 895] on body "menu Search By Assets Search ID, Title, Description, Keywords, or Category Sear…" at bounding box center [616, 478] width 1232 height 956
click at [927, 902] on li "Tms Id" at bounding box center [935, 902] width 72 height 24
type input "tmsId"
click at [1092, 897] on input "simple table" at bounding box center [1114, 896] width 56 height 22
paste input "EP060365080008"
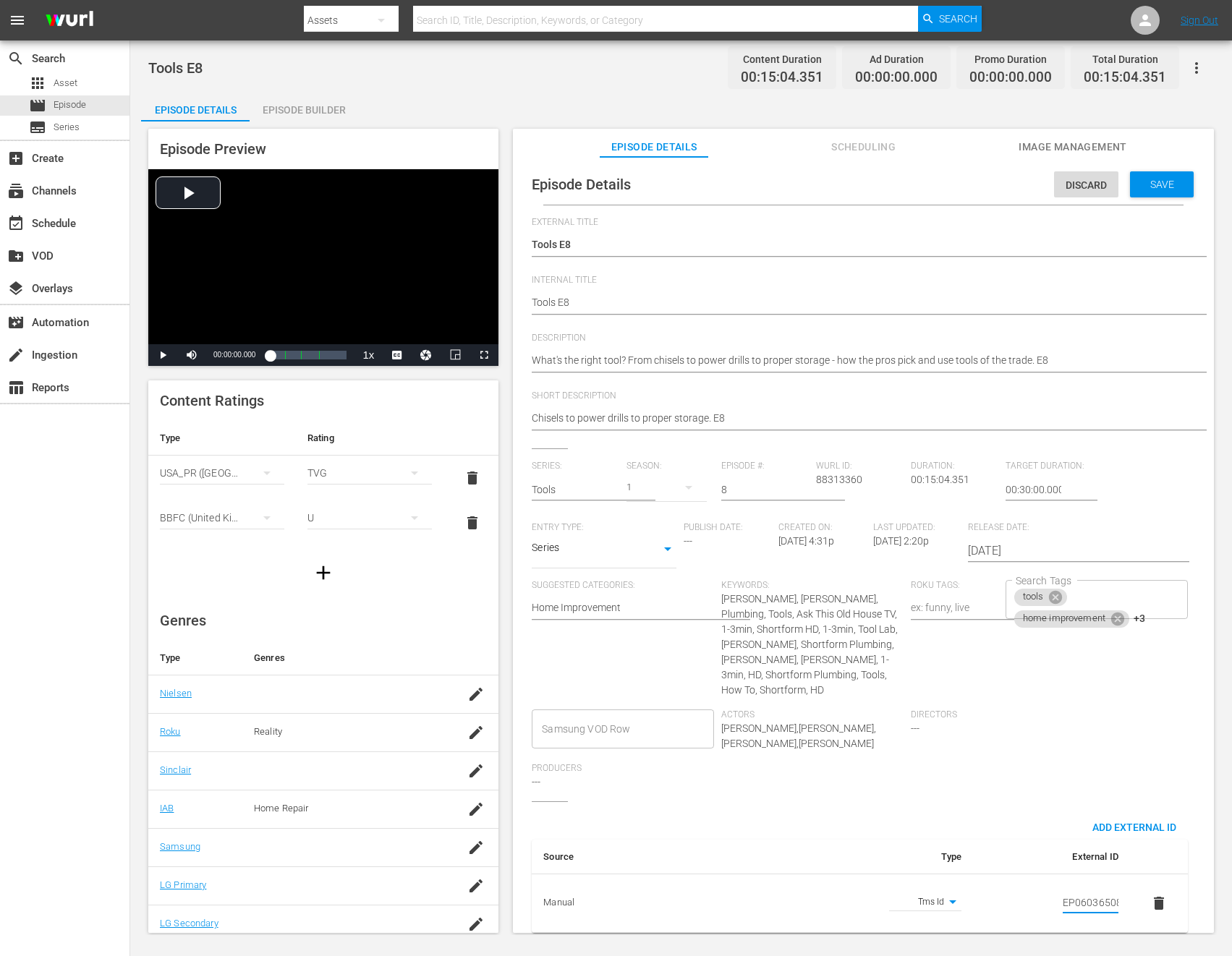
scroll to position [0, 25]
type input "EP060365080008"
click at [1013, 403] on div "Chisels to power drills to proper storage. E8 Chisels to power drills to proper…" at bounding box center [859, 420] width 656 height 35
paste textarea "How the experts at This Old House keep their tools in top shape and well stored."
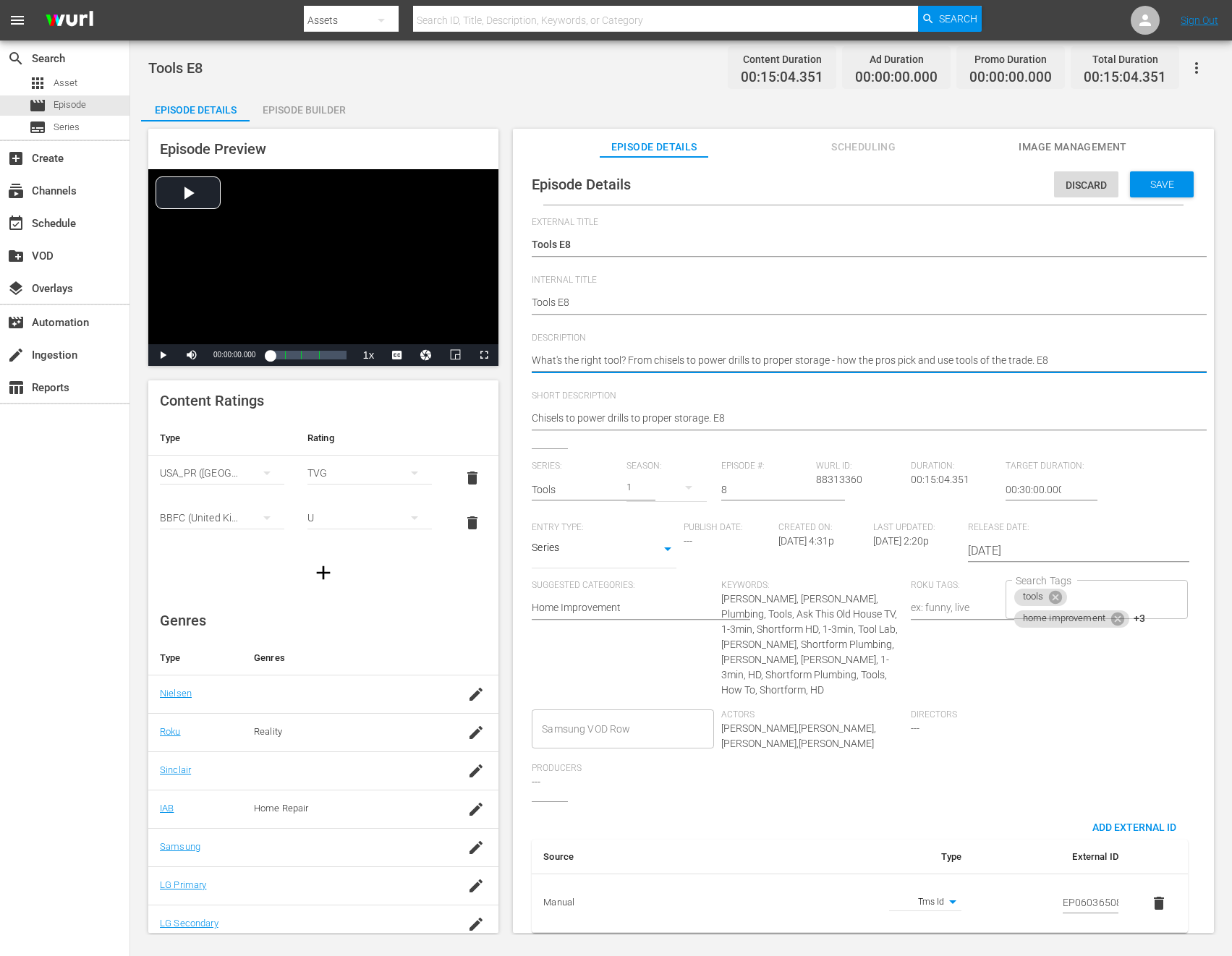
type textarea "How the experts at This Old House keep their tools in top shape and well stored."
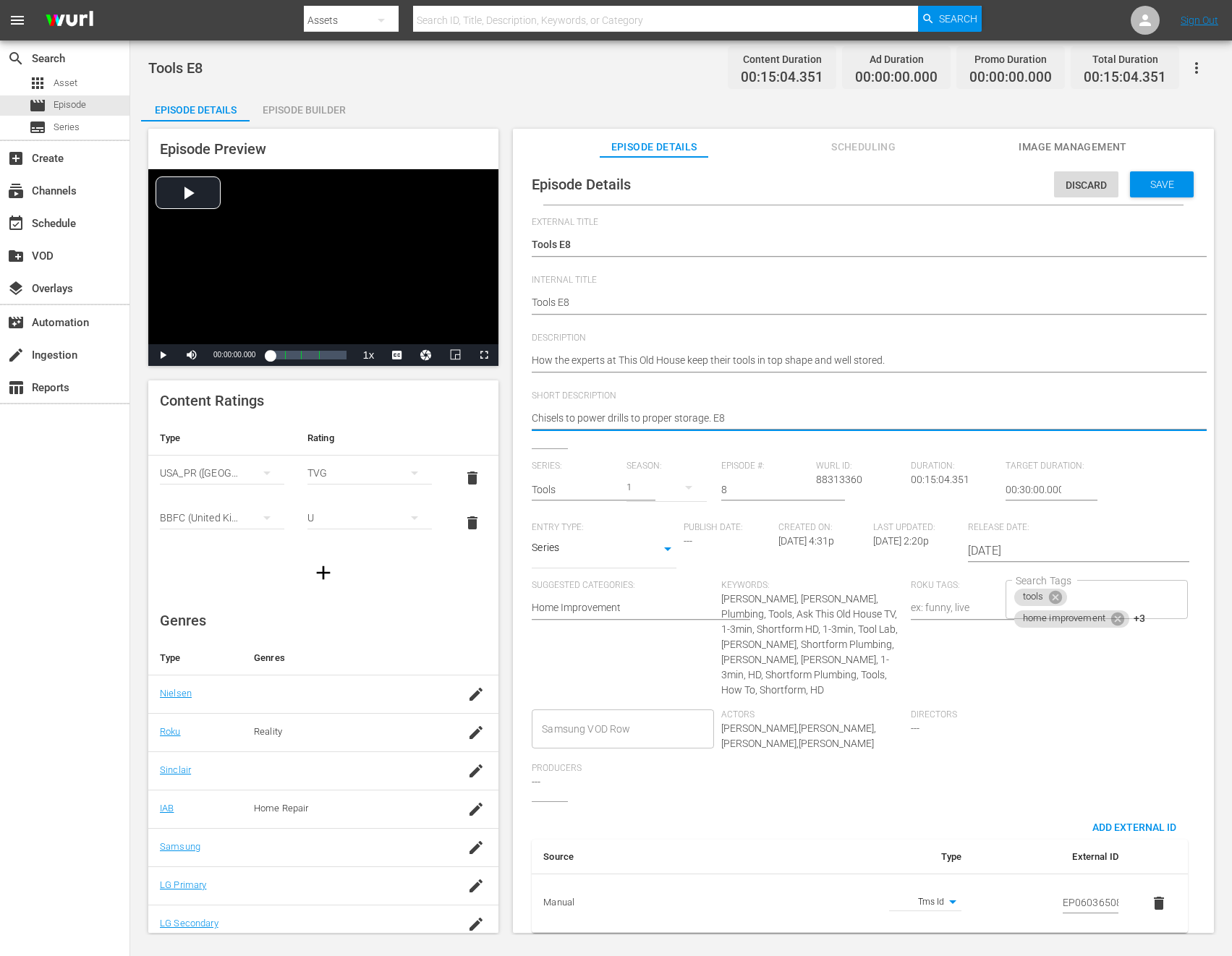
paste textarea "How the experts at This Old House keep their tools in top shape and well stored."
type textarea "How the experts at This Old House keep their tools in top shape and well stored."
click at [1092, 186] on span "Save" at bounding box center [1162, 184] width 47 height 12
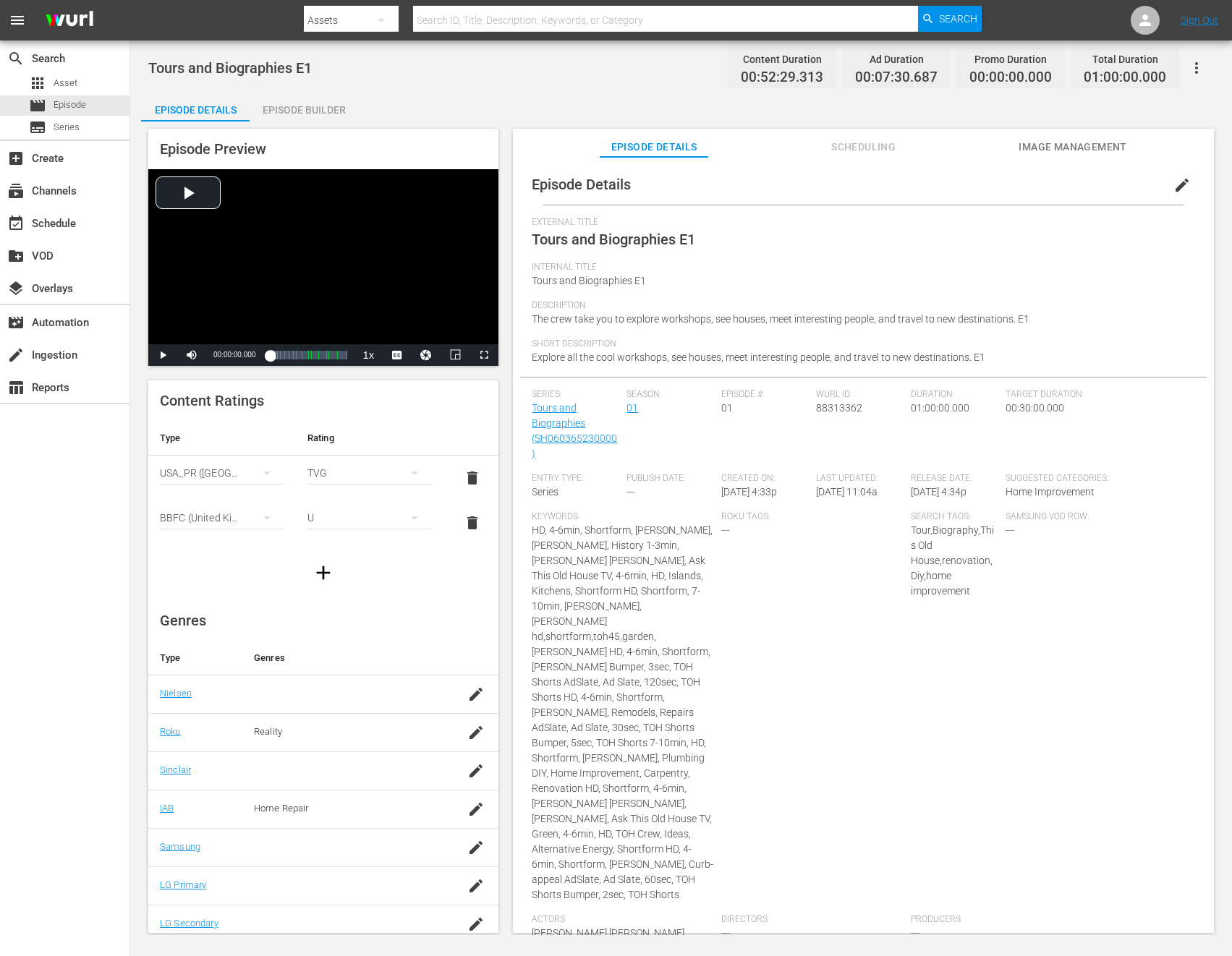
click at [1173, 185] on span "edit" at bounding box center [1182, 185] width 17 height 17
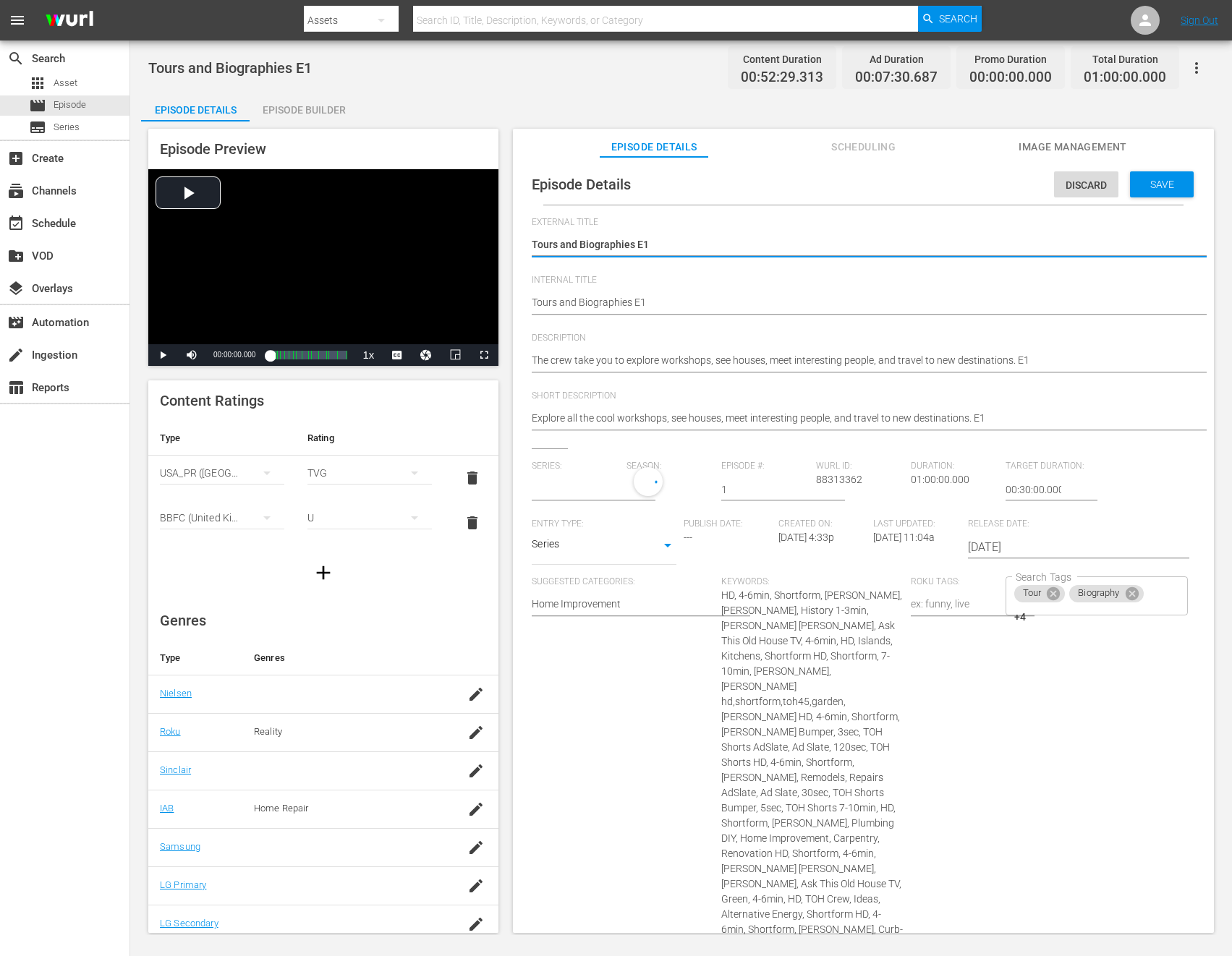
type input "Tours and Biographies"
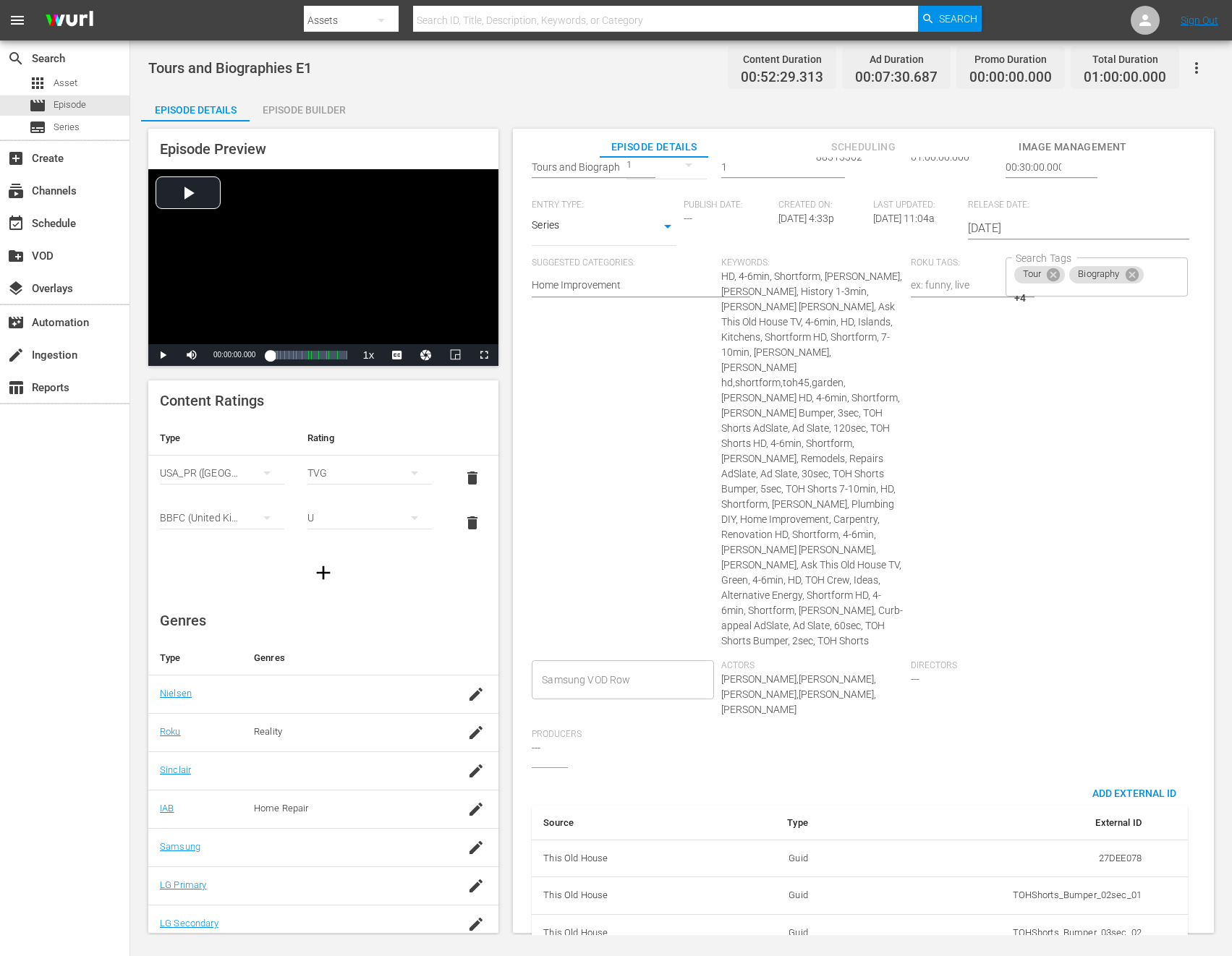
scroll to position [439, 0]
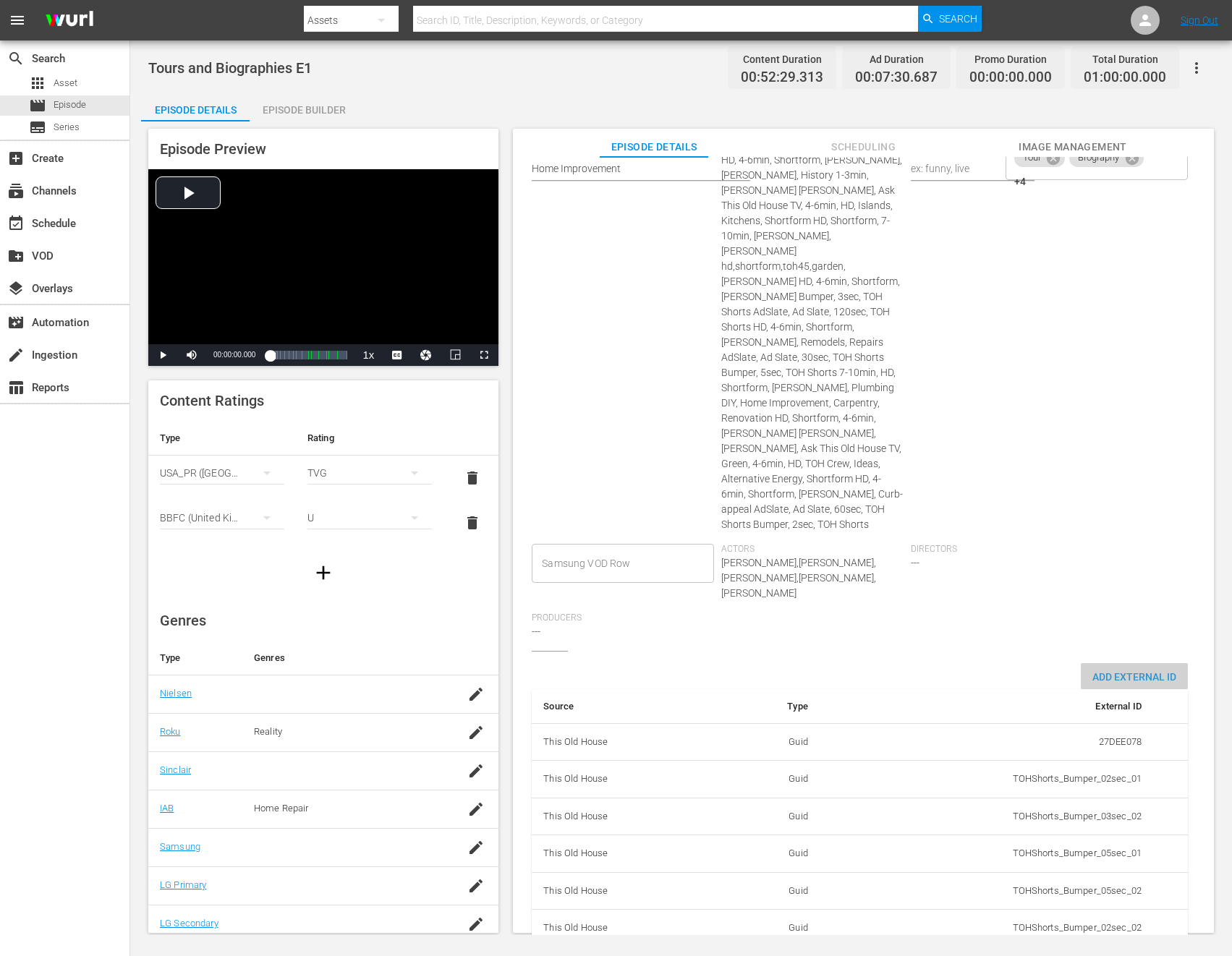
click at [1107, 672] on span "Add External Id" at bounding box center [1134, 677] width 107 height 12
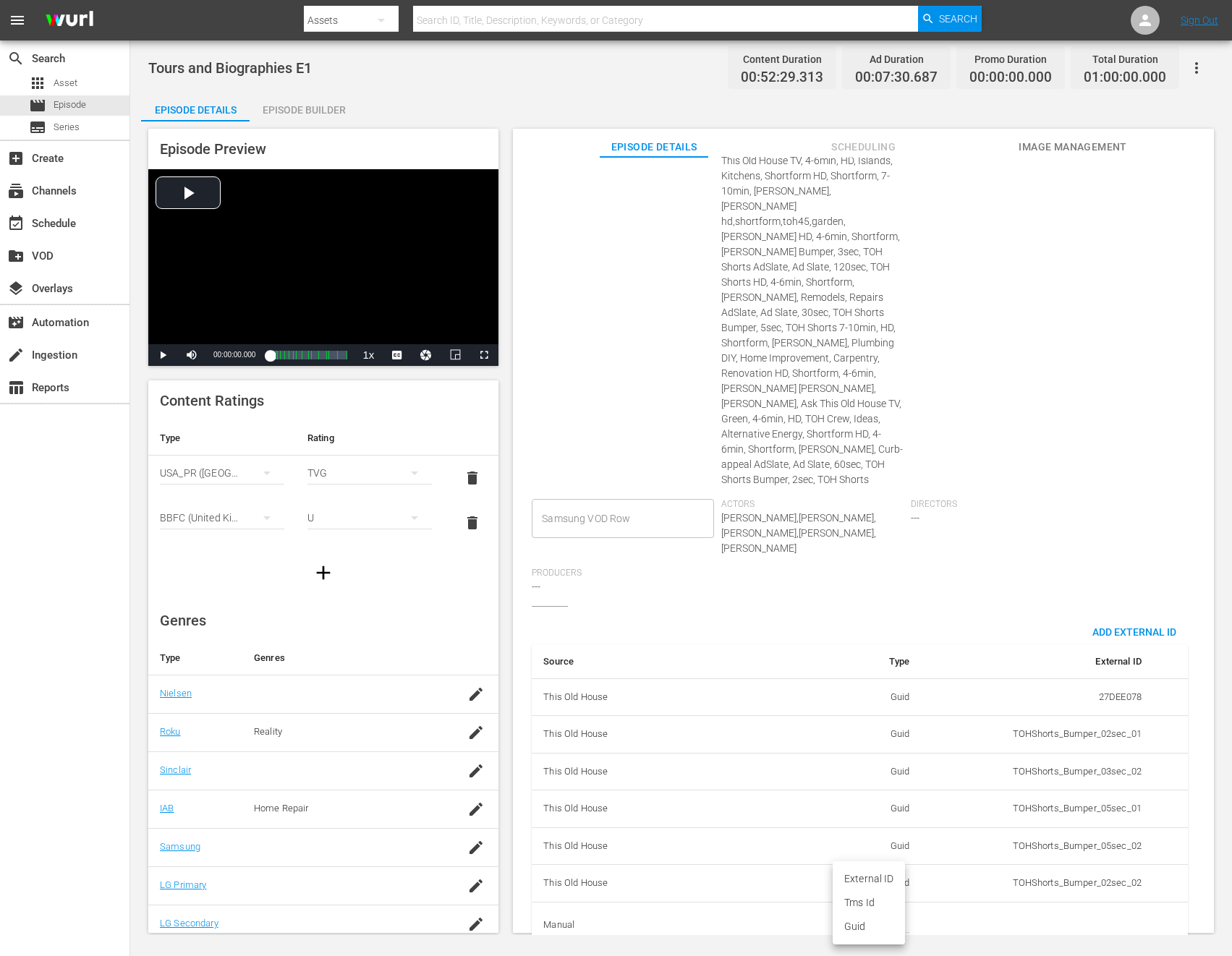
click at [885, 894] on body "menu Search By Assets Search ID, Title, Description, Keywords, or Category Sear…" at bounding box center [616, 478] width 1232 height 956
click at [871, 900] on li "Tms Id" at bounding box center [868, 902] width 72 height 24
type input "tmsId"
click at [1089, 914] on input "simple table" at bounding box center [1114, 924] width 56 height 22
paste input "EP060365230001"
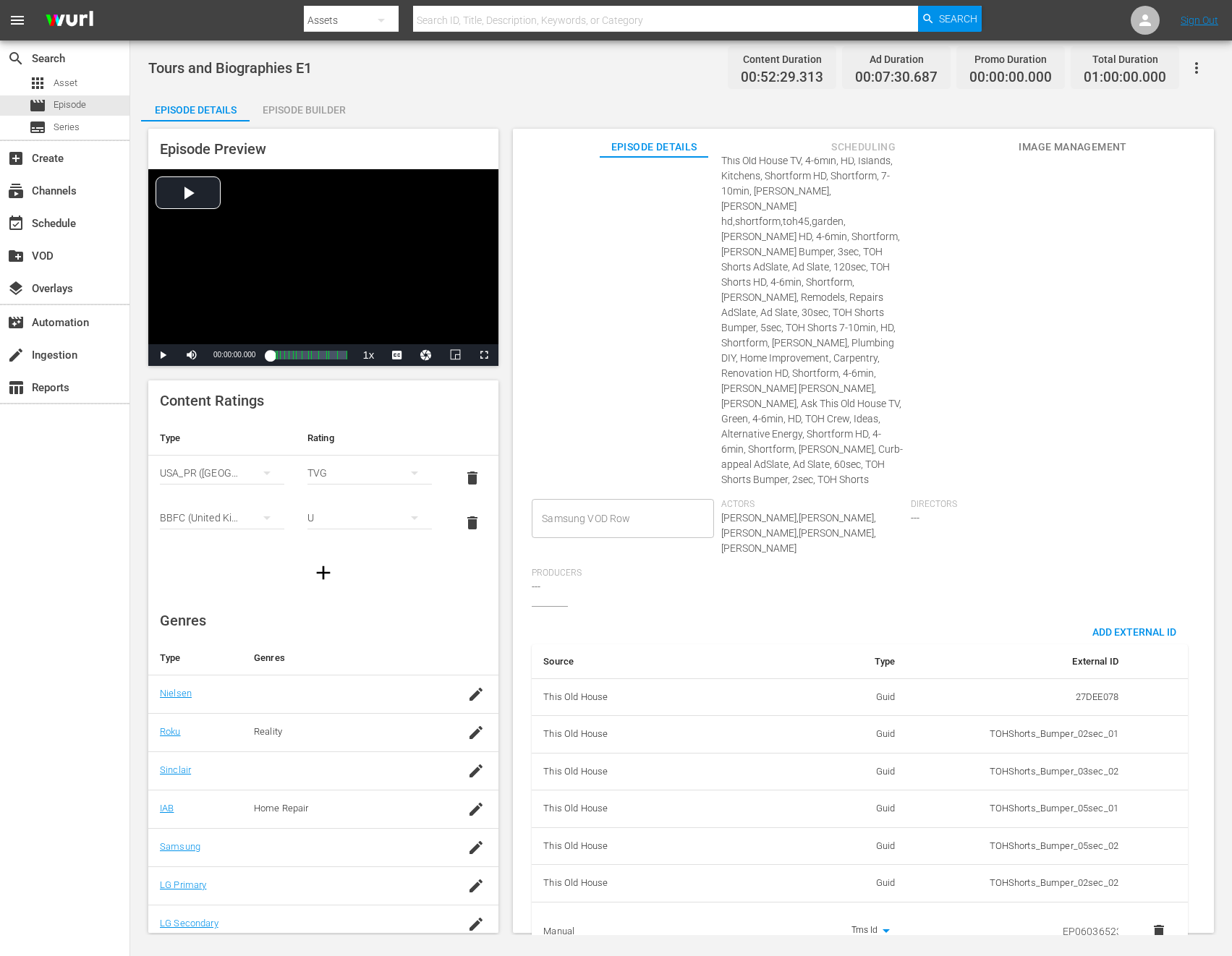
scroll to position [0, 25]
type input "EP060365230001"
click at [1025, 508] on div "Directors ---" at bounding box center [1005, 533] width 189 height 69
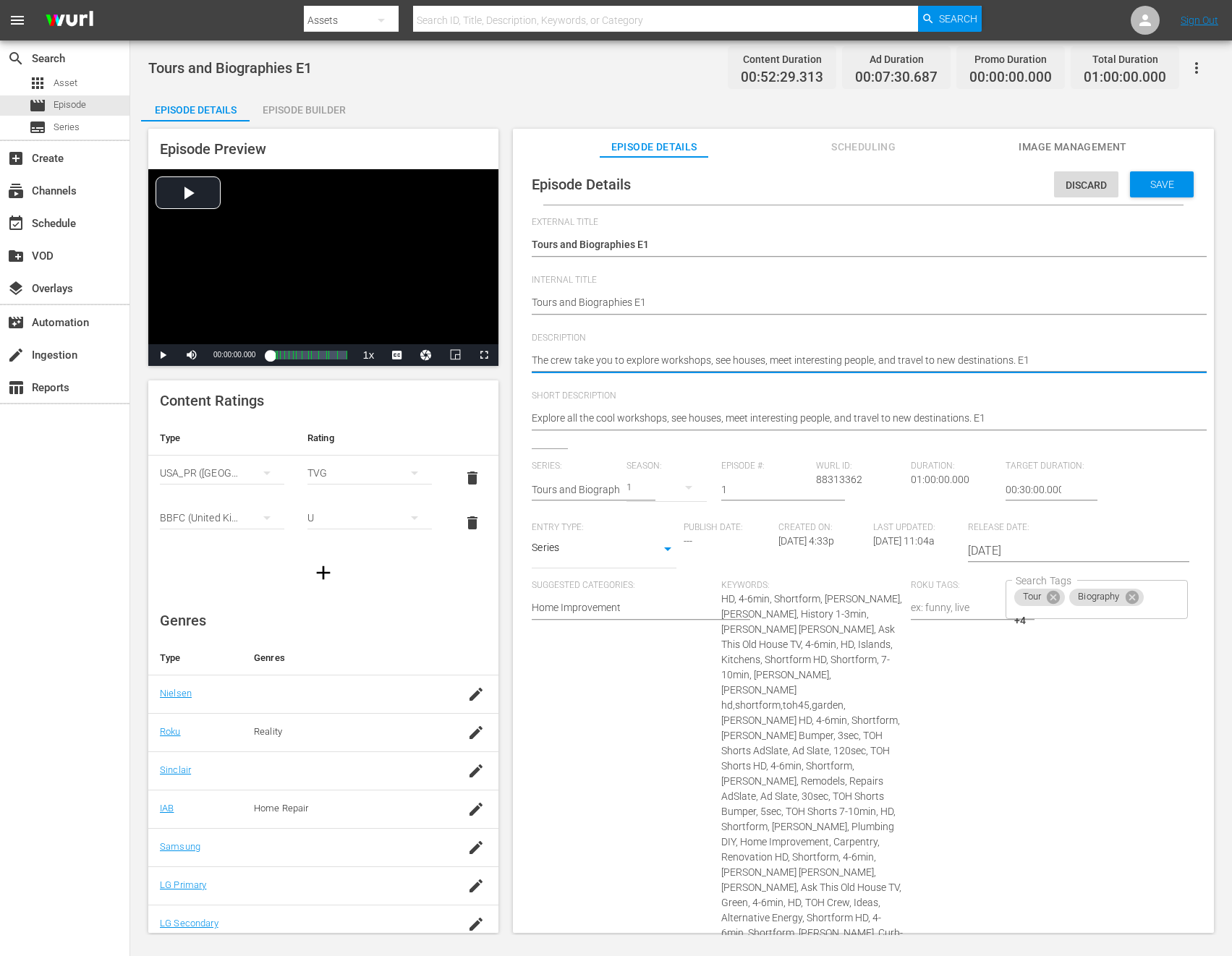
paste textarea "Explore workshops, meet interesting people, and travel to new destinations."
type textarea "Explore workshops, meet interesting people, and travel to new destinations."
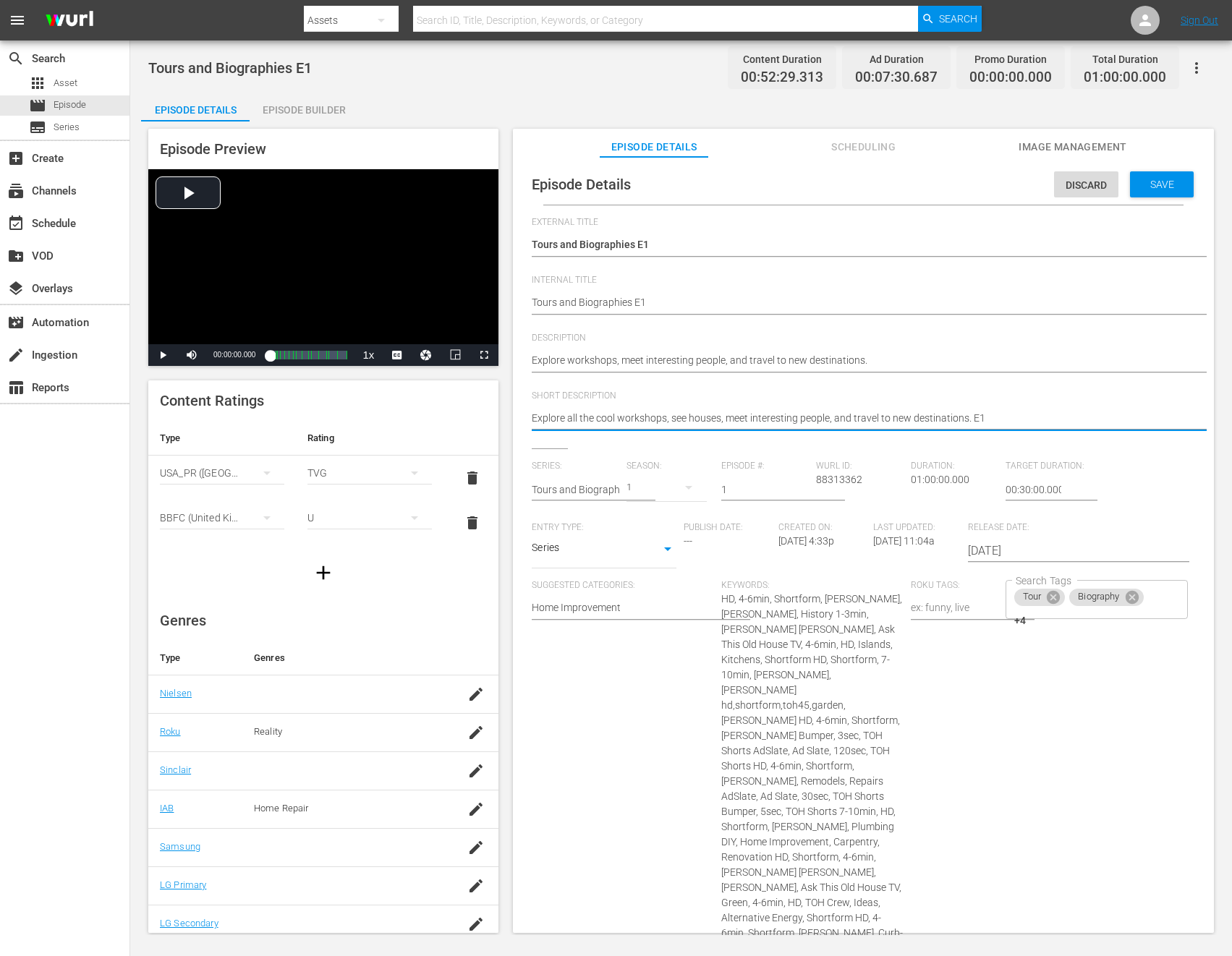
paste textarea "workshops, meet interesting people, and travel to new destinations."
type textarea "Explore workshops, meet interesting people, and travel to new destinations."
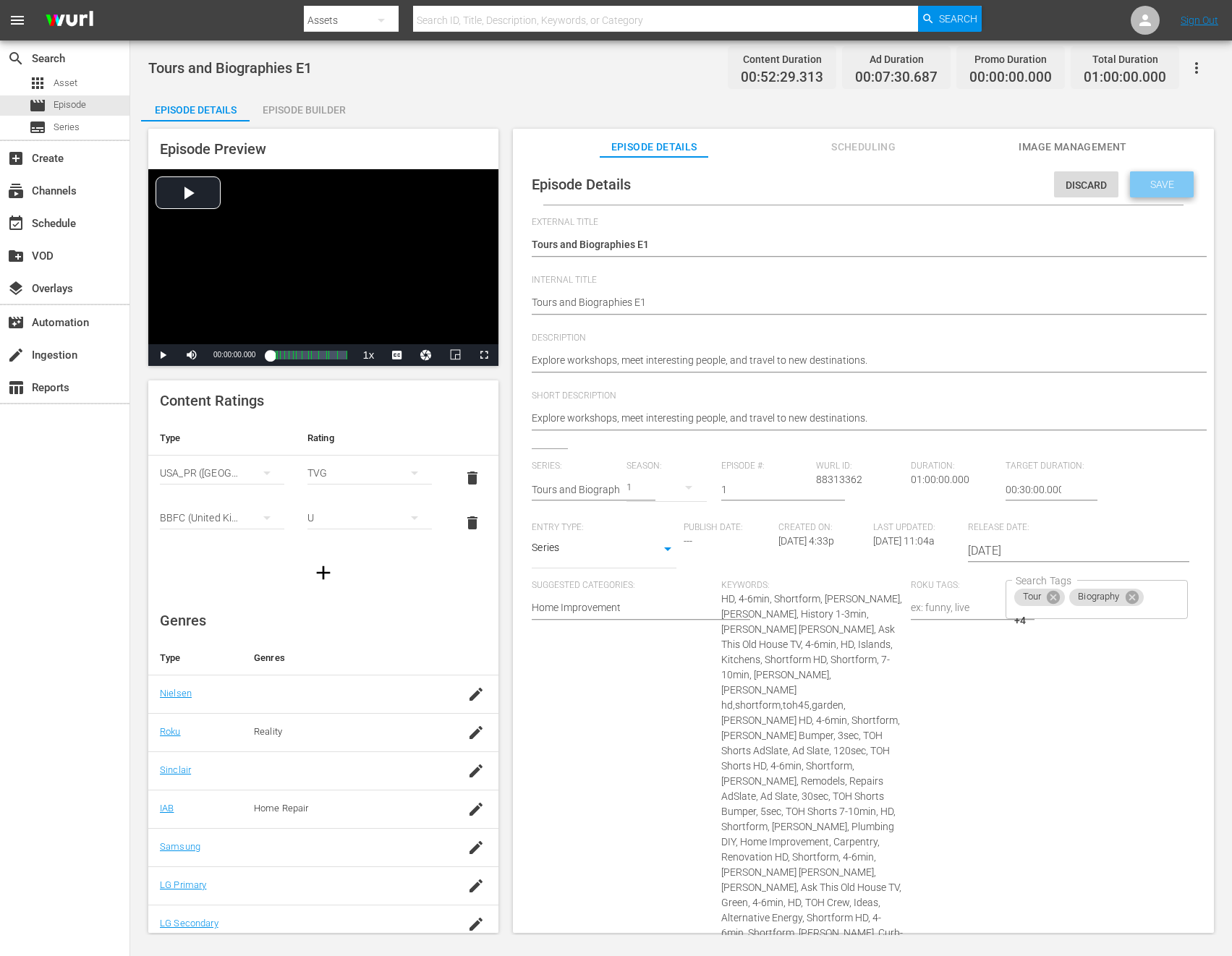
click at [1139, 180] on span "Save" at bounding box center [1162, 184] width 47 height 12
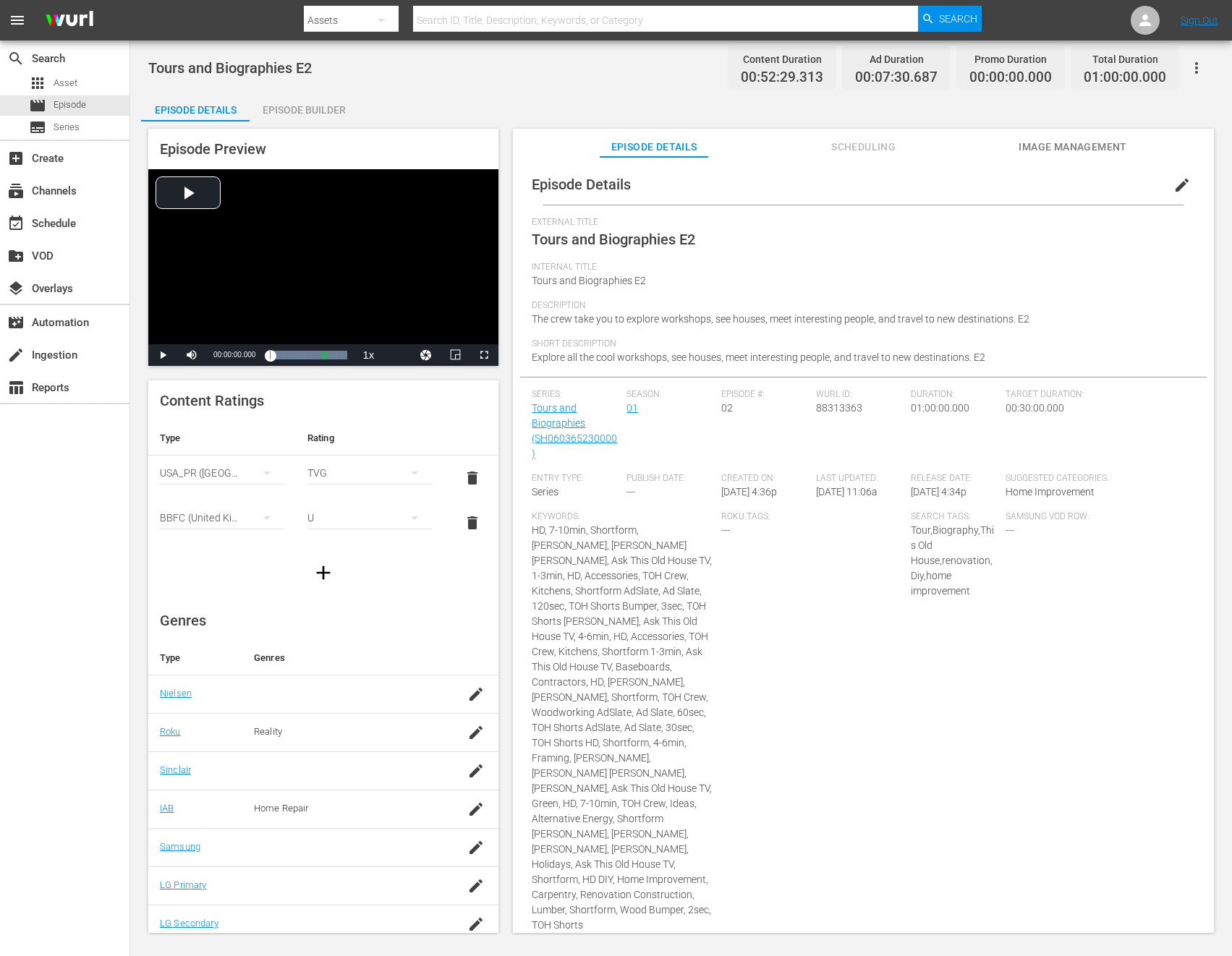
click at [1182, 185] on button "edit" at bounding box center [1182, 185] width 35 height 35
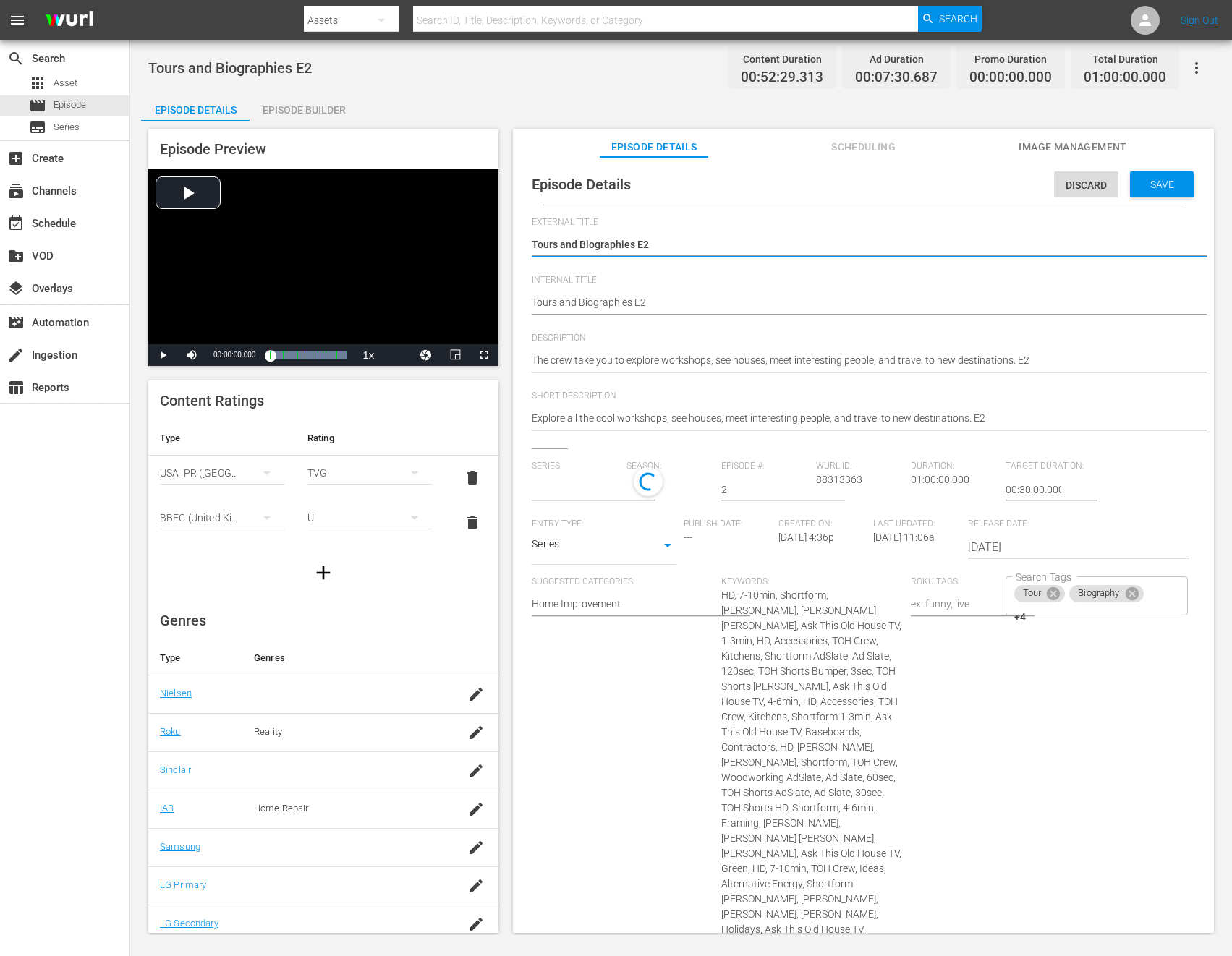
type input "Tours and Biographies"
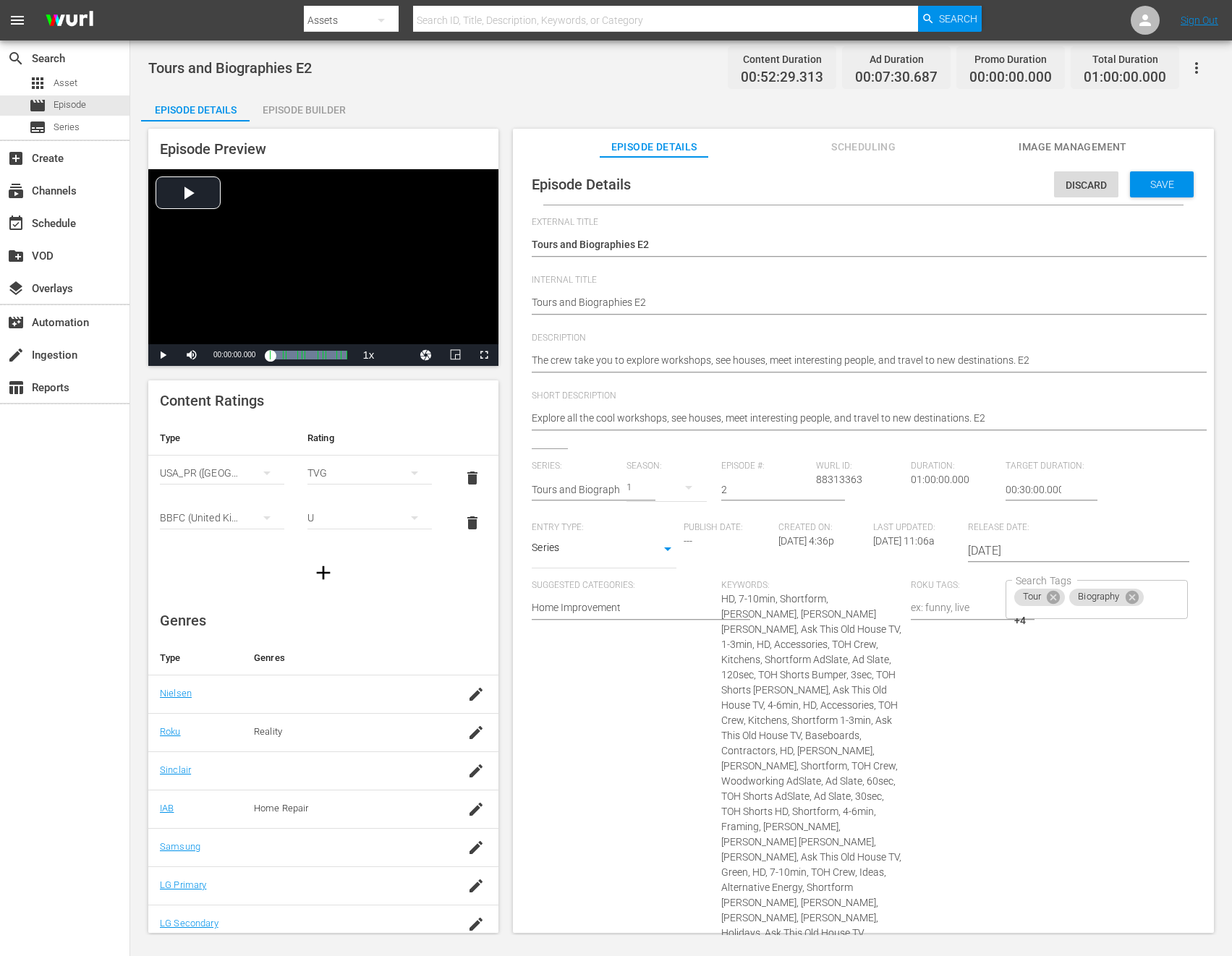
scroll to position [373, 0]
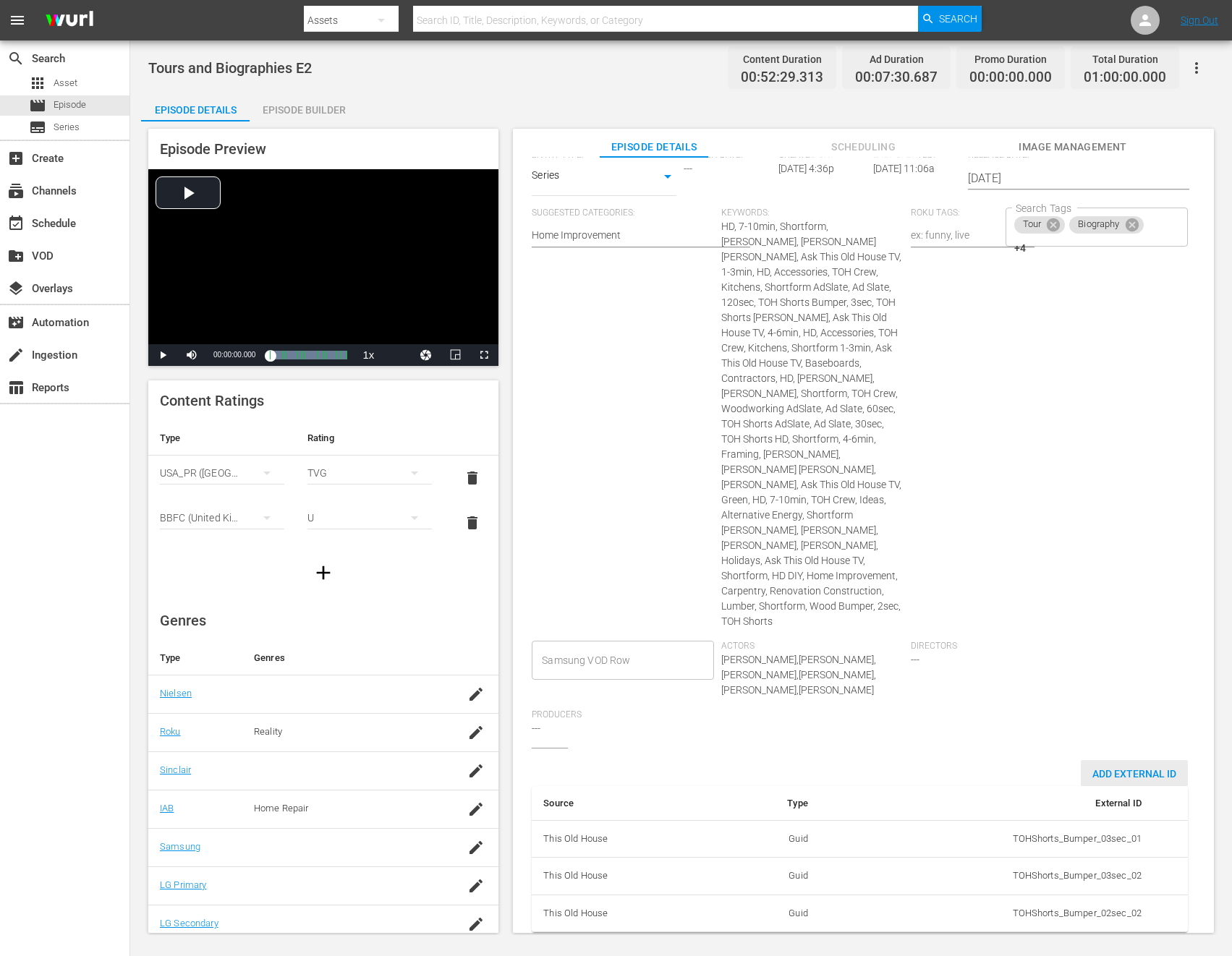
click at [1121, 768] on span "Add External Id" at bounding box center [1134, 773] width 107 height 12
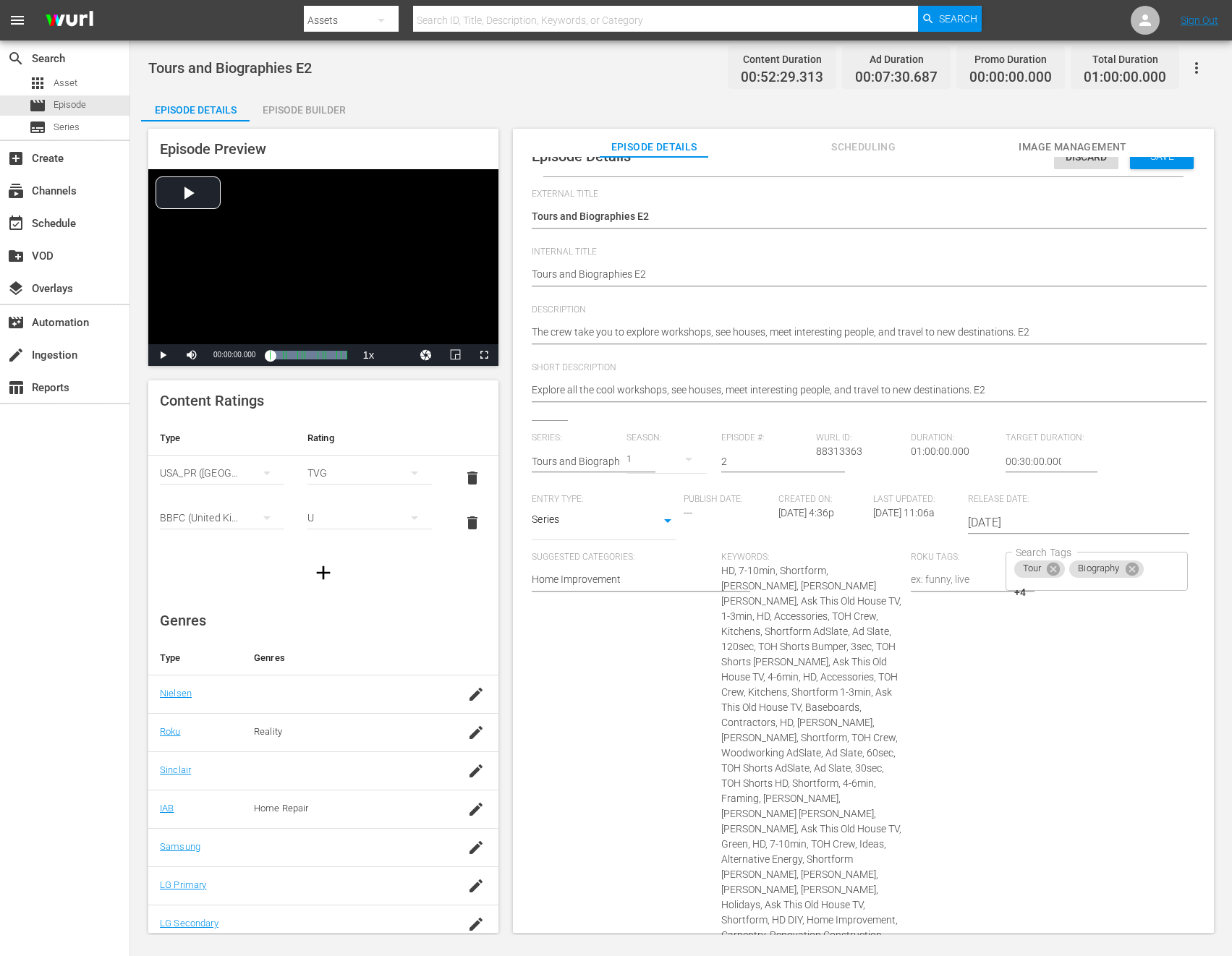
scroll to position [0, 0]
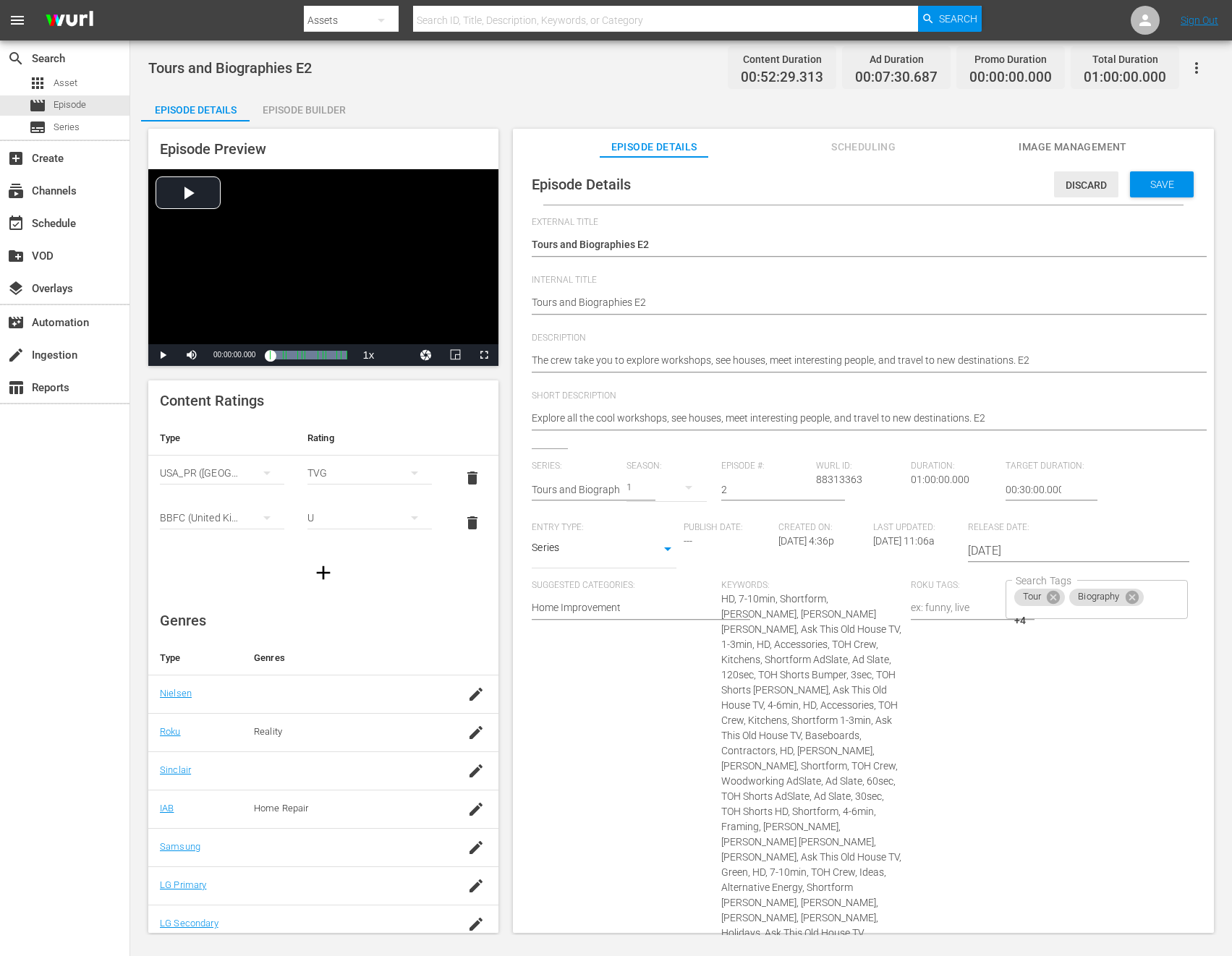
click at [1084, 181] on span "Discard" at bounding box center [1086, 185] width 64 height 12
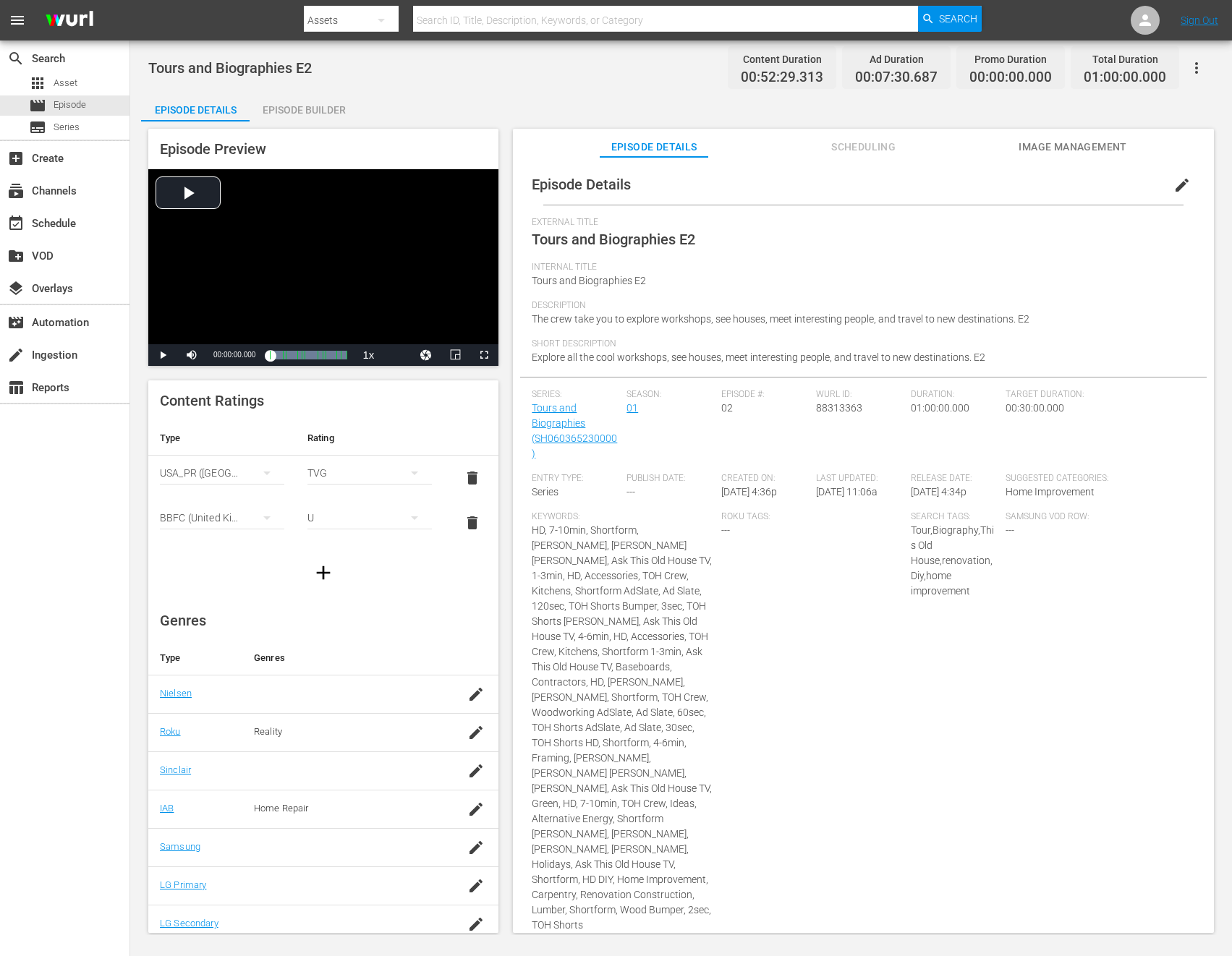
click at [1173, 187] on span "edit" at bounding box center [1182, 185] width 17 height 17
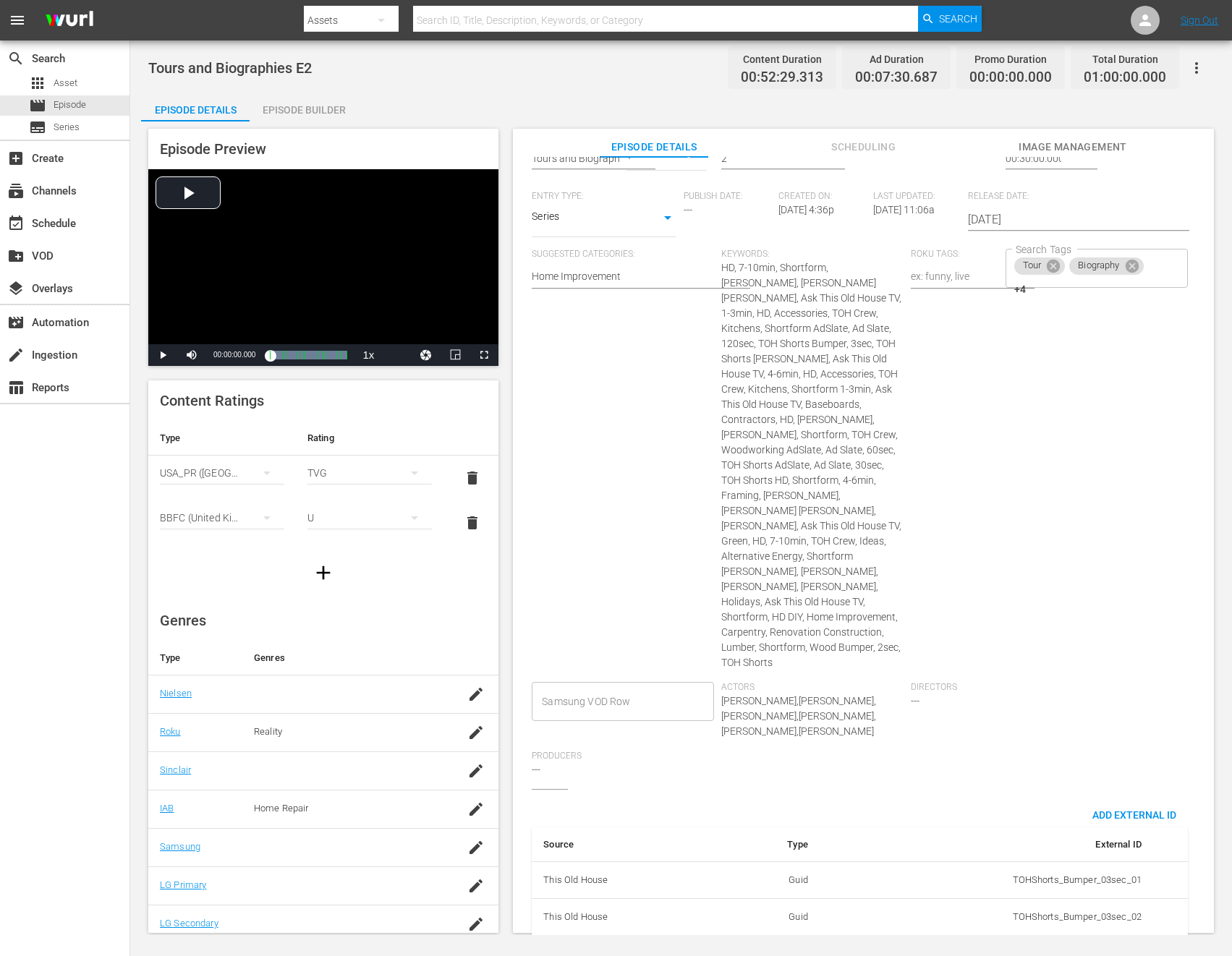
scroll to position [373, 0]
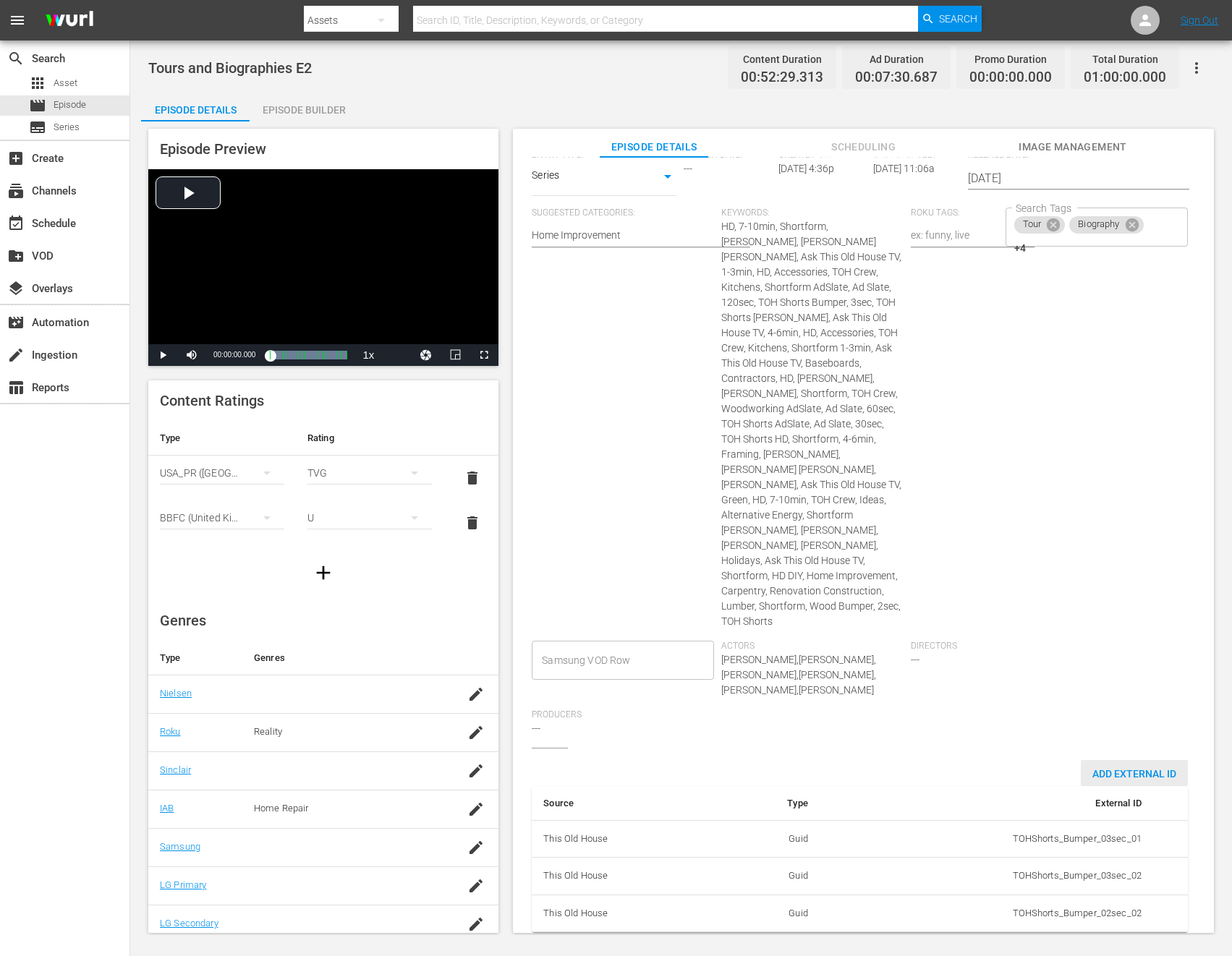
click at [1127, 768] on span "Add External Id" at bounding box center [1134, 773] width 107 height 12
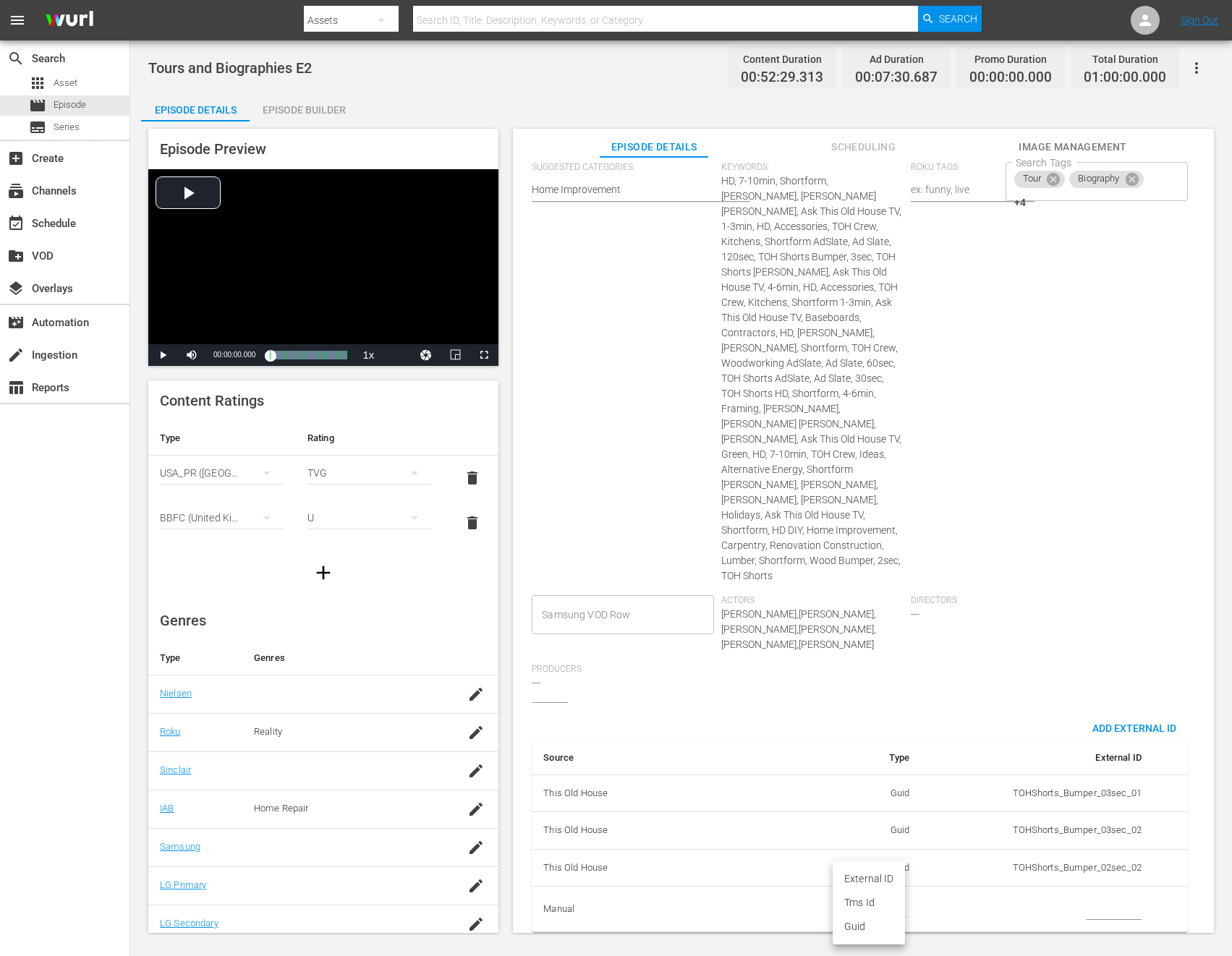
click at [879, 892] on body "menu Search By Assets Search ID, Title, Description, Keywords, or Category Sear…" at bounding box center [616, 478] width 1232 height 956
click at [876, 897] on li "Tms Id" at bounding box center [868, 902] width 72 height 24
type input "tmsId"
click at [1090, 898] on input "simple table" at bounding box center [1114, 909] width 56 height 22
paste input "EP060365230002"
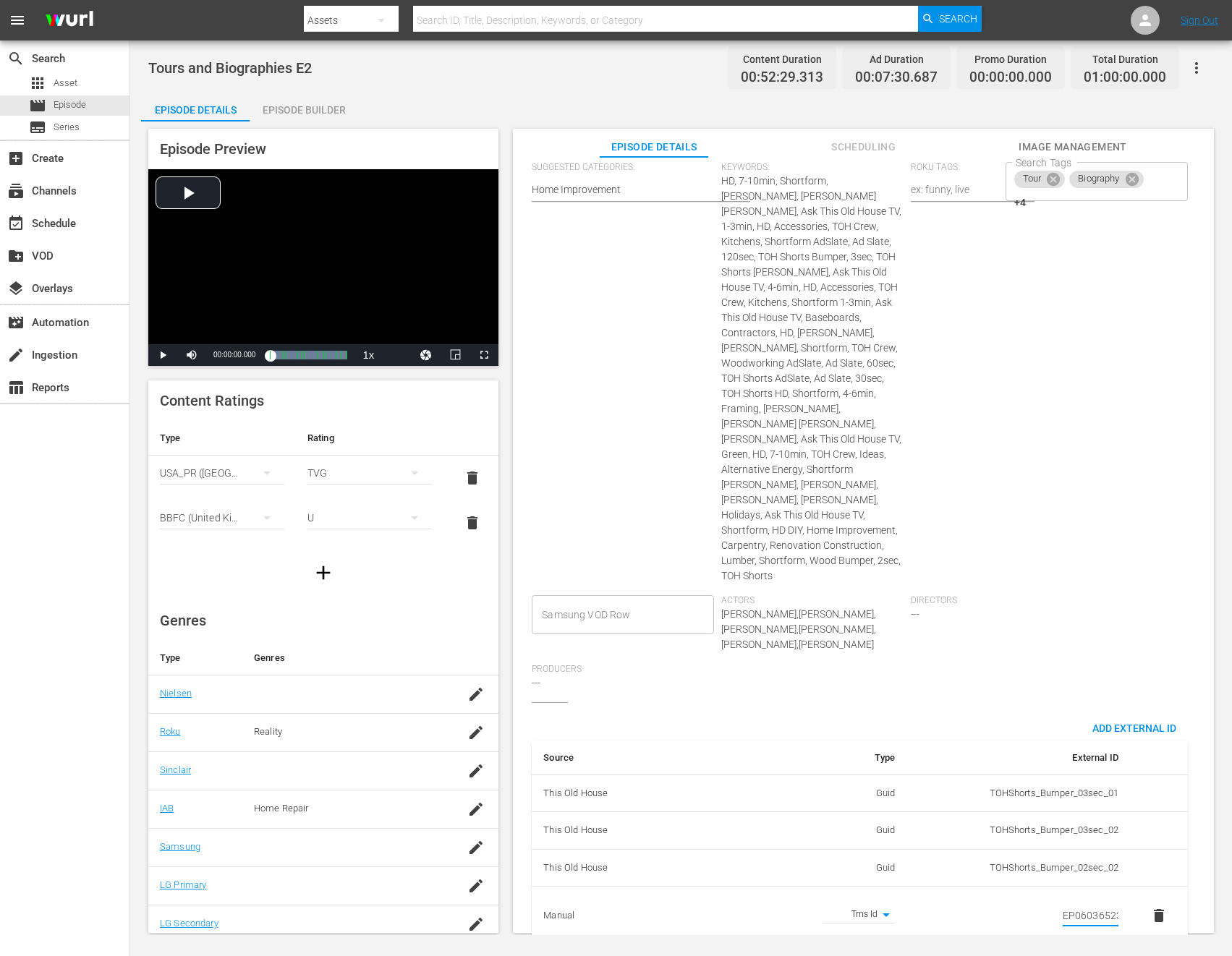
scroll to position [0, 25]
type input "EP060365230002"
click at [1046, 625] on div "Directors ---" at bounding box center [1005, 629] width 189 height 69
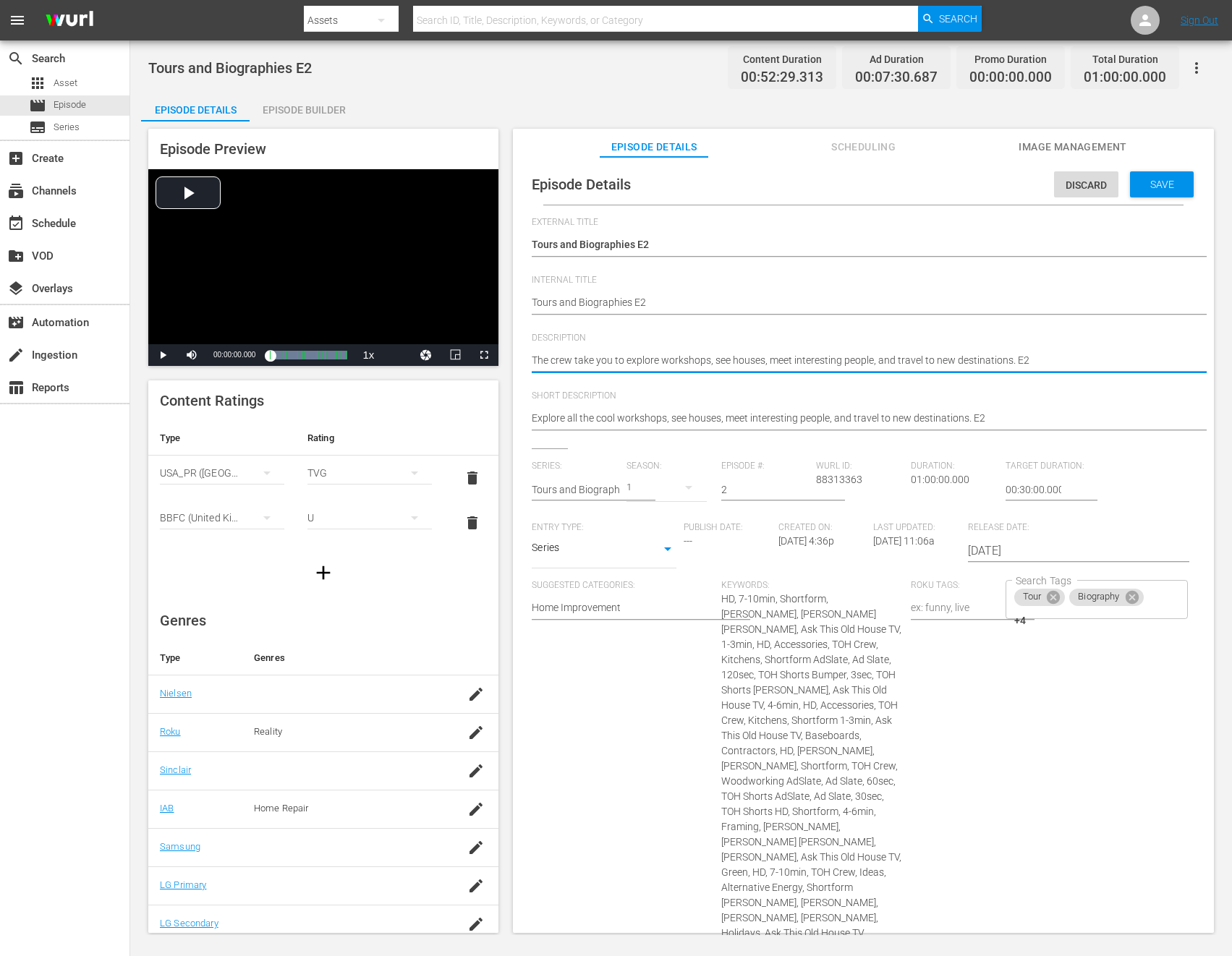
paste textarea "Visit workshops, meet fascinating people, and explore exciting new destinations."
type textarea "Visit workshops, meet fascinating people, and explore exciting new destinations."
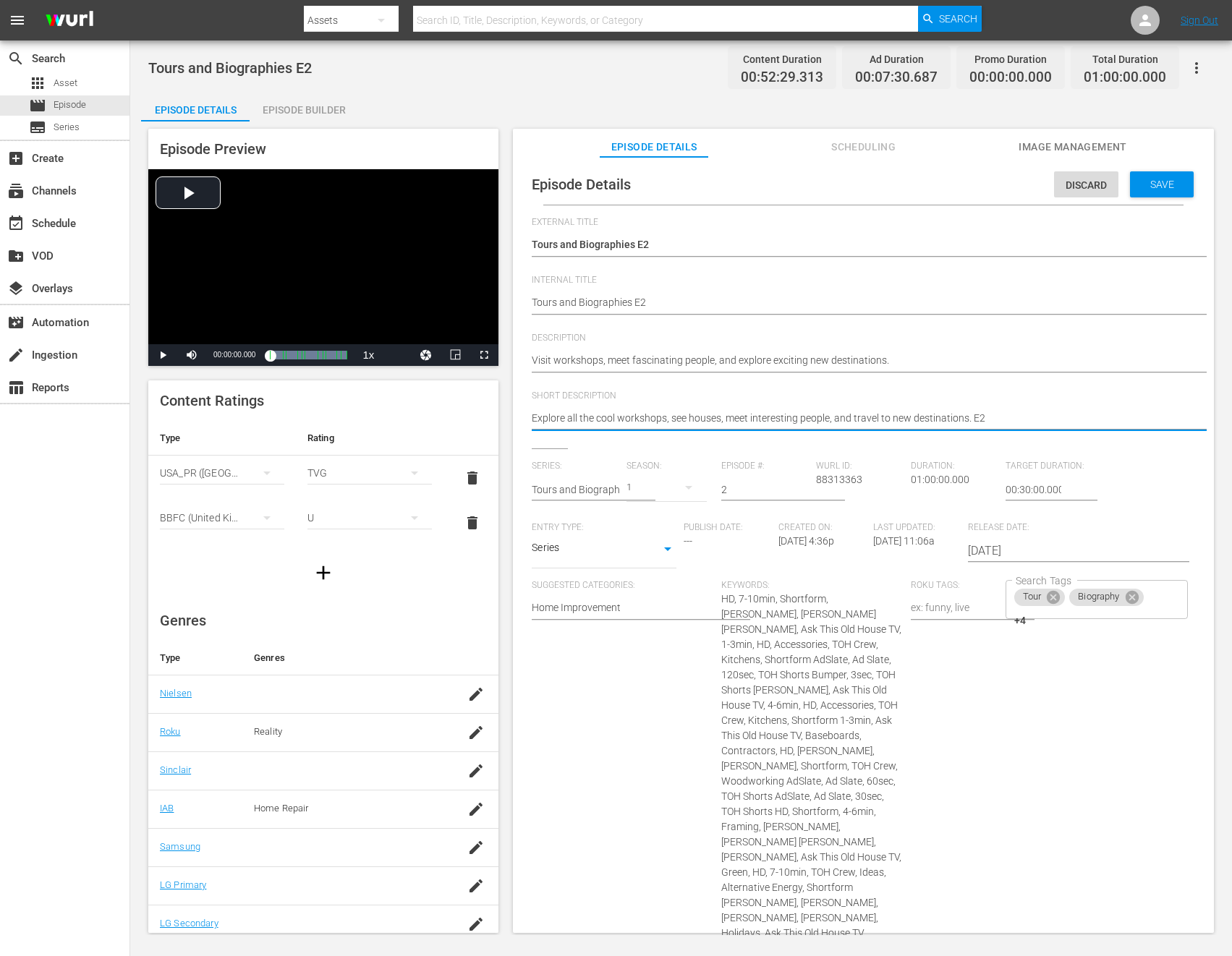
paste textarea "Visit workshops, meet fascinating people, and explore exciting new destinations."
type textarea "Visit workshops, meet fascinating people, and explore exciting new destinations."
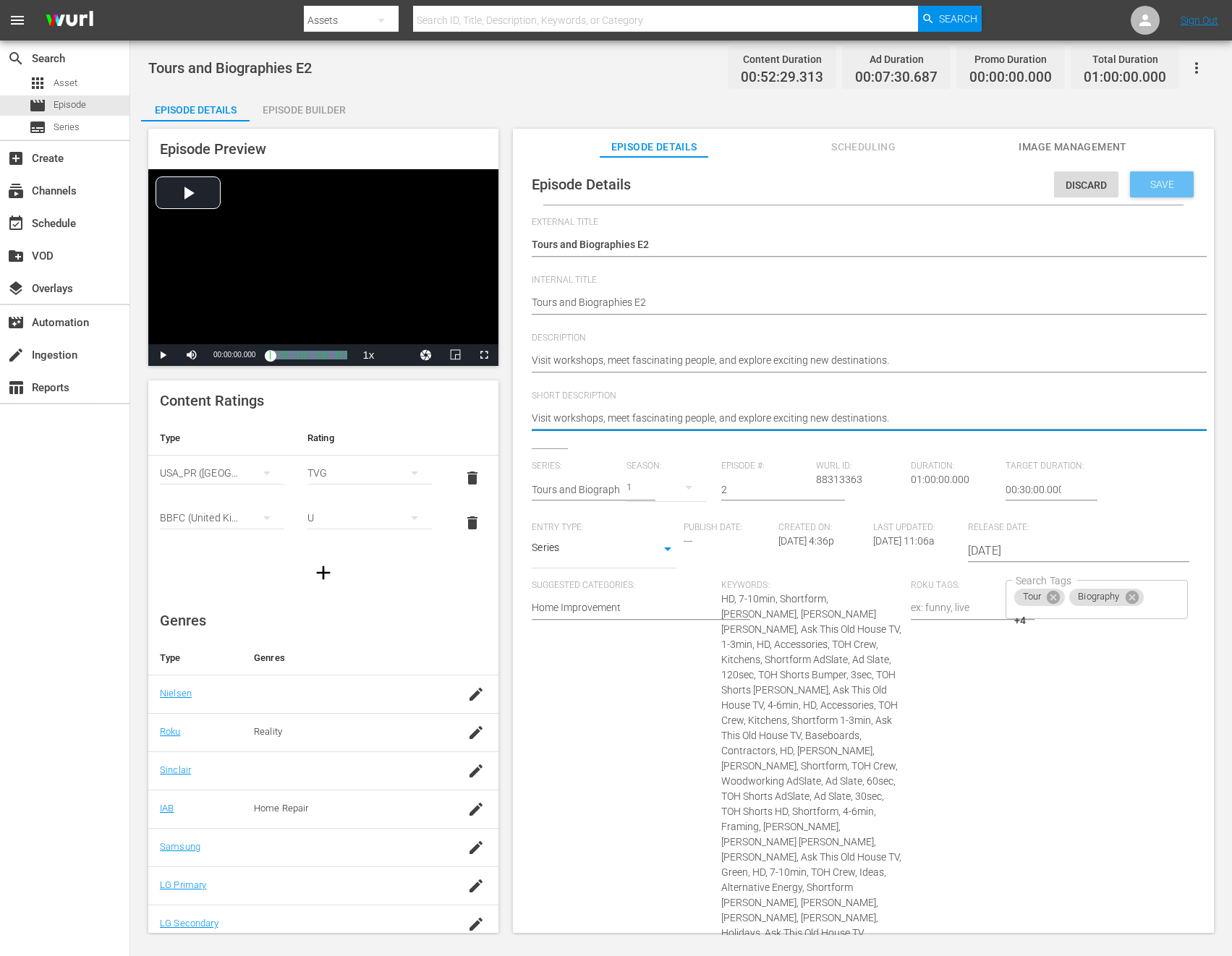
click at [1142, 179] on span "Save" at bounding box center [1162, 184] width 47 height 12
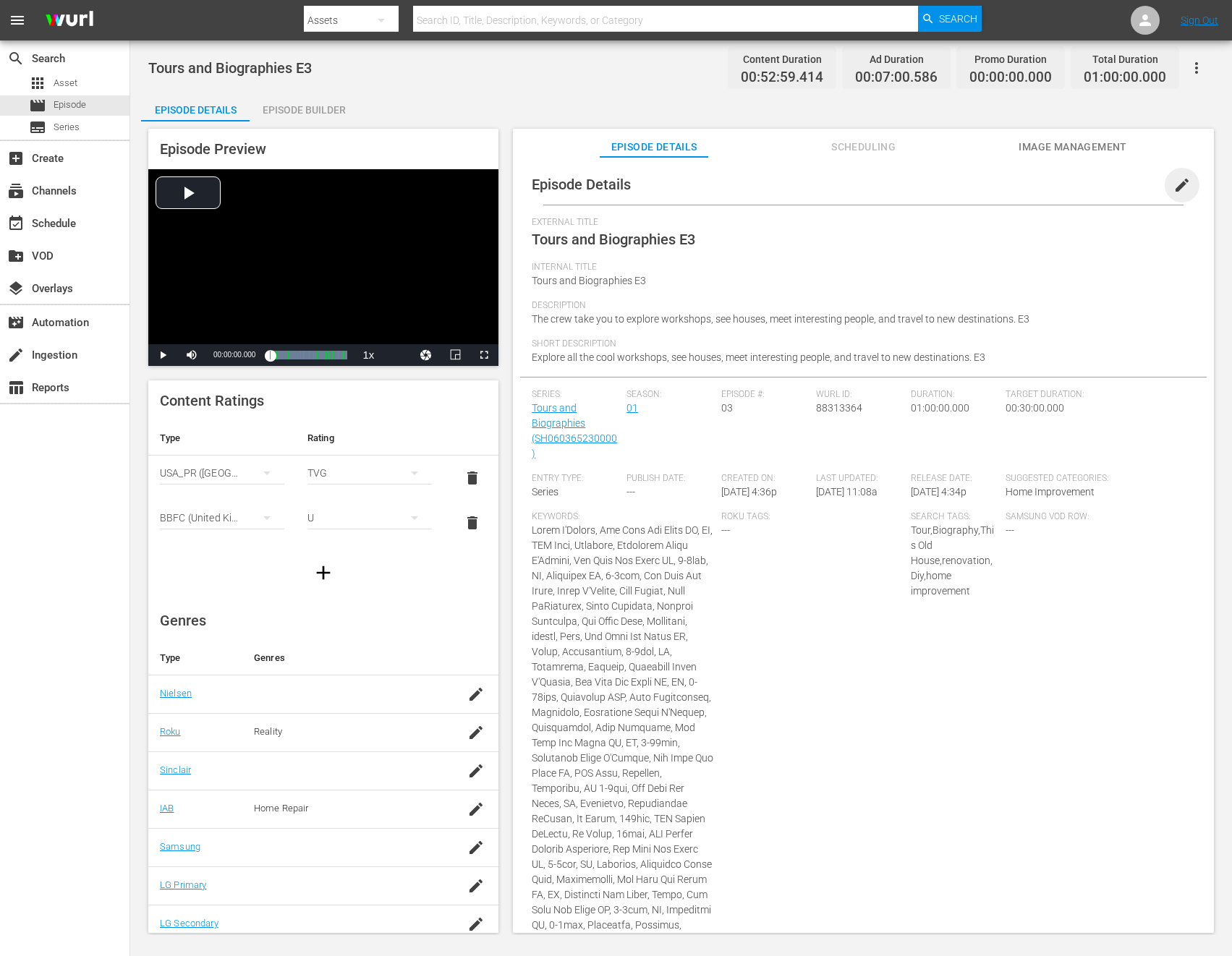
click at [1173, 188] on span "edit" at bounding box center [1182, 185] width 17 height 17
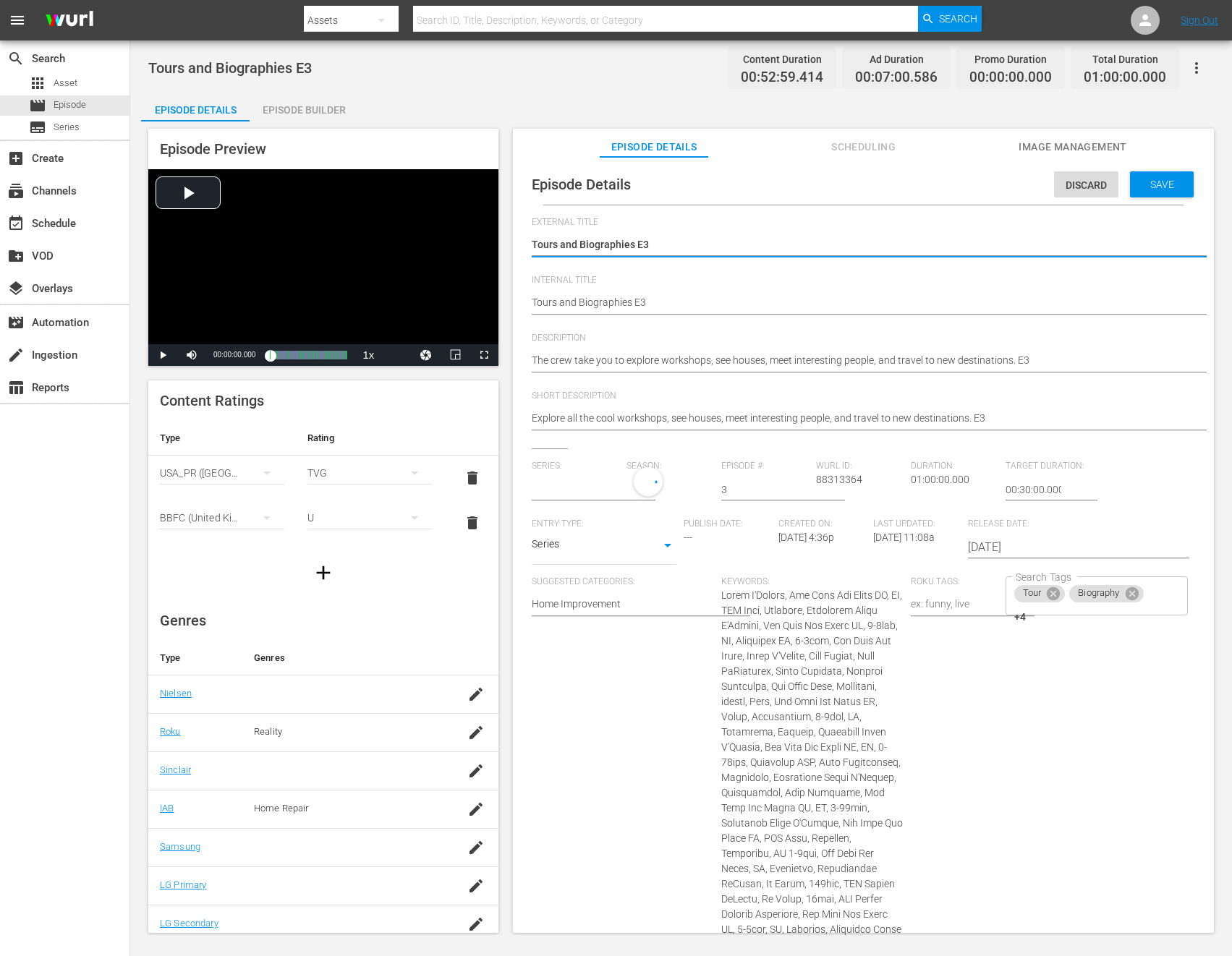
type input "Tours and Biographies"
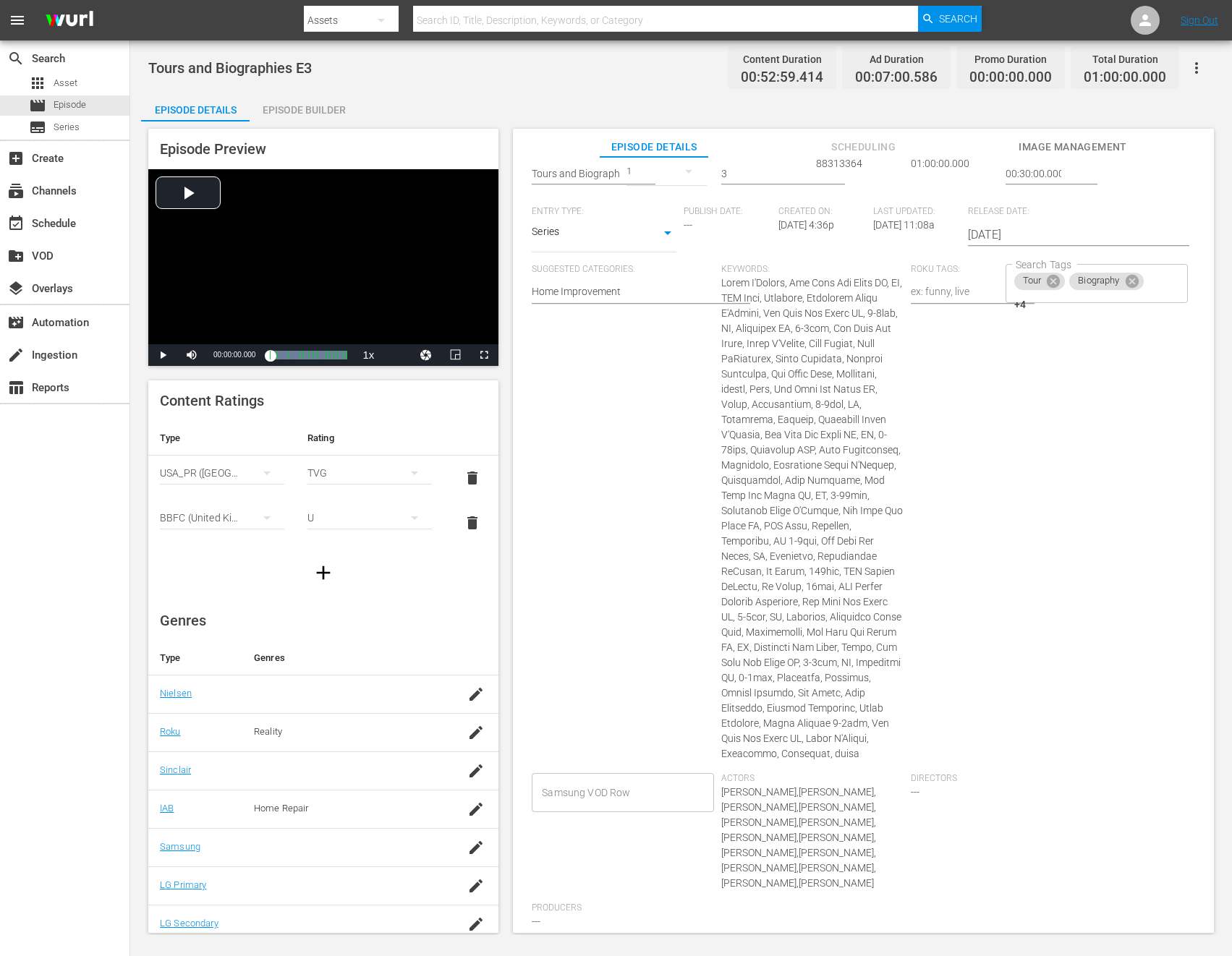
scroll to position [379, 0]
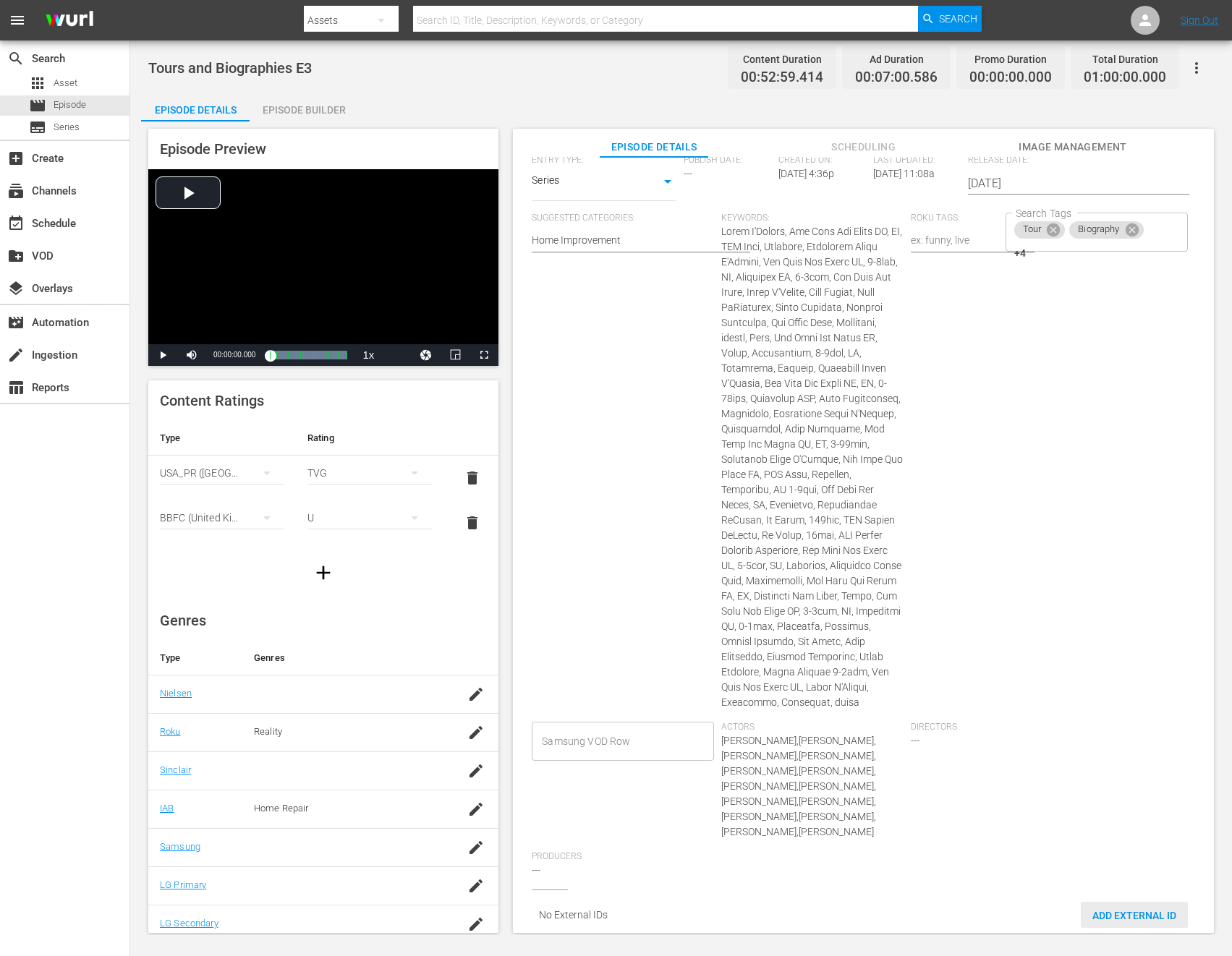
click at [1116, 910] on span "Add External Id" at bounding box center [1134, 916] width 107 height 12
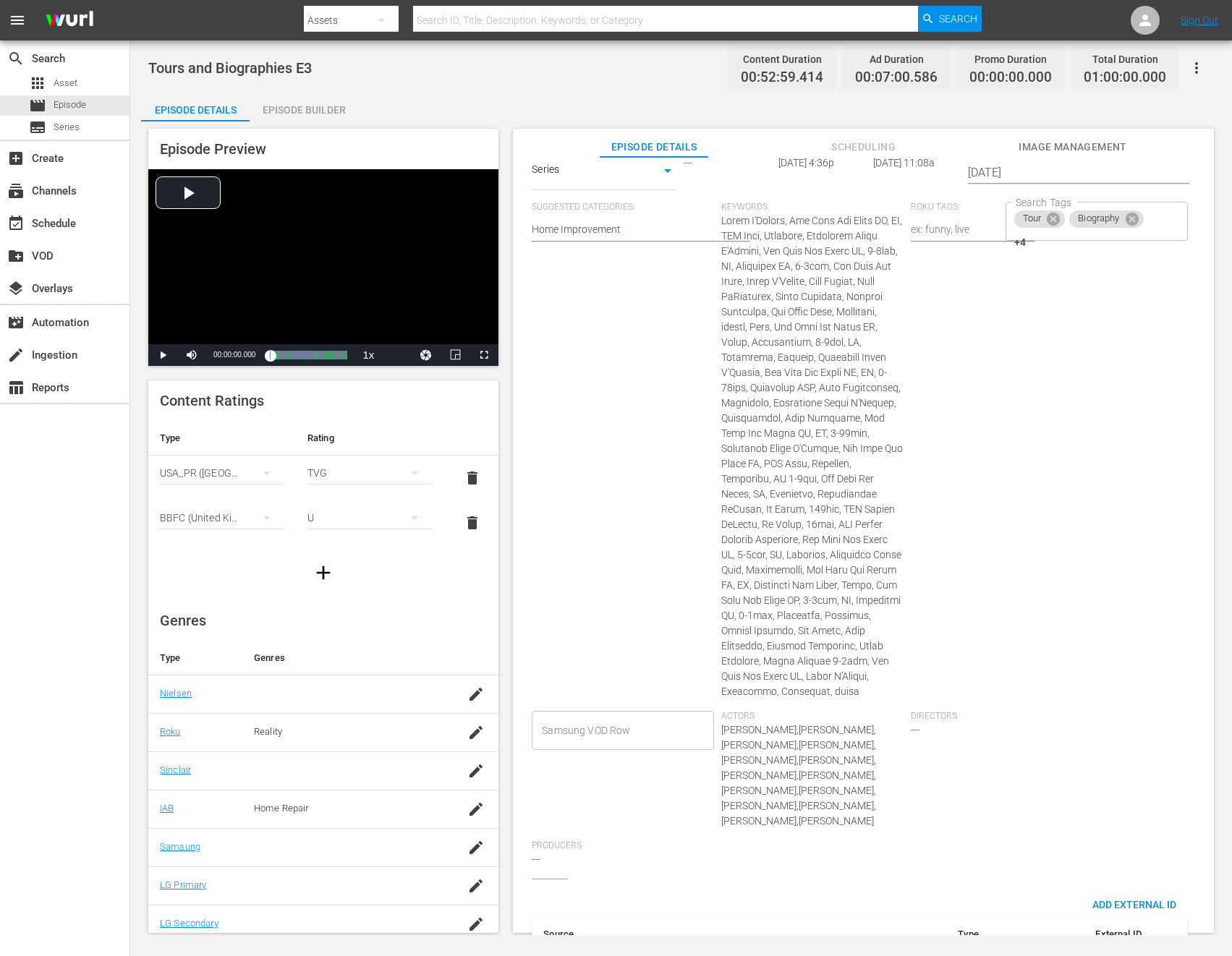
scroll to position [457, 0]
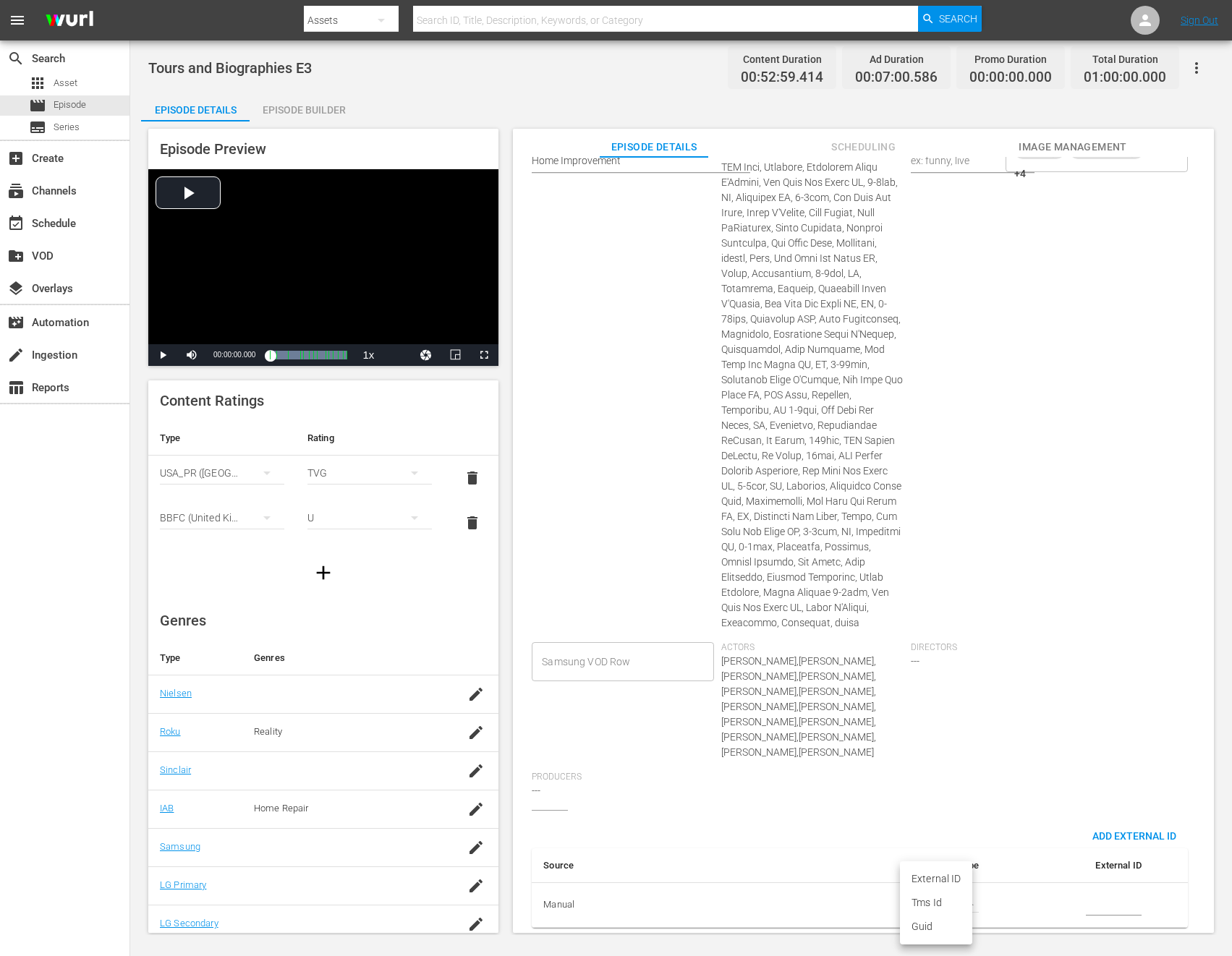
click at [946, 895] on body "menu Search By Assets Search ID, Title, Description, Keywords, or Category Sear…" at bounding box center [616, 478] width 1232 height 956
click at [934, 902] on li "Tms Id" at bounding box center [935, 902] width 72 height 24
type input "tmsId"
click at [1103, 896] on input "simple table" at bounding box center [1114, 905] width 56 height 22
paste input "EP060365230003"
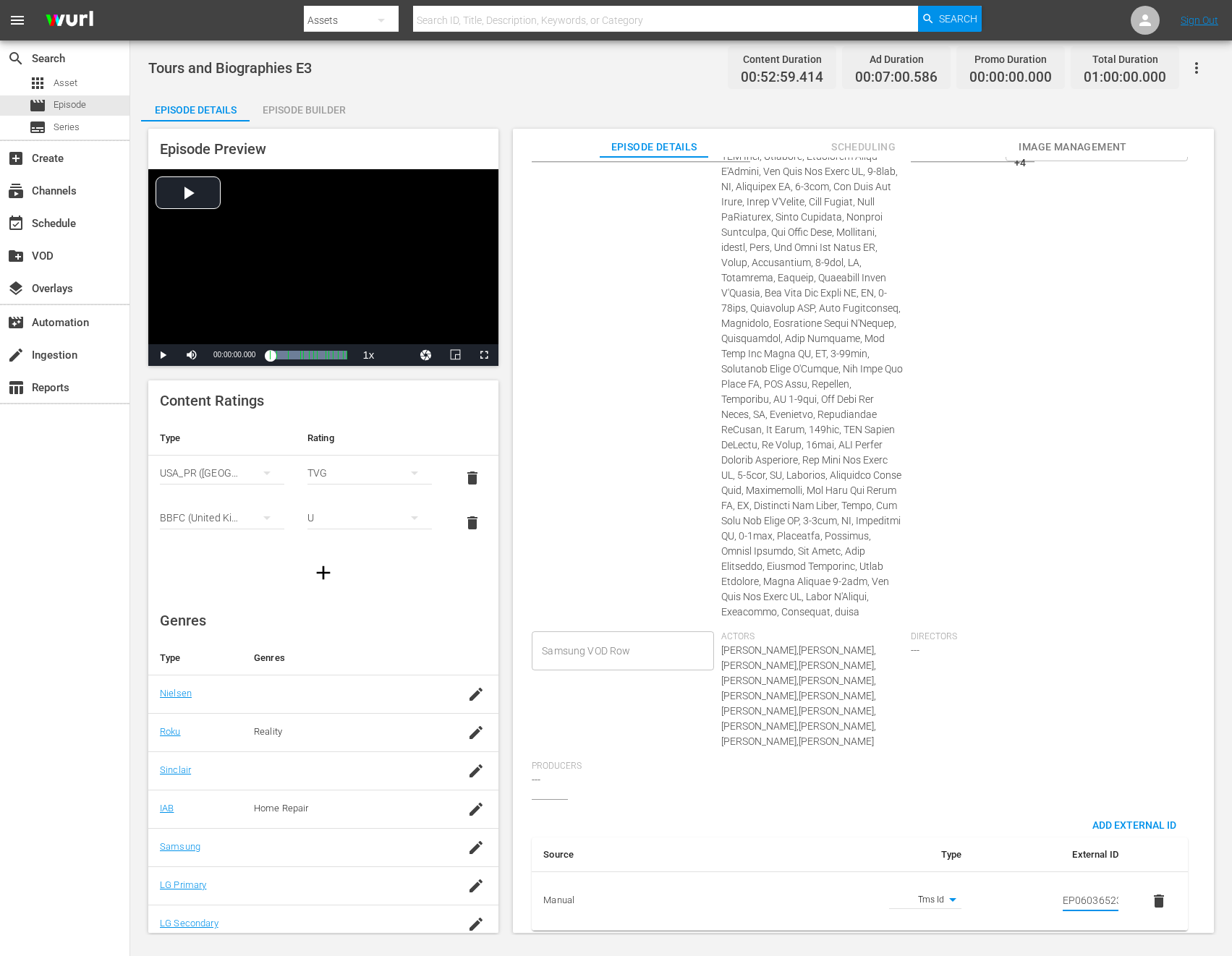
scroll to position [0, 25]
type input "EP060365230003"
click at [1055, 680] on div "Directors ---" at bounding box center [1005, 696] width 189 height 130
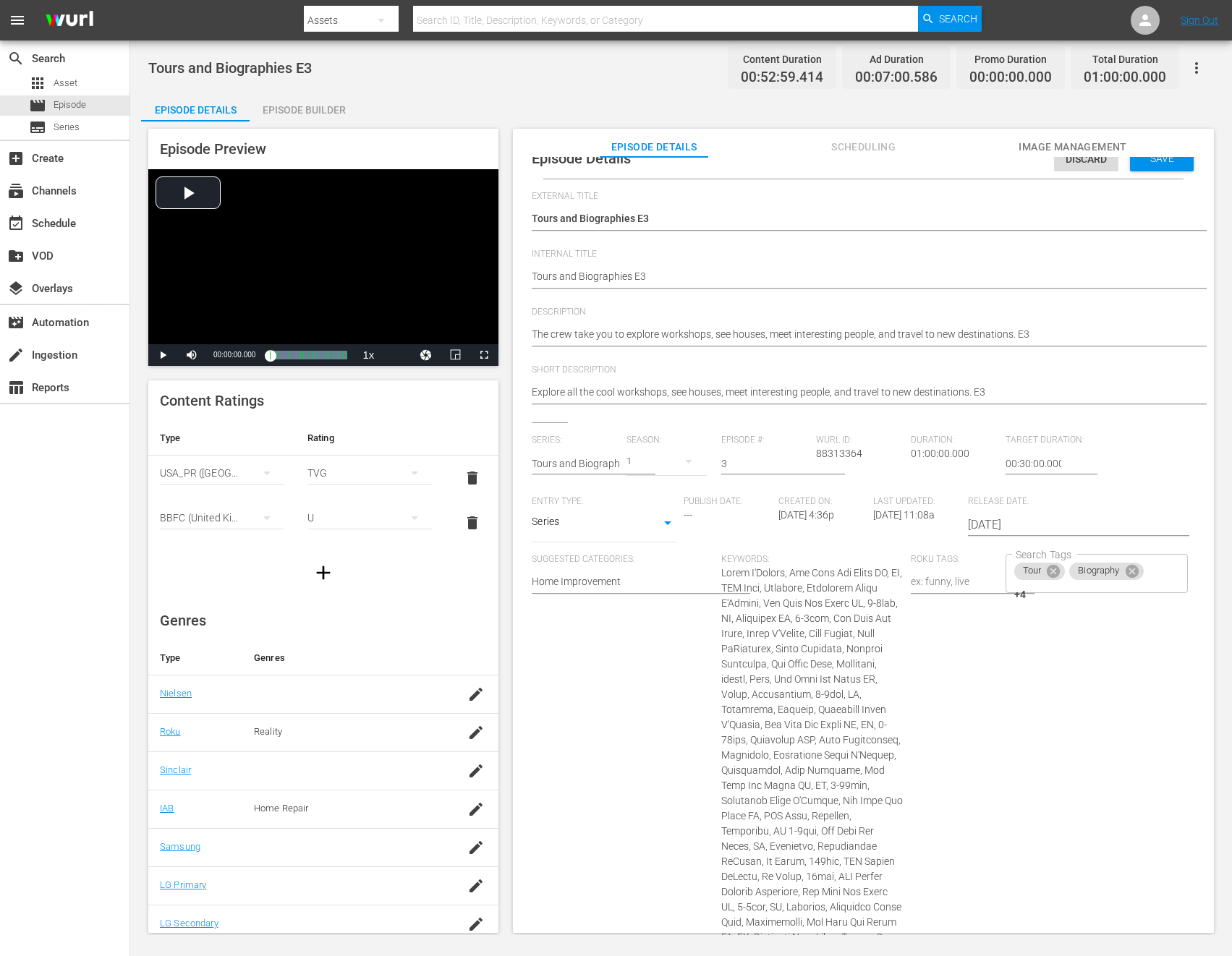
scroll to position [0, 0]
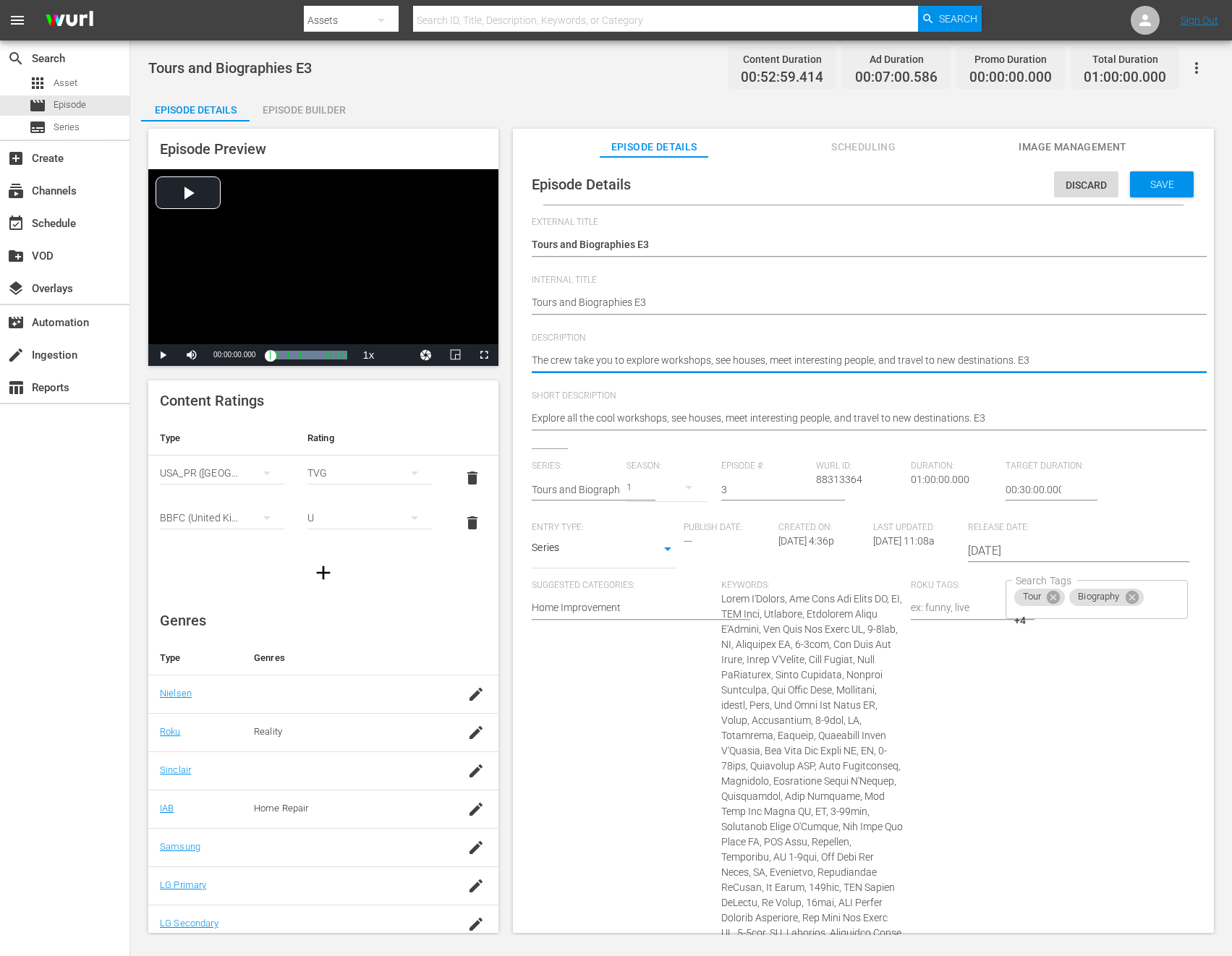
paste textarea "Discover workshops, connect with unique people, and travel to inspiring places."
type textarea "Discover workshops, connect with unique people, and travel to inspiring places."
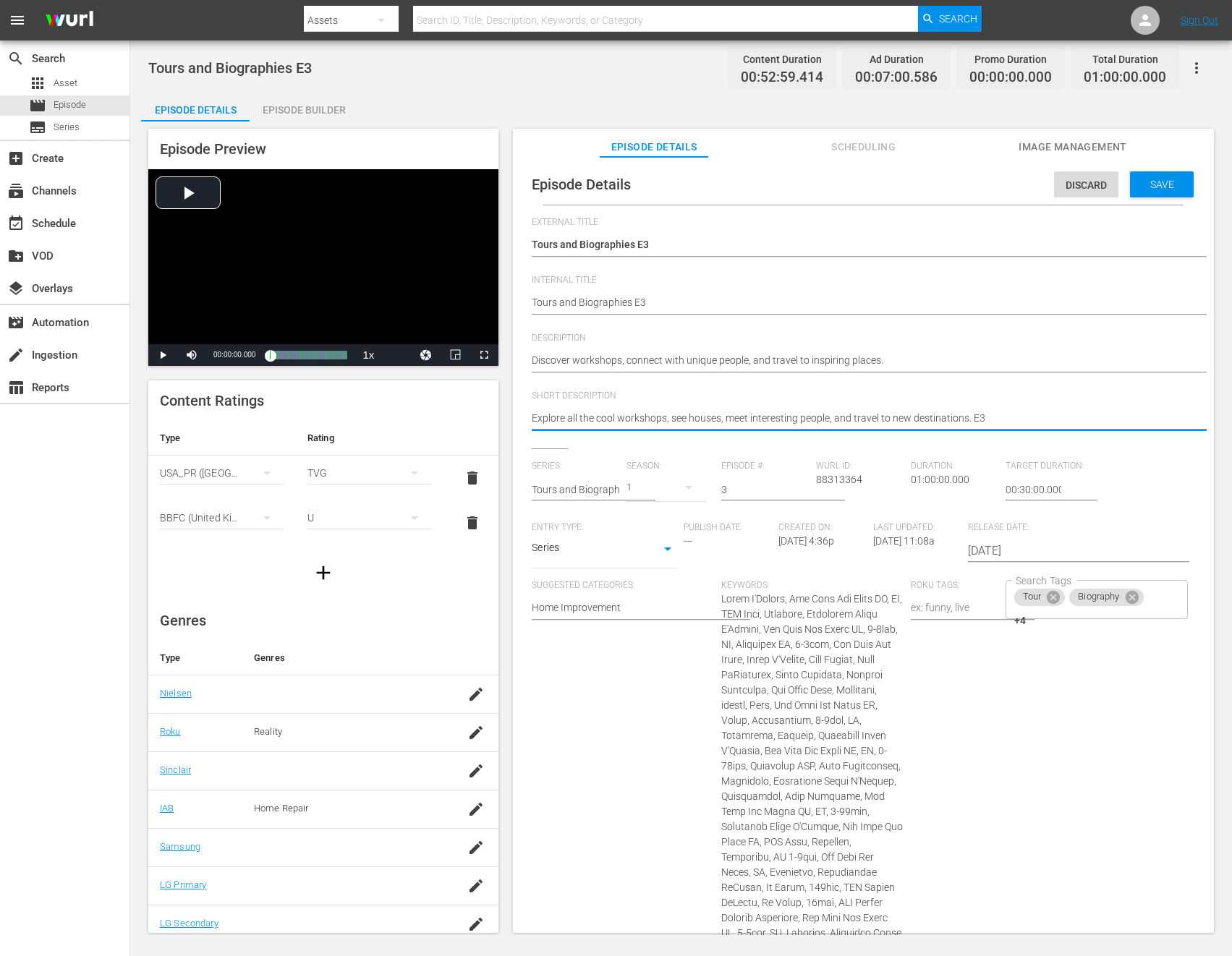
paste textarea "Discover workshops, connect with unique people, and travel to inspiring places."
type textarea "Discover workshops, connect with unique people, and travel to inspiring places."
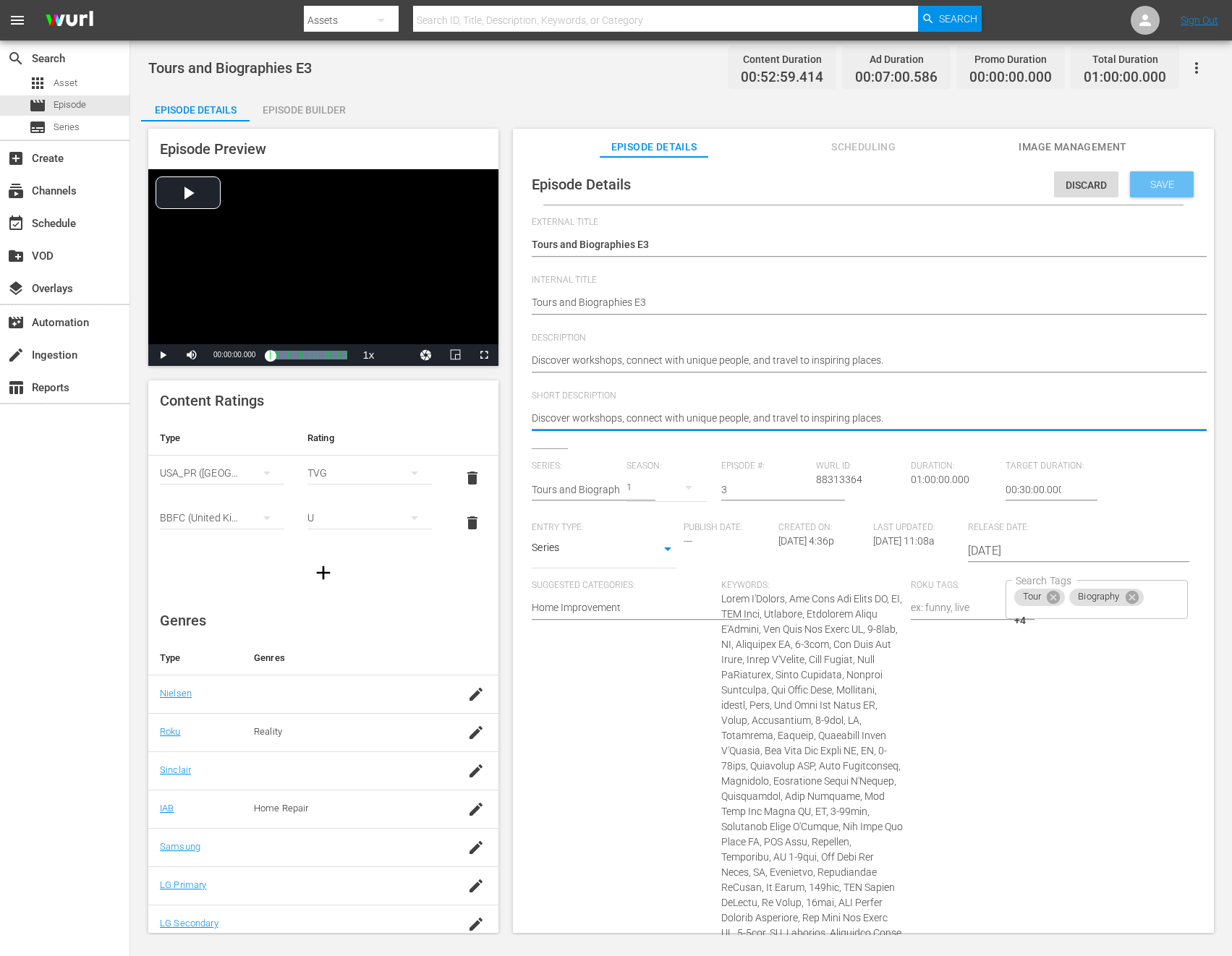
click at [1139, 183] on span "Save" at bounding box center [1162, 184] width 47 height 12
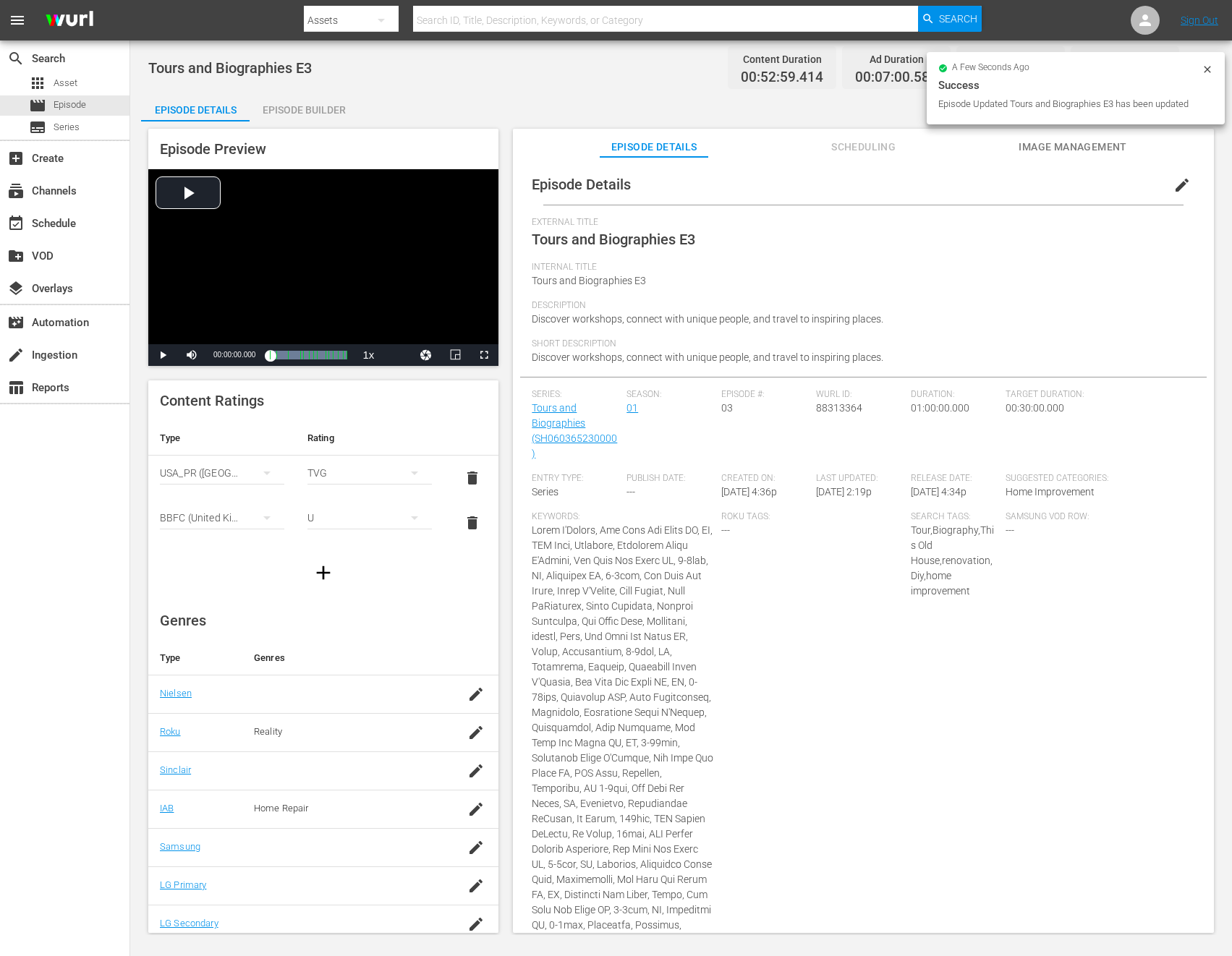
scroll to position [237, 0]
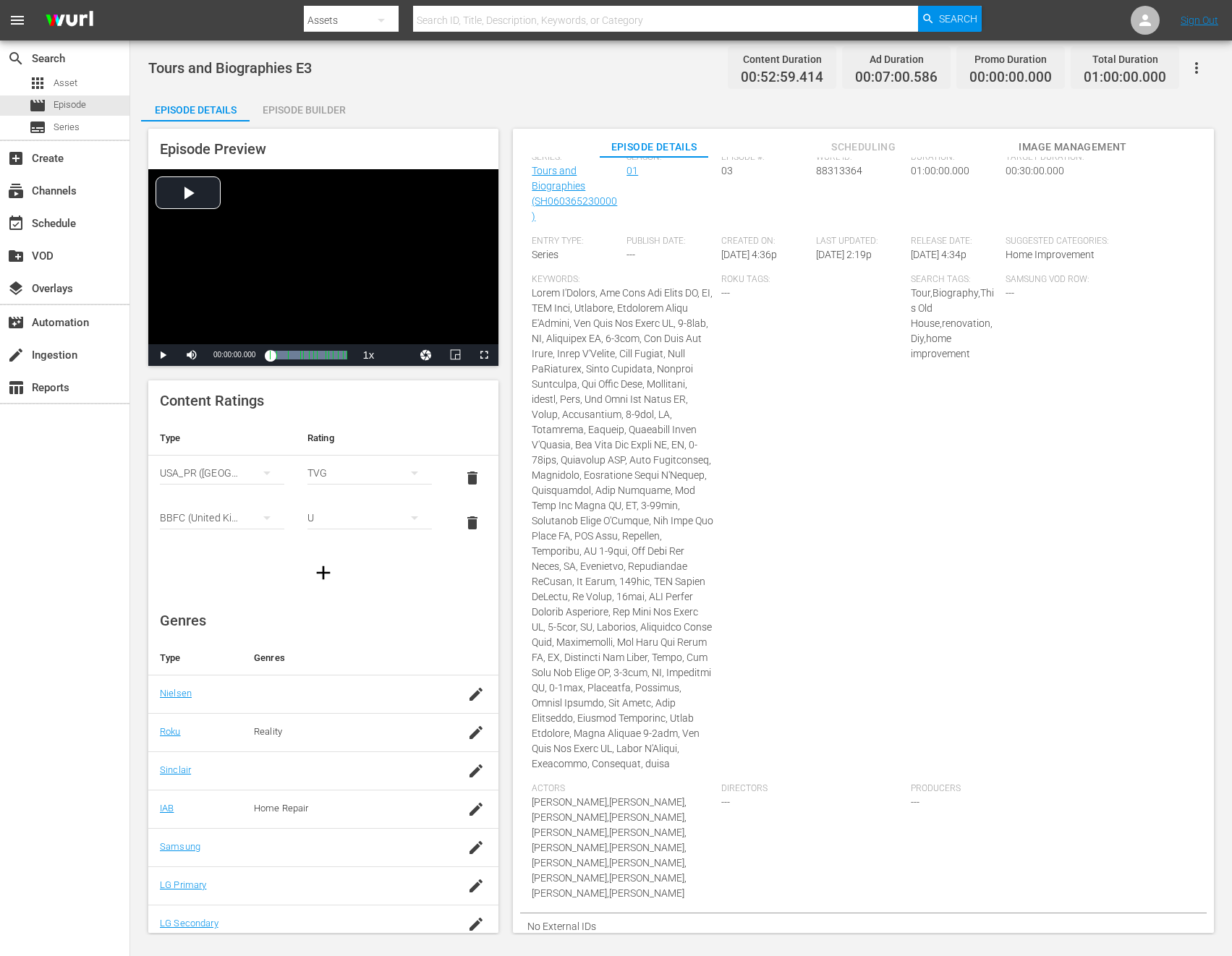
drag, startPoint x: 1213, startPoint y: 843, endPoint x: 1220, endPoint y: 900, distance: 57.4
click at [1220, 900] on div "Episode Preview Video Player is loading. Play Video Play Mute Current Time 00:0…" at bounding box center [681, 532] width 1080 height 823
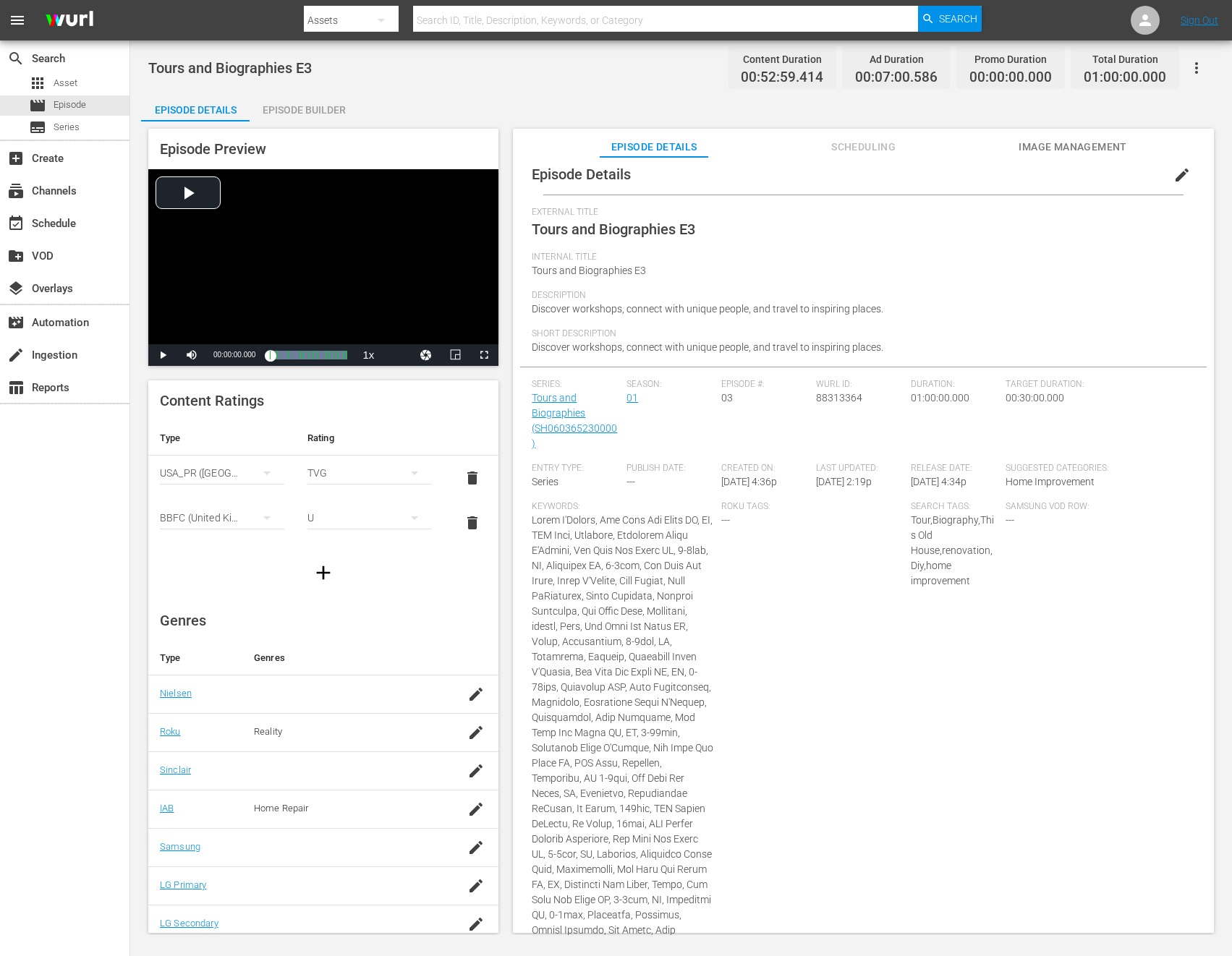
scroll to position [0, 0]
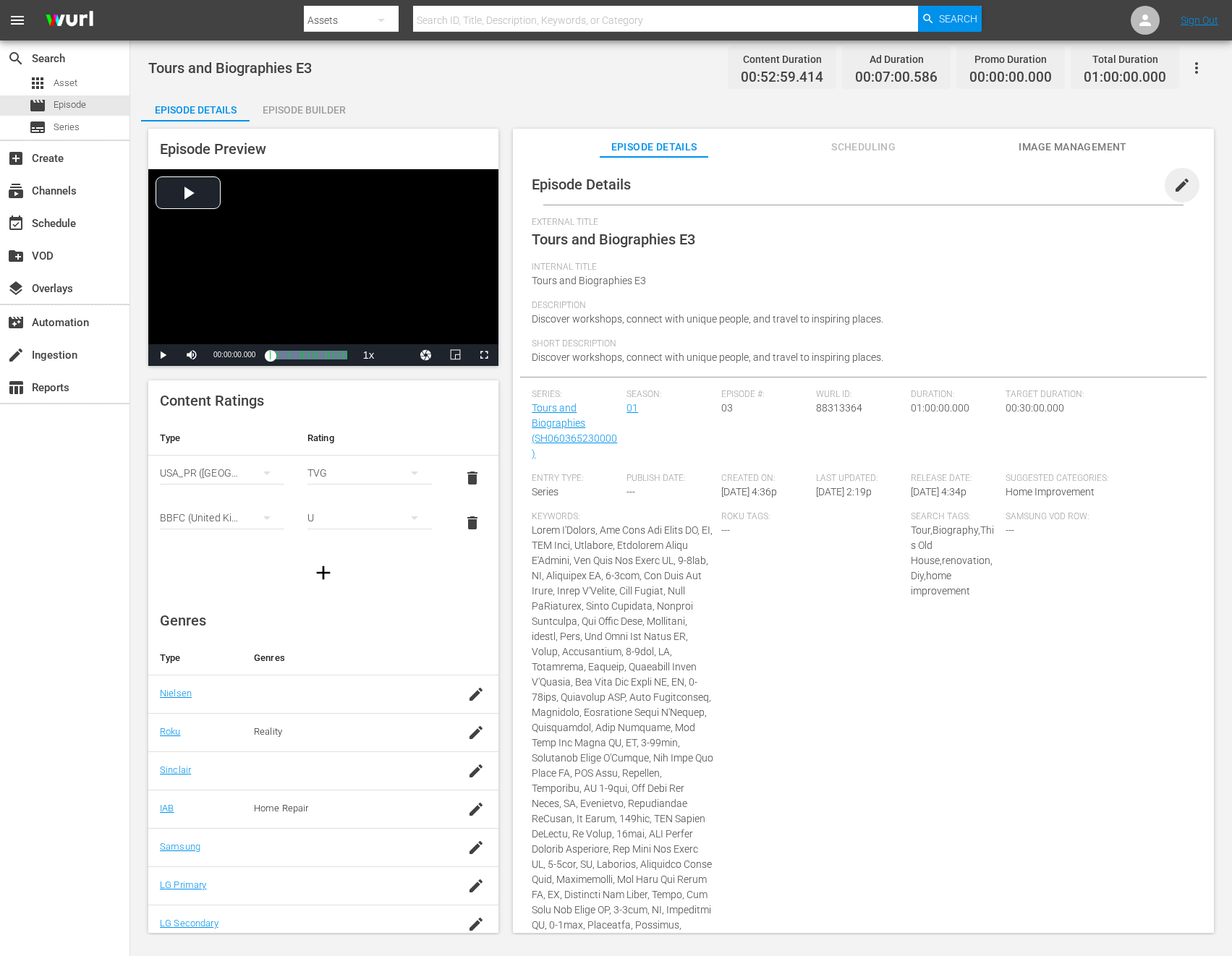
click at [1173, 182] on span "edit" at bounding box center [1182, 185] width 17 height 17
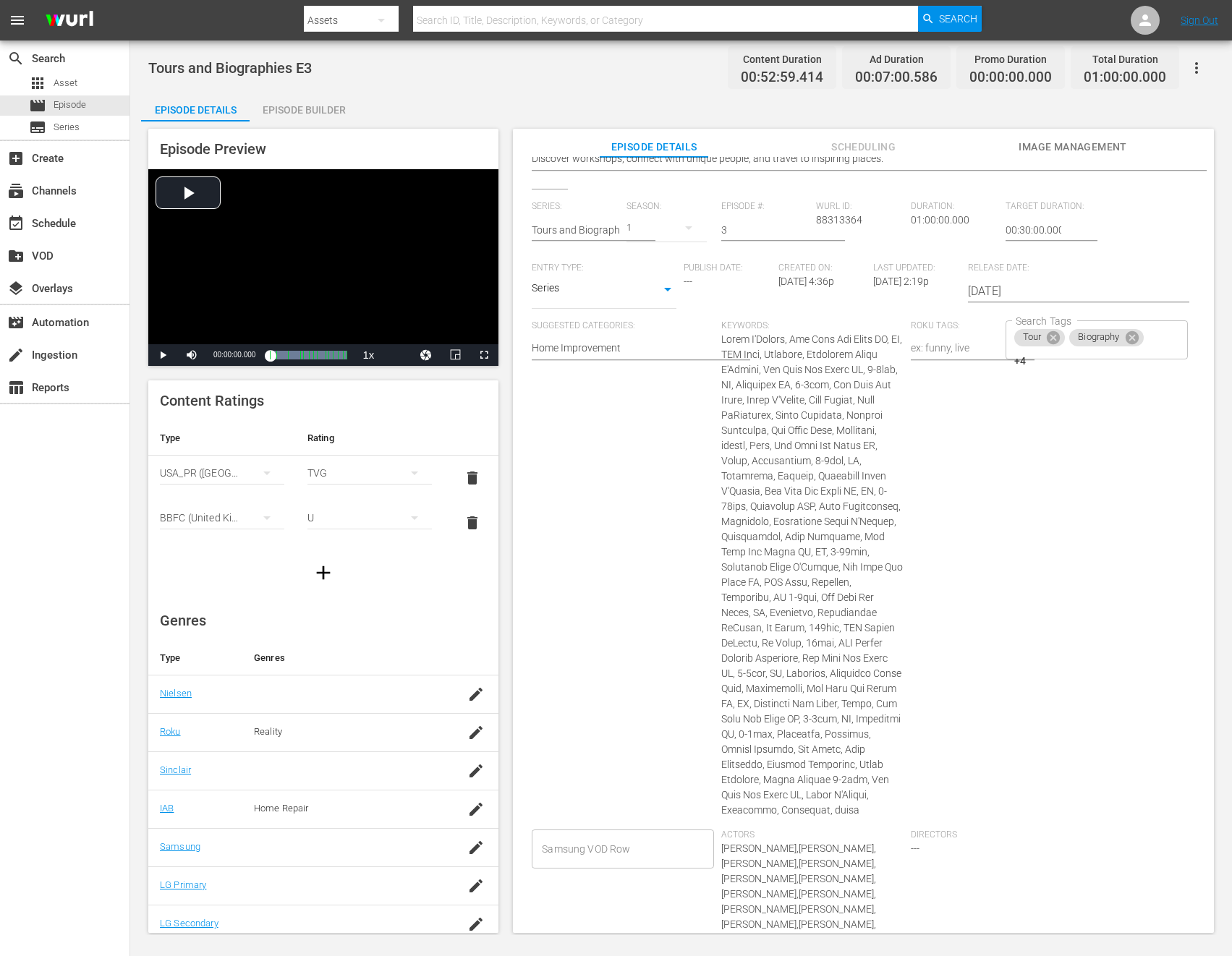
scroll to position [471, 0]
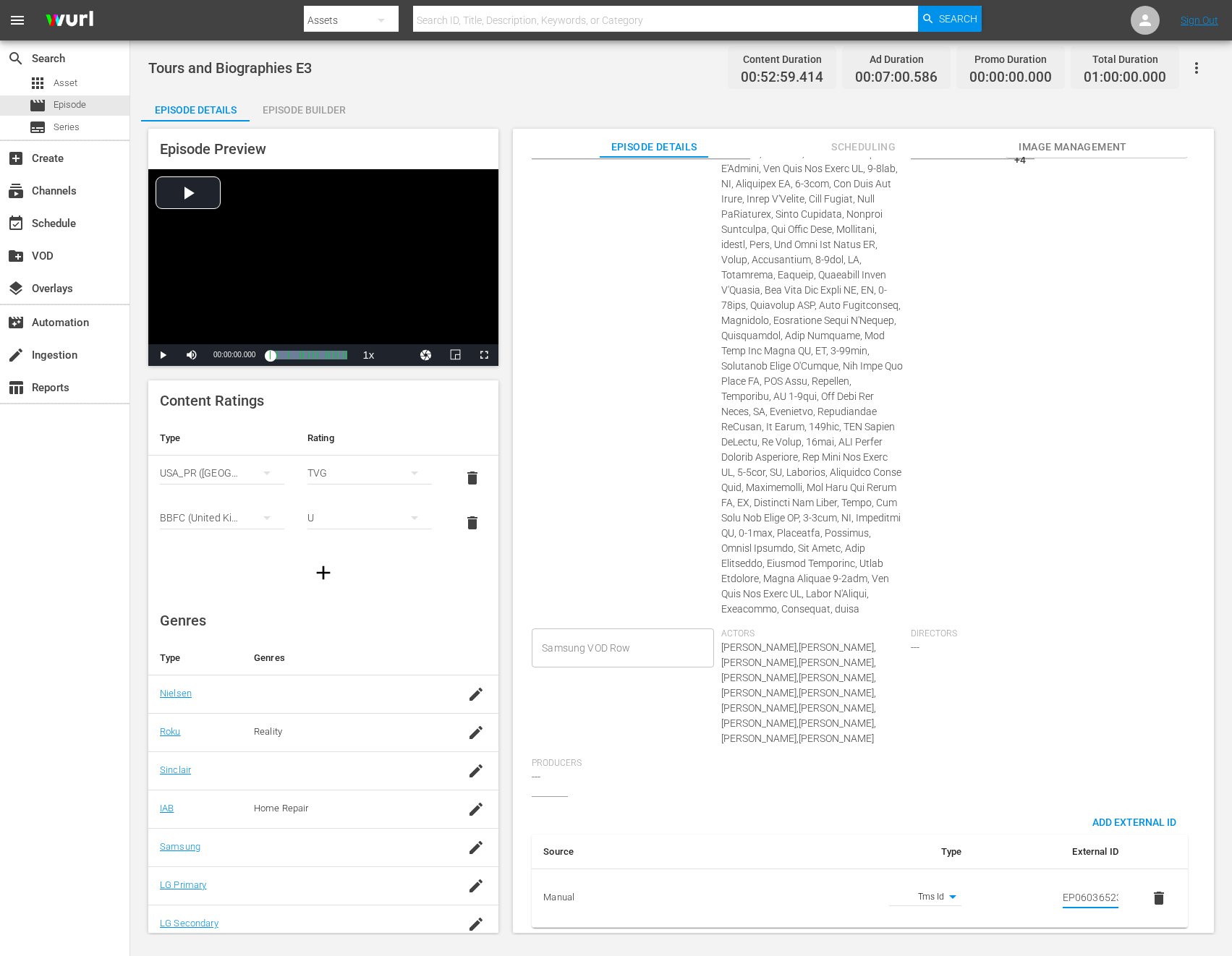
click at [1074, 888] on input "EP060365230003" at bounding box center [1091, 898] width 56 height 22
click at [1127, 478] on div "Search Tags Tour Biography +4 Search Tags" at bounding box center [1099, 374] width 189 height 509
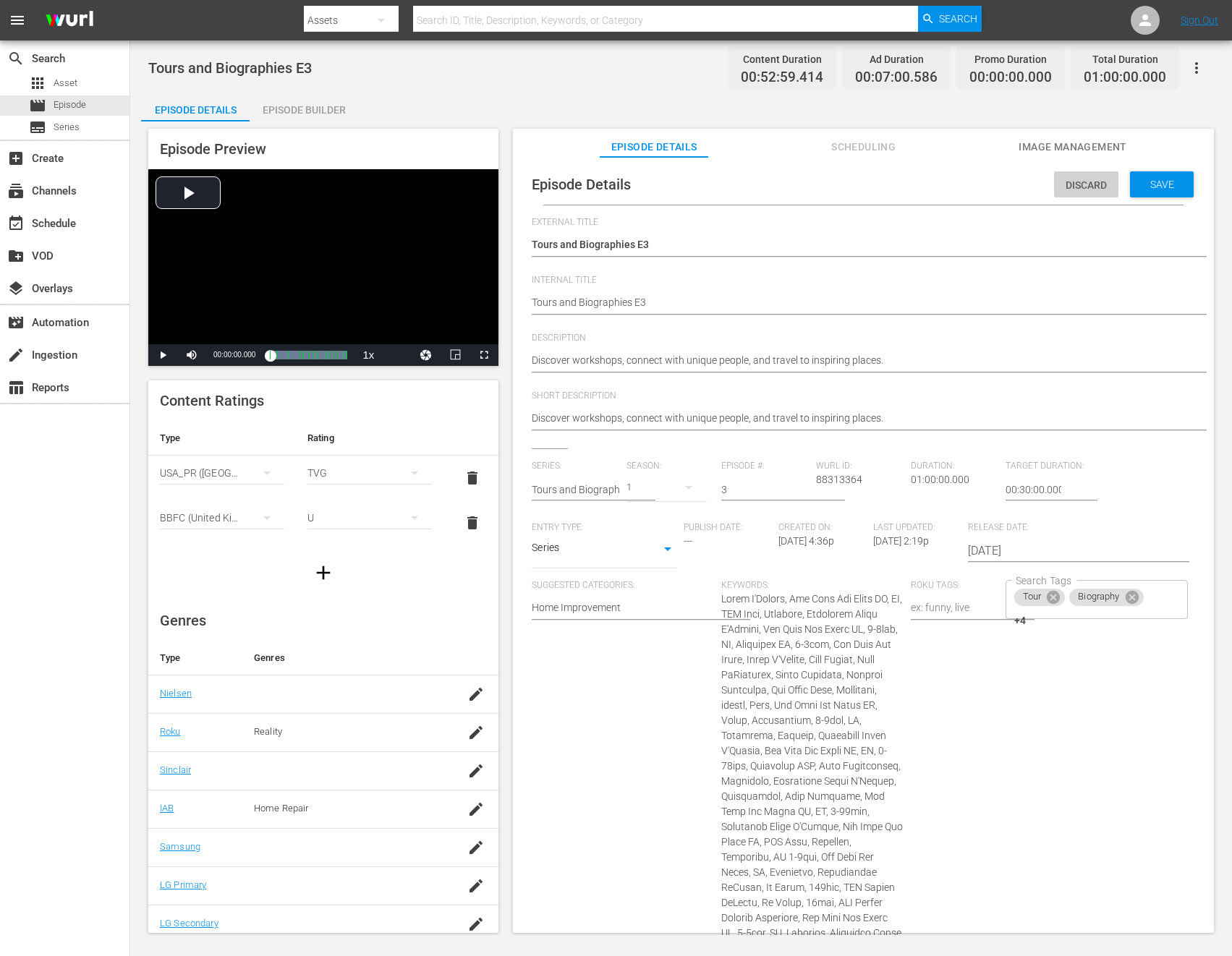
click at [1087, 183] on span "Discard" at bounding box center [1086, 185] width 64 height 12
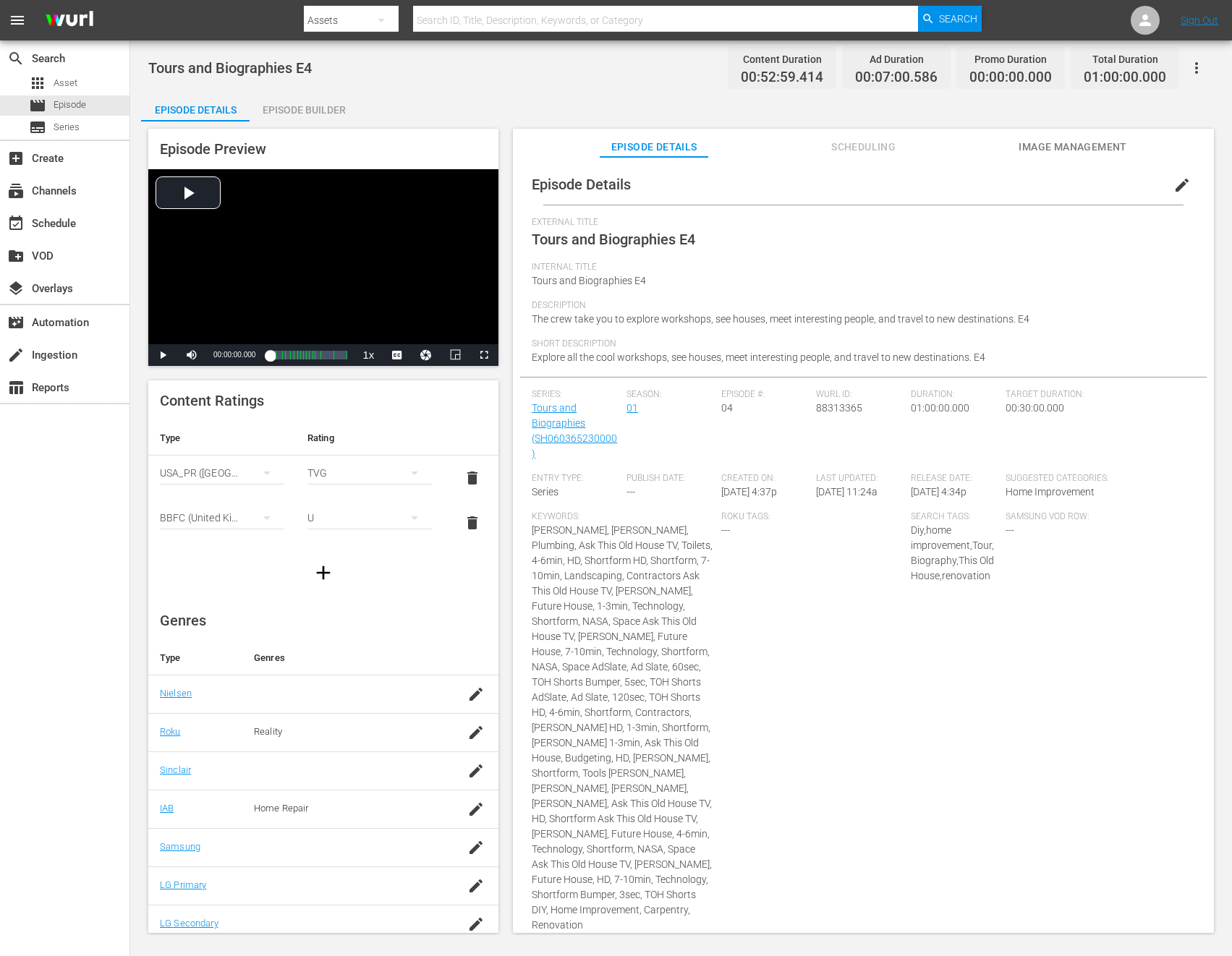
click at [1177, 185] on span "edit" at bounding box center [1182, 185] width 17 height 17
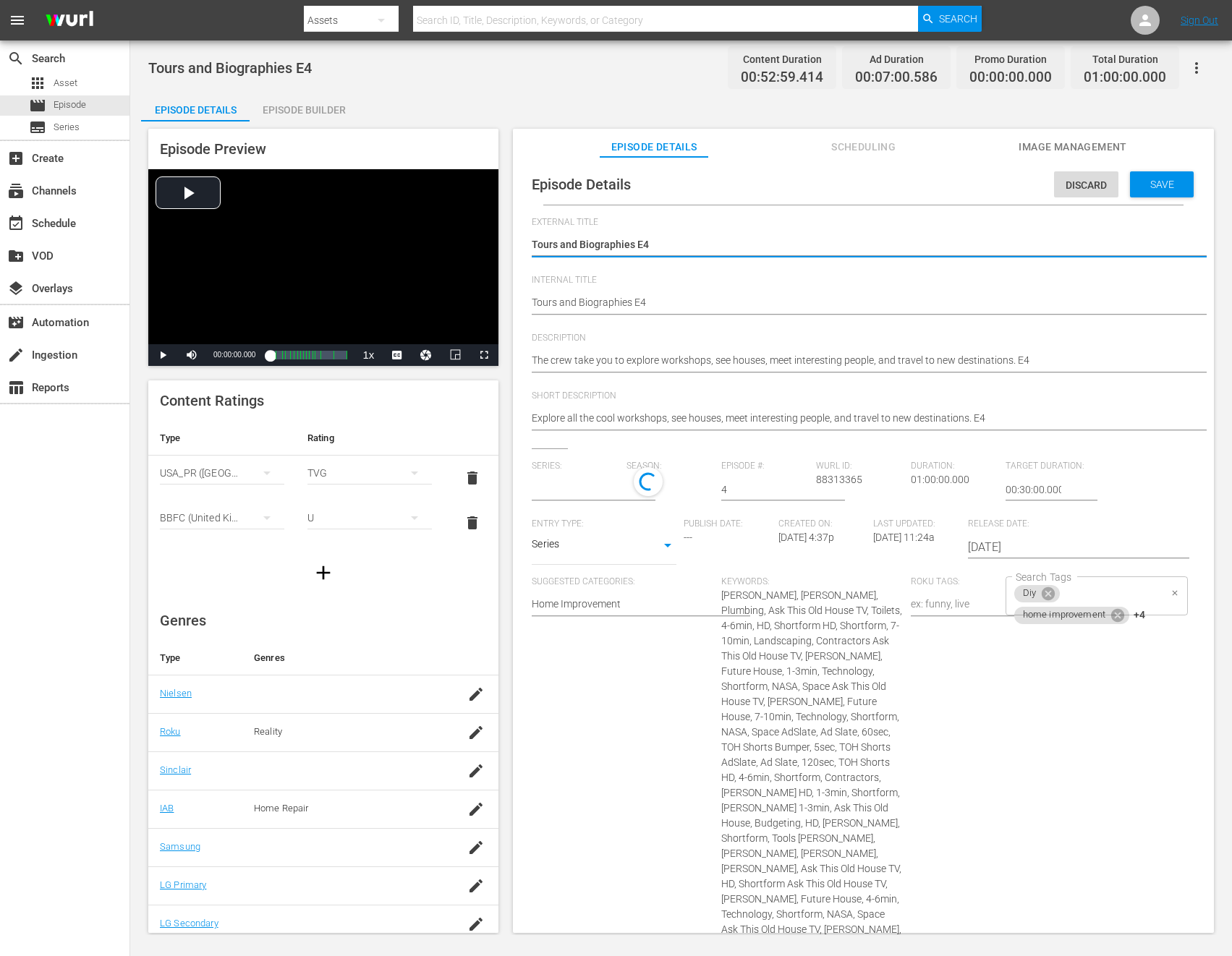
type input "Tours and Biographies"
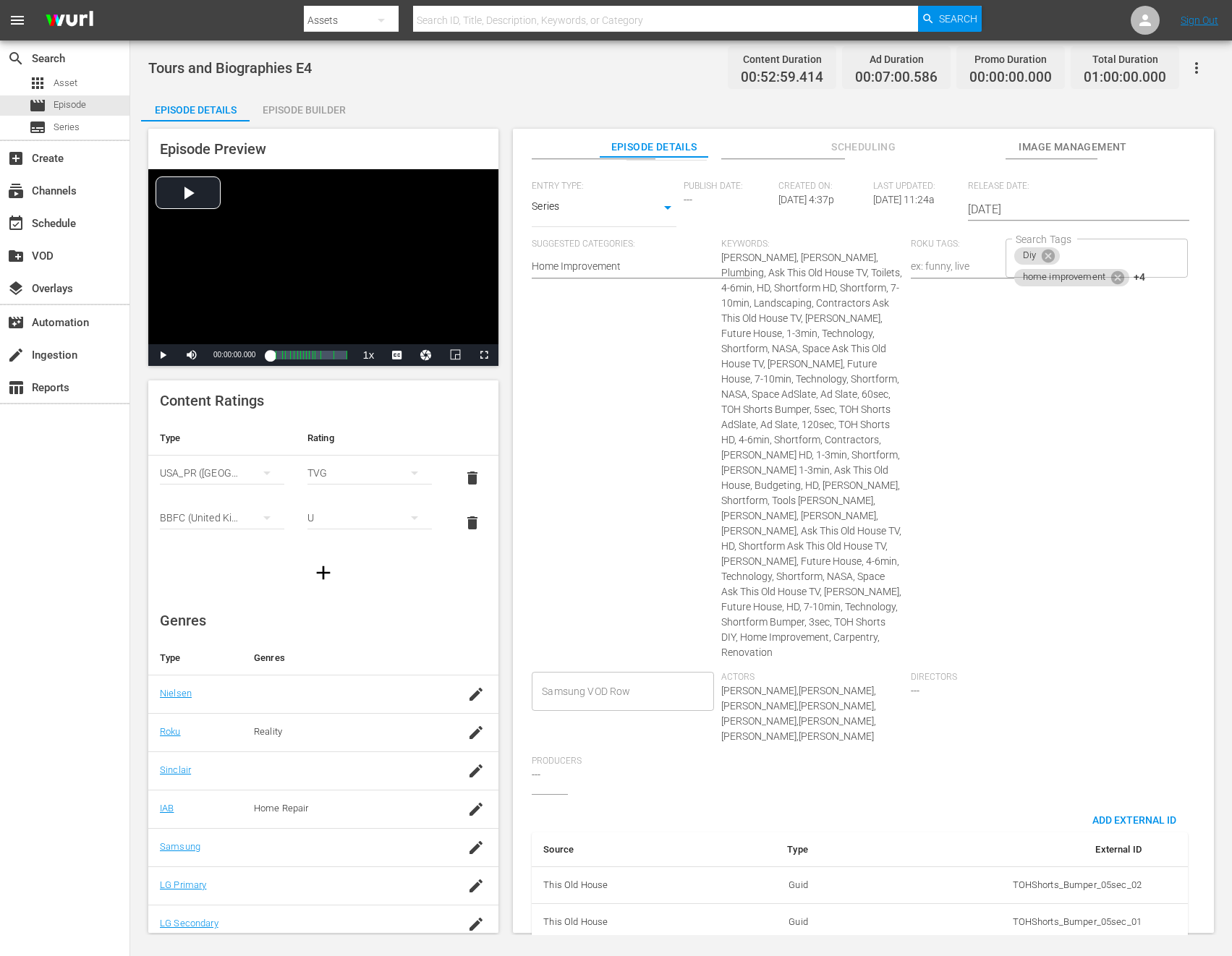
scroll to position [387, 0]
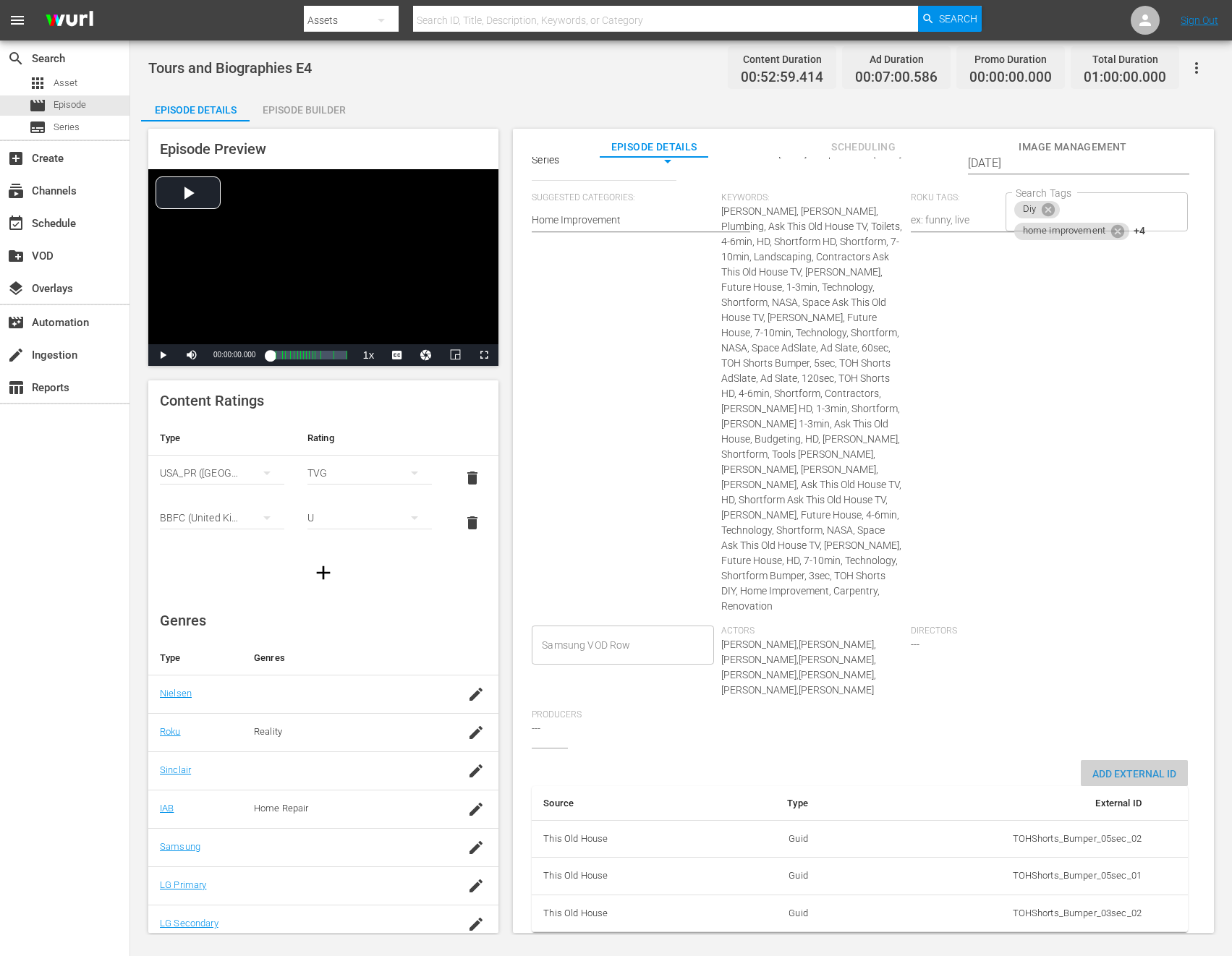
drag, startPoint x: 1107, startPoint y: 756, endPoint x: 1093, endPoint y: 751, distance: 14.9
click at [1107, 768] on span "Add External Id" at bounding box center [1134, 773] width 107 height 12
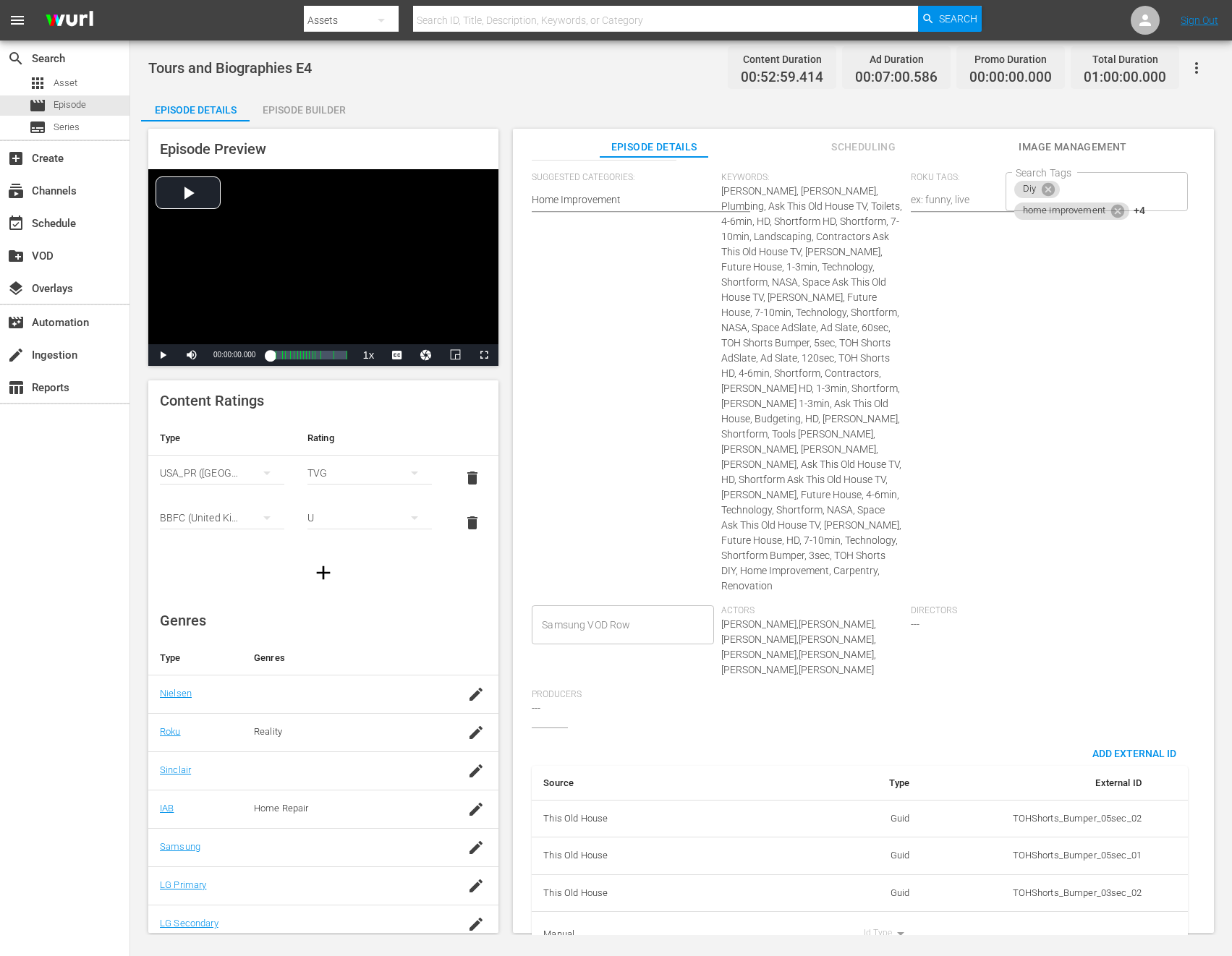
scroll to position [433, 0]
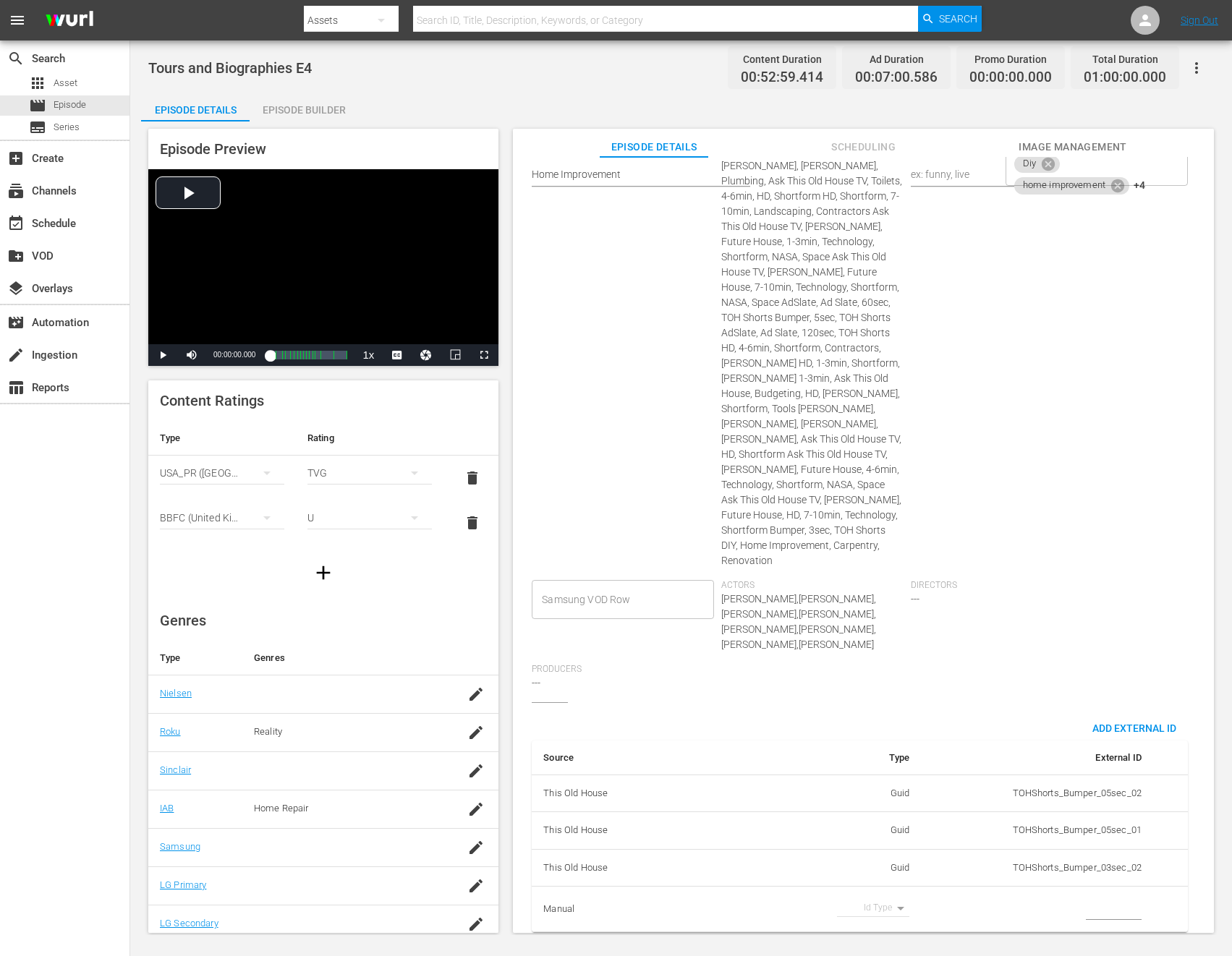
click at [881, 895] on body "menu Search By Assets Search ID, Title, Description, Keywords, or Category Sear…" at bounding box center [616, 478] width 1232 height 956
click at [875, 896] on li "Tms Id" at bounding box center [868, 902] width 72 height 24
type input "tmsId"
click at [1086, 898] on input "simple table" at bounding box center [1114, 909] width 56 height 22
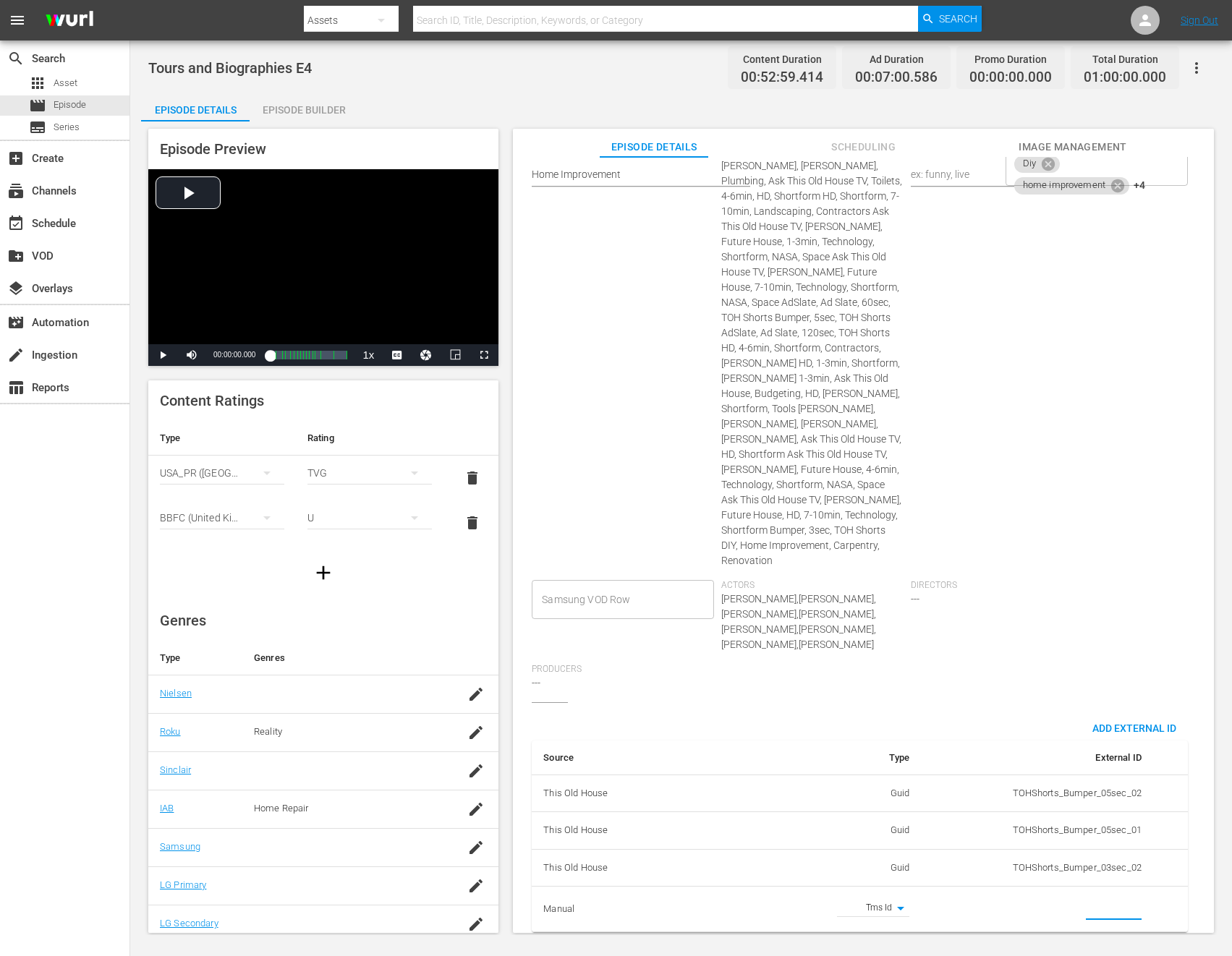
paste input "EP060365230004"
type input "EP060365230004"
click at [1067, 495] on div "Search Tags Diy home improvement +4 Search Tags" at bounding box center [1099, 363] width 189 height 433
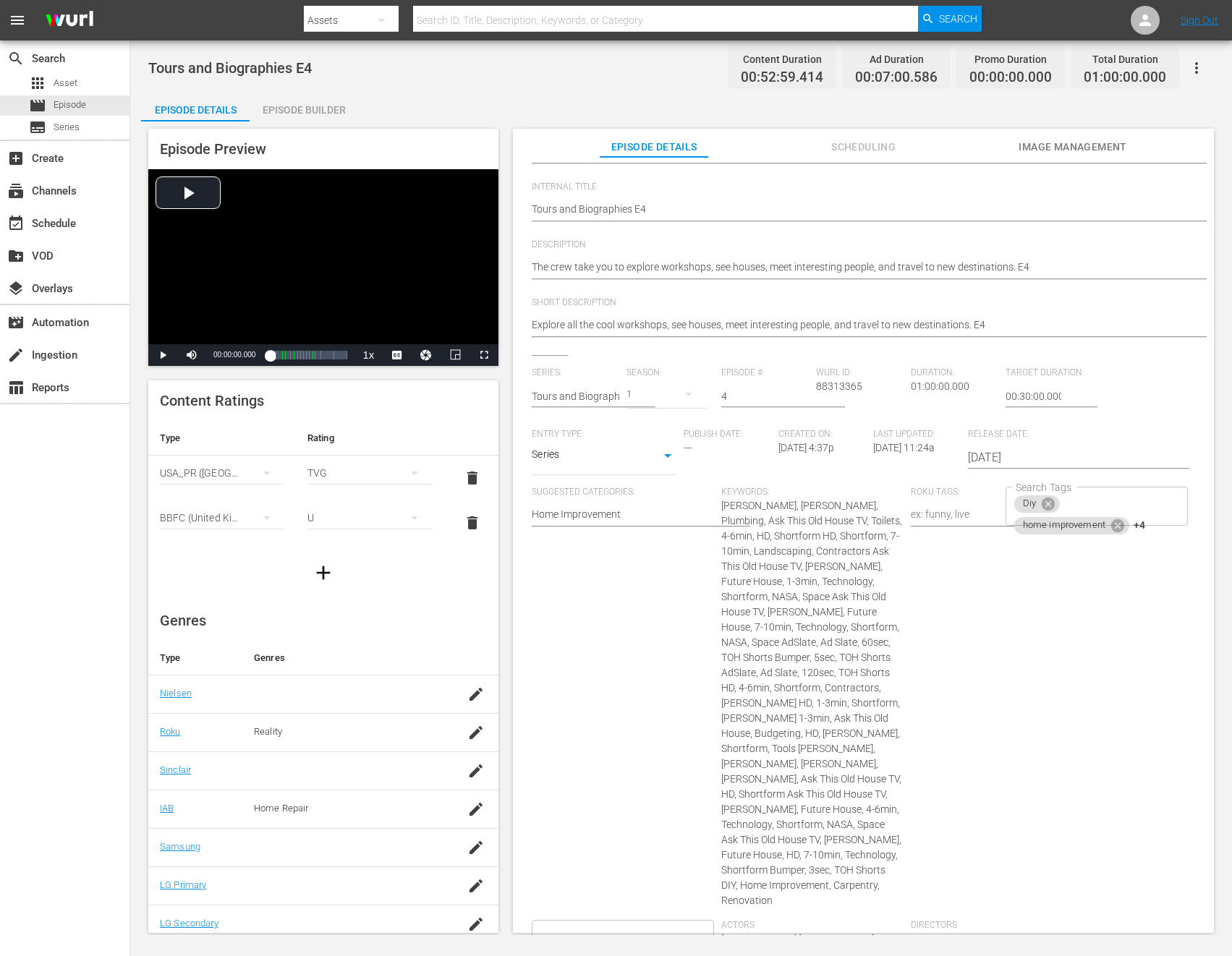
scroll to position [0, 0]
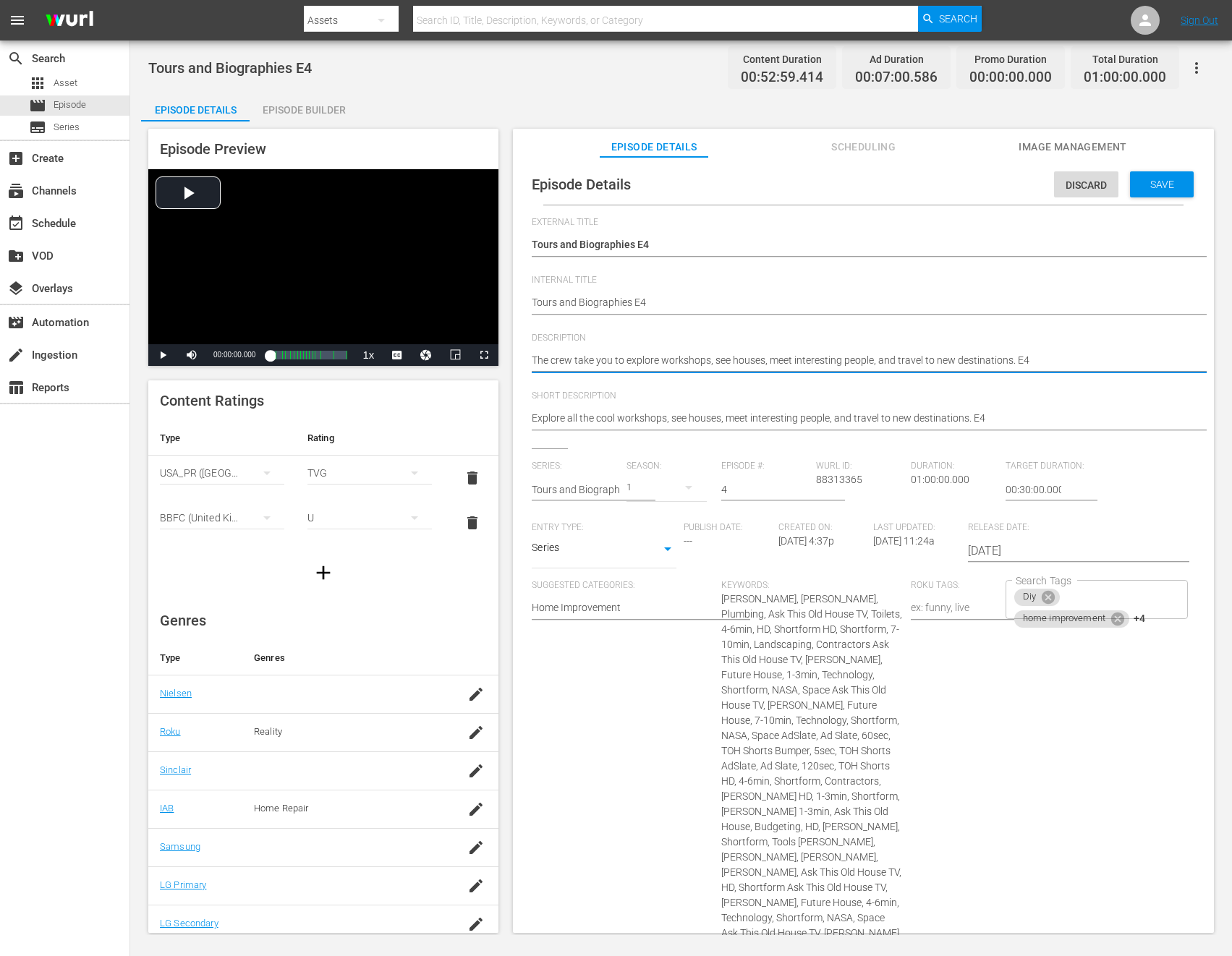
paste textarea "Explore hands-on workshops, meet great people, and journey to new destinations."
type textarea "Explore hands-on workshops, meet great people, and journey to new destinations."
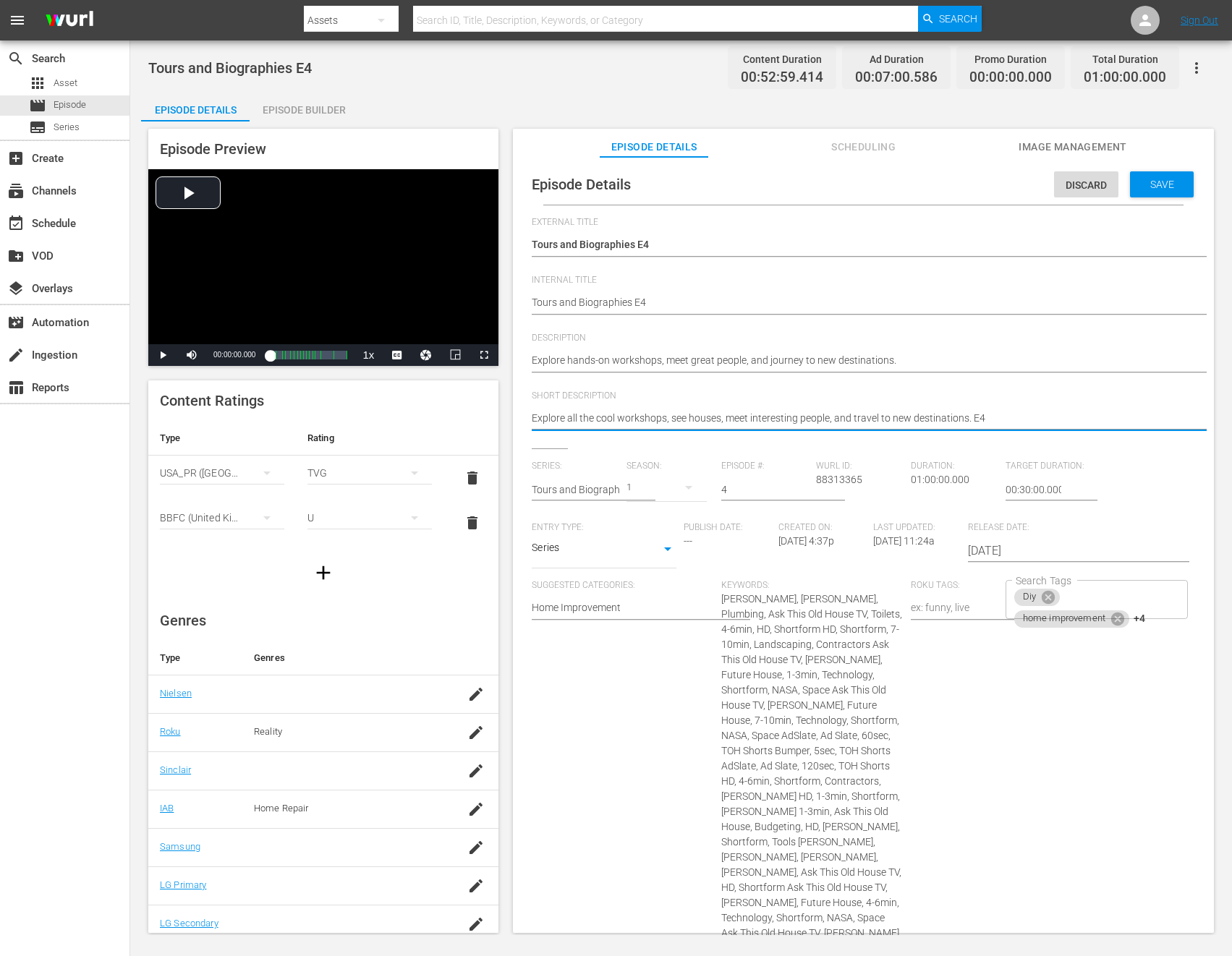
paste textarea "hands-on workshops, meet great people, and journey to new destinations."
type textarea "Explore hands-on workshops, meet great people, and journey to new destinations."
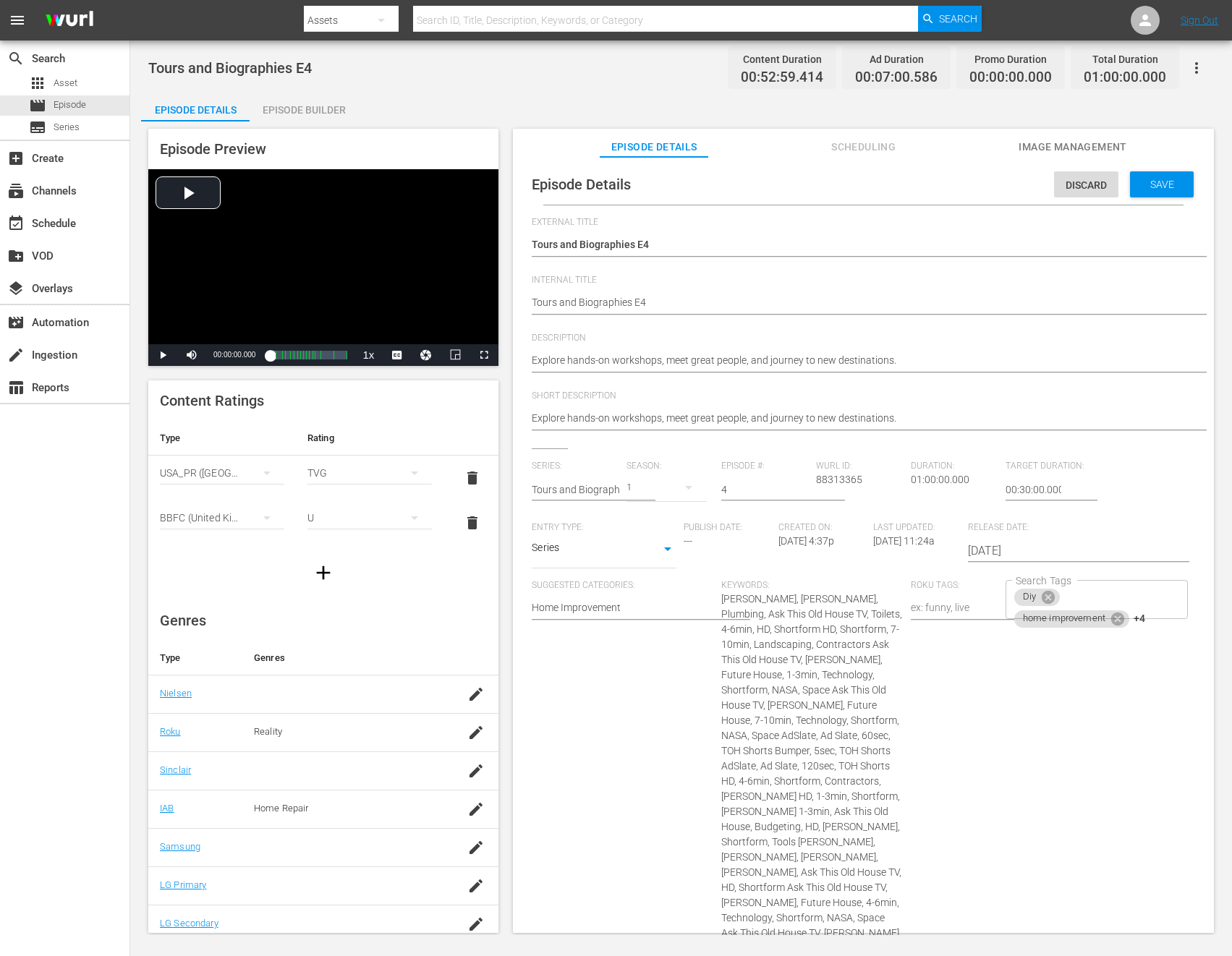
click at [978, 733] on div "Roku Tags:" at bounding box center [958, 797] width 95 height 433
click at [1139, 188] on span "Save" at bounding box center [1162, 184] width 47 height 12
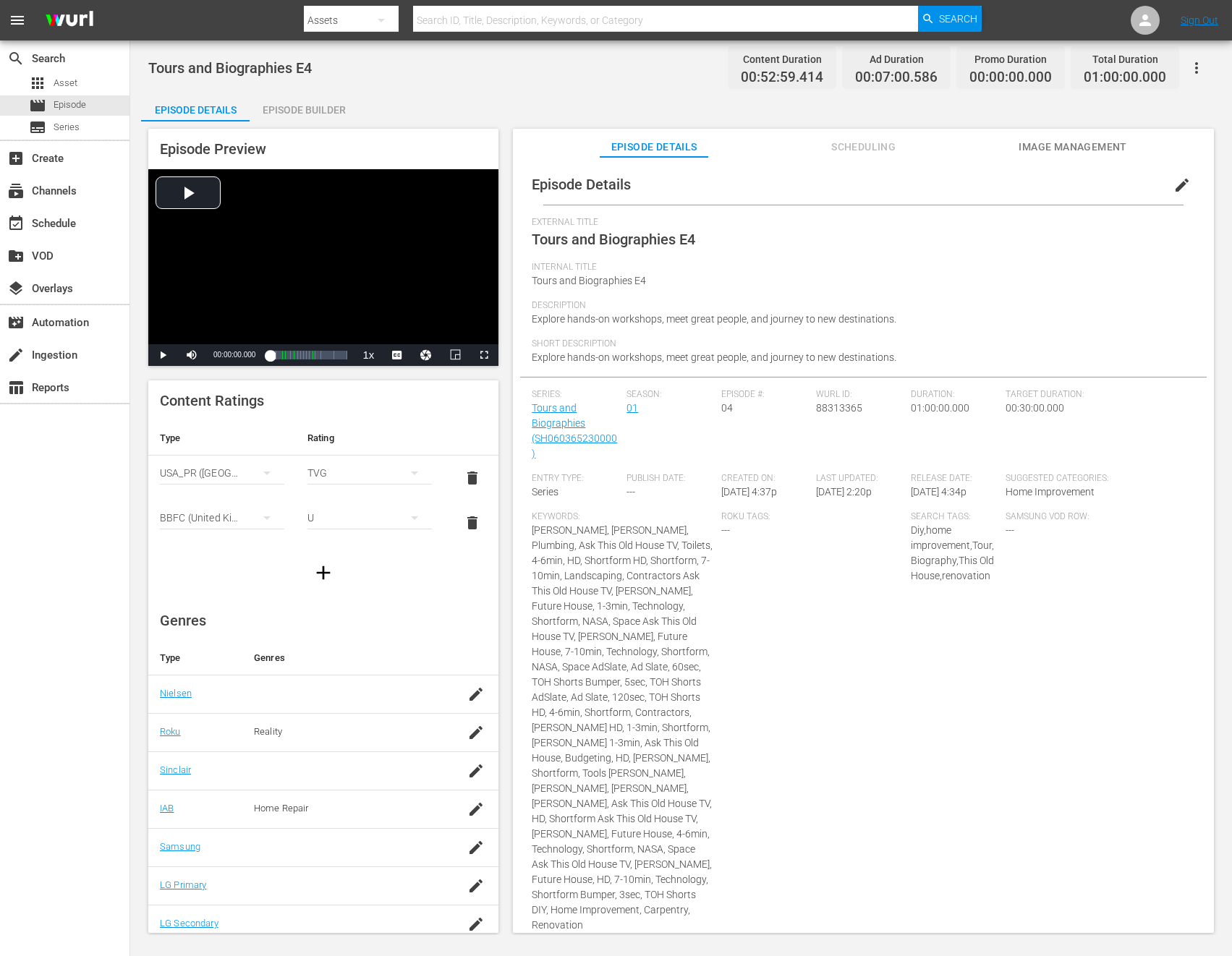
scroll to position [258, 0]
click at [1174, 185] on span "edit" at bounding box center [1182, 185] width 17 height 17
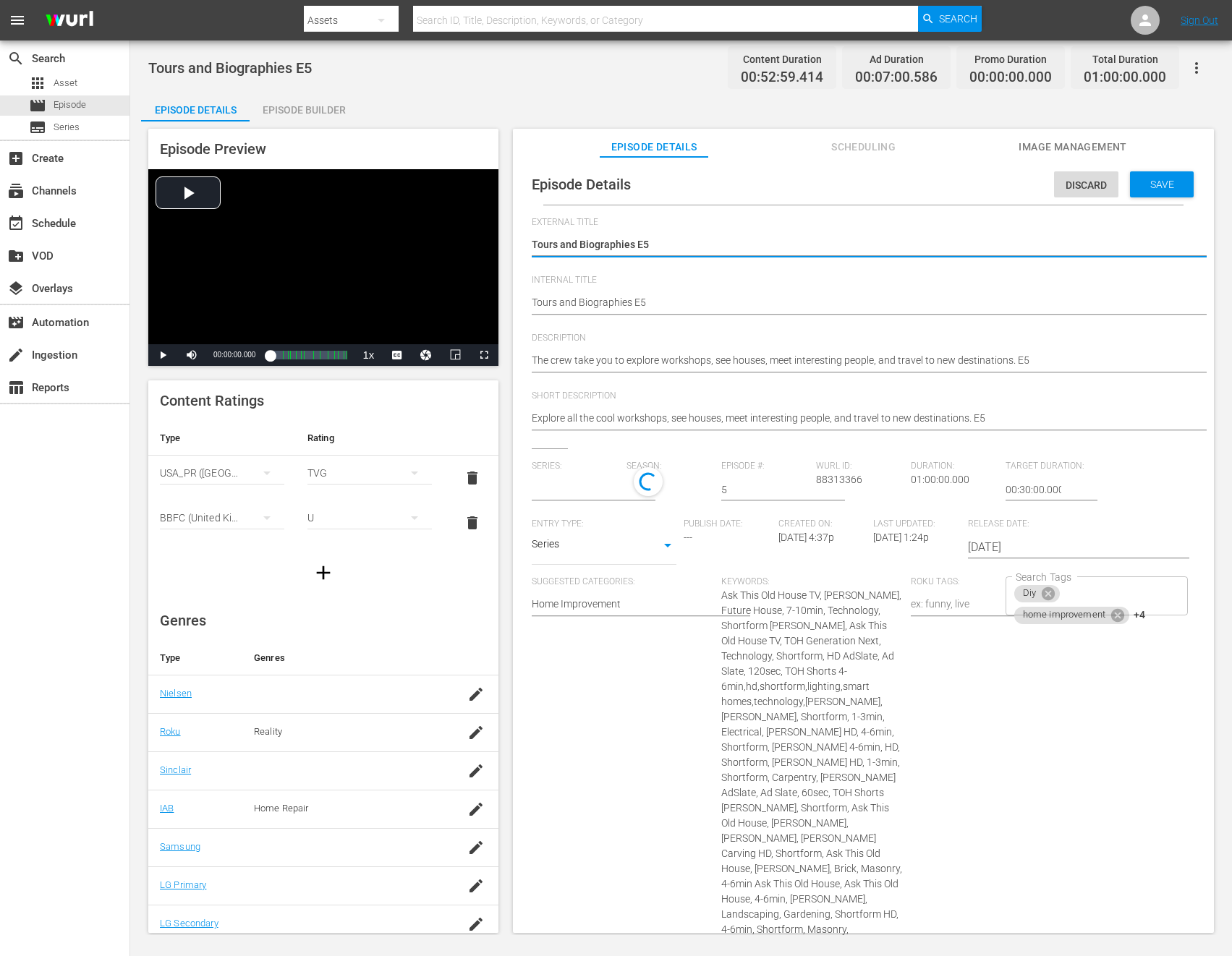
type input "Tours and Biographies"
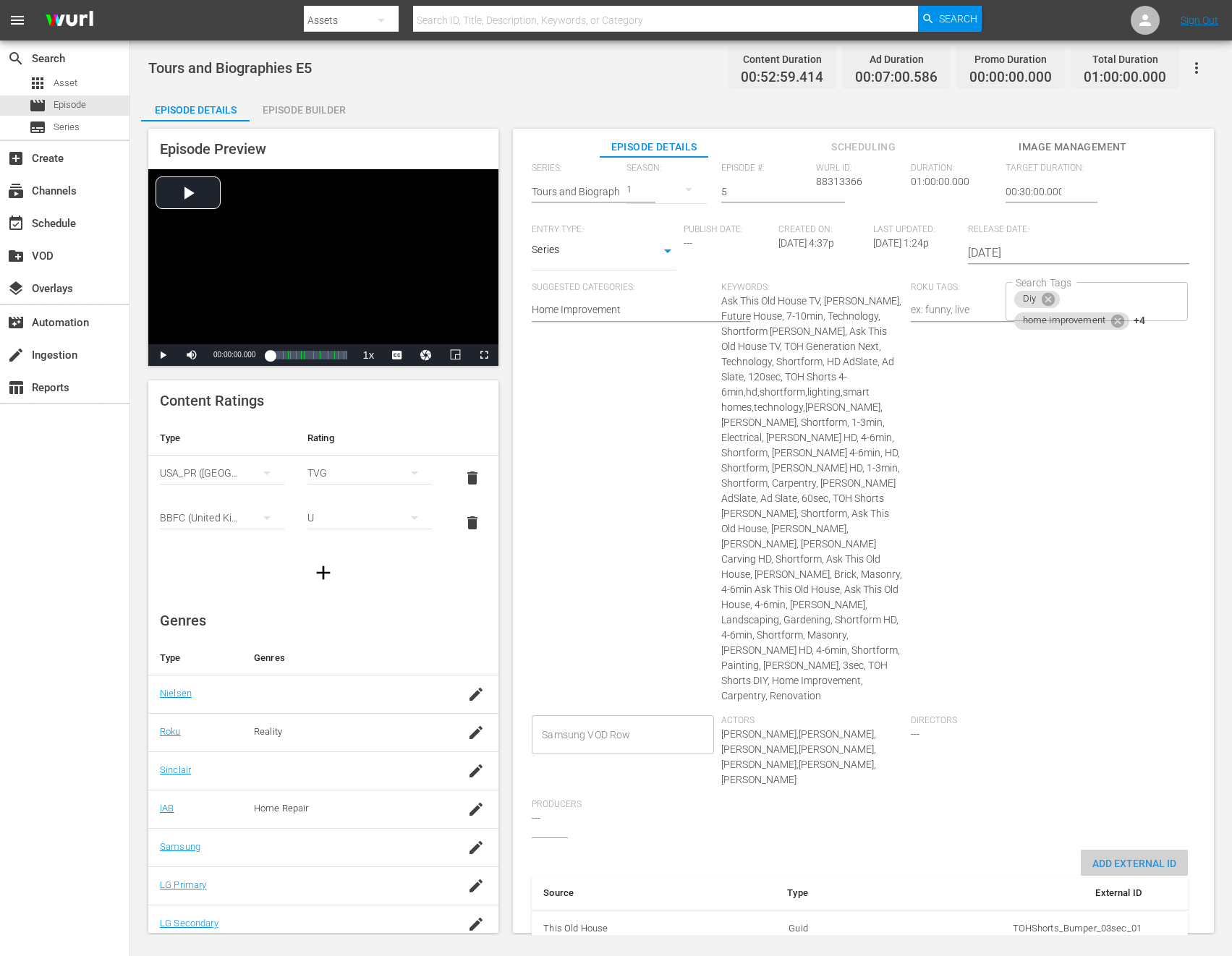
click at [1116, 858] on span "Add External Id" at bounding box center [1134, 864] width 107 height 12
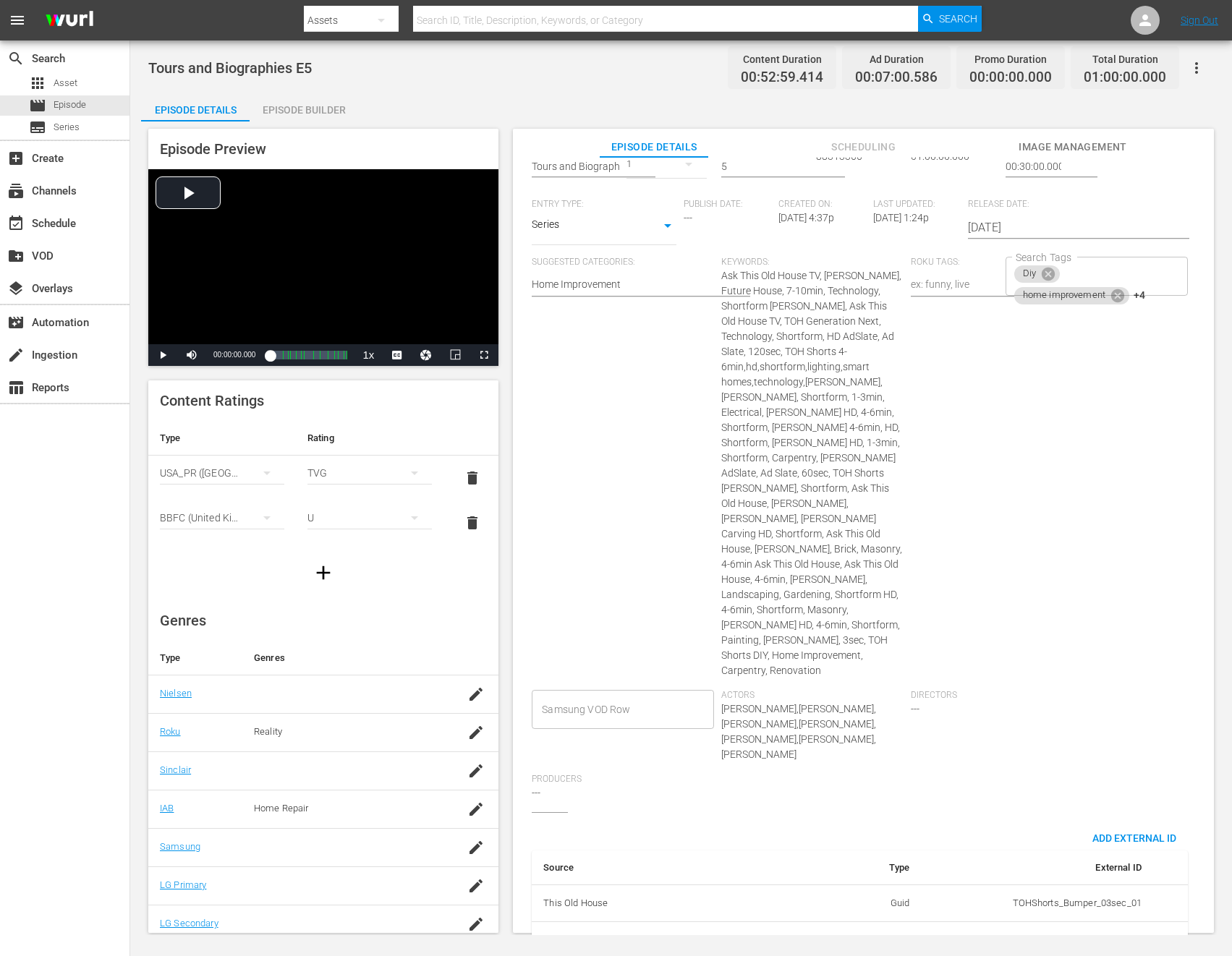
scroll to position [344, 0]
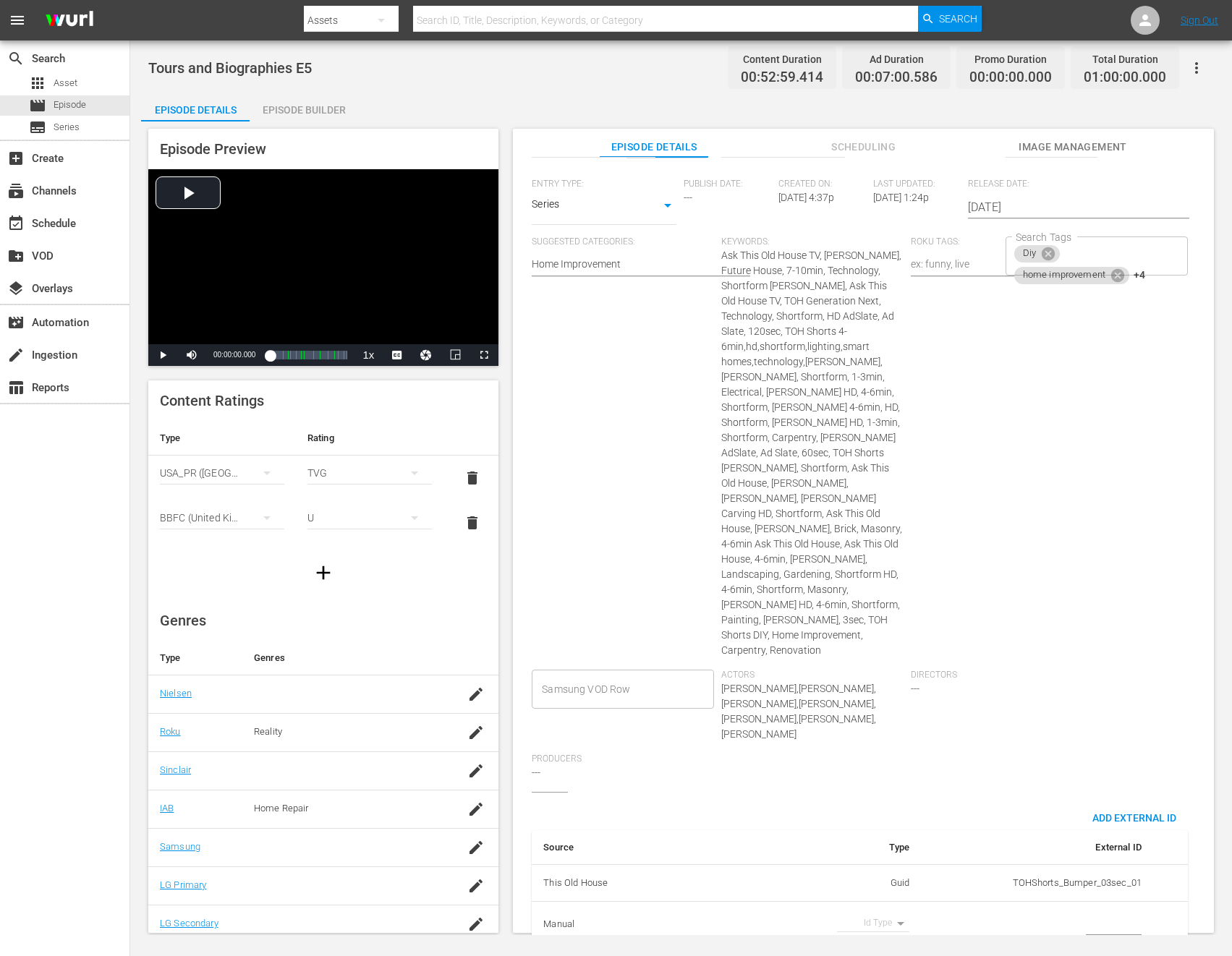
click at [897, 886] on body "menu Search By Assets Search ID, Title, Description, Keywords, or Category Sear…" at bounding box center [616, 478] width 1232 height 956
click at [885, 897] on li "Tms Id" at bounding box center [868, 902] width 72 height 24
type input "tmsId"
click at [1116, 914] on input "simple table" at bounding box center [1114, 924] width 56 height 22
paste input "EP060365230005"
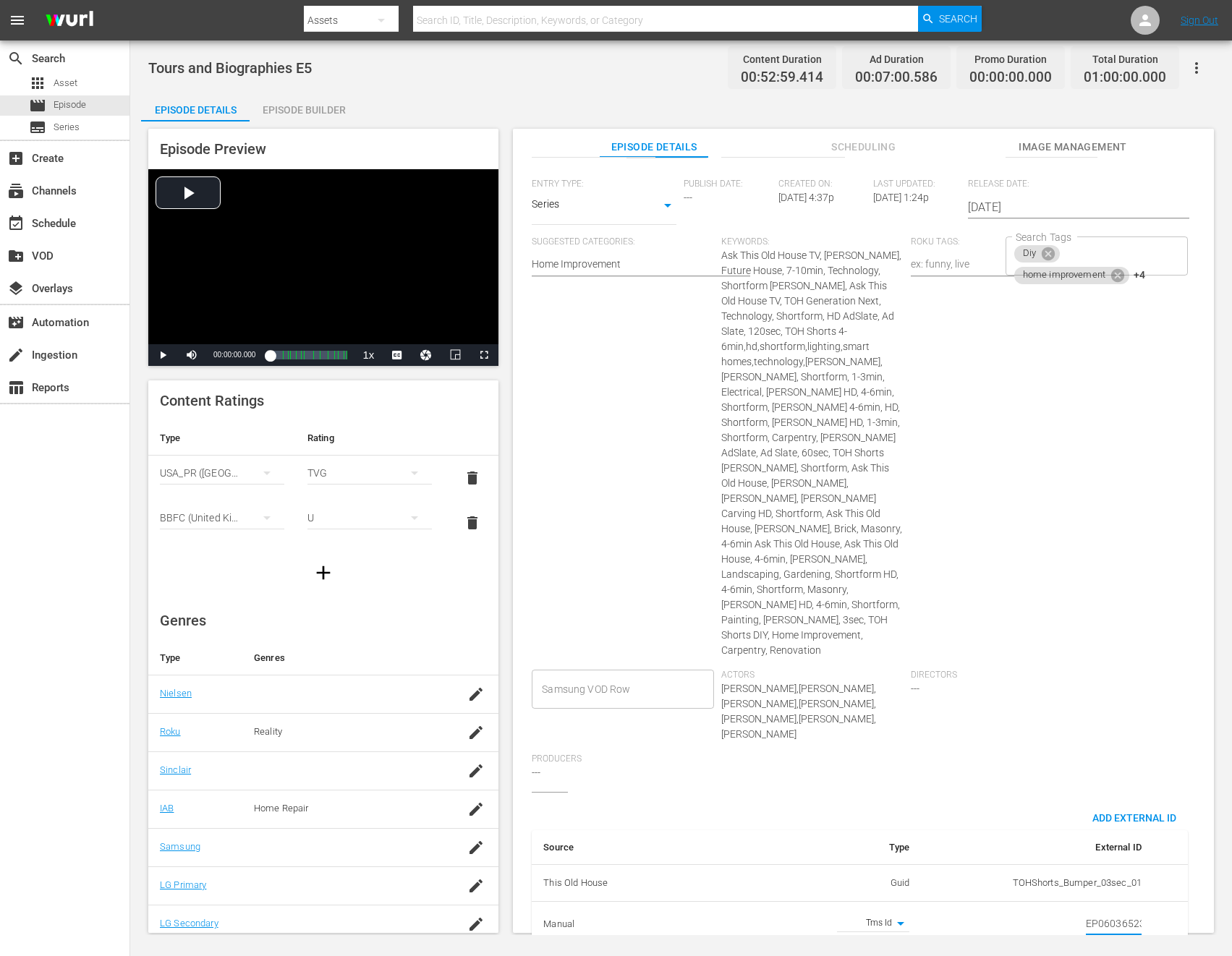
scroll to position [0, 25]
type input "EP060365230005"
click at [1049, 689] on div "Directors ---" at bounding box center [1005, 711] width 189 height 84
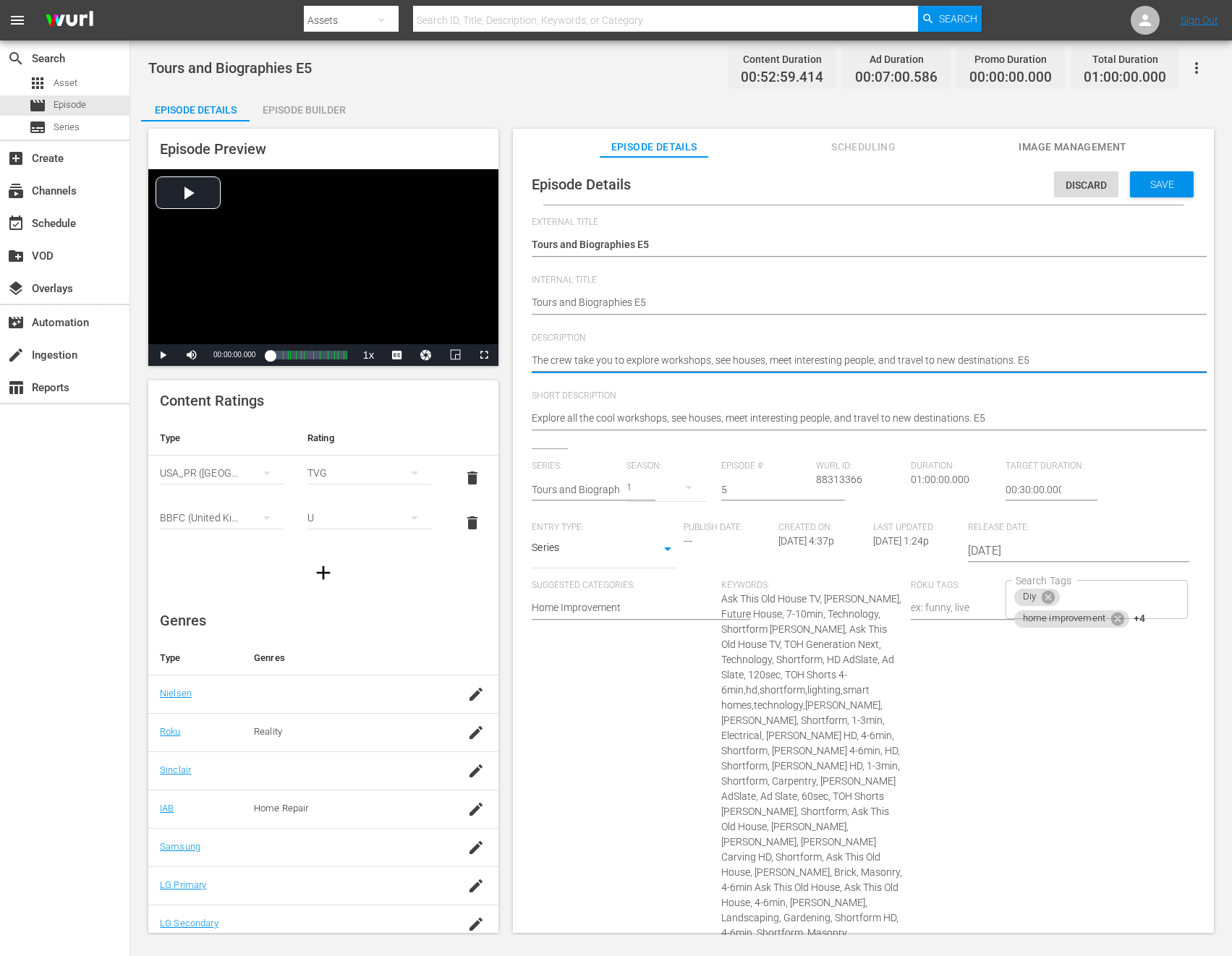
paste textarea "ravel to new places, meet interesting folks, and experience engaging workshops."
type textarea "Travel to new places, meet interesting folks, and experience engaging workshops."
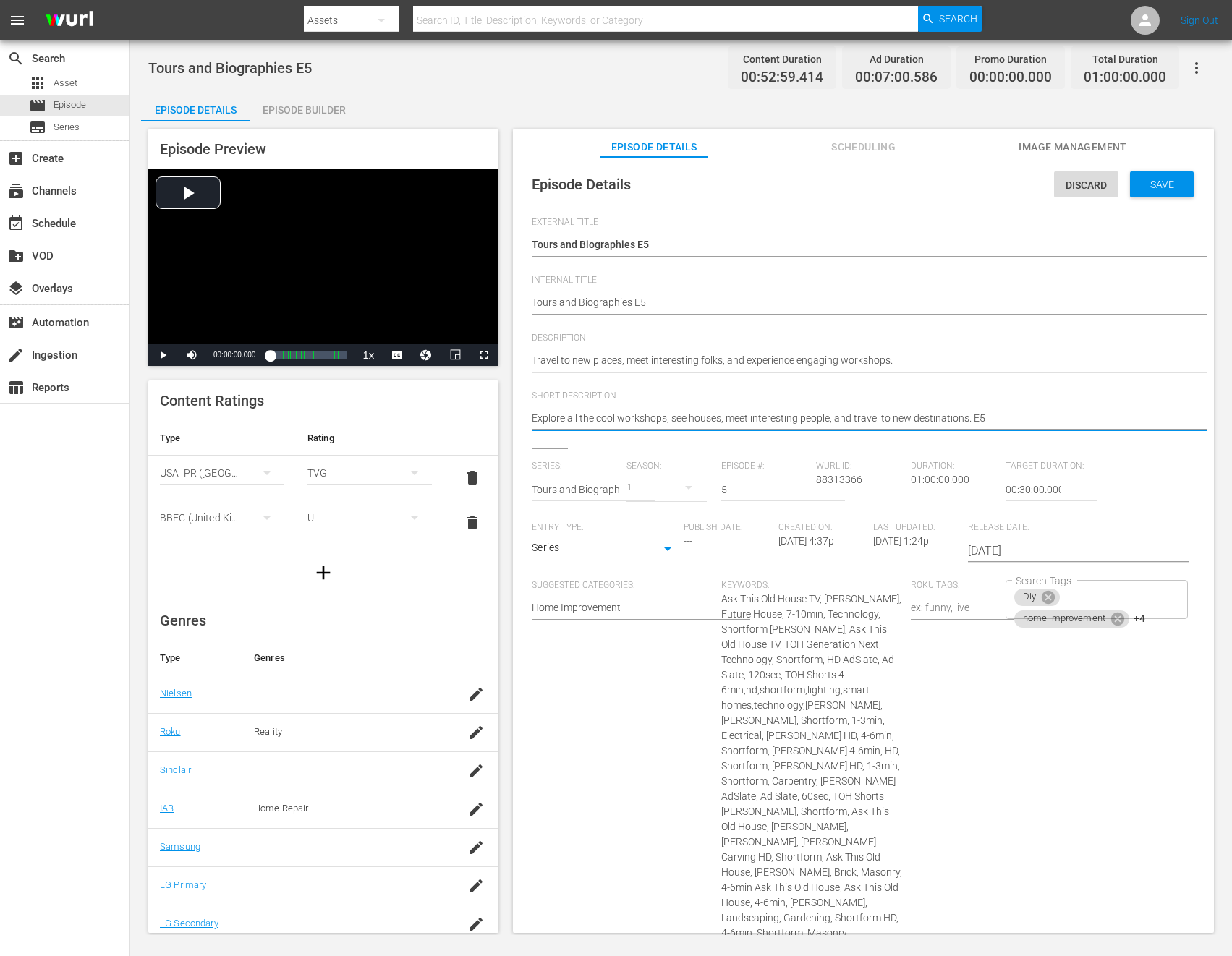
paste textarea "Travel to new places, meet interesting folks, and experience engaging workshops."
type textarea "Travel to new places, meet interesting folks, and experience engaging workshops."
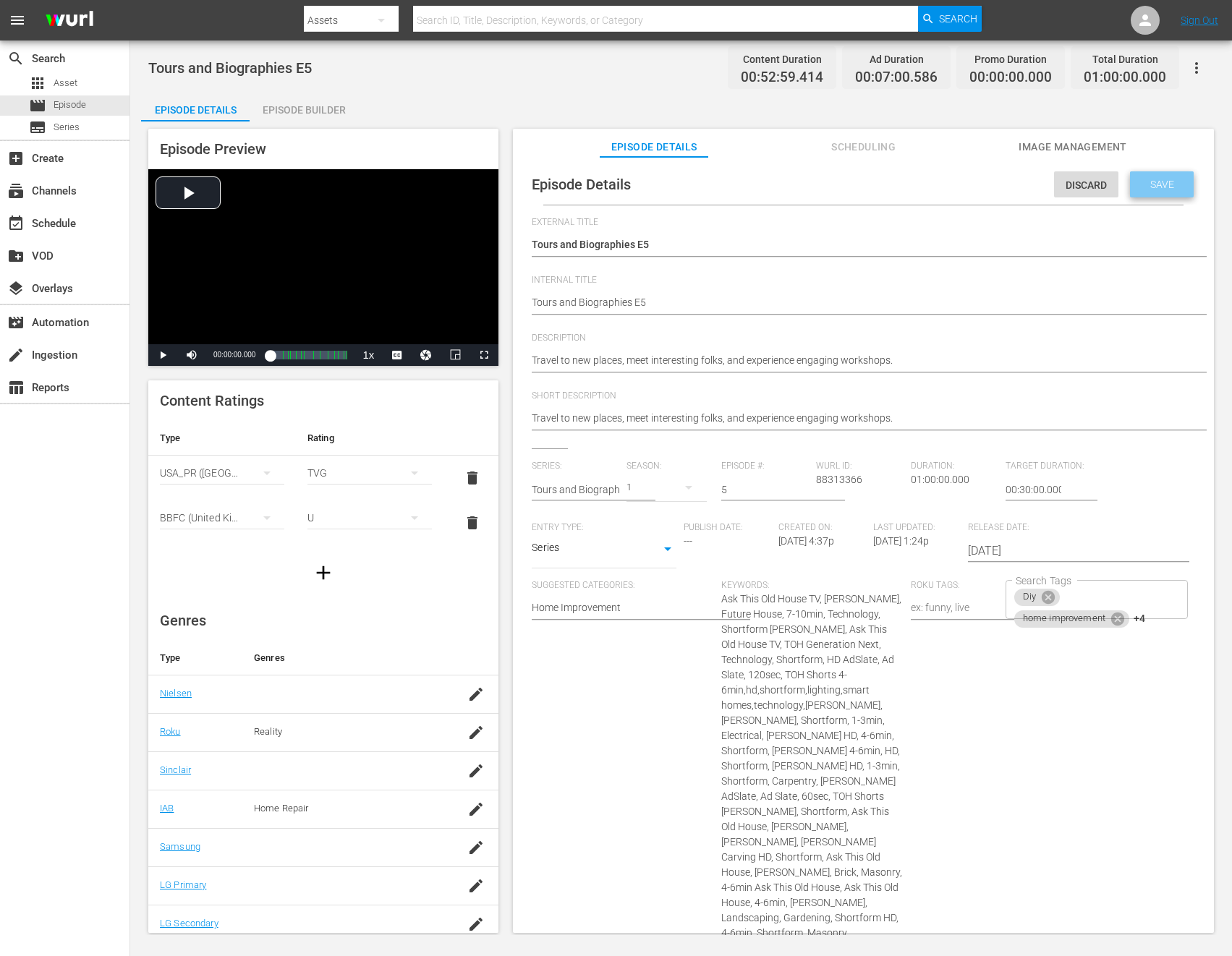
click at [1139, 185] on span "Save" at bounding box center [1162, 184] width 47 height 12
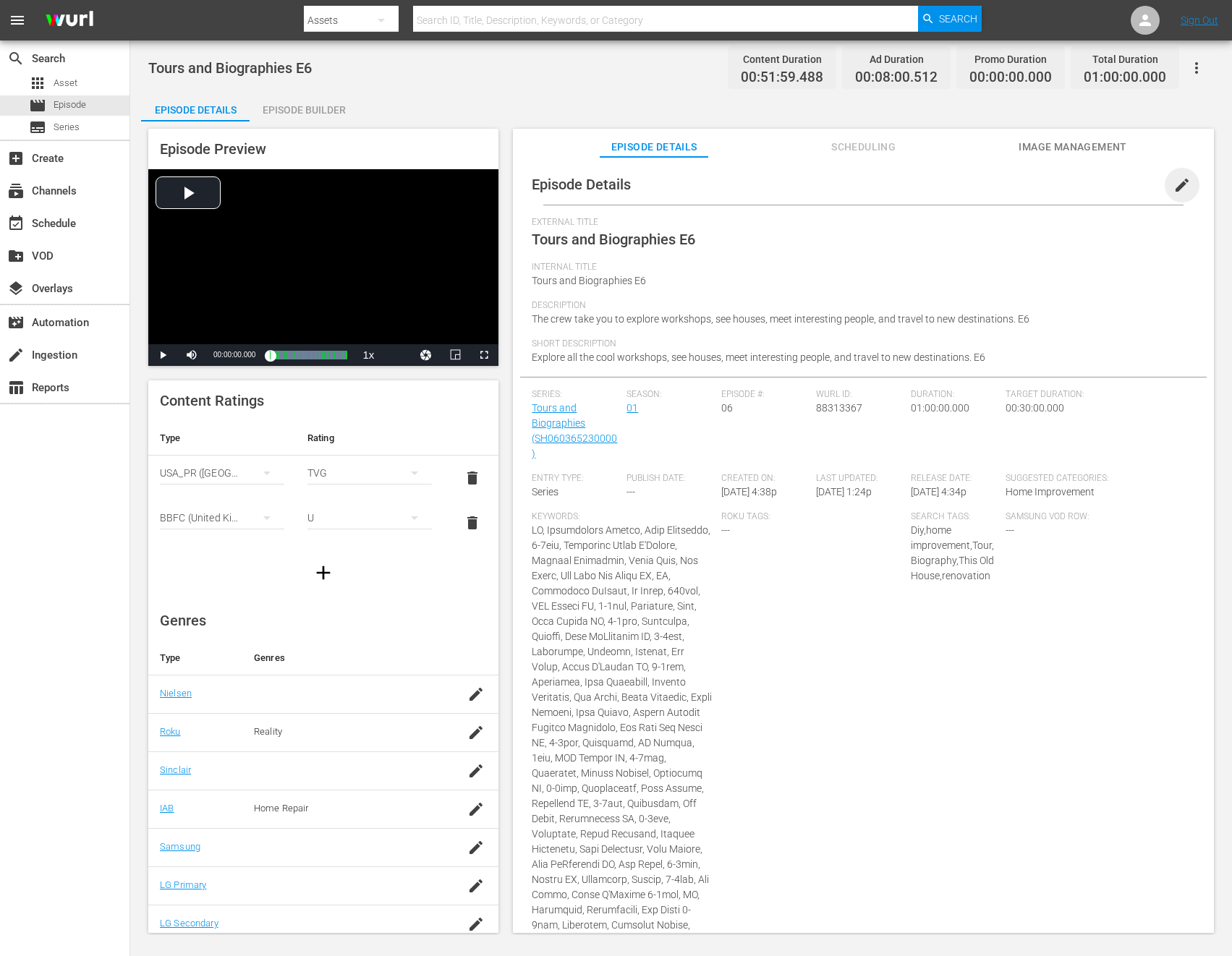
click at [1173, 181] on span "edit" at bounding box center [1182, 185] width 17 height 17
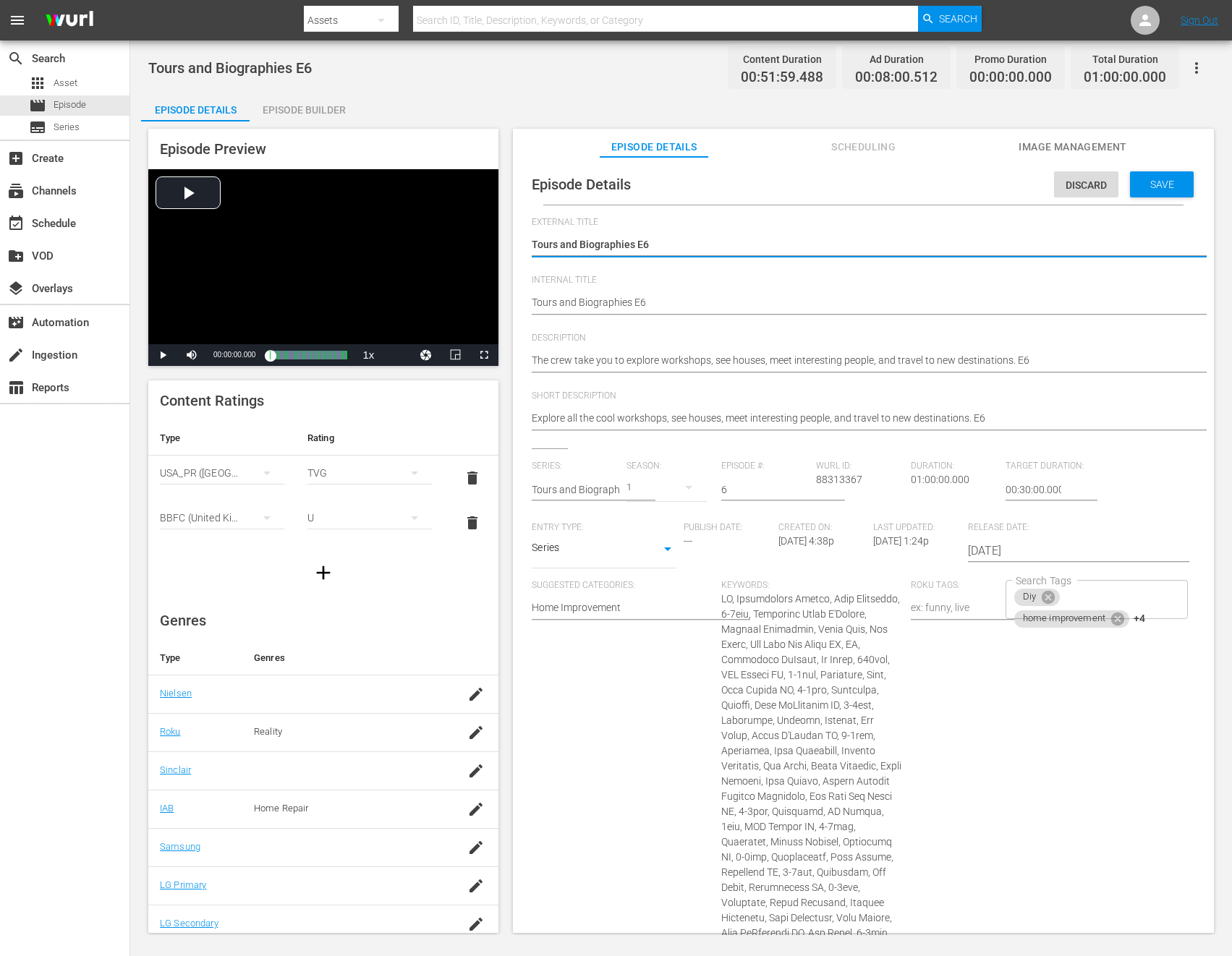
scroll to position [442, 0]
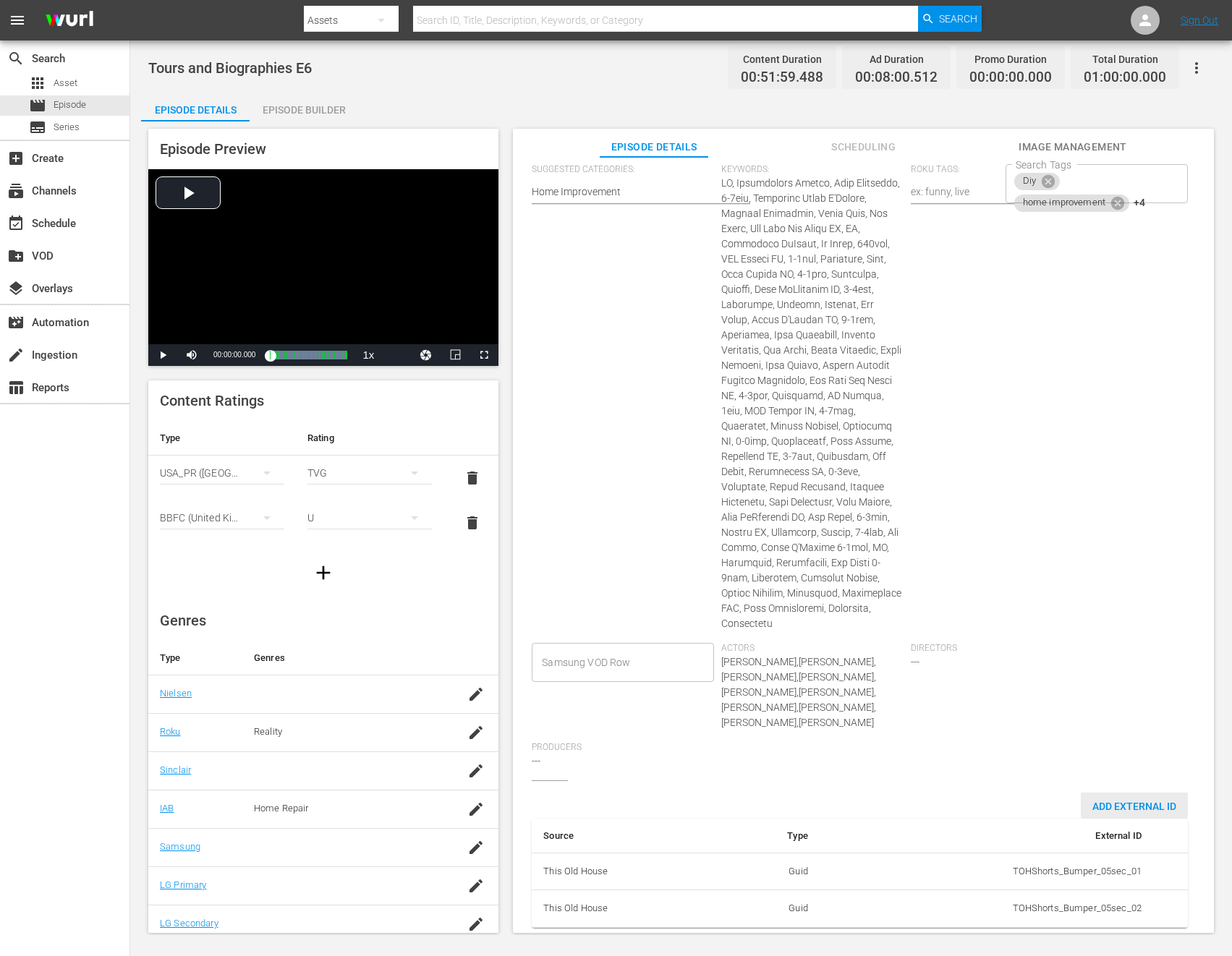
click at [1097, 800] on span "Add External Id" at bounding box center [1134, 806] width 107 height 12
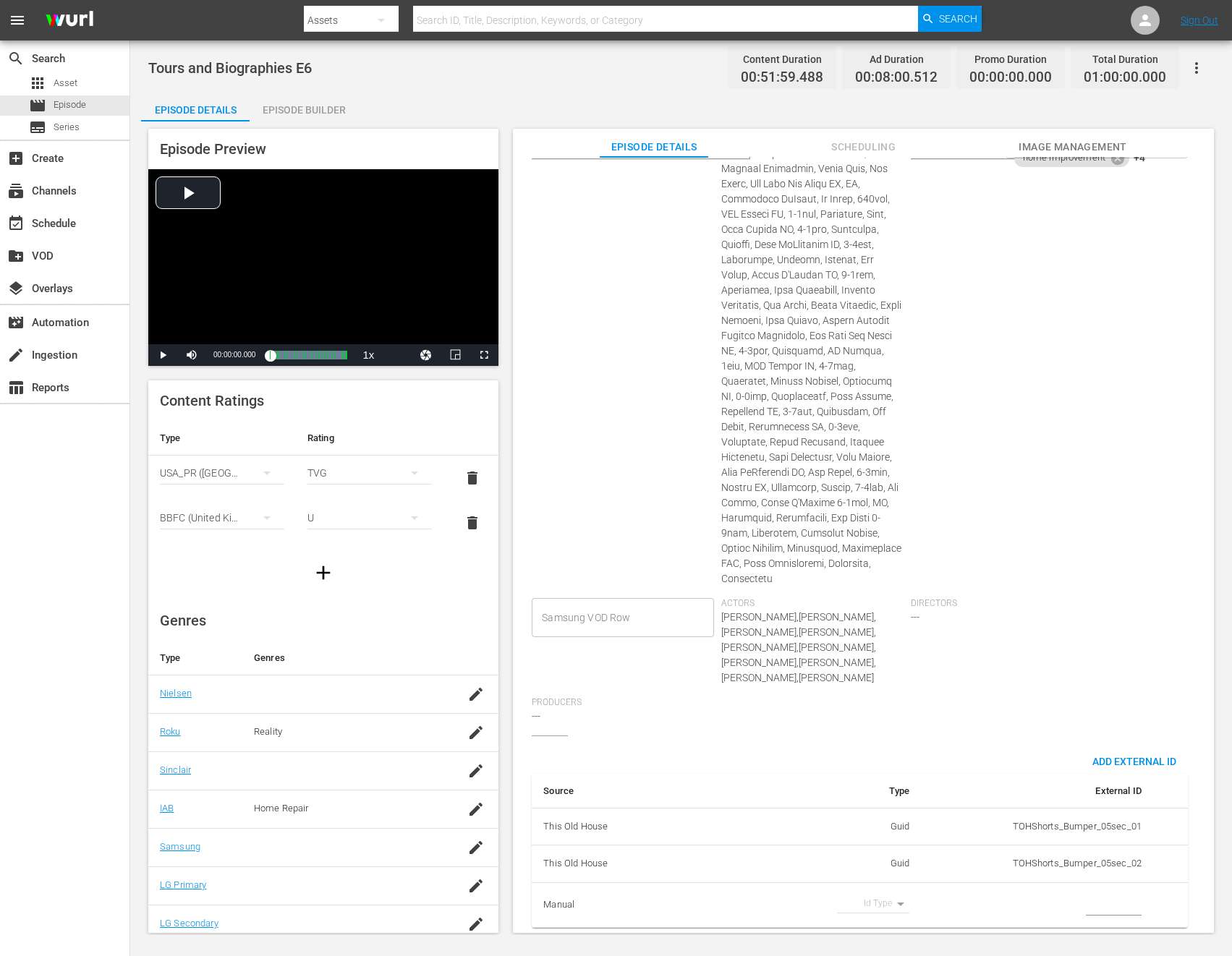
scroll to position [487, 0]
click at [891, 895] on body "menu Search By Assets Search ID, Title, Description, Keywords, or Category Sear…" at bounding box center [616, 478] width 1232 height 956
click at [866, 903] on li "Tms Id" at bounding box center [868, 902] width 72 height 24
type input "tmsId"
click at [1104, 895] on input "simple table" at bounding box center [1114, 905] width 56 height 22
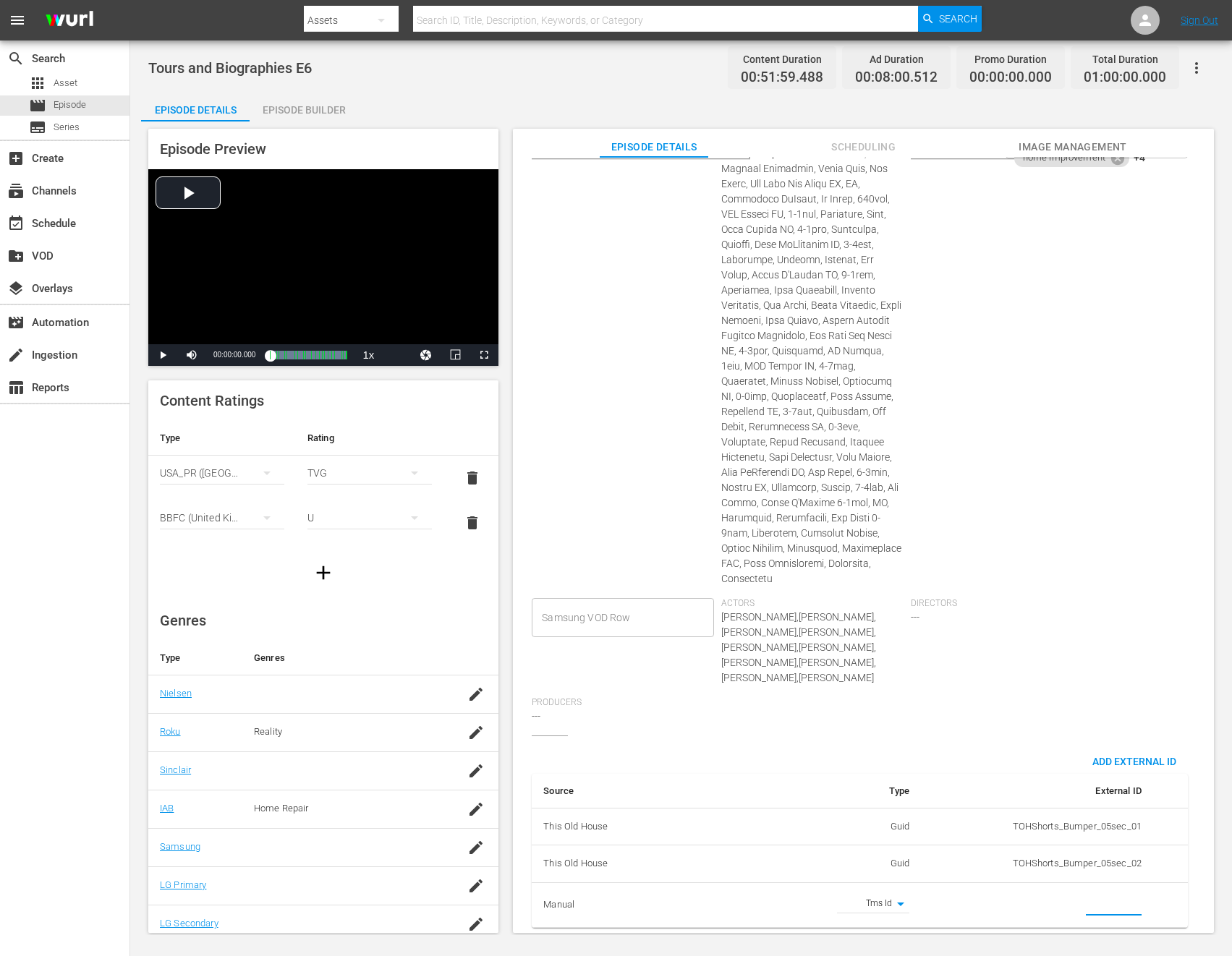
paste input "EP060365230006"
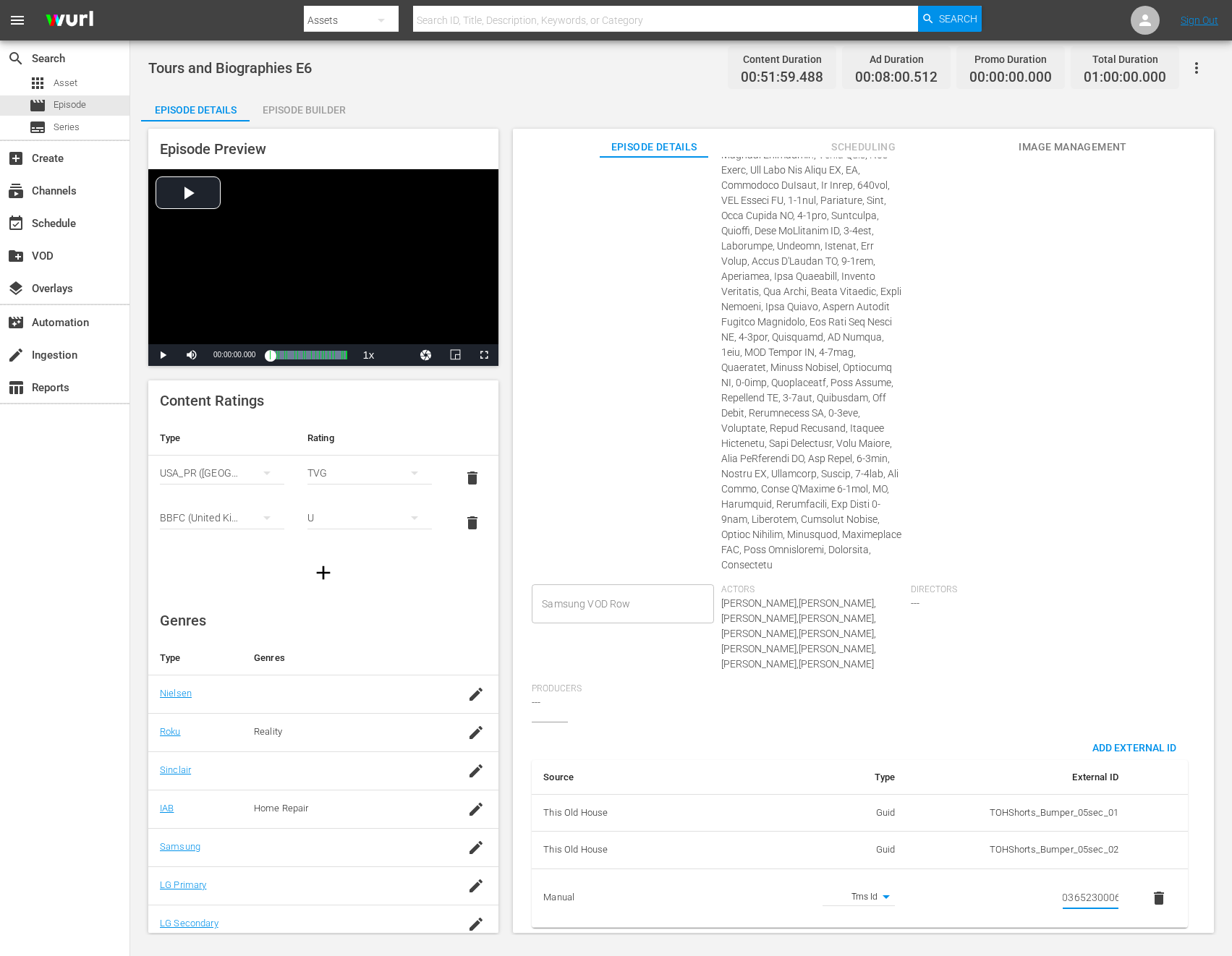
type input "EP060365230006"
click at [1075, 622] on div "Directors ---" at bounding box center [1005, 633] width 189 height 99
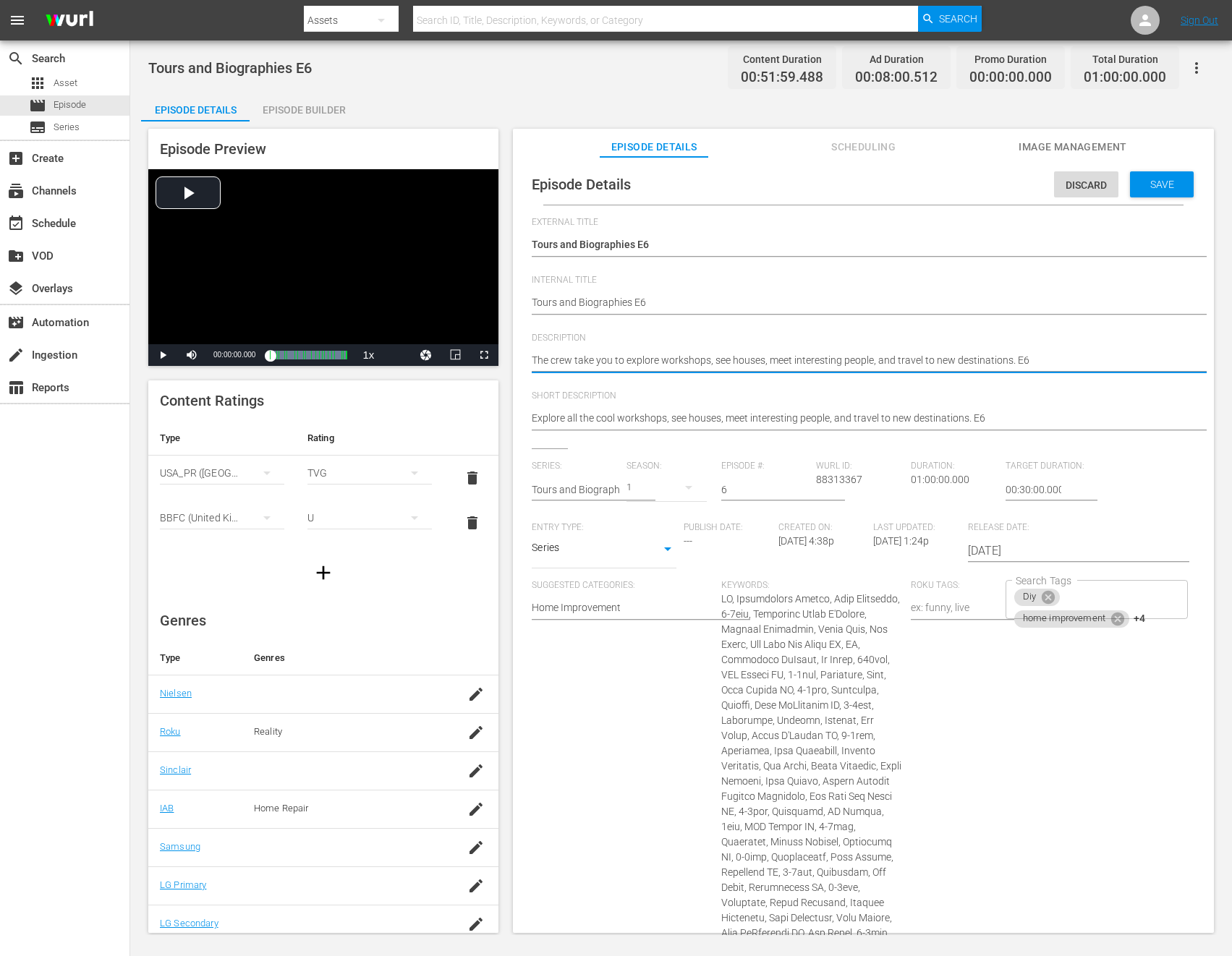
paste textarea "Join workshops, meet amazing people, and see incredible destinations."
type textarea "Join workshops, meet amazing people, and see incredible destinations."
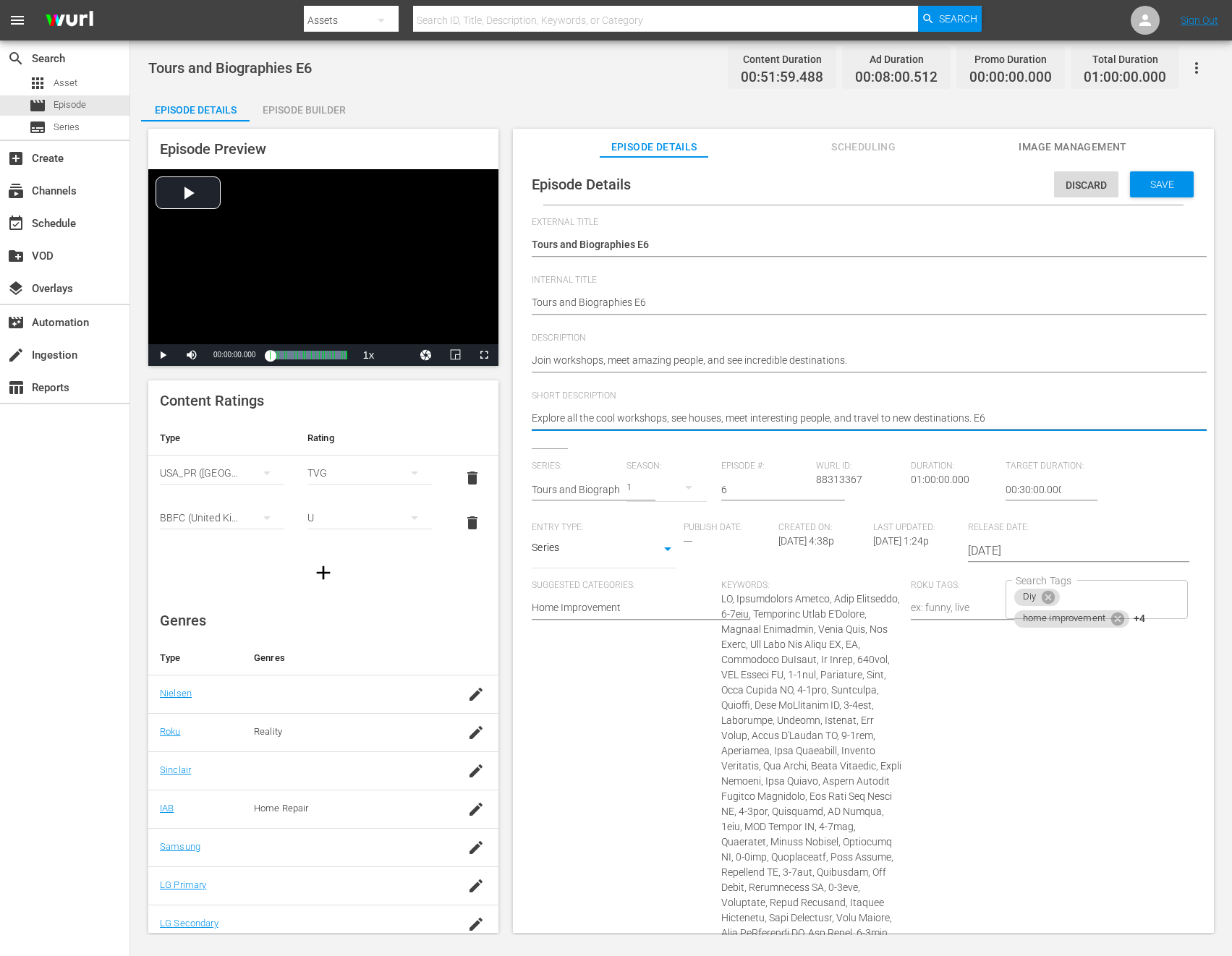
paste textarea "Join workshops, meet amazing people, and see incredible destinations."
type textarea "Join workshops, meet amazing people, and see incredible destinations."
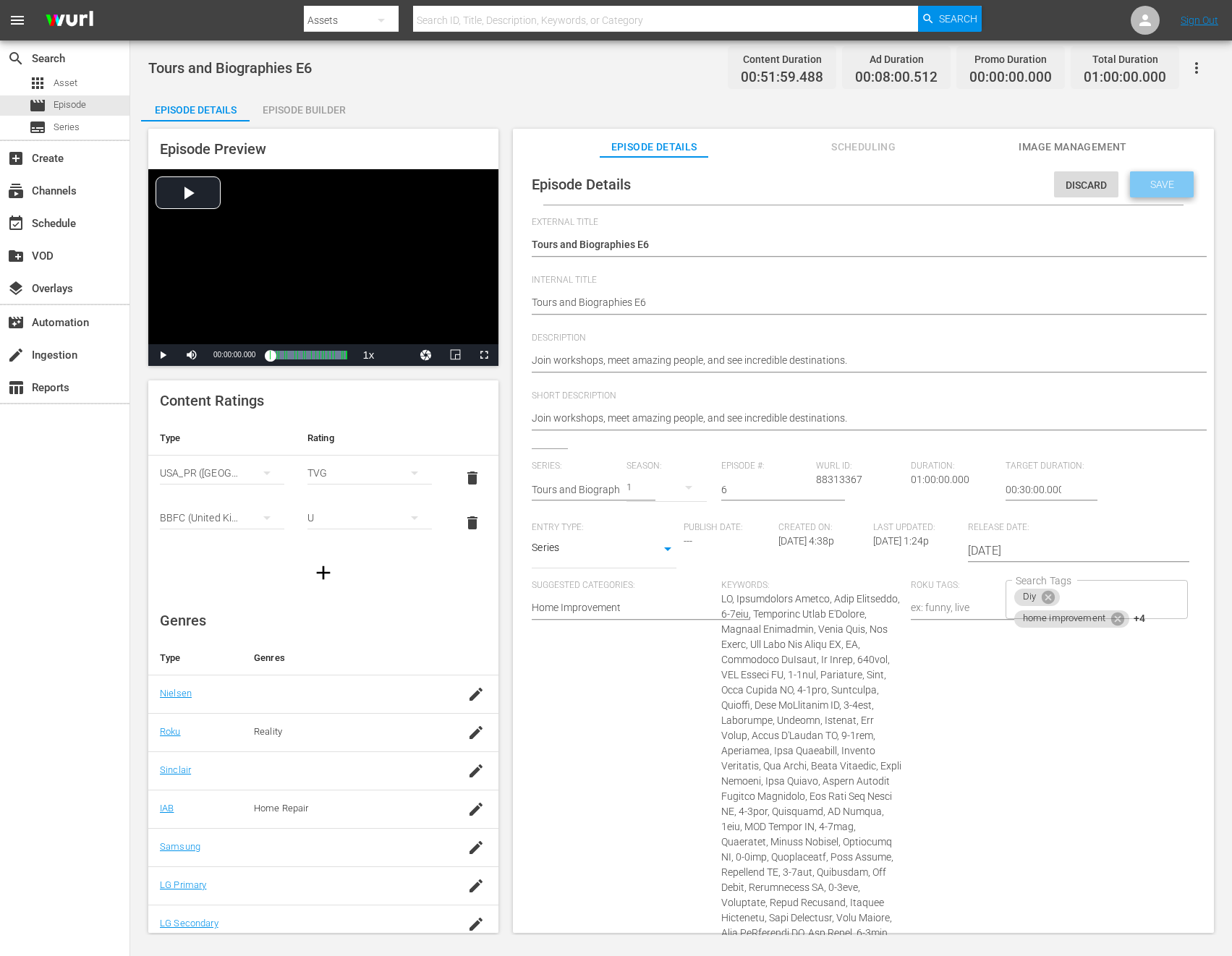
click at [1151, 183] on span "Save" at bounding box center [1162, 184] width 47 height 12
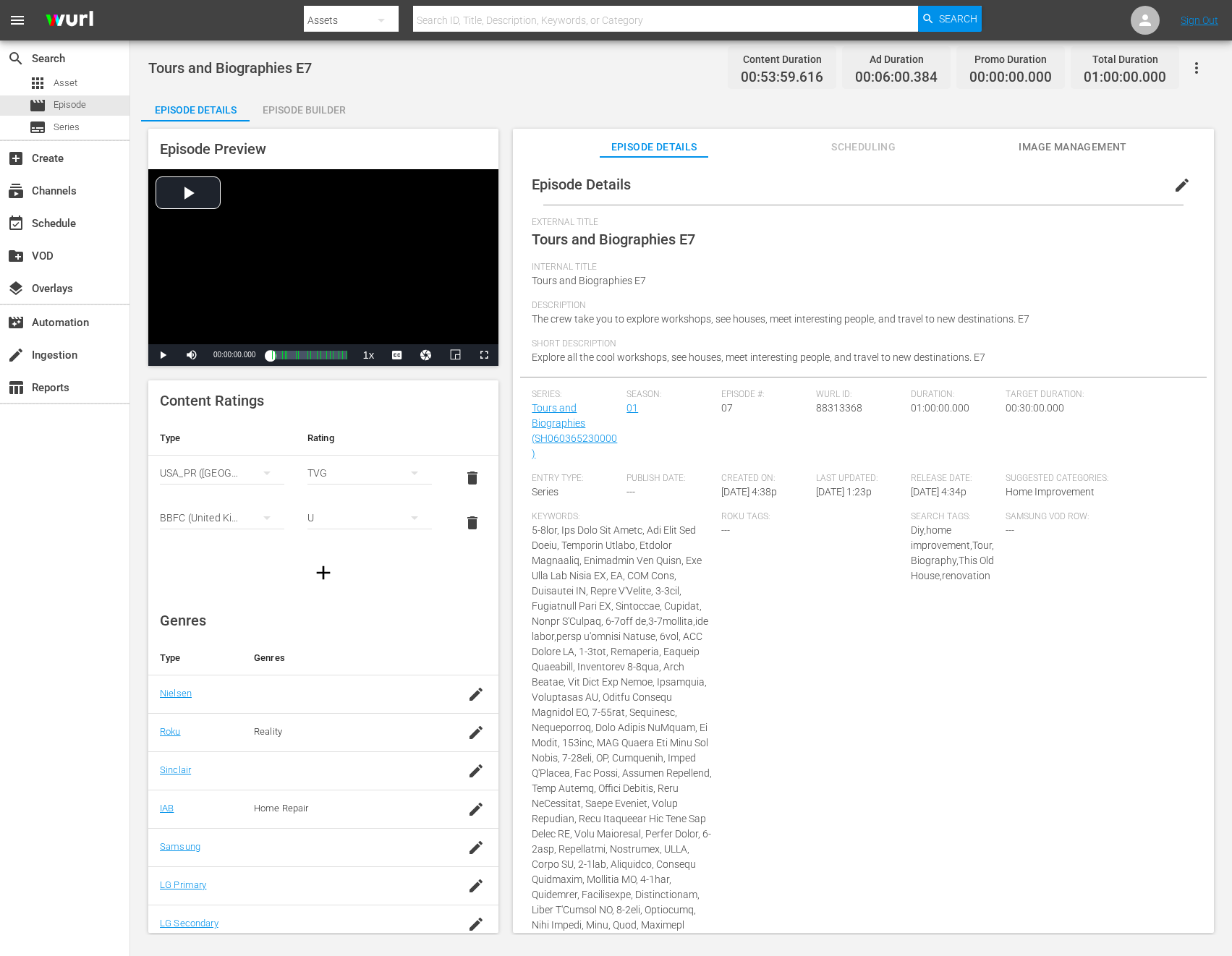
click at [1173, 188] on span "edit" at bounding box center [1182, 185] width 17 height 17
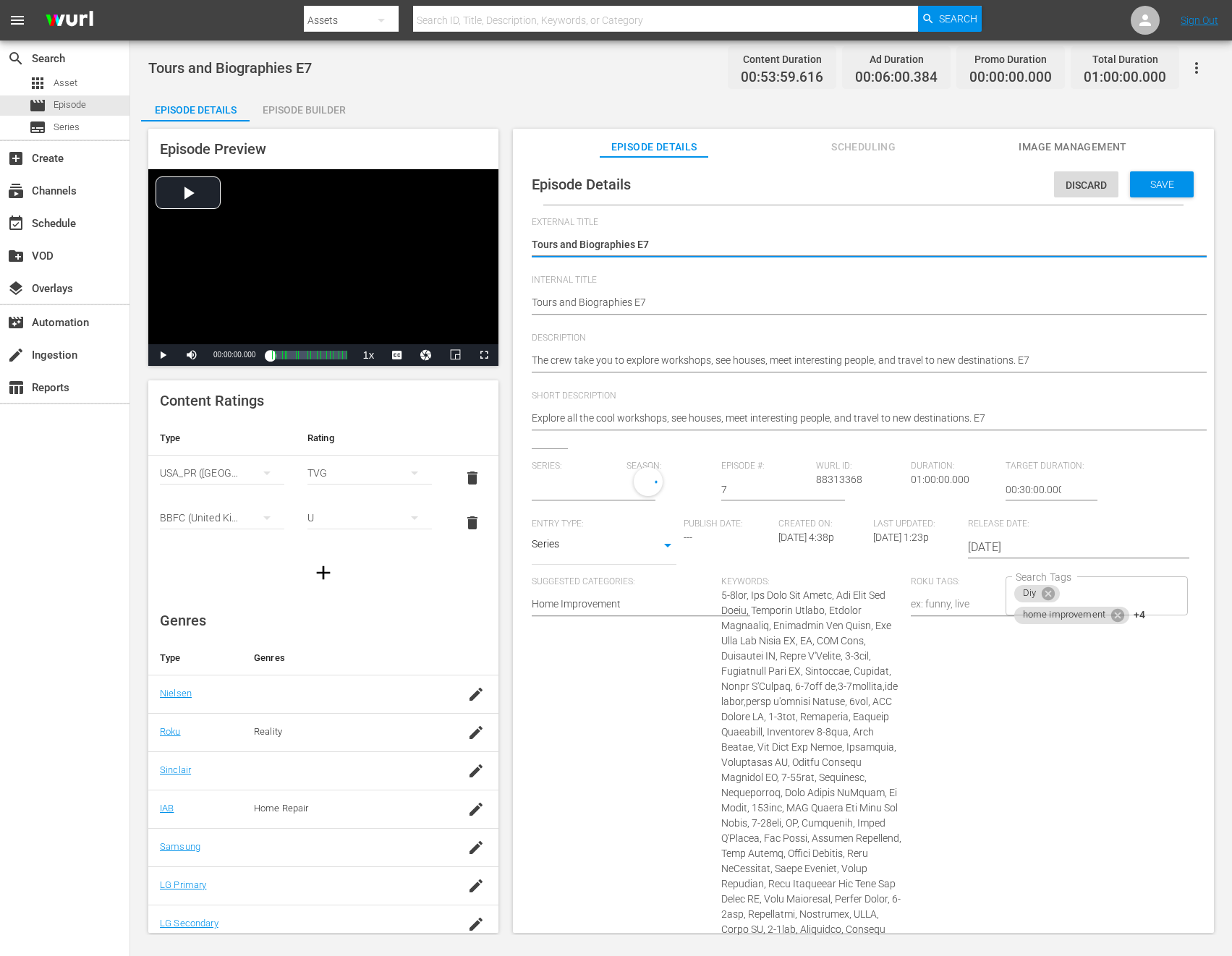
type input "Tours and Biographies"
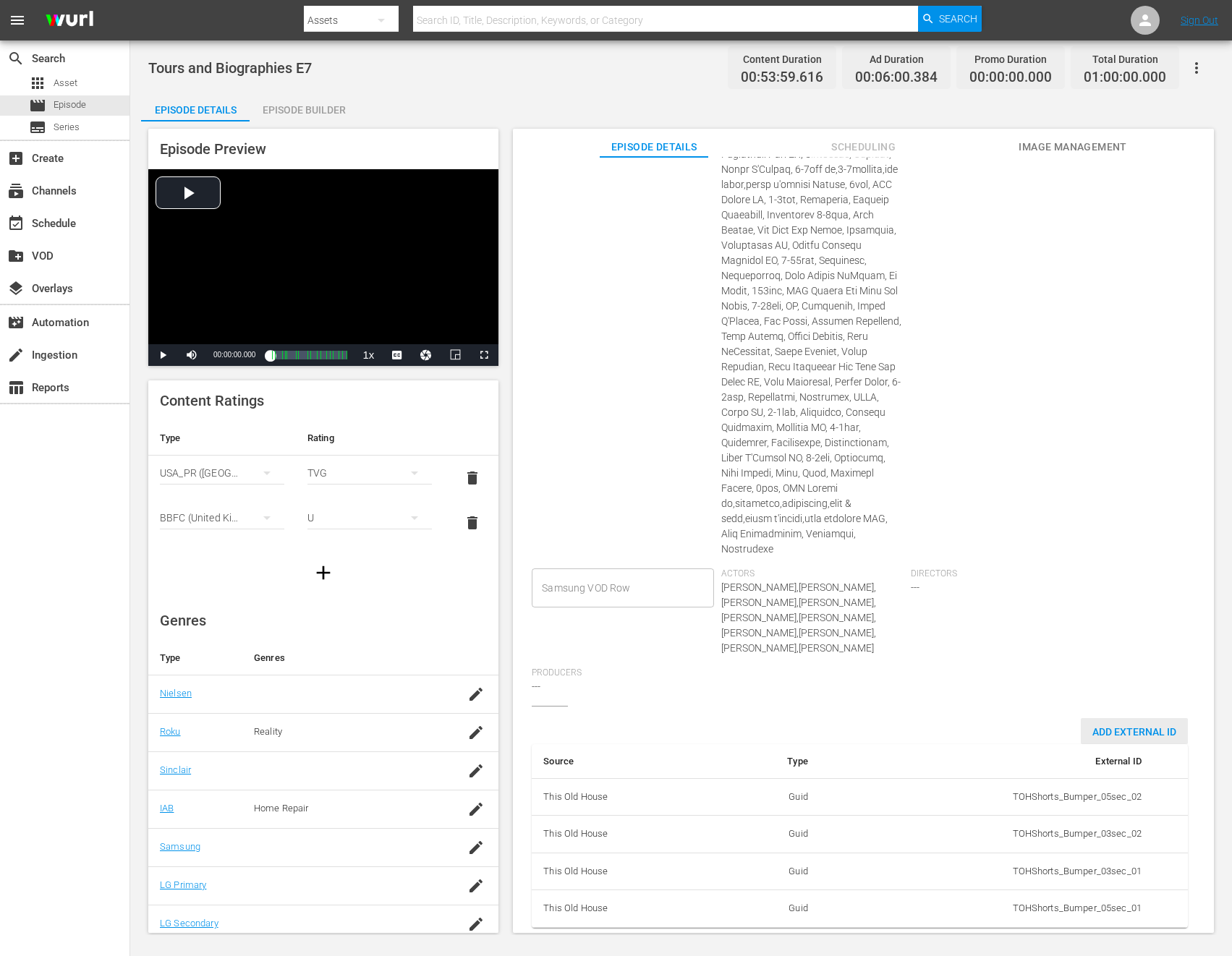
click at [1113, 718] on div "Add External Id" at bounding box center [1134, 731] width 107 height 27
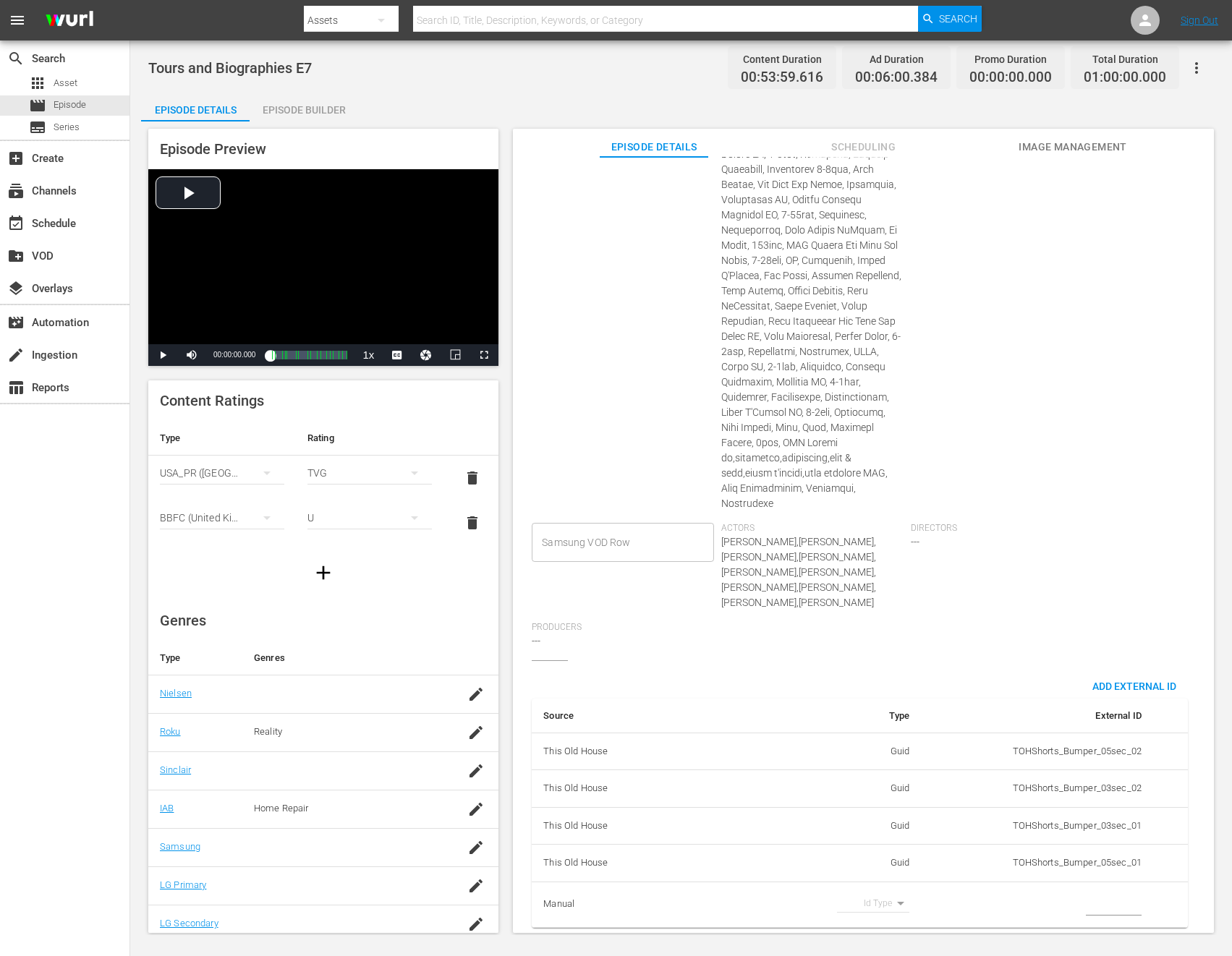
scroll to position [592, 0]
click at [891, 891] on body "menu Search By Assets Search ID, Title, Description, Keywords, or Category Sear…" at bounding box center [616, 478] width 1232 height 956
click at [879, 899] on li "Tms Id" at bounding box center [868, 902] width 72 height 24
type input "tmsId"
click at [1096, 894] on input "simple table" at bounding box center [1114, 904] width 56 height 22
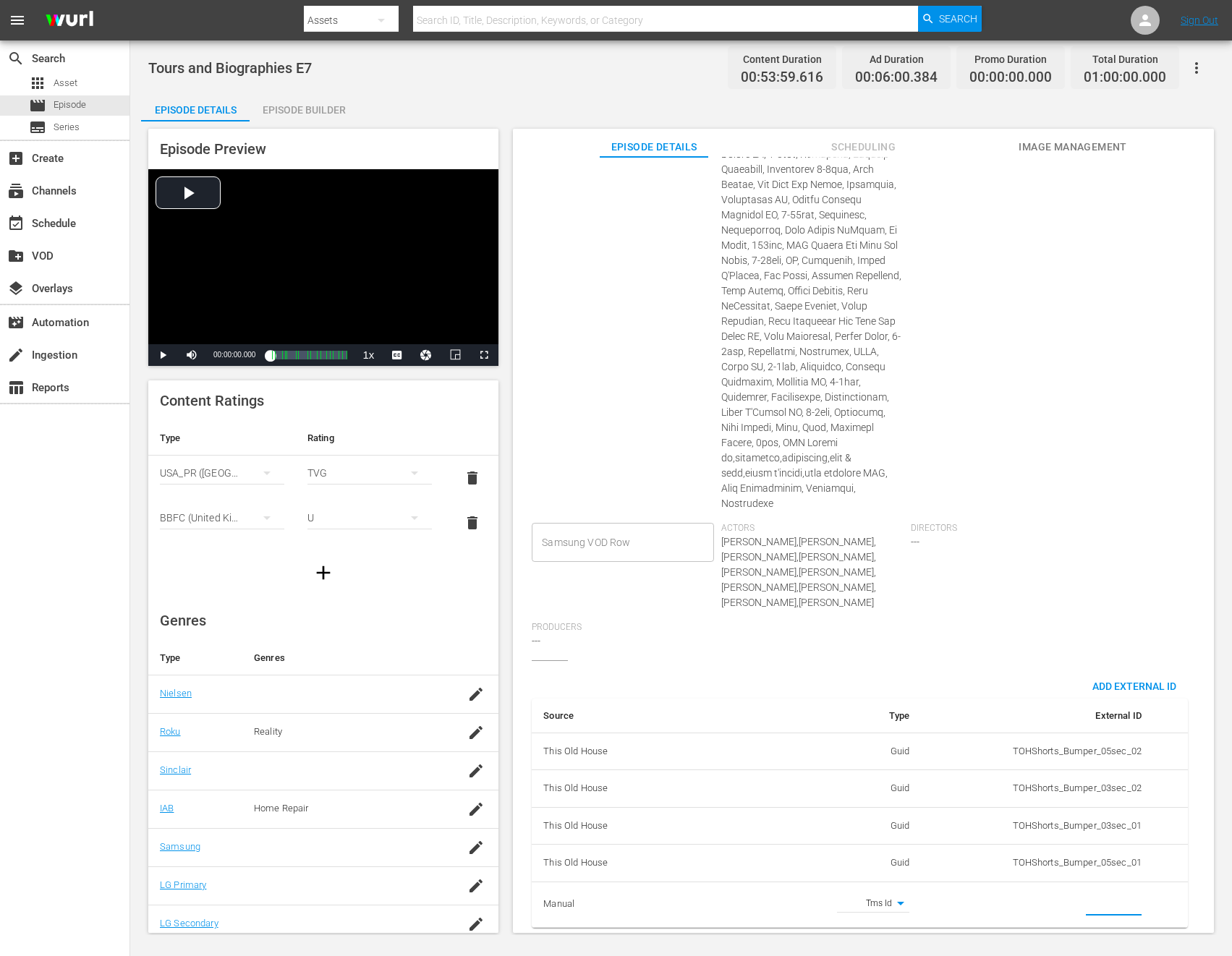
paste input "EP060365230007"
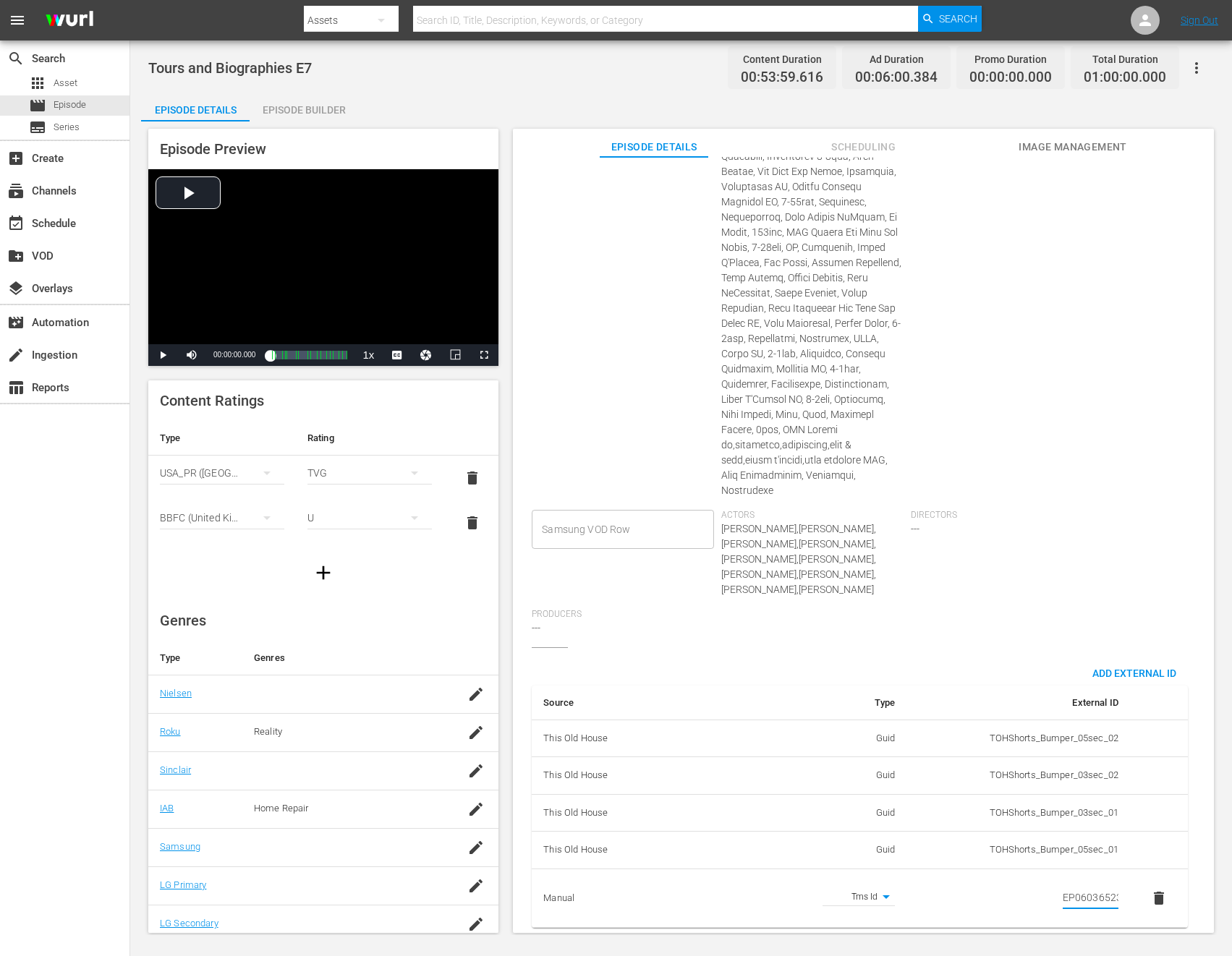
scroll to position [0, 25]
type input "EP060365230007"
click at [1020, 552] on div "Directors ---" at bounding box center [1005, 559] width 189 height 99
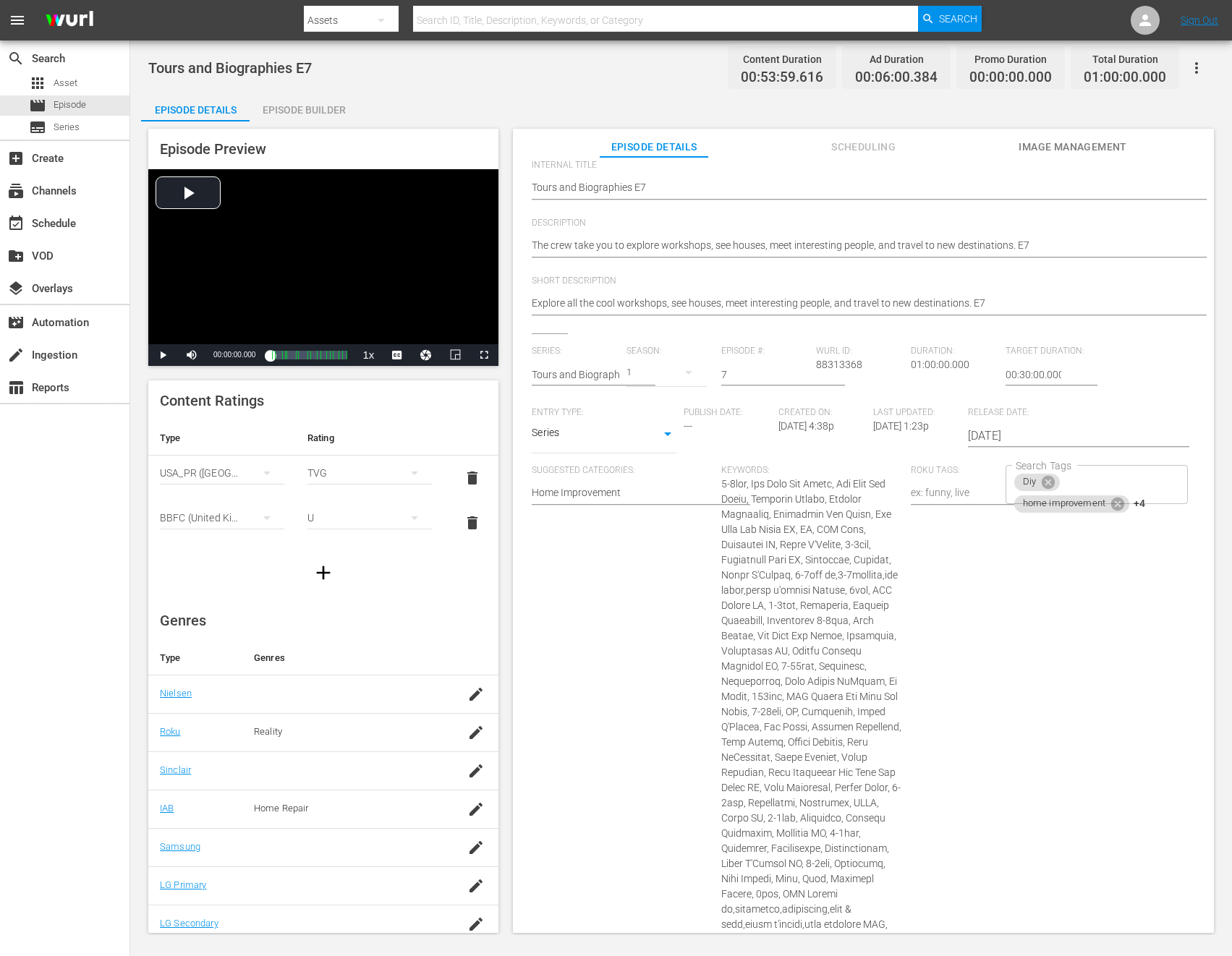
scroll to position [0, 0]
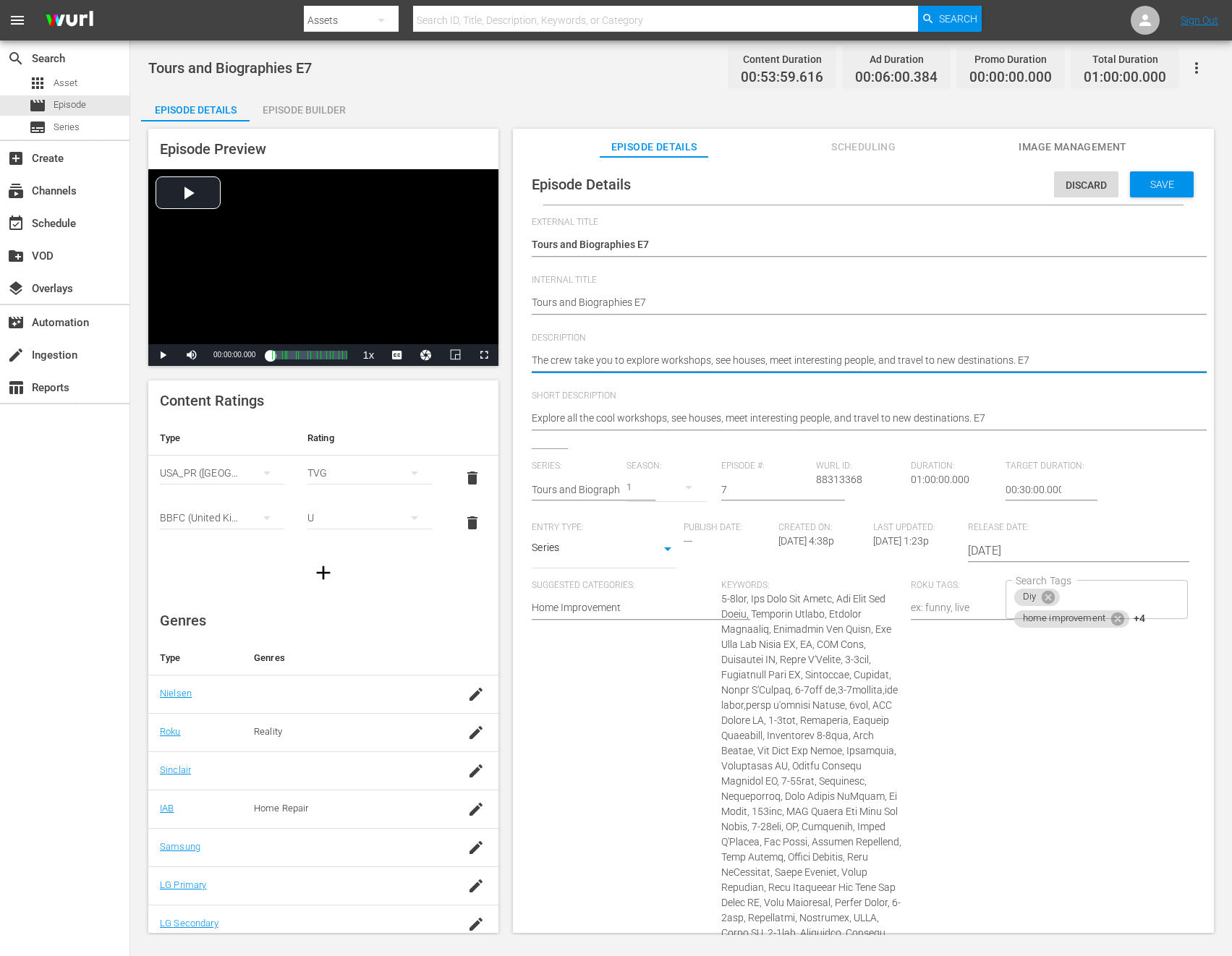
paste textarea "Experience workshops, connect with others, and explore fresh travel spots."
type textarea "Experience workshops, connect with others, and explore fresh travel spots."
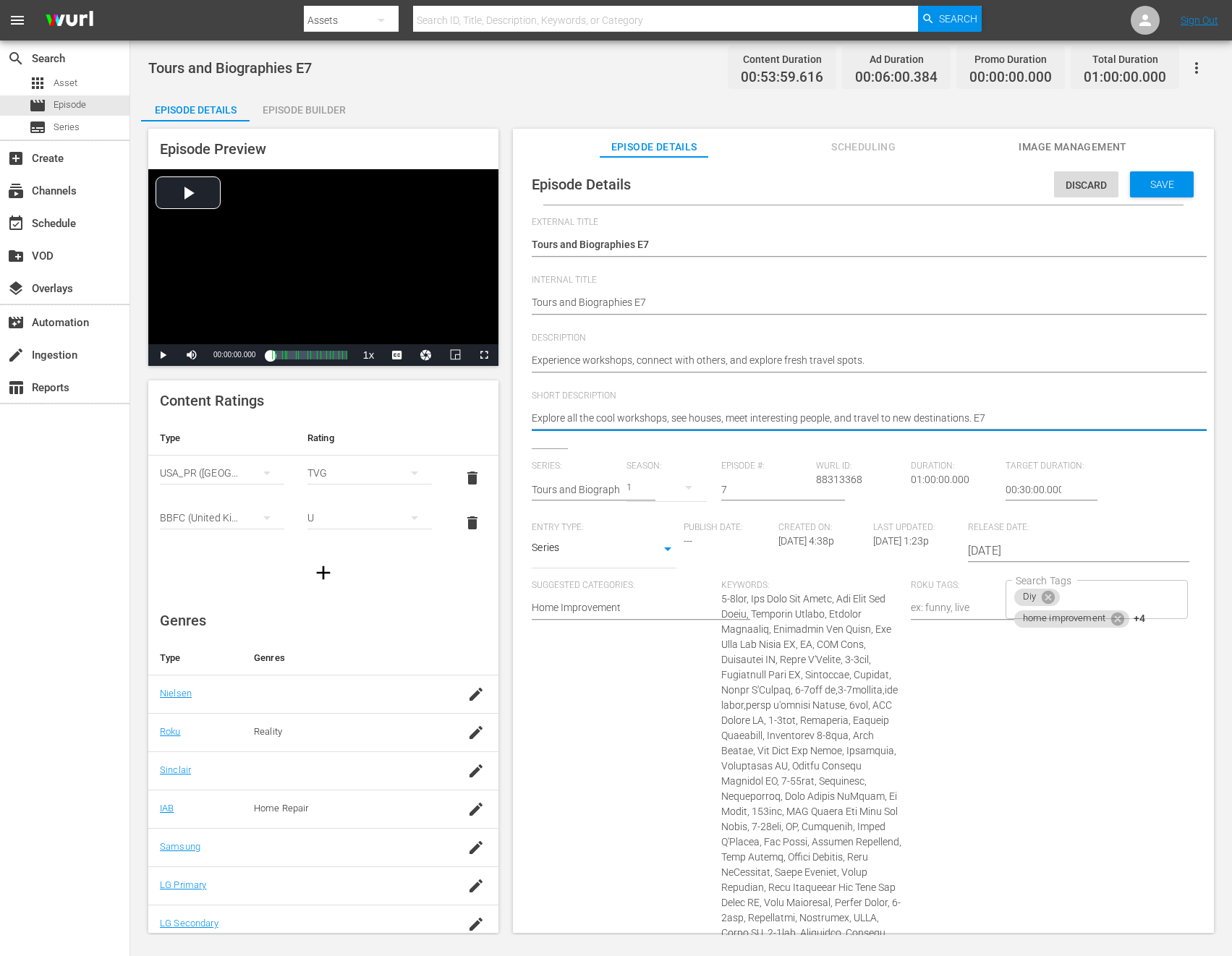
paste textarea "erience workshops, connect with others, and explore fresh travel spots."
type textarea "Experience workshops, connect with others, and explore fresh travel spots."
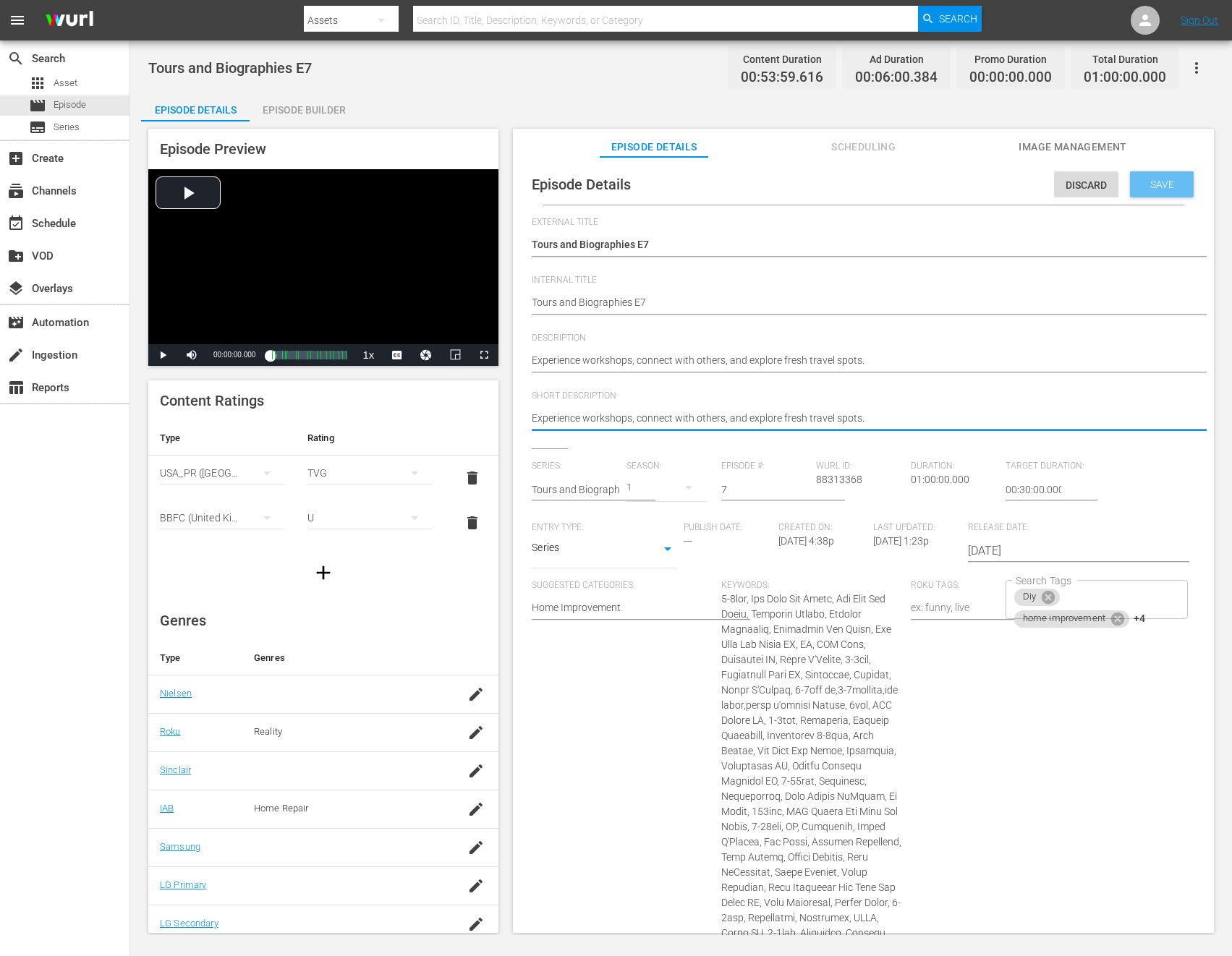
click at [1136, 177] on div "Save" at bounding box center [1162, 184] width 63 height 26
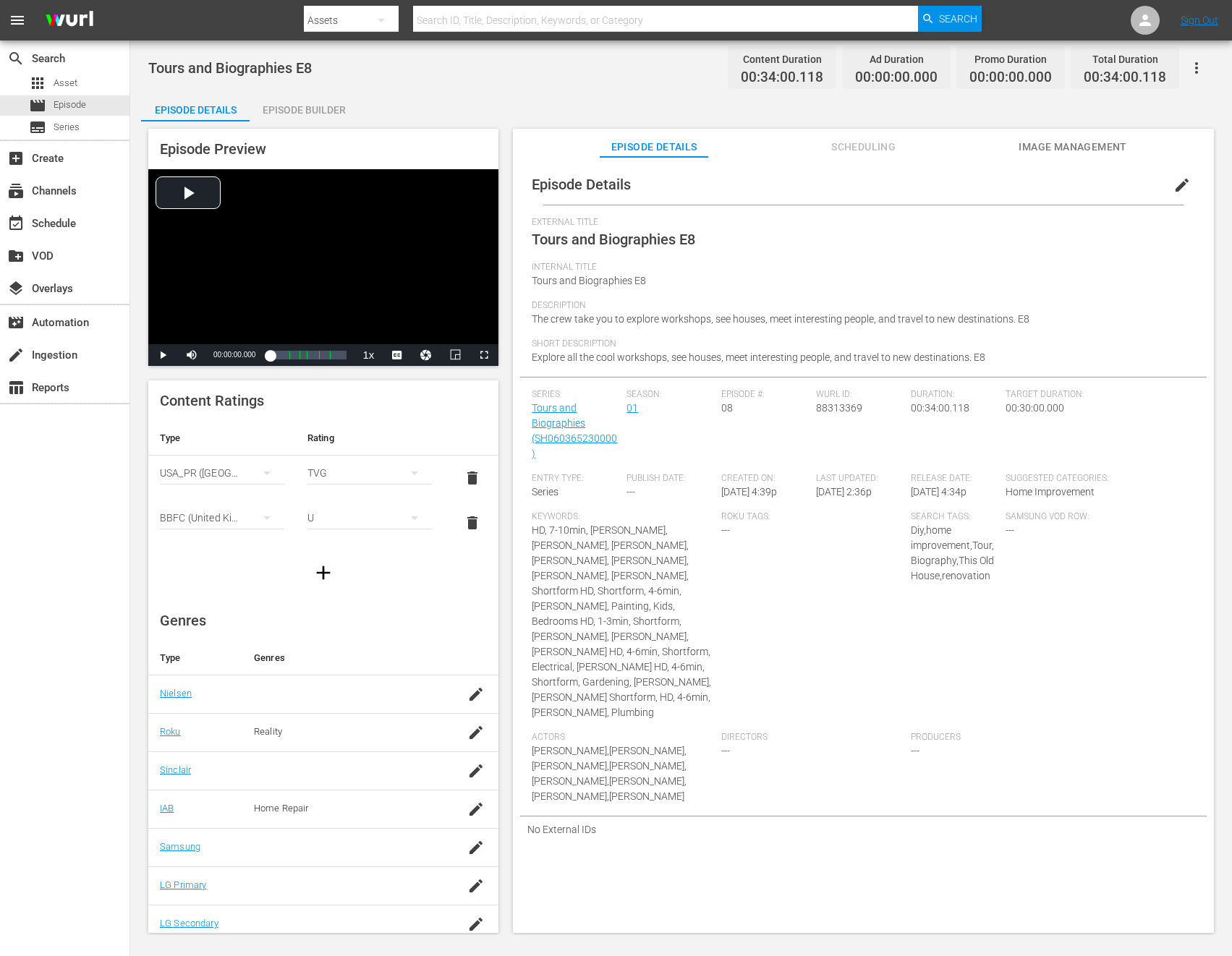
click at [1173, 185] on span "edit" at bounding box center [1182, 185] width 17 height 17
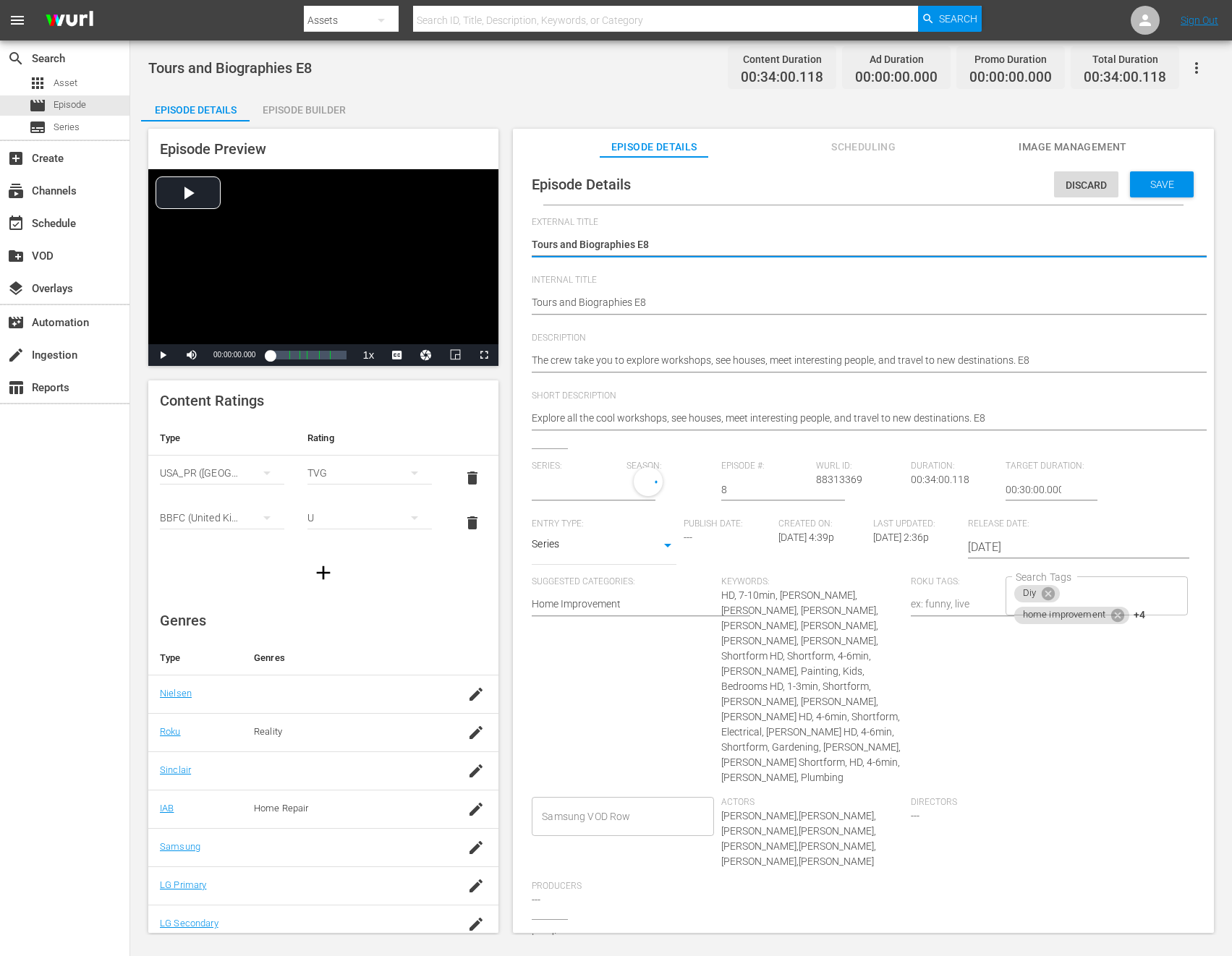
type input "Tours and Biographies"
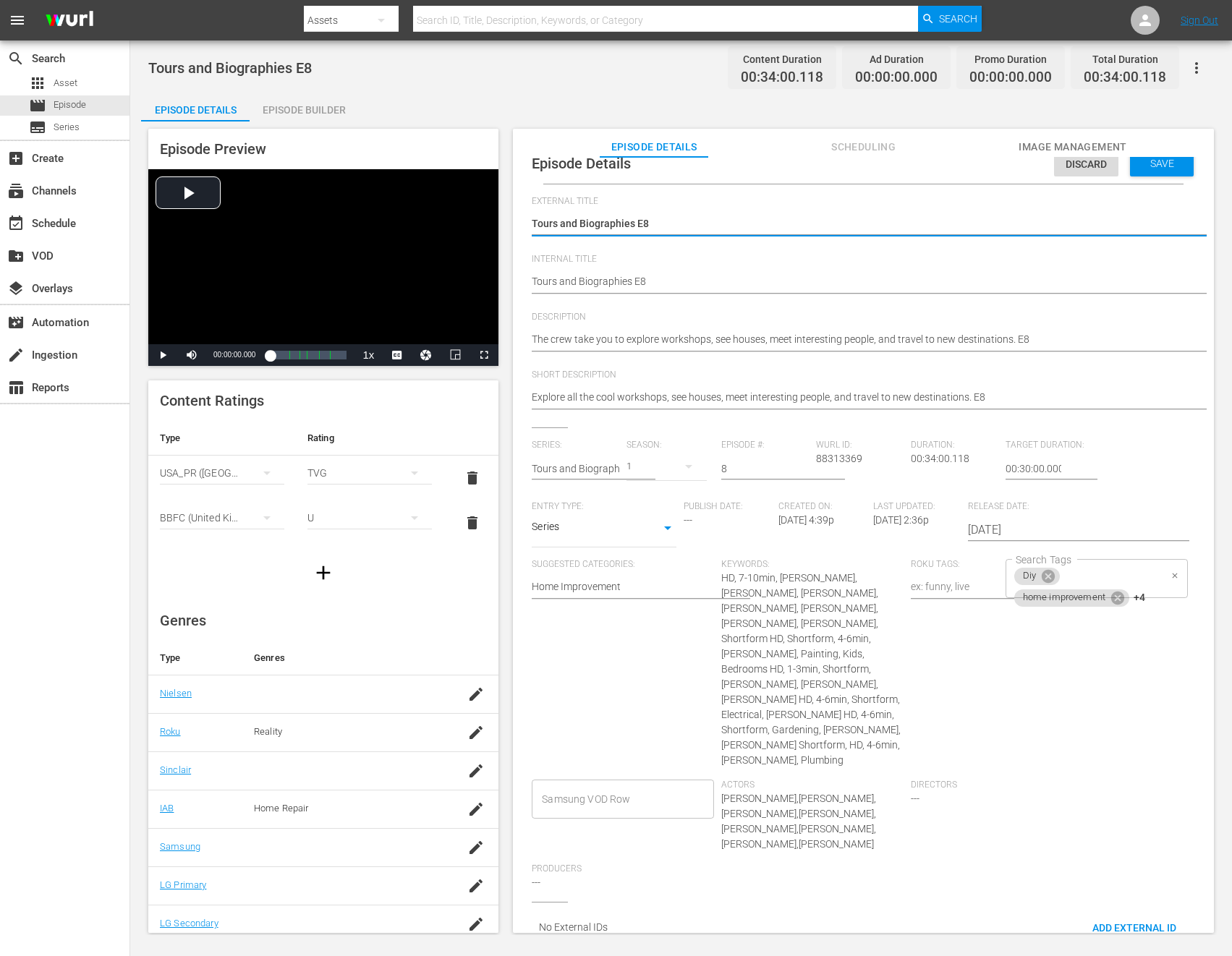
scroll to position [44, 0]
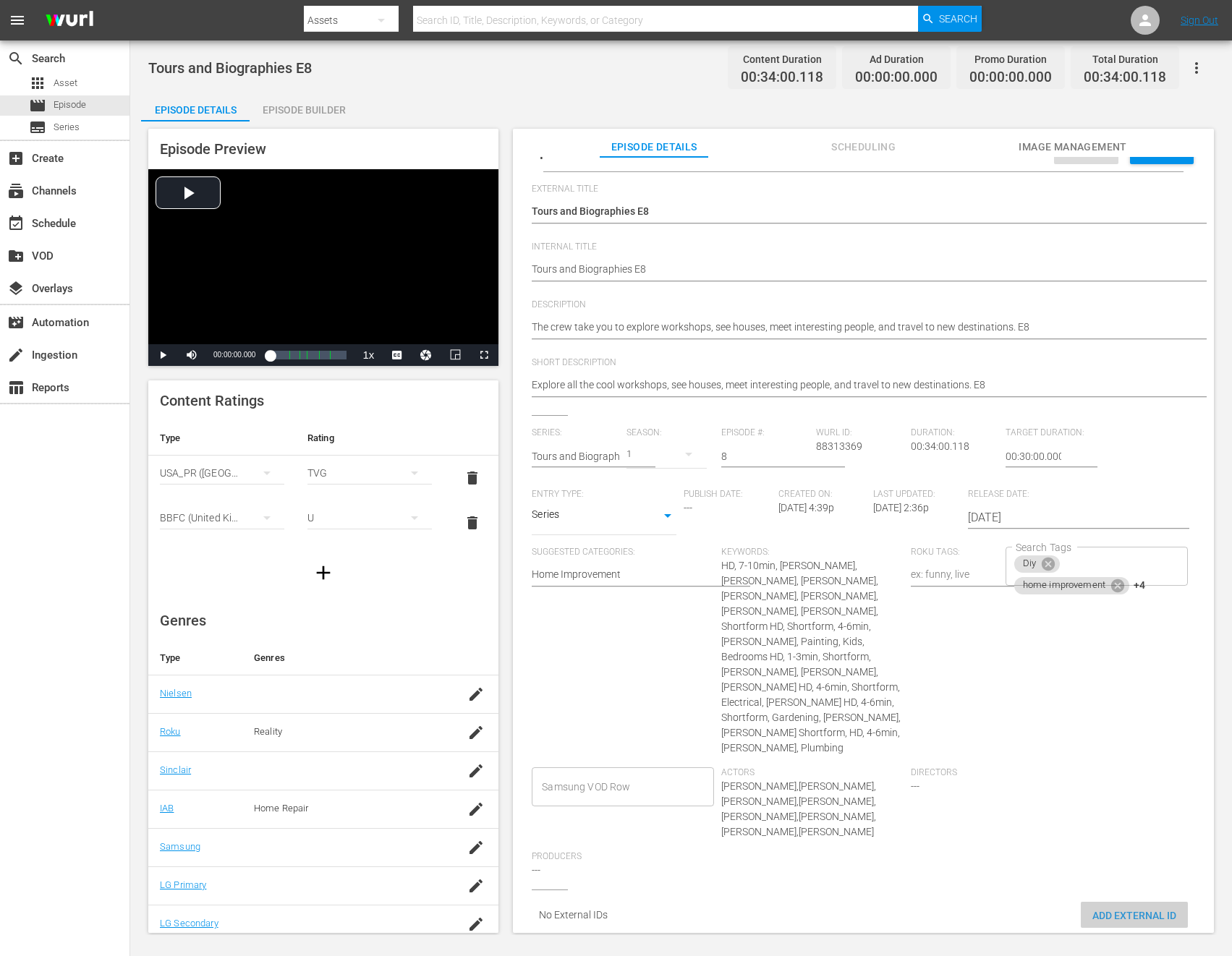
click at [1121, 910] on span "Add External Id" at bounding box center [1134, 916] width 107 height 12
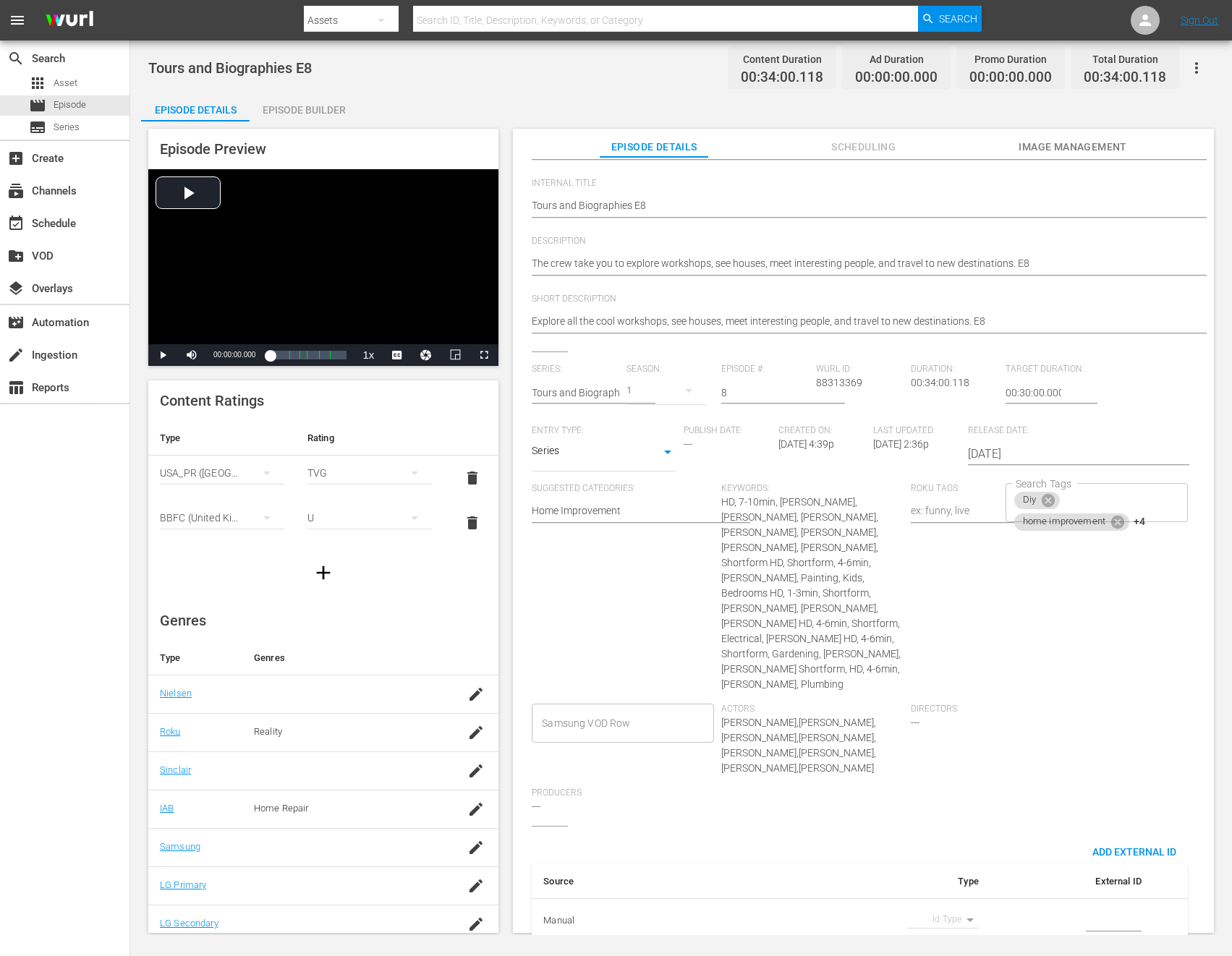
scroll to position [124, 0]
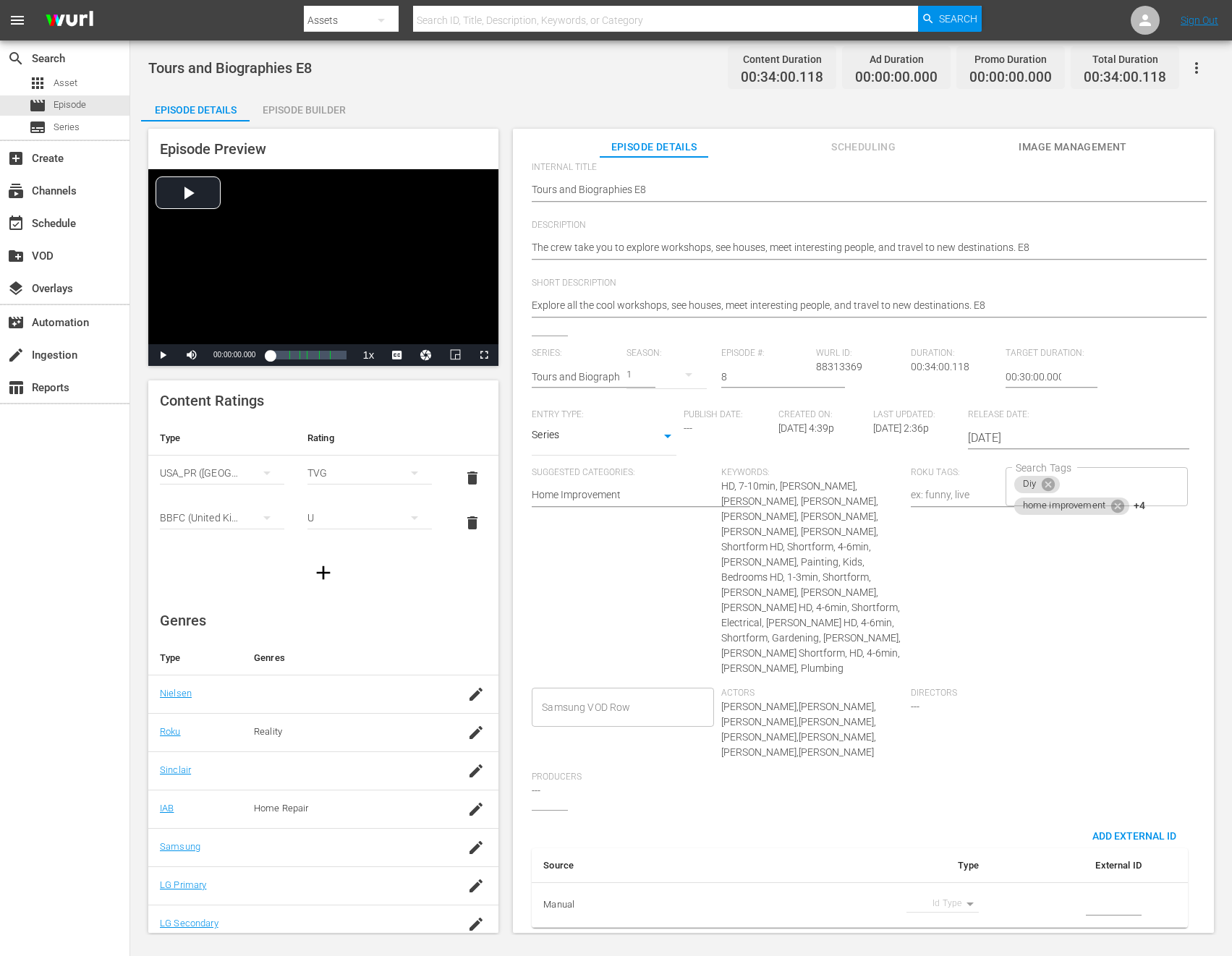
click at [959, 897] on body "menu Search By Assets Search ID, Title, Description, Keywords, or Category Sear…" at bounding box center [616, 478] width 1232 height 956
click at [942, 905] on li "Tms Id" at bounding box center [935, 902] width 72 height 24
type input "tmsId"
click at [1101, 897] on input "simple table" at bounding box center [1114, 905] width 56 height 22
paste input "EP060365230008"
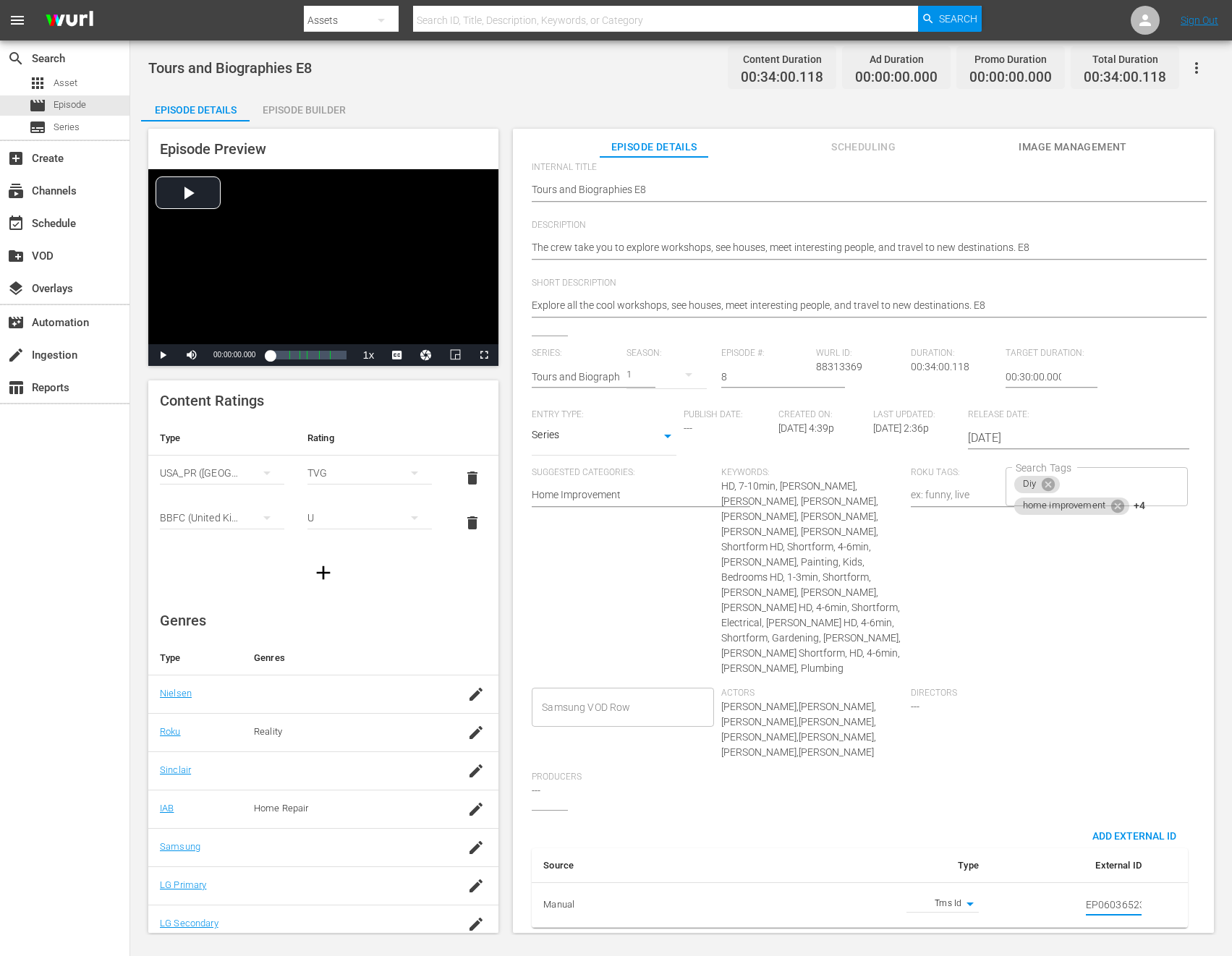
scroll to position [0, 25]
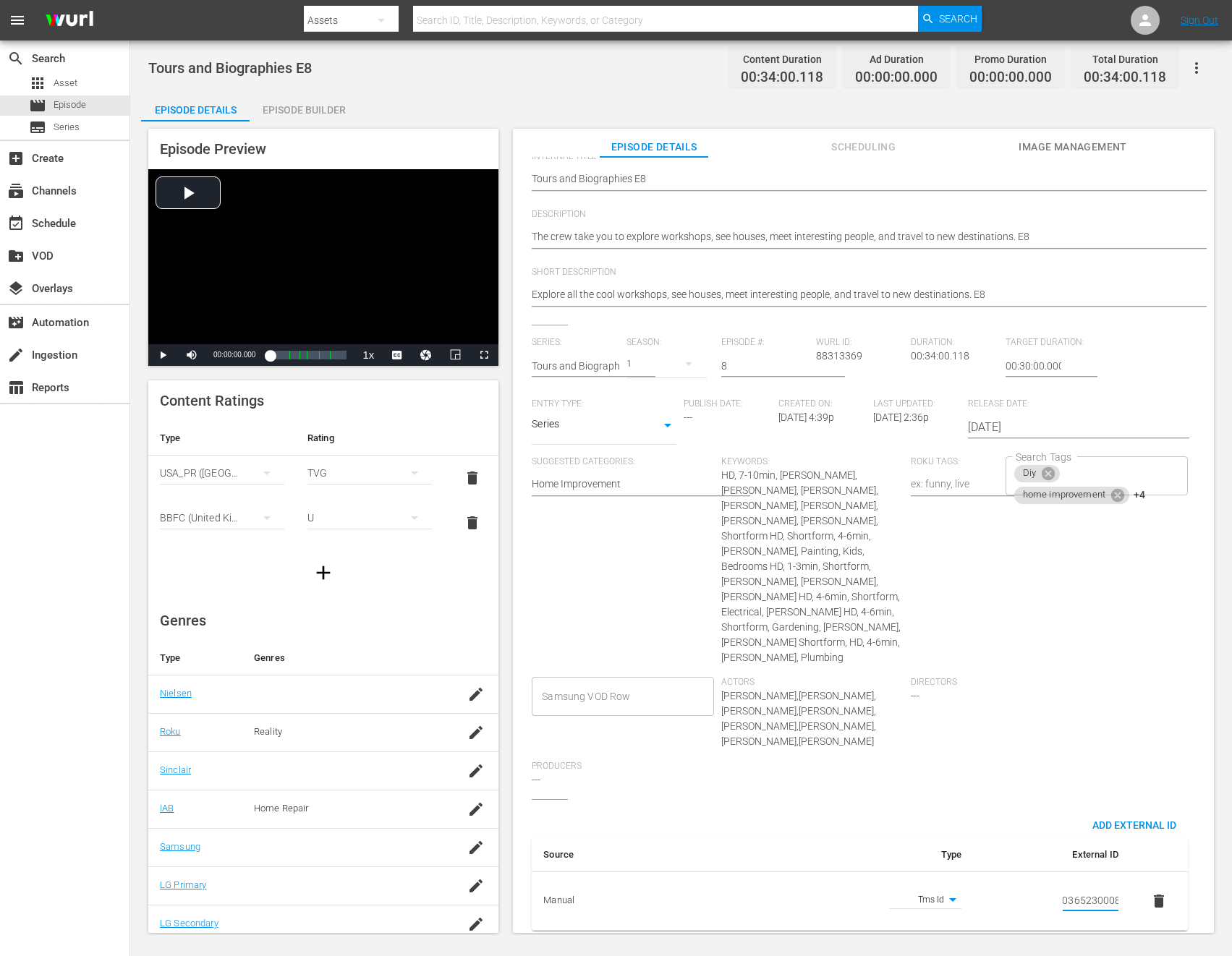
type input "EP060365230008"
click at [1039, 741] on div "Directors ---" at bounding box center [1005, 719] width 189 height 84
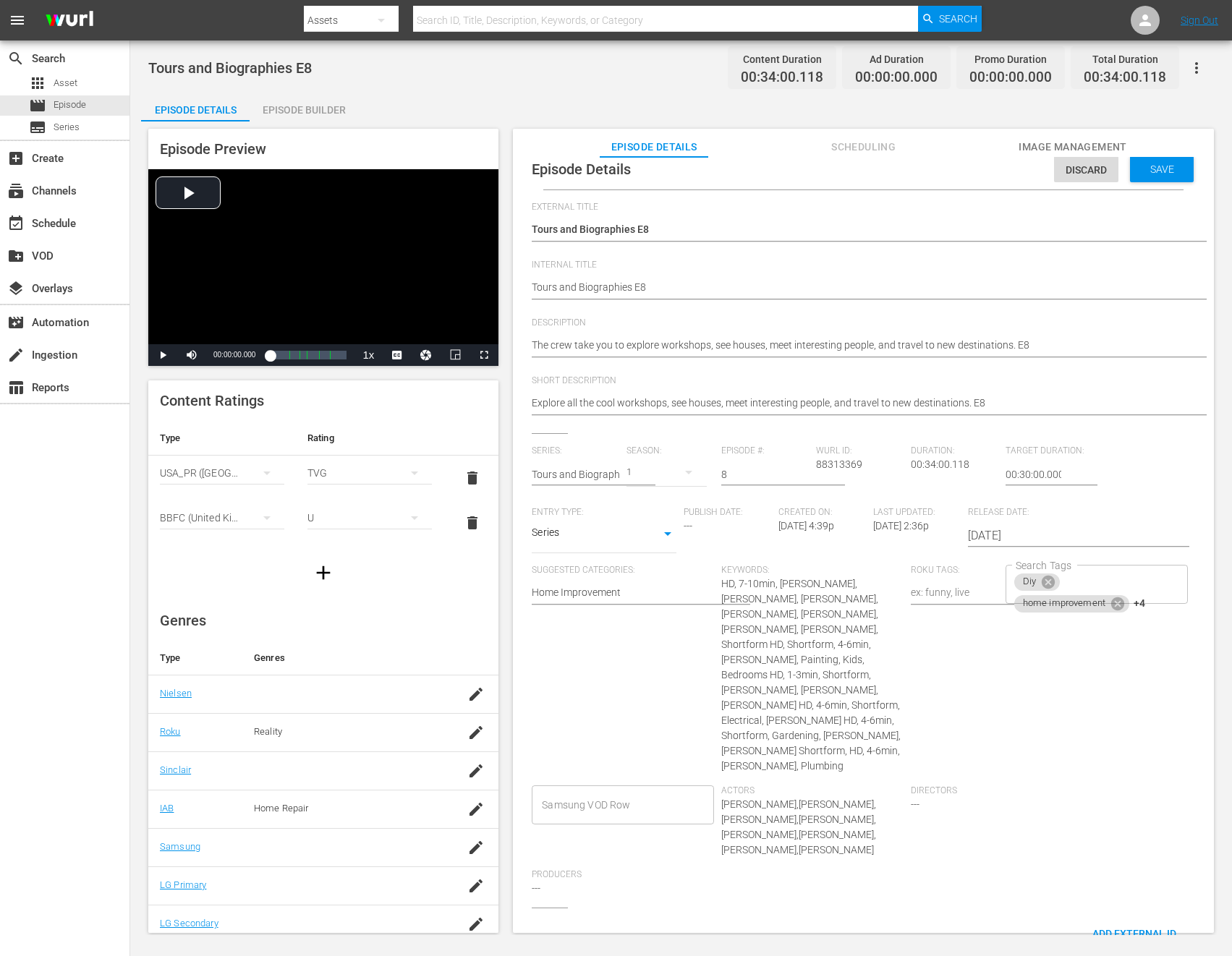
scroll to position [0, 0]
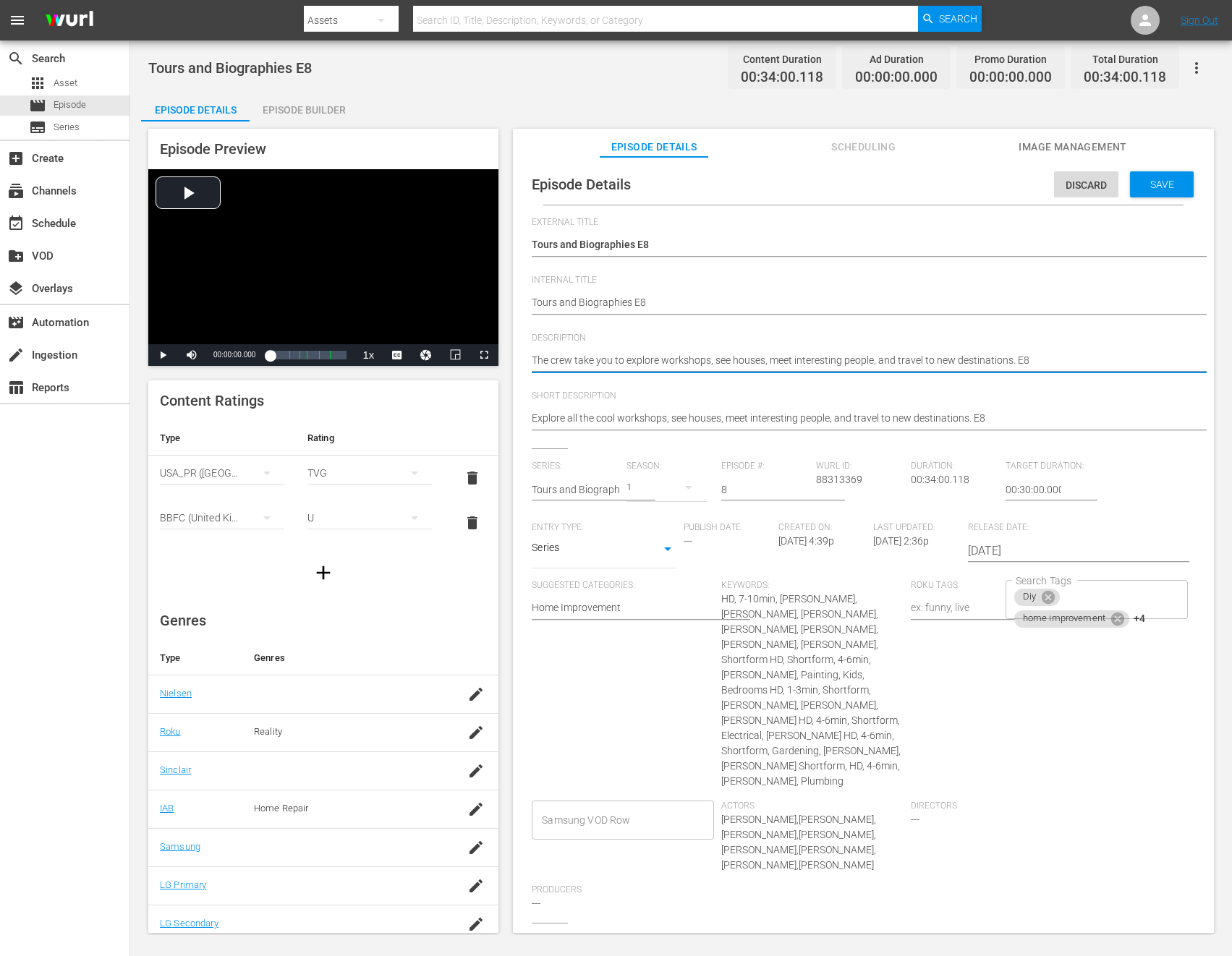
paste textarea "Meet inspiring people, enjoy workshops, and travel to unforgettable destination…"
type textarea "Meet inspiring people, enjoy workshops, and travel to unforgettable destination…"
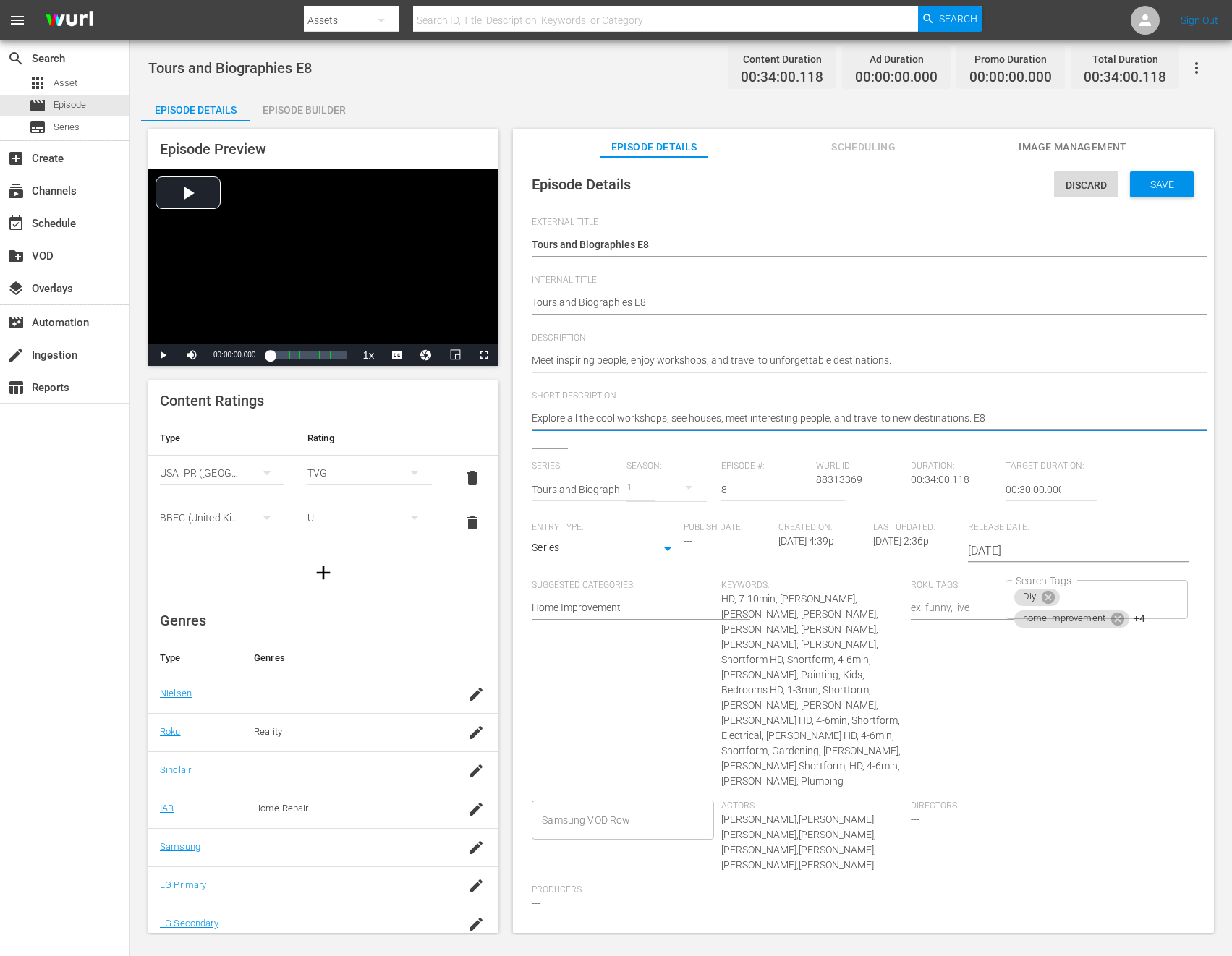
paste textarea "Meet inspiring people, enjoy workshops, and travel to unforgettable destination…"
type textarea "Meet inspiring people, enjoy workshops, and travel to unforgettable destination…"
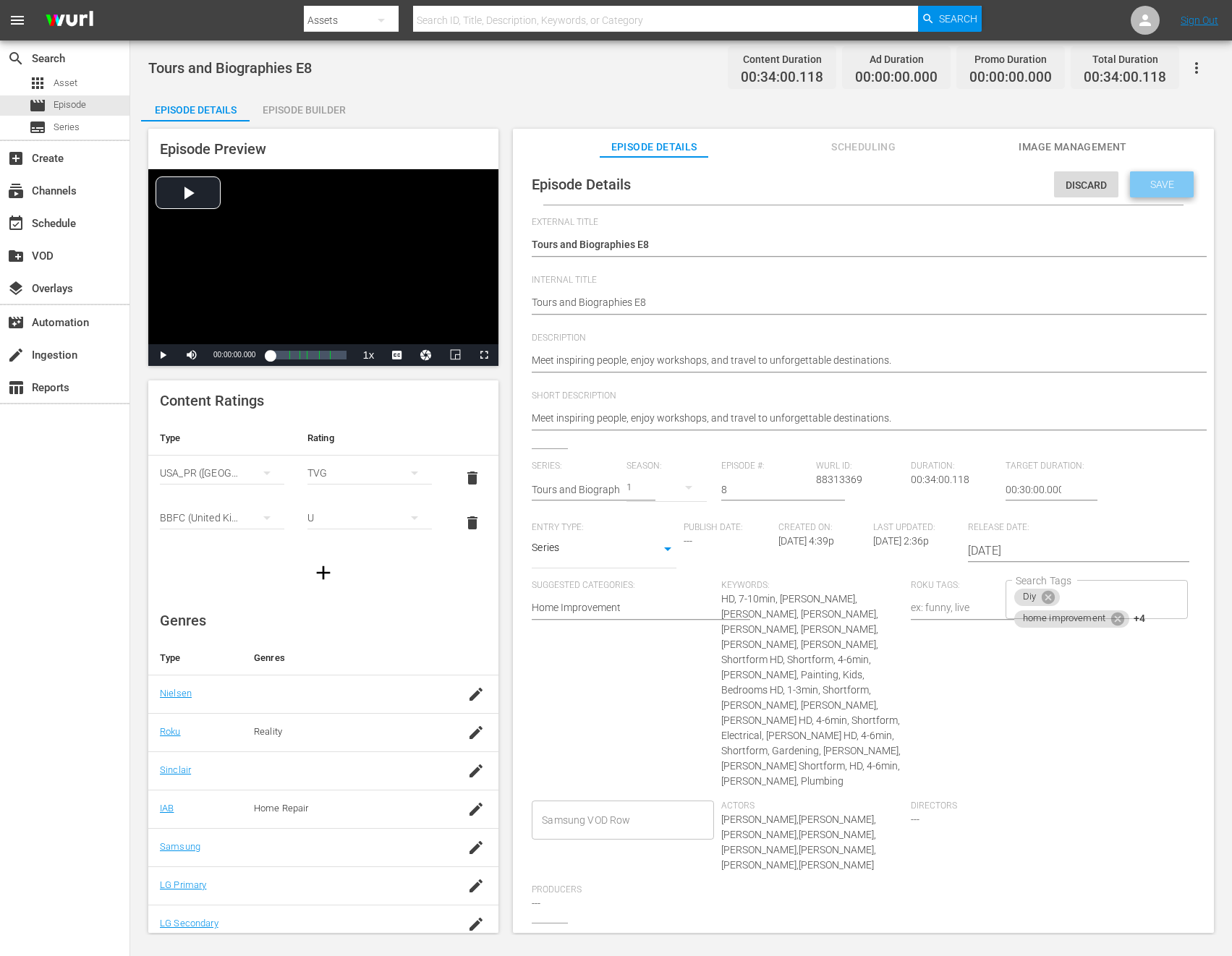
click at [1140, 188] on span "Save" at bounding box center [1162, 184] width 47 height 12
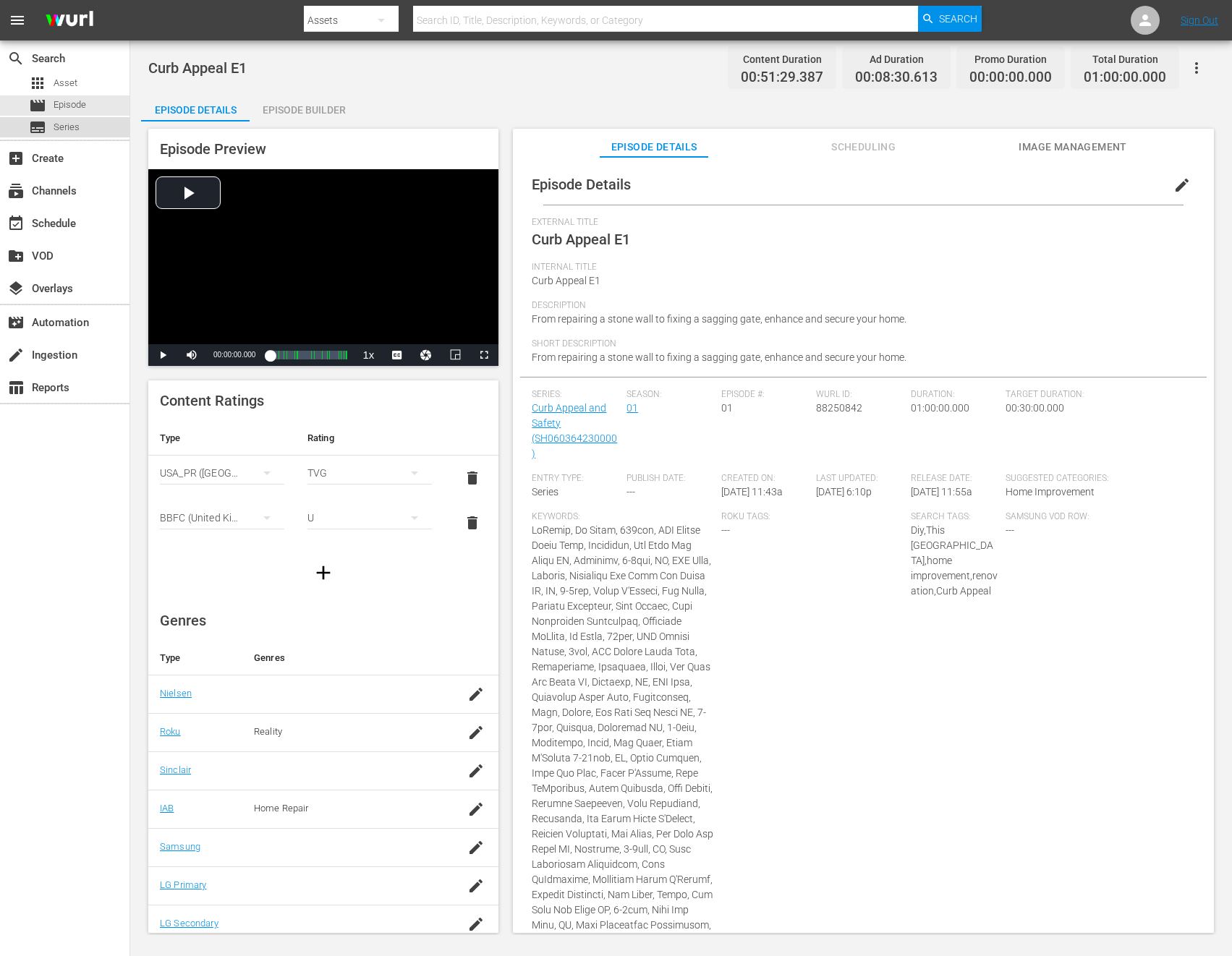
click at [67, 121] on span "Series" at bounding box center [66, 127] width 26 height 14
click at [72, 122] on span "Series" at bounding box center [66, 127] width 26 height 14
